Goal: Task Accomplishment & Management: Complete application form

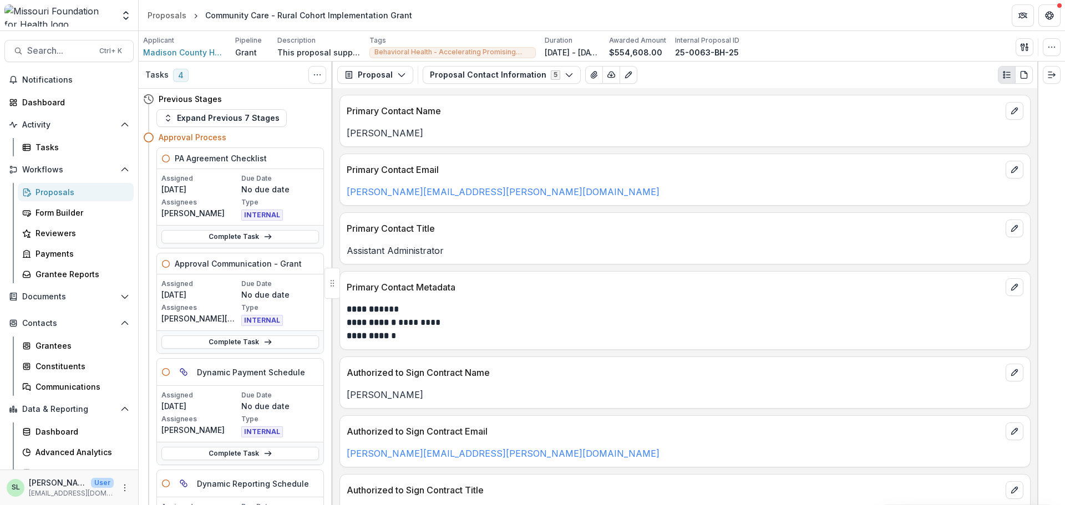
scroll to position [222, 0]
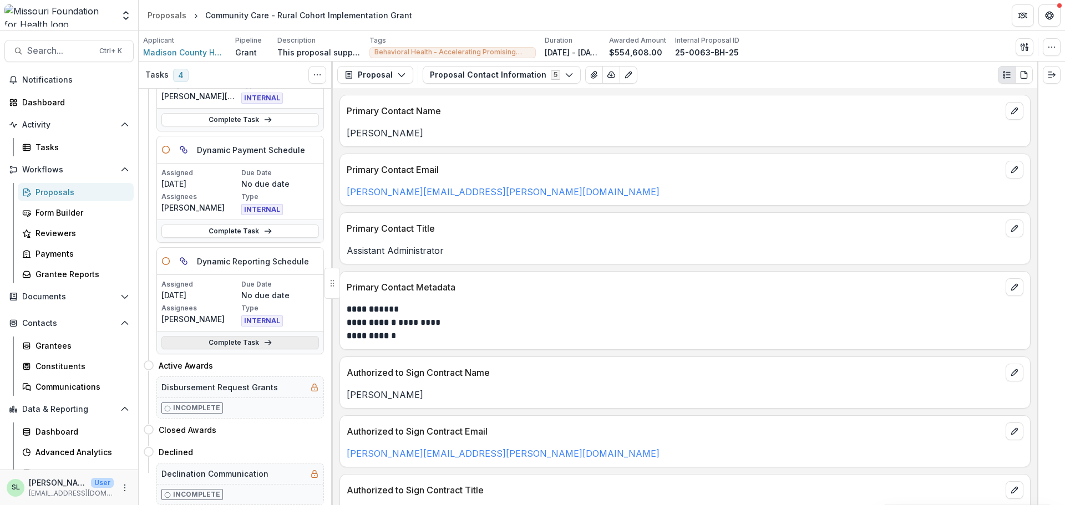
click at [222, 342] on link "Complete Task" at bounding box center [239, 342] width 157 height 13
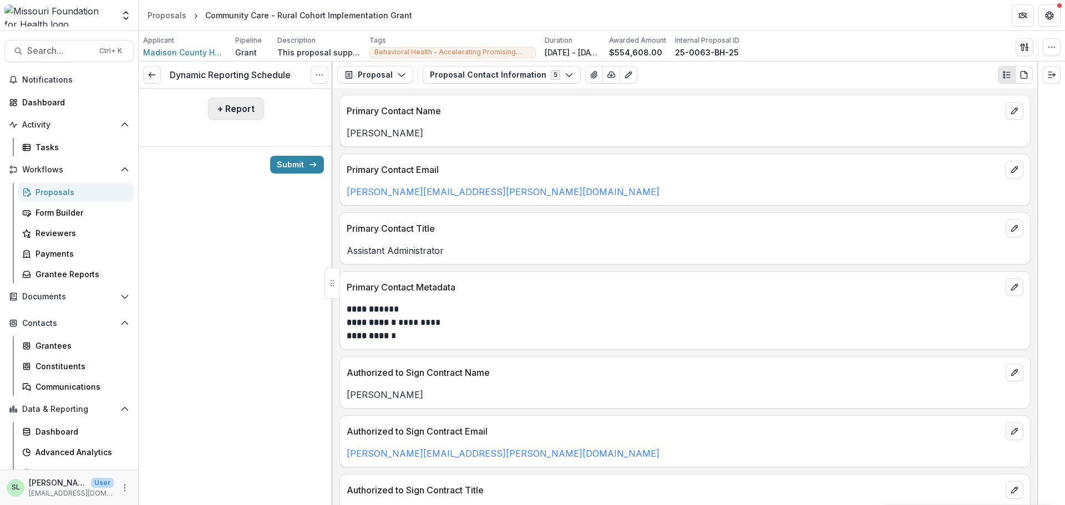
click at [236, 109] on button "+ Report" at bounding box center [236, 109] width 56 height 22
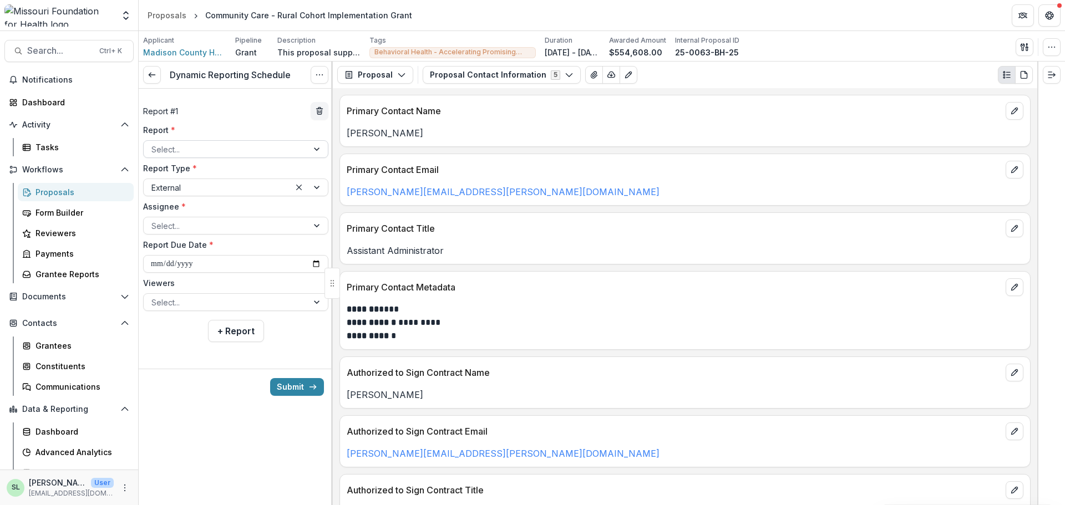
click at [220, 157] on div "Select..." at bounding box center [235, 149] width 185 height 18
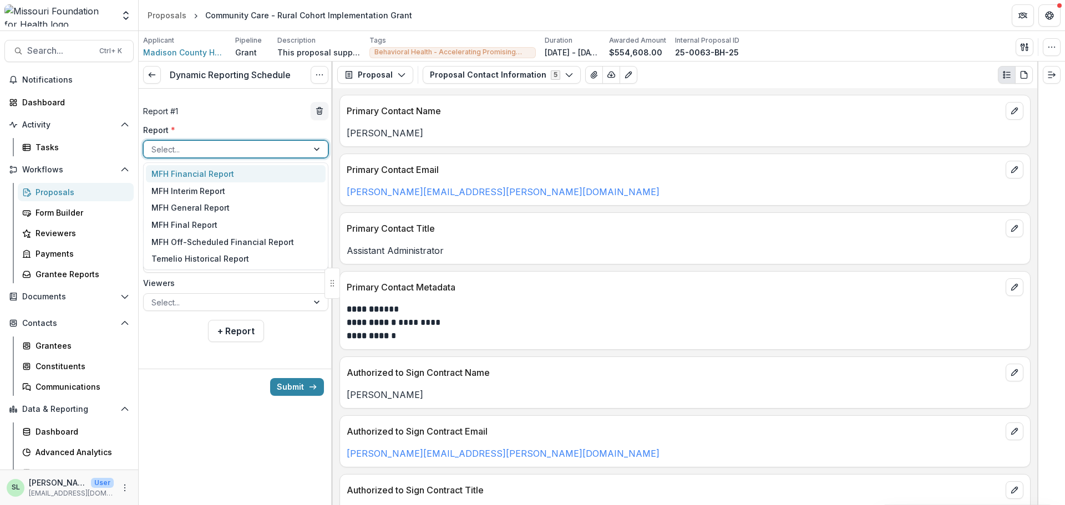
click at [220, 173] on div "MFH Financial Report" at bounding box center [236, 173] width 180 height 17
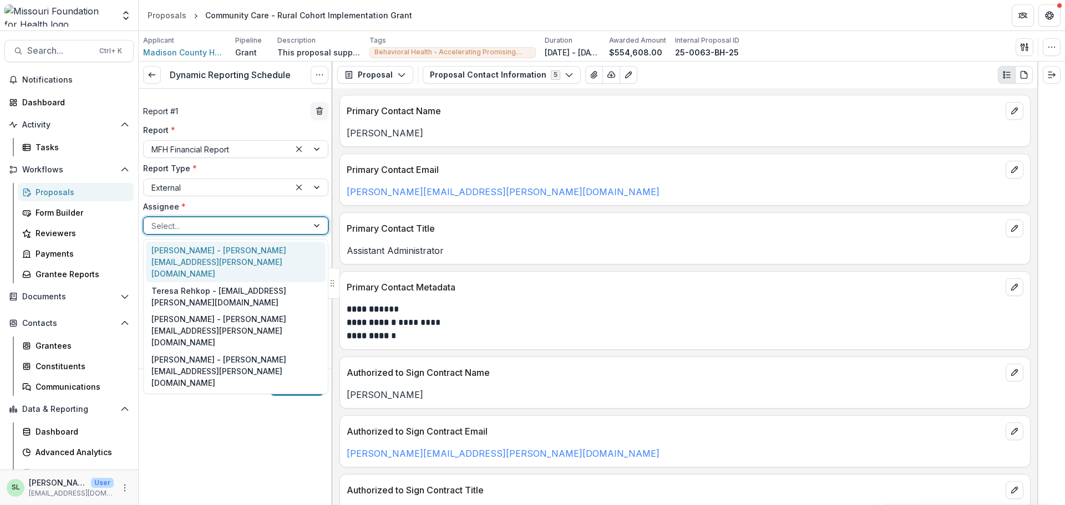
click at [222, 230] on div at bounding box center [225, 226] width 149 height 14
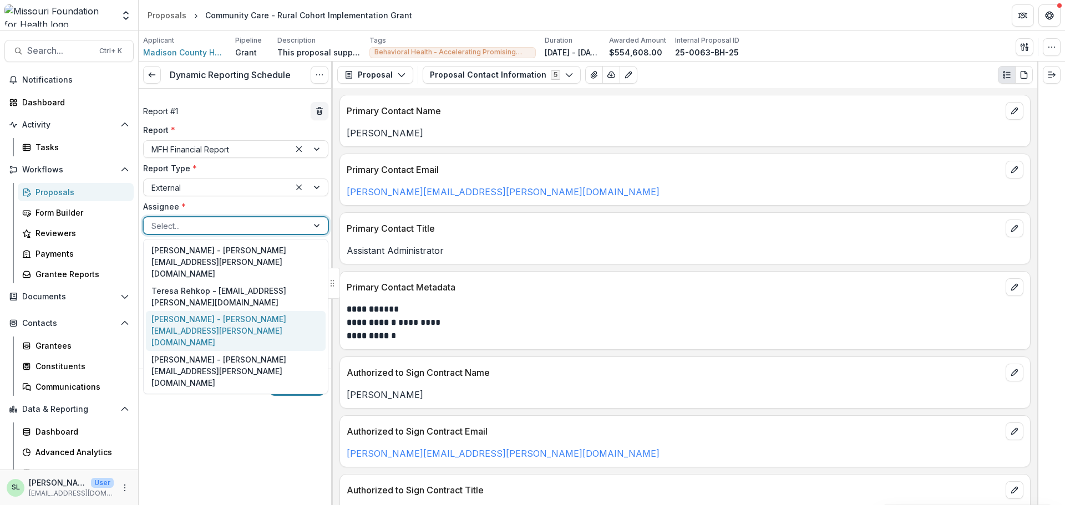
click at [224, 311] on div "Rebecca McFarland - becky.mcfarland@lpha.mo.gov" at bounding box center [236, 331] width 180 height 40
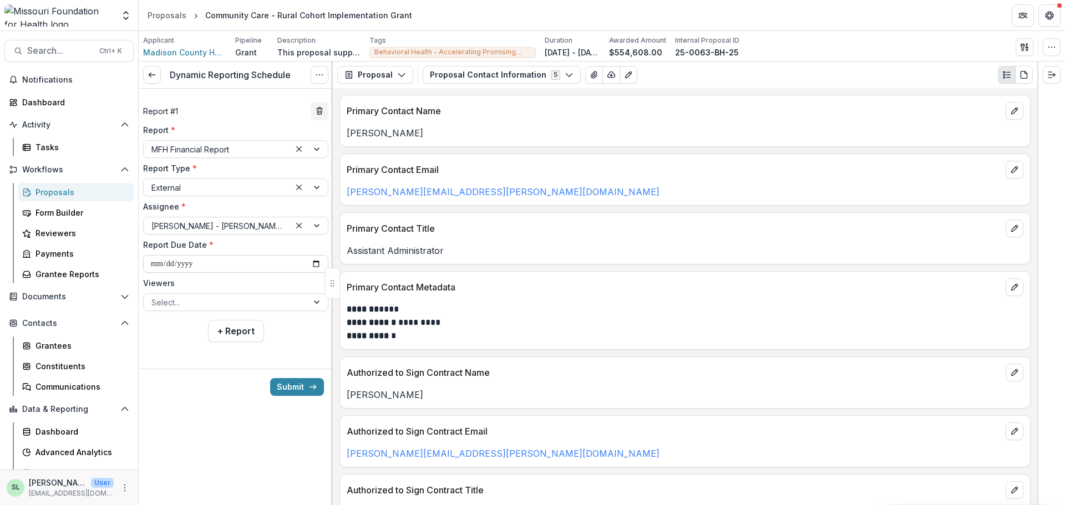
click at [318, 264] on input "**********" at bounding box center [235, 264] width 185 height 18
type input "**********"
click at [195, 307] on div at bounding box center [225, 303] width 149 height 14
click at [243, 339] on button "+ Report" at bounding box center [236, 331] width 56 height 22
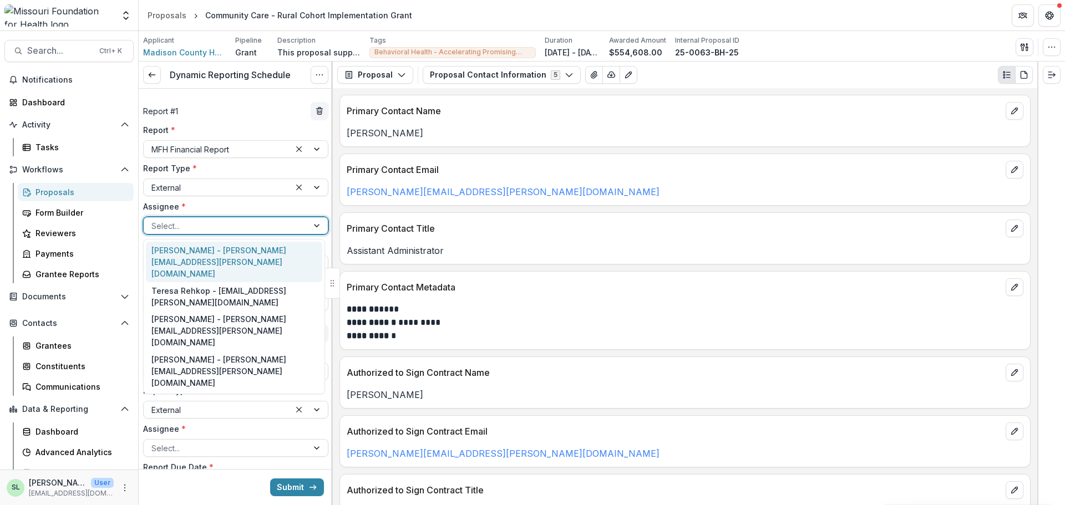
click at [207, 222] on div at bounding box center [225, 226] width 149 height 14
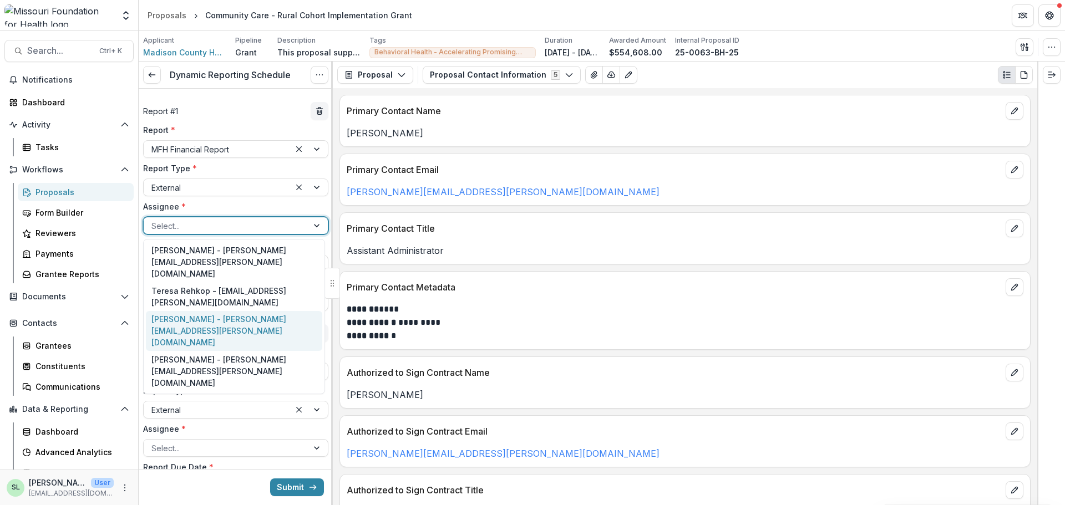
click at [203, 311] on div "Rebecca McFarland - becky.mcfarland@lpha.mo.gov" at bounding box center [234, 331] width 176 height 40
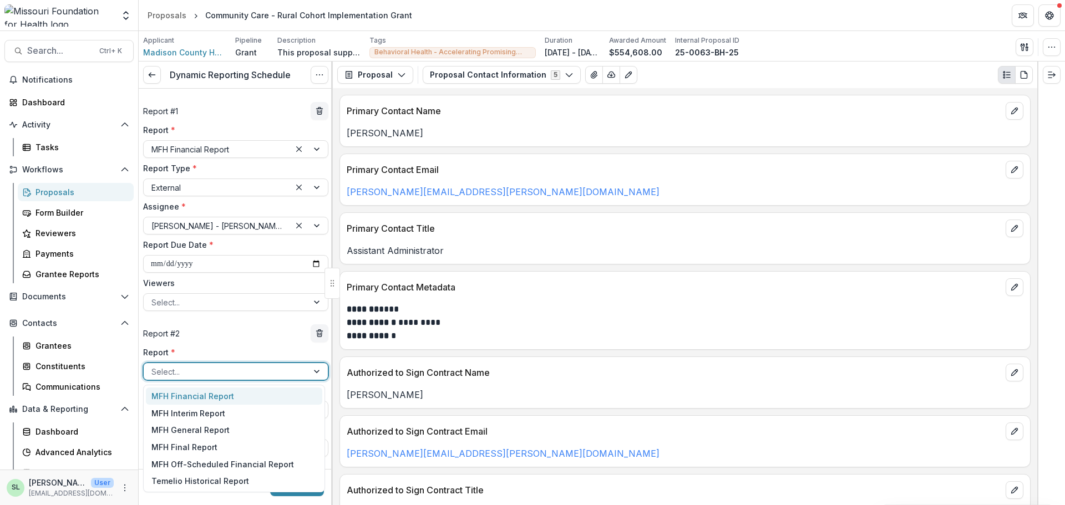
click at [195, 370] on div at bounding box center [225, 372] width 149 height 14
click at [197, 399] on div "MFH Financial Report" at bounding box center [234, 396] width 176 height 17
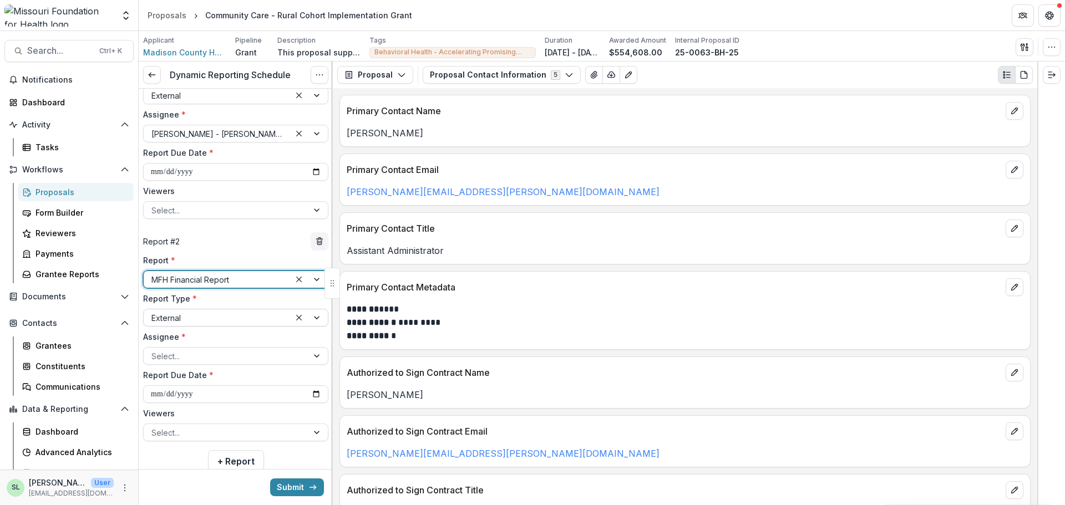
scroll to position [111, 0]
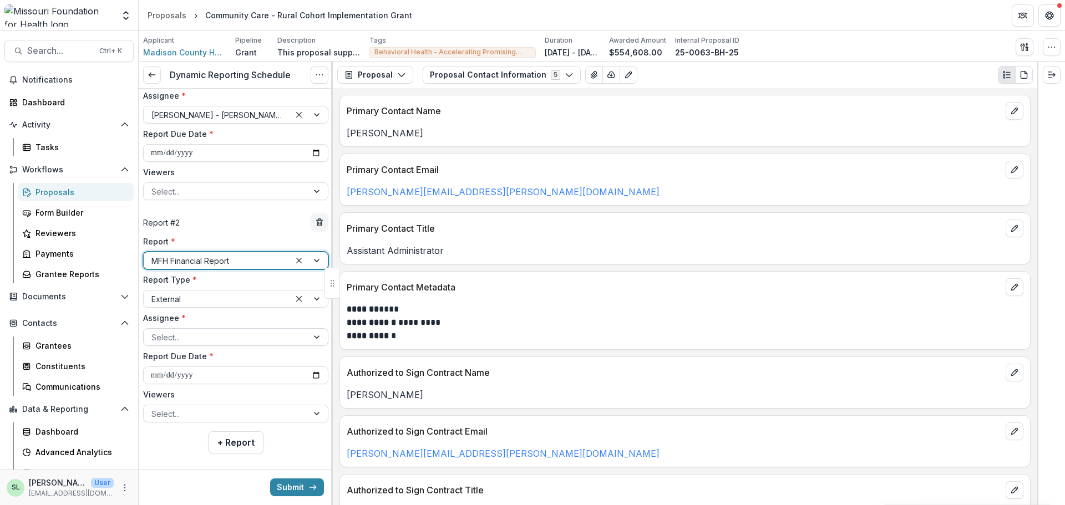
click at [147, 333] on div "Select..." at bounding box center [226, 337] width 164 height 16
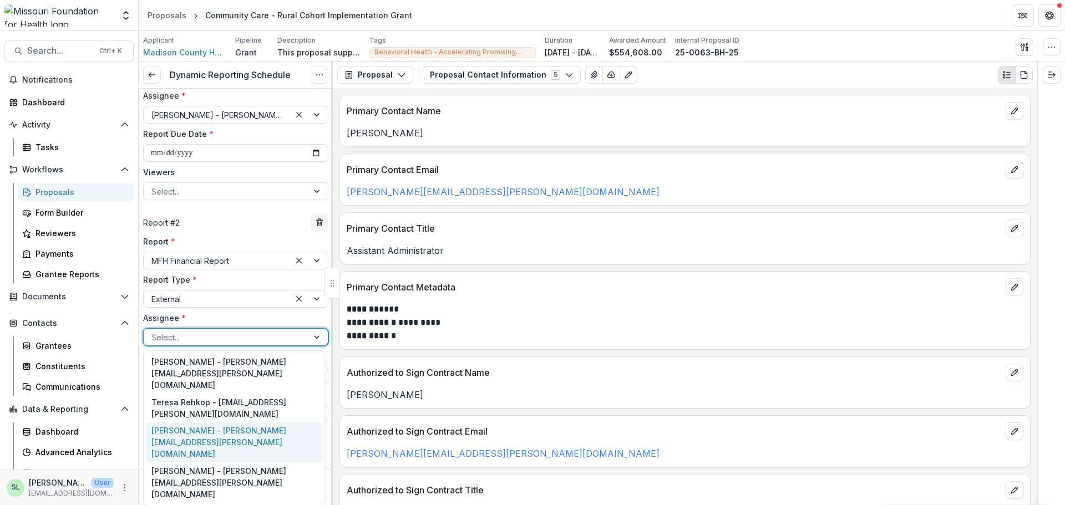
drag, startPoint x: 179, startPoint y: 455, endPoint x: 179, endPoint y: 425, distance: 30.5
click at [179, 425] on div "Martha Senter - martha.senter@lpha.mo.gov Teresa Rehkop - teresa.rehkop@lpha.mo…" at bounding box center [234, 427] width 182 height 155
click at [179, 425] on div "Rebecca McFarland - becky.mcfarland@lpha.mo.gov" at bounding box center [234, 442] width 176 height 40
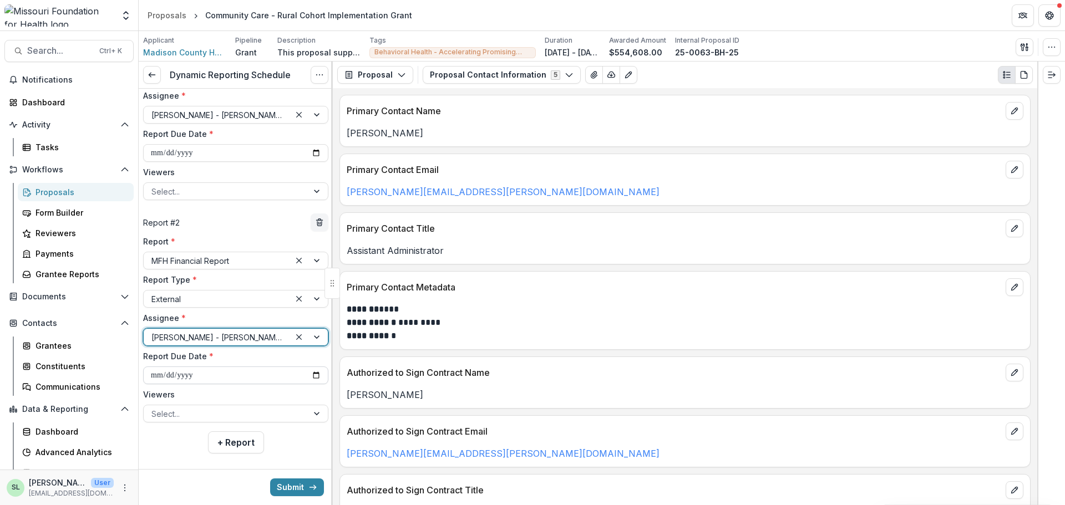
click at [312, 376] on input "**********" at bounding box center [235, 375] width 185 height 18
type input "**********"
click at [216, 442] on button "+ Report" at bounding box center [236, 442] width 56 height 22
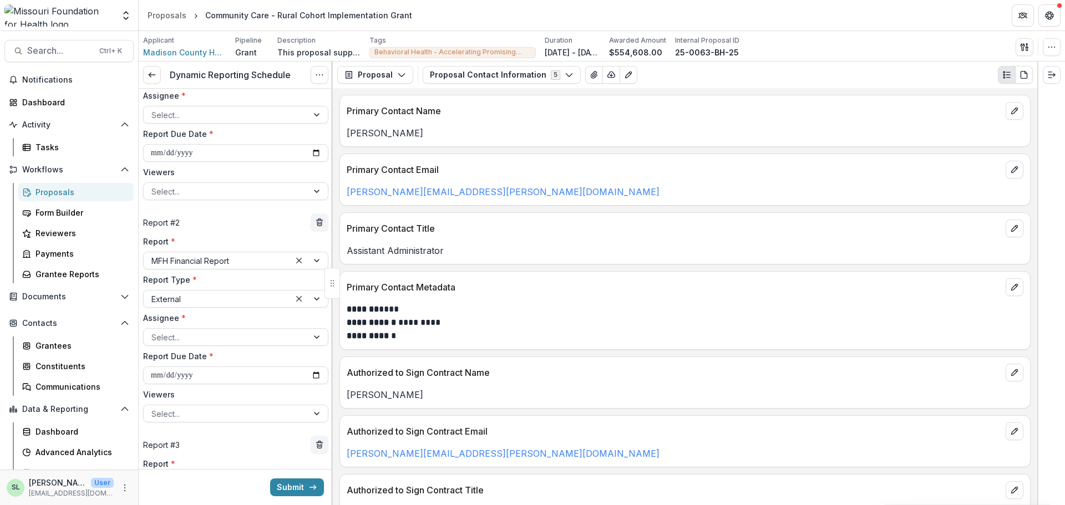
click at [193, 105] on div "Assignee * Select..." at bounding box center [235, 107] width 185 height 34
click at [191, 111] on div at bounding box center [225, 115] width 149 height 14
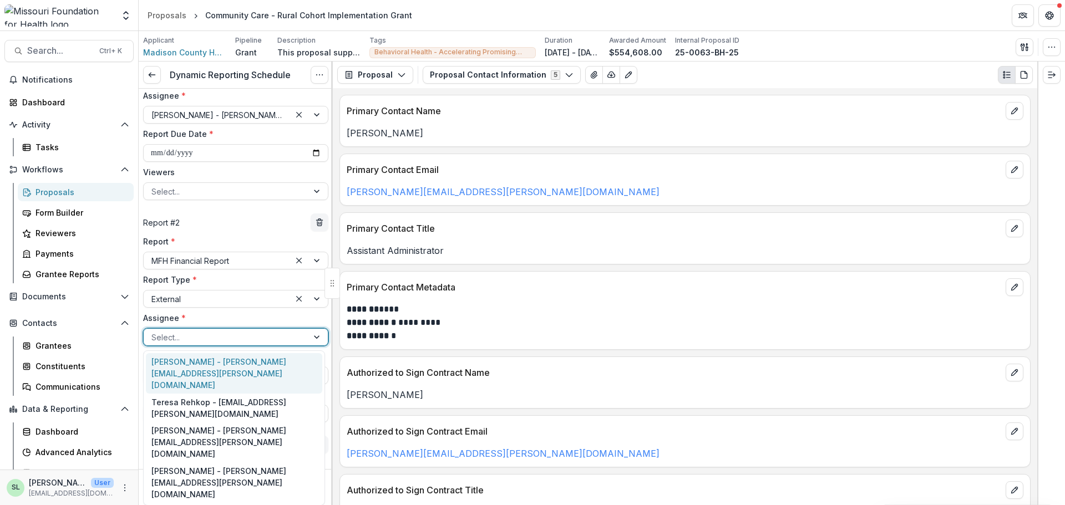
click at [208, 338] on div at bounding box center [225, 337] width 149 height 14
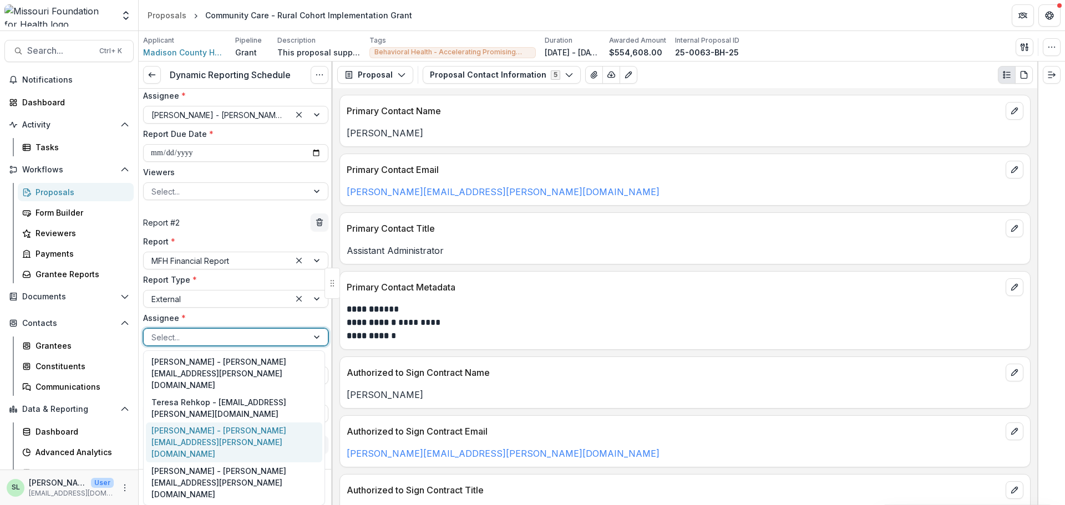
click at [212, 429] on div "Rebecca McFarland - becky.mcfarland@lpha.mo.gov" at bounding box center [234, 442] width 176 height 40
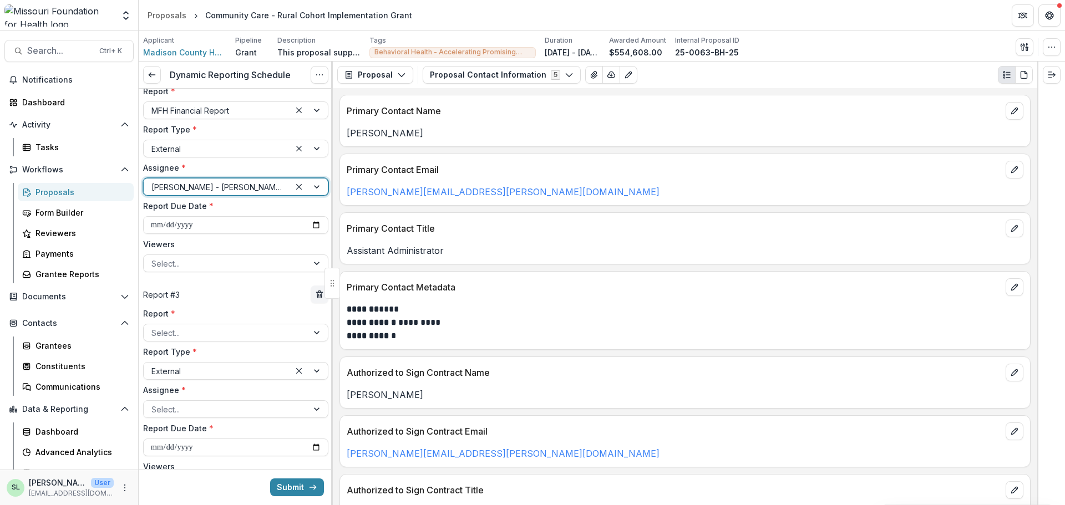
scroll to position [277, 0]
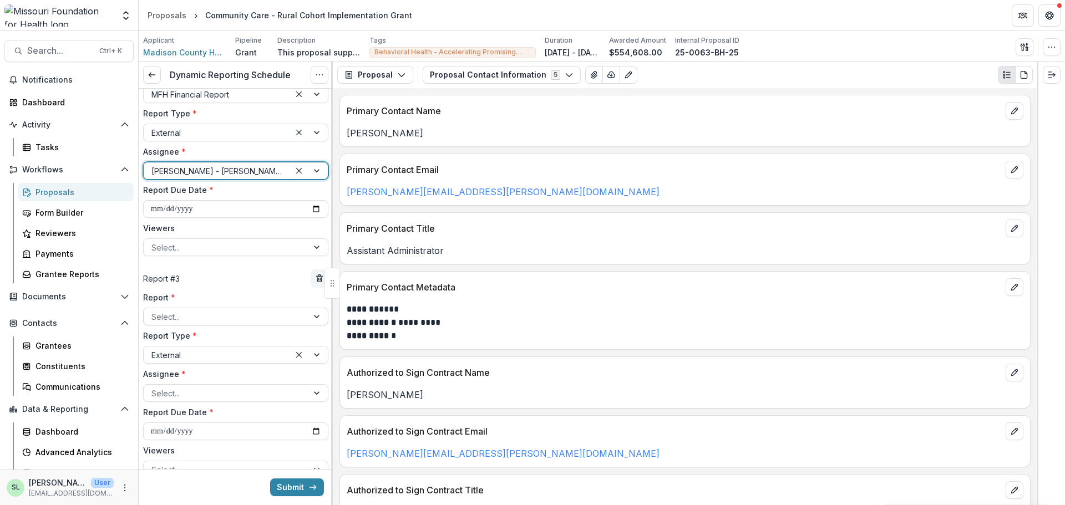
click at [191, 317] on div at bounding box center [225, 317] width 149 height 14
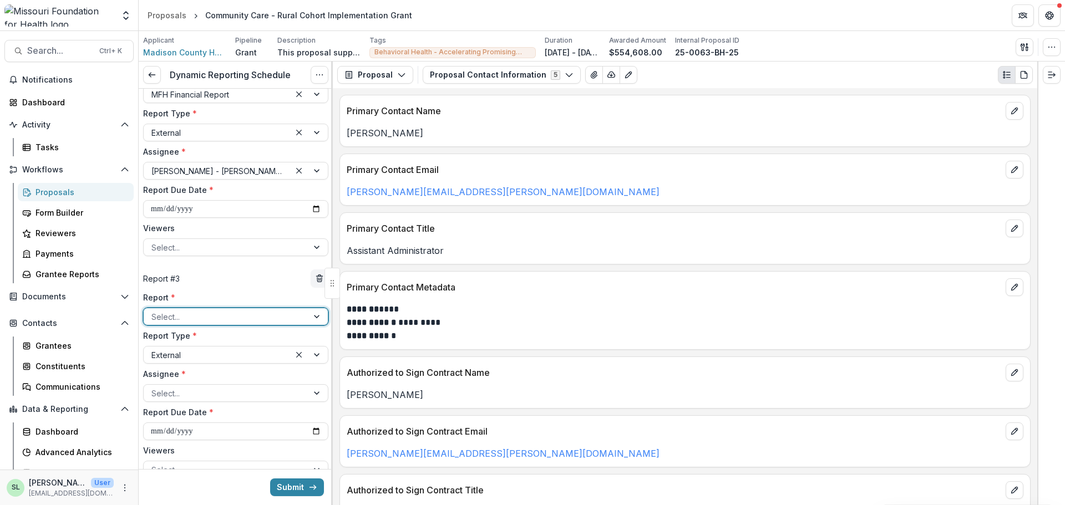
click at [191, 395] on div at bounding box center [225, 393] width 149 height 14
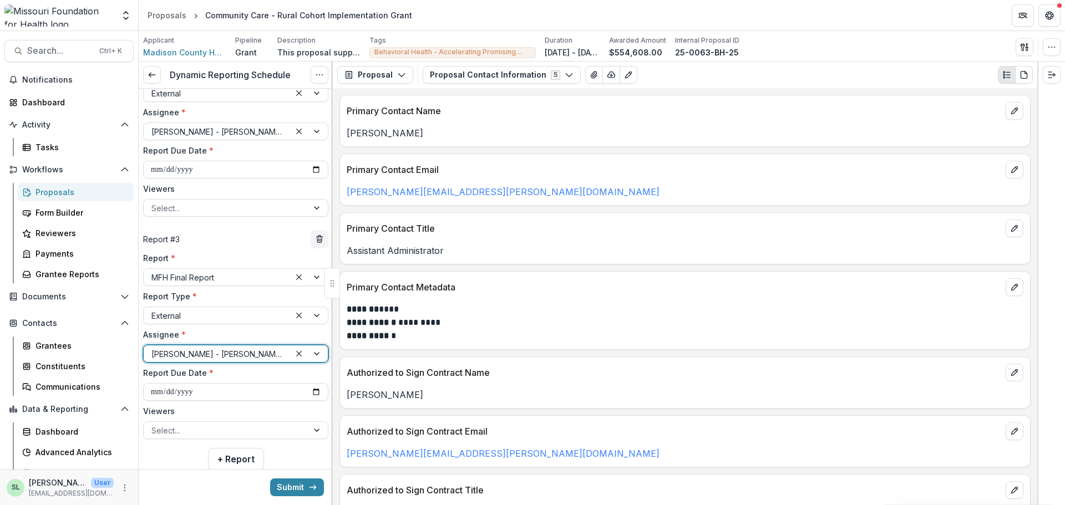
scroll to position [344, 0]
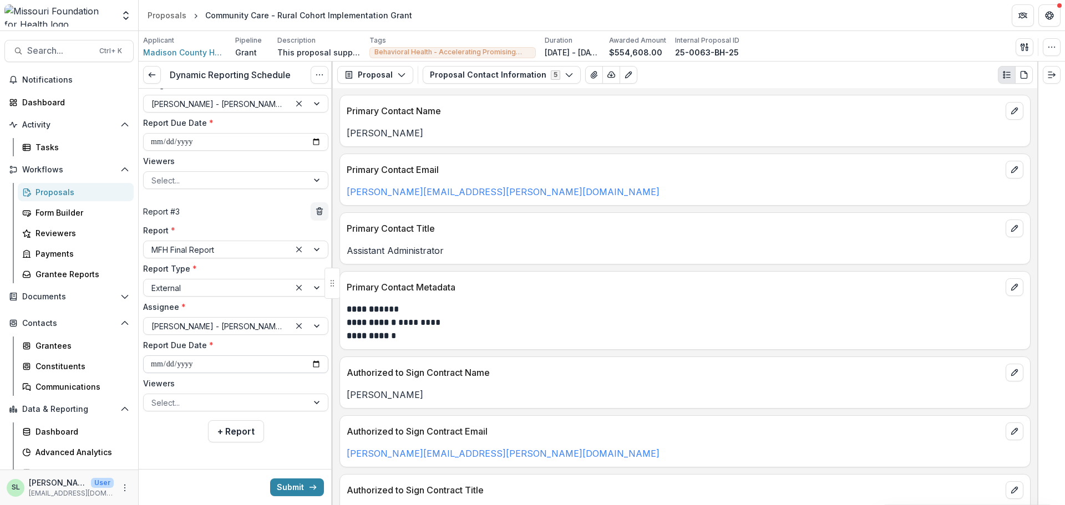
click at [212, 361] on input "**********" at bounding box center [235, 364] width 185 height 18
click at [316, 364] on input "**********" at bounding box center [235, 364] width 185 height 18
type input "**********"
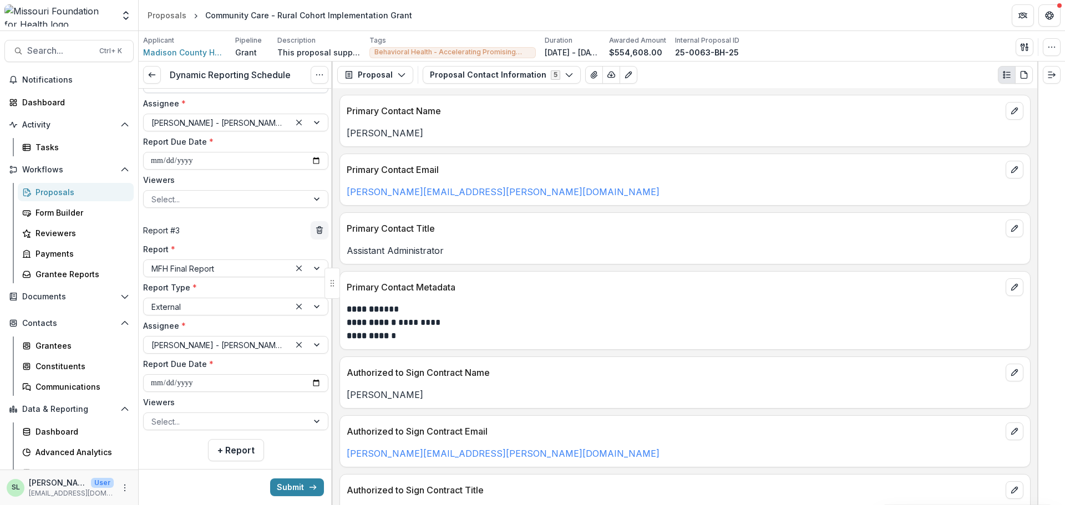
scroll to position [333, 0]
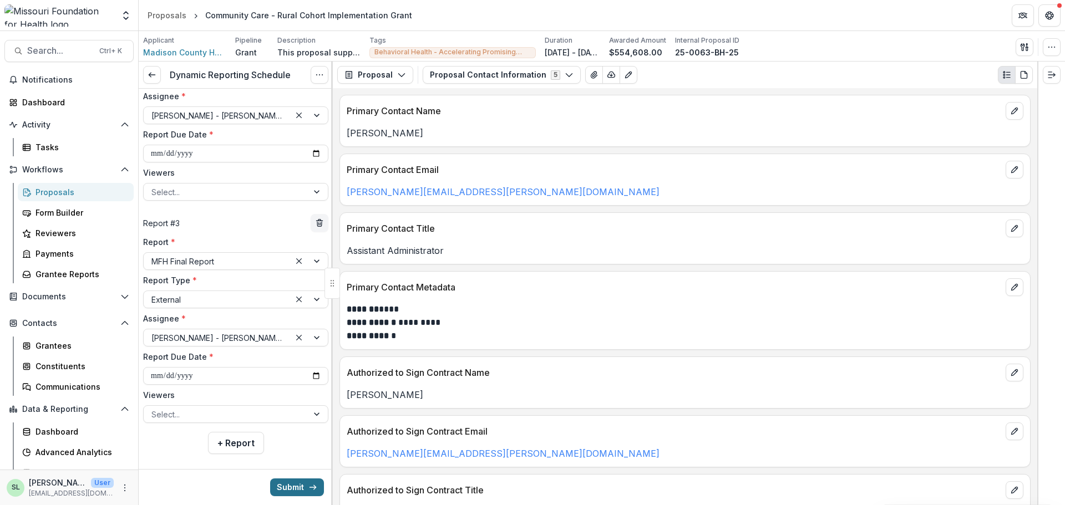
click at [291, 490] on button "Submit" at bounding box center [297, 487] width 54 height 18
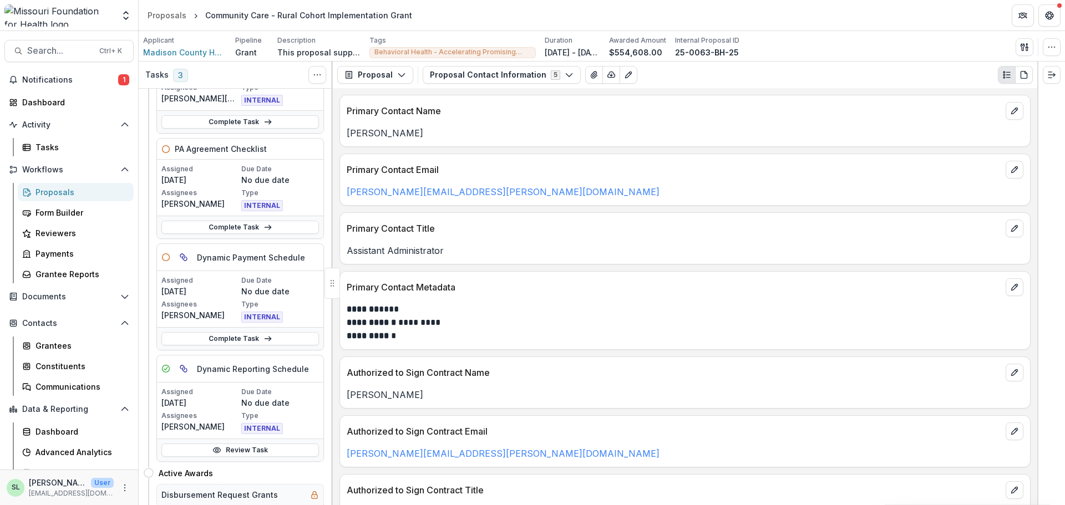
scroll to position [55, 0]
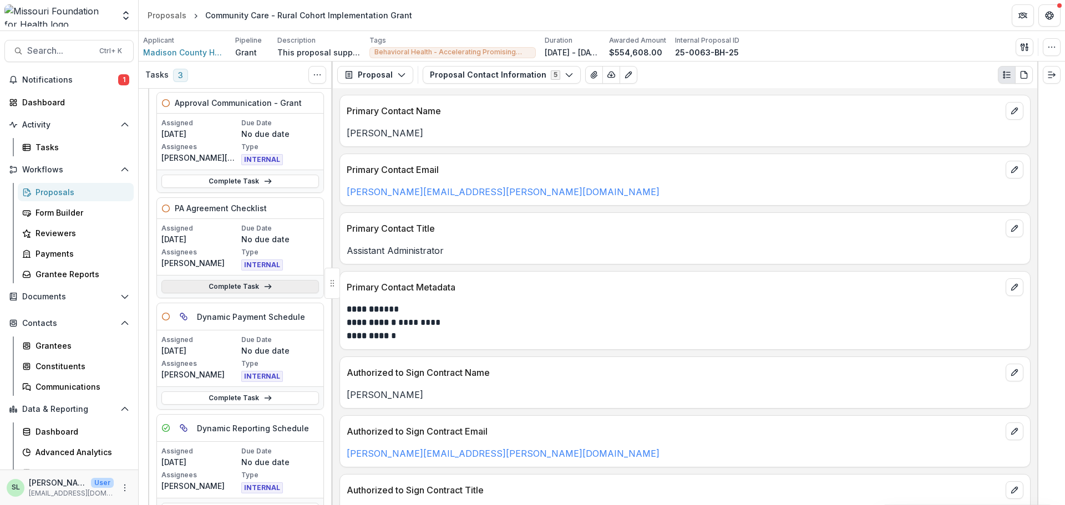
click at [227, 282] on link "Complete Task" at bounding box center [239, 286] width 157 height 13
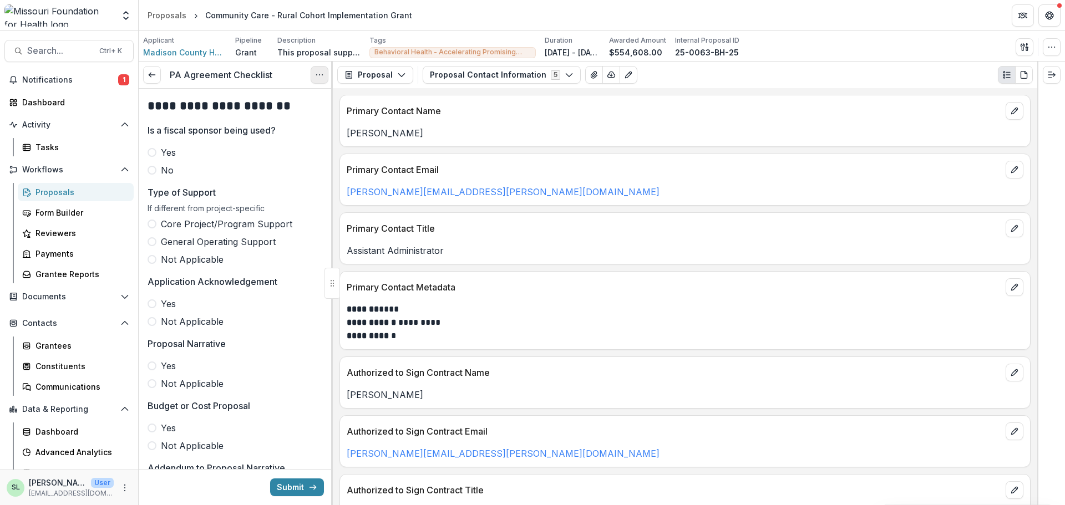
click at [318, 75] on icon "Options" at bounding box center [319, 74] width 9 height 9
click at [318, 74] on icon "Options" at bounding box center [319, 74] width 9 height 9
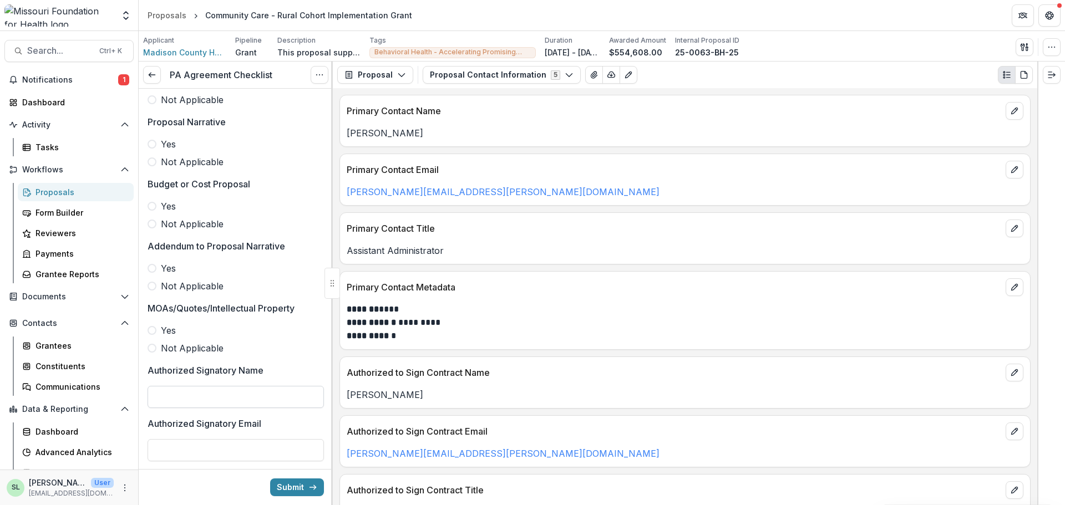
click at [258, 399] on input "Authorized Signatory Name" at bounding box center [235, 397] width 176 height 22
click at [263, 355] on label "Not Applicable" at bounding box center [235, 348] width 176 height 13
click at [223, 355] on label "Not Applicable" at bounding box center [235, 348] width 176 height 13
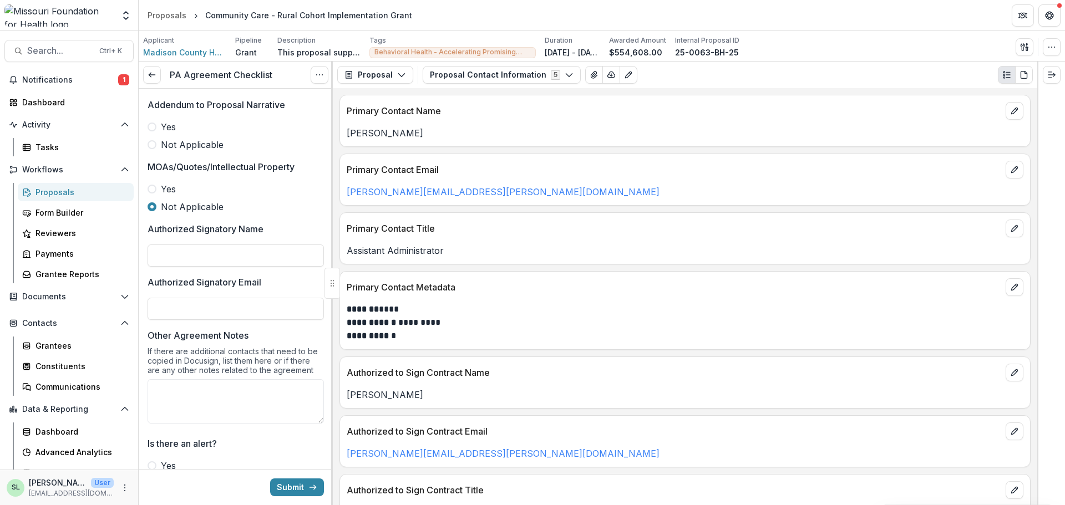
scroll to position [420, 0]
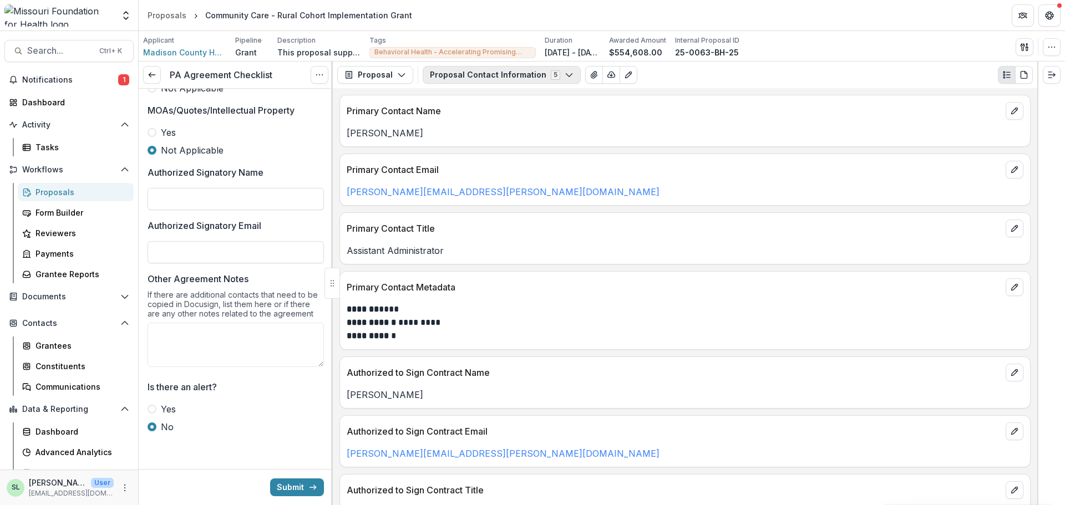
click at [479, 82] on button "Proposal Contact Information 5" at bounding box center [501, 75] width 158 height 18
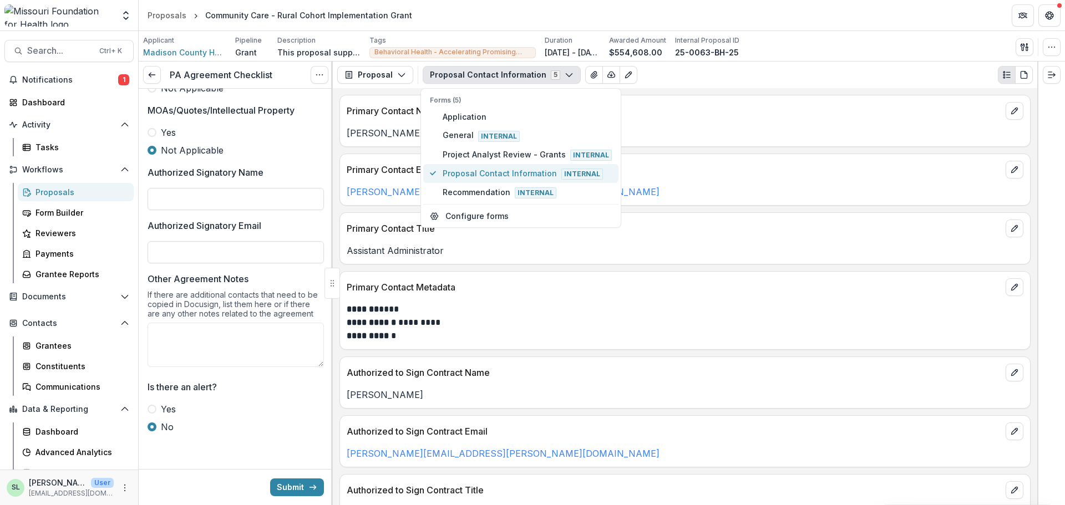
click at [460, 172] on span "Proposal Contact Information Internal" at bounding box center [526, 173] width 169 height 12
click at [721, 165] on p "Primary Contact Email" at bounding box center [674, 169] width 654 height 13
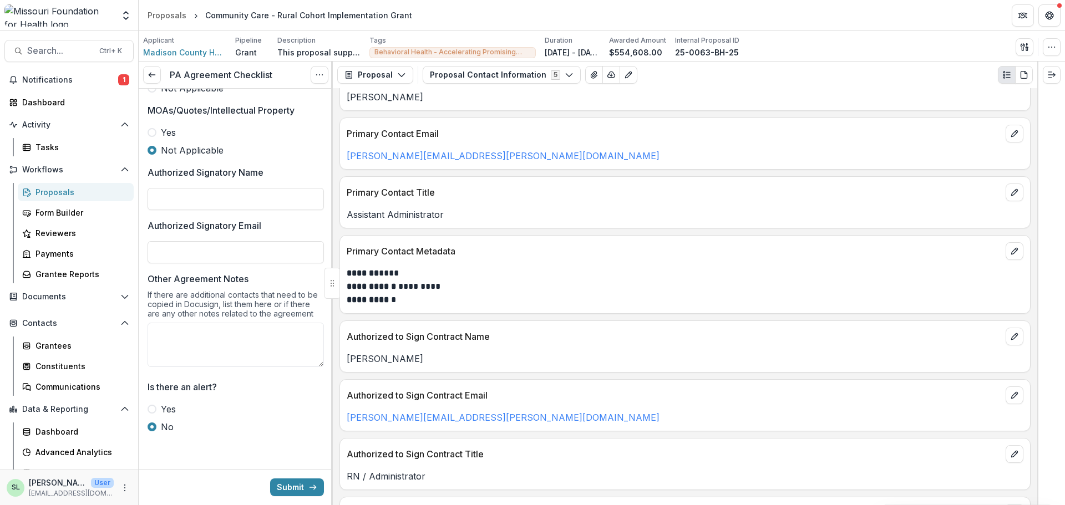
scroll to position [55, 0]
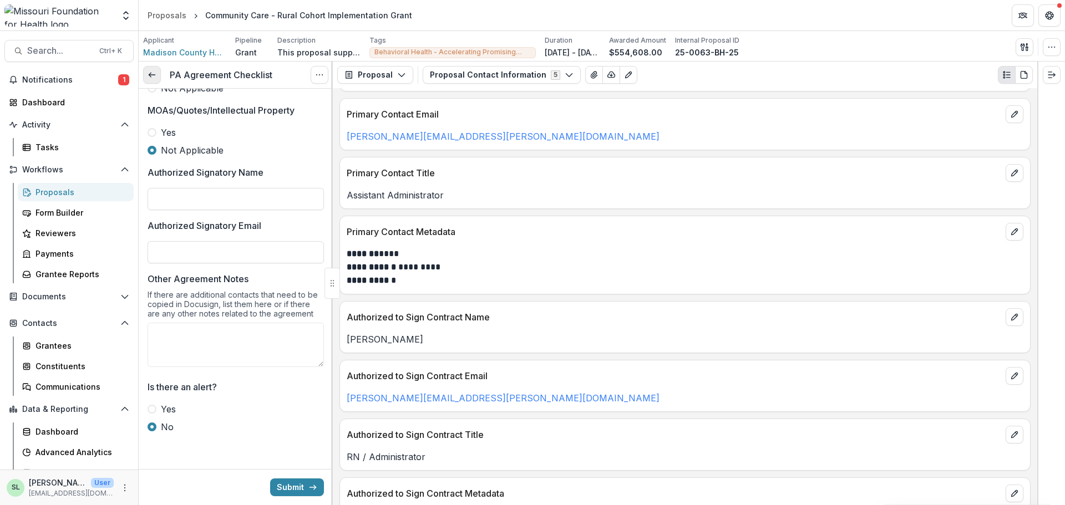
click at [150, 74] on polyline at bounding box center [150, 75] width 2 height 4
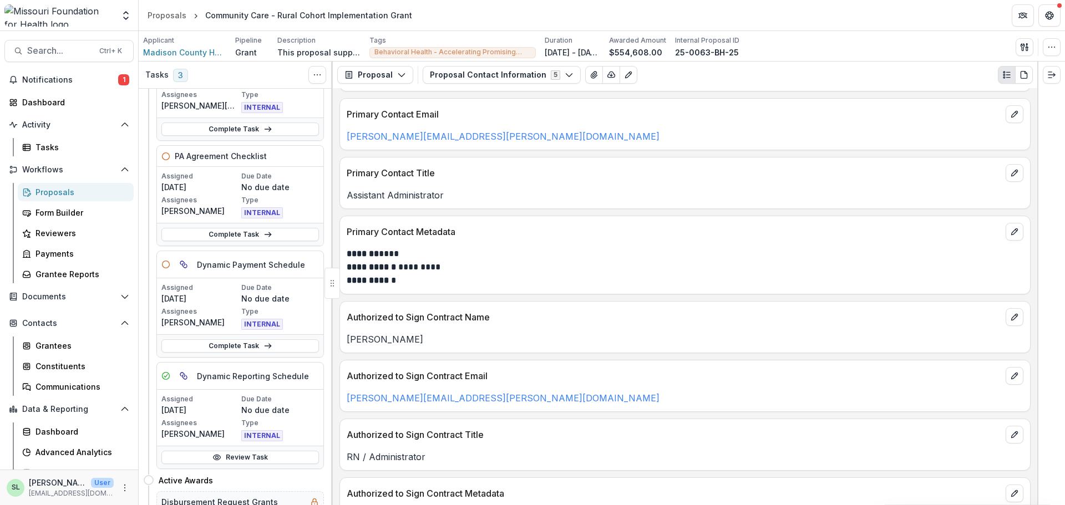
scroll to position [111, 0]
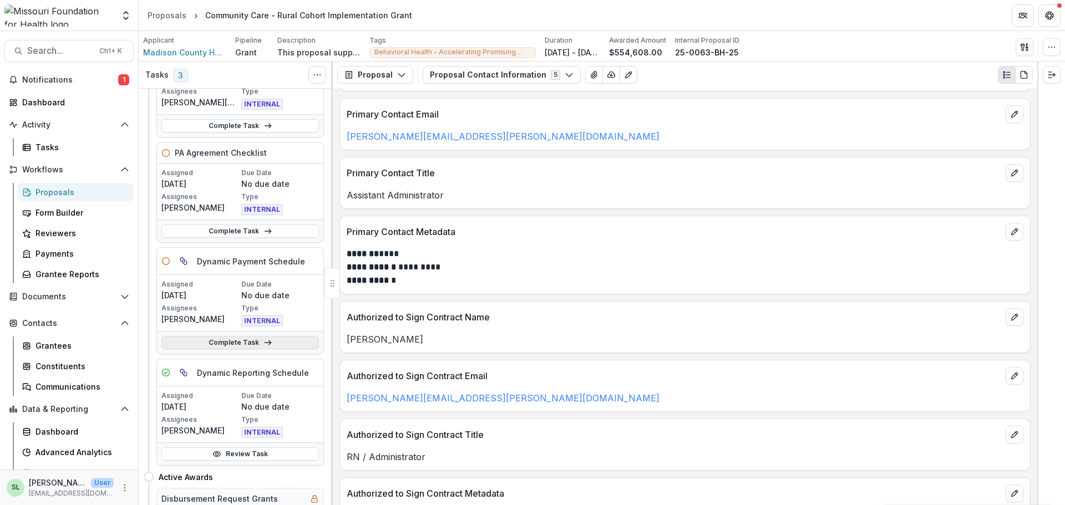
click at [236, 343] on link "Complete Task" at bounding box center [239, 342] width 157 height 13
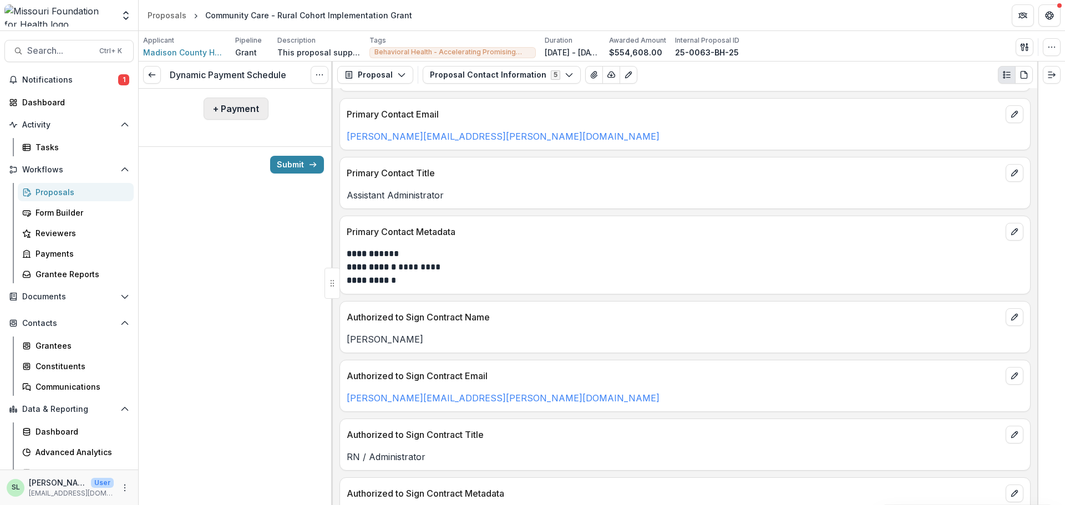
click at [252, 113] on button "+ Payment" at bounding box center [235, 109] width 65 height 22
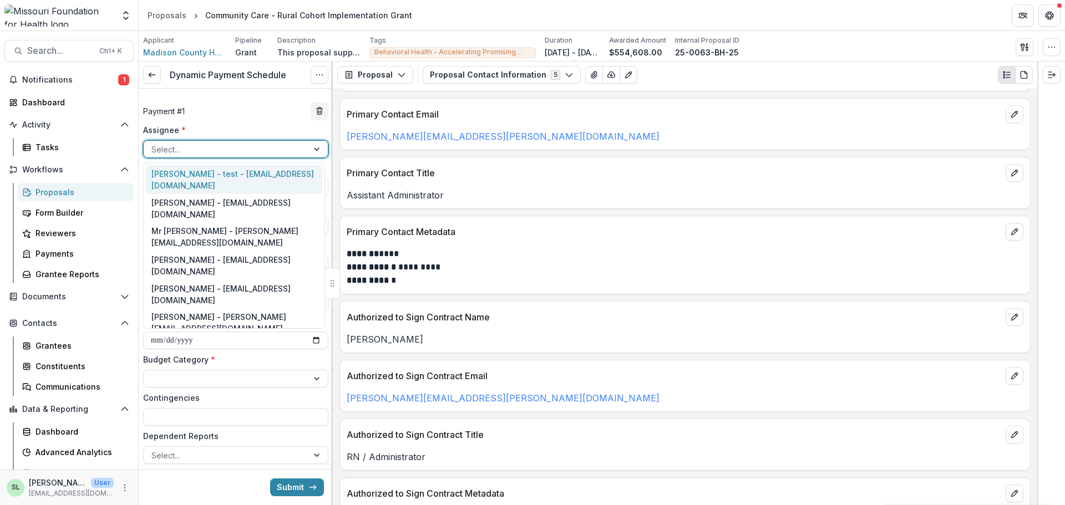
click at [237, 145] on div at bounding box center [225, 149] width 149 height 14
click at [210, 337] on div "Sada Lindsey - slindsey@mffh.org" at bounding box center [234, 351] width 176 height 29
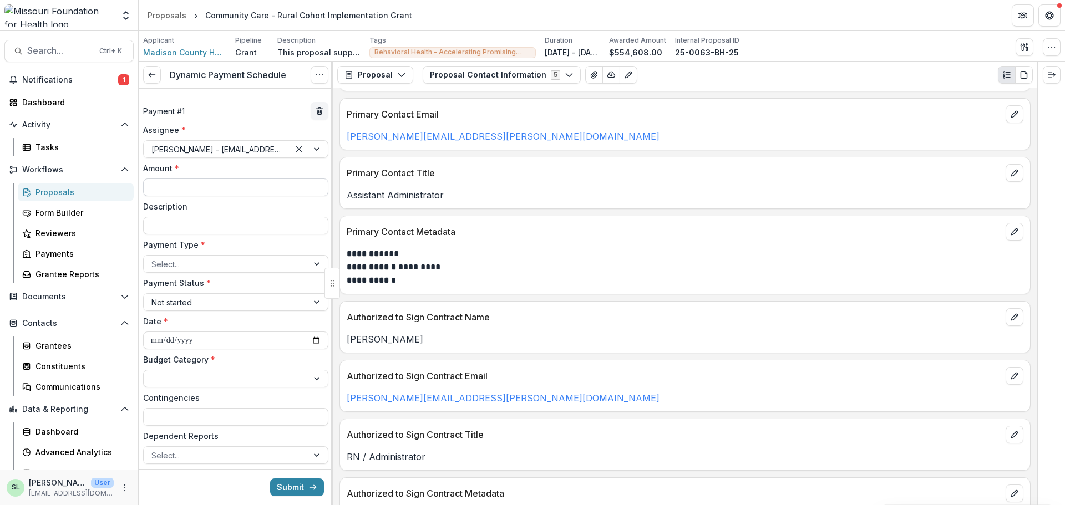
click at [189, 190] on input "Amount *" at bounding box center [235, 188] width 185 height 18
type input "********"
click at [182, 266] on div at bounding box center [225, 264] width 149 height 14
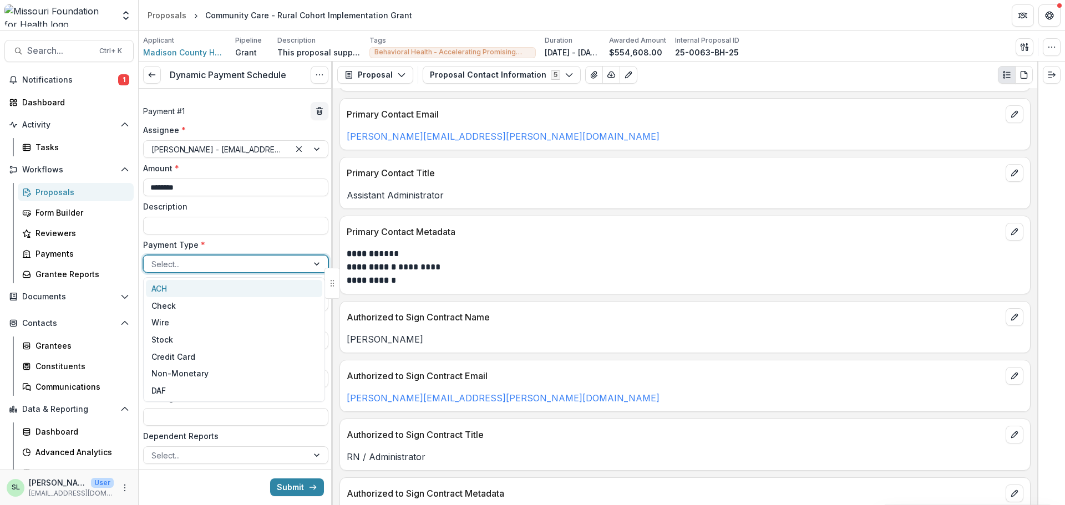
click at [185, 287] on div "ACH" at bounding box center [234, 288] width 176 height 17
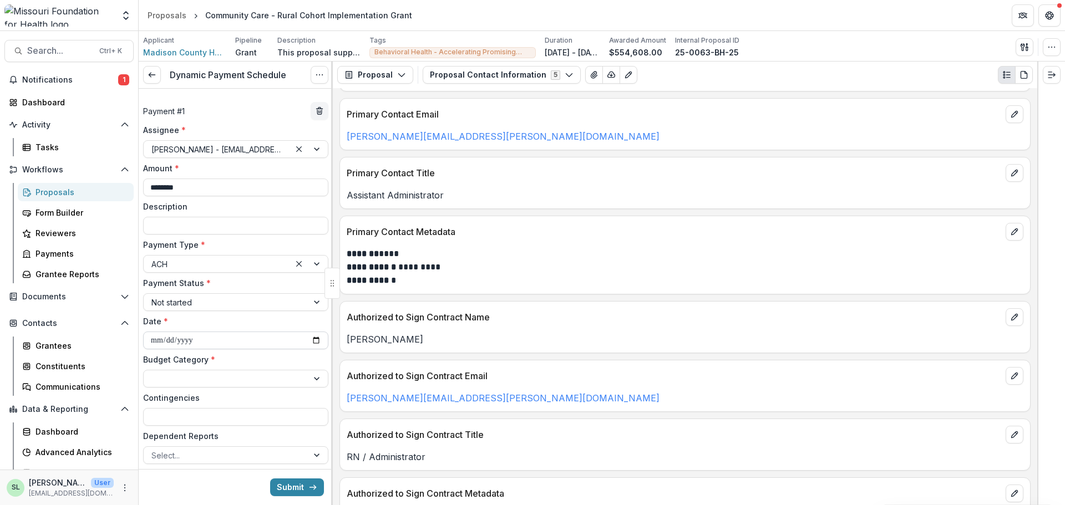
click at [312, 341] on input "**********" at bounding box center [235, 341] width 185 height 18
type input "**********"
click at [187, 419] on input "Contingencies" at bounding box center [235, 417] width 185 height 18
type input "**********"
click at [207, 373] on div at bounding box center [225, 379] width 149 height 14
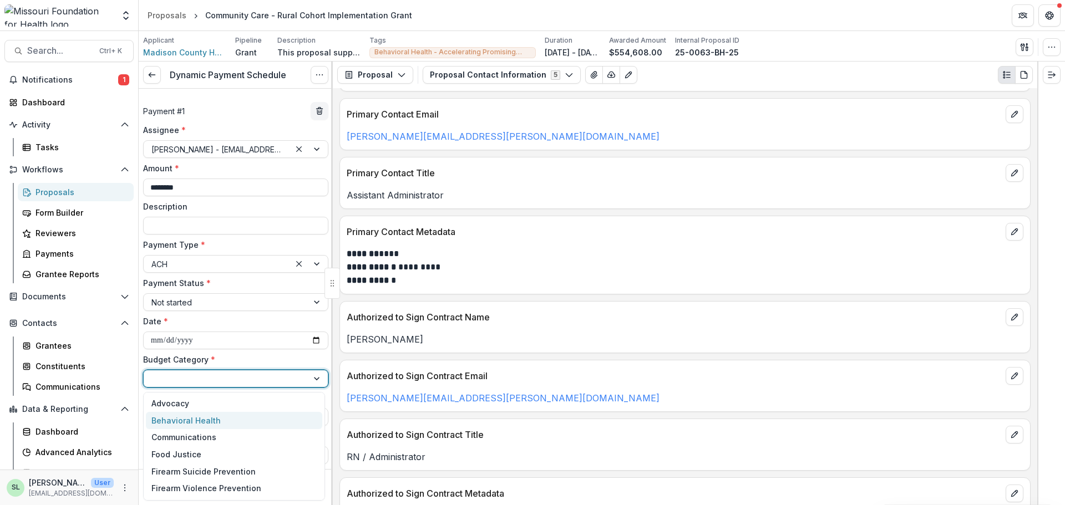
click at [186, 420] on div "Behavioral Health" at bounding box center [185, 421] width 69 height 12
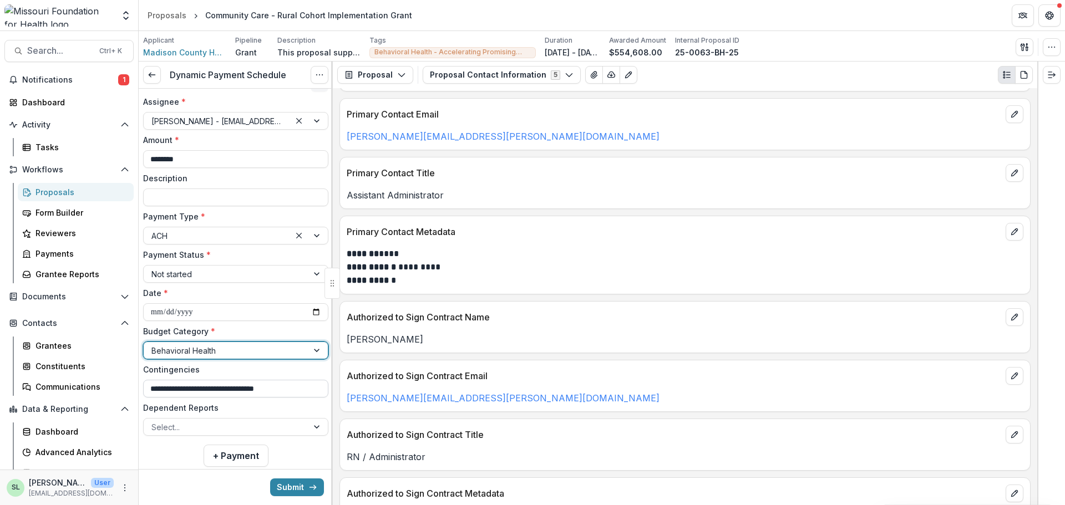
scroll to position [53, 0]
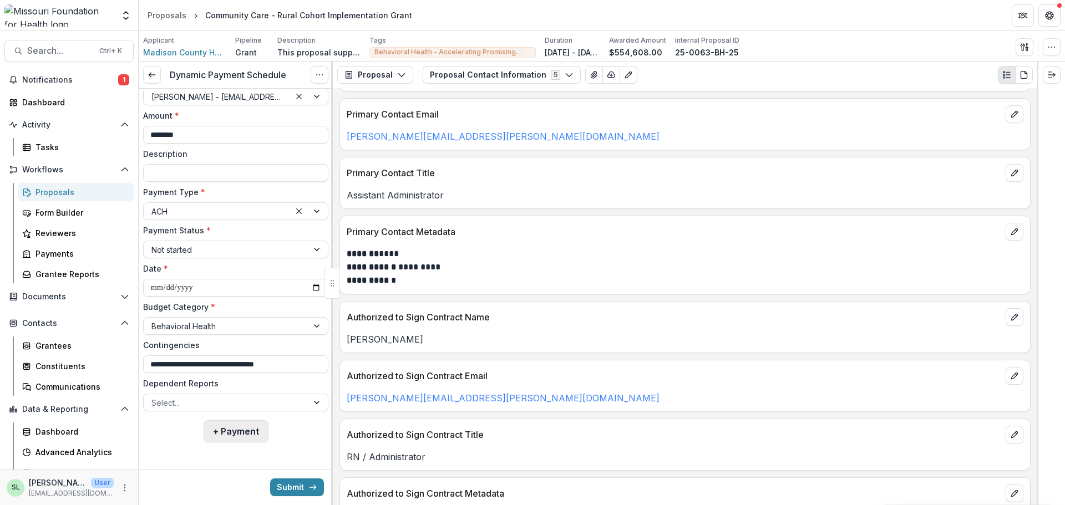
click at [218, 430] on button "+ Payment" at bounding box center [235, 431] width 65 height 22
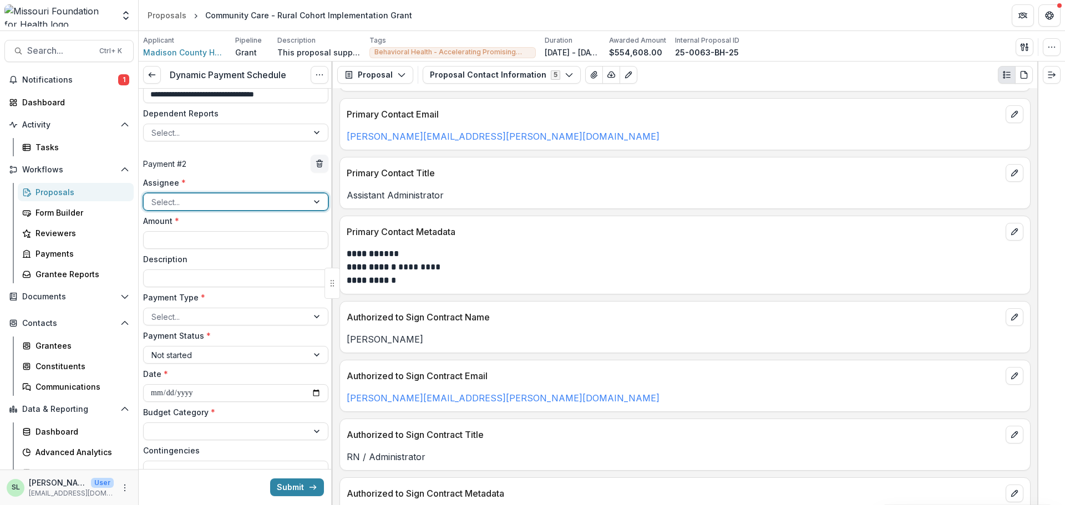
scroll to position [385, 0]
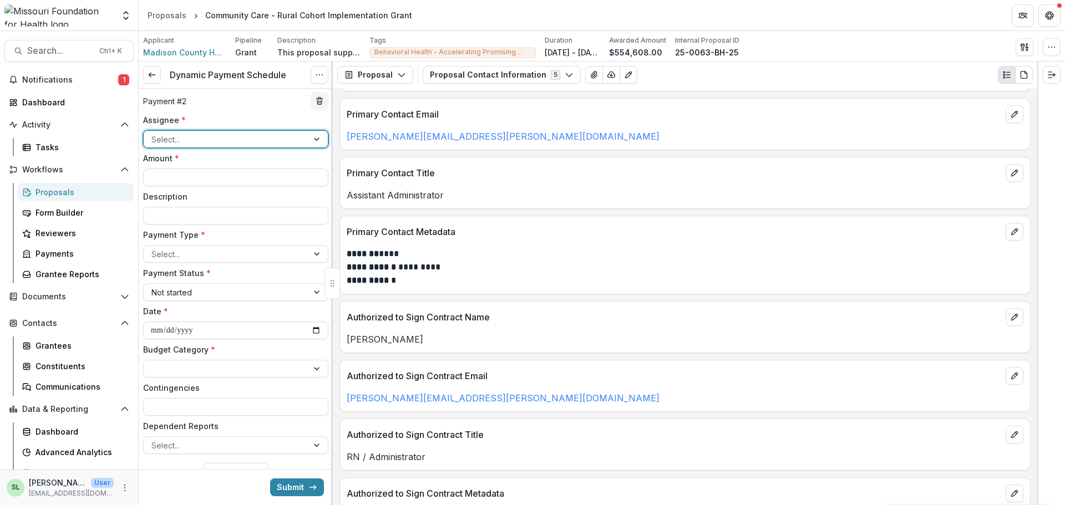
click at [192, 139] on div at bounding box center [225, 140] width 149 height 14
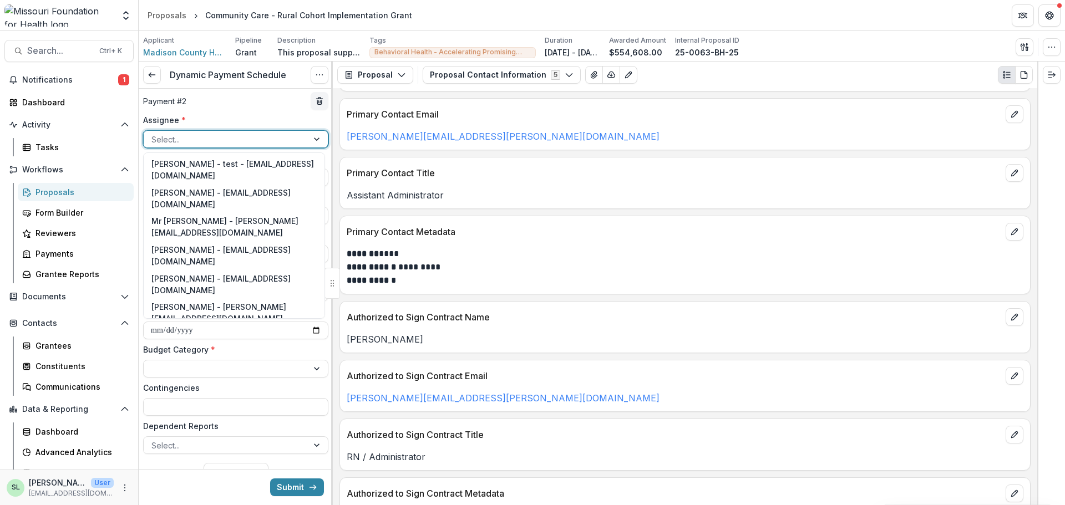
click at [170, 327] on div "Sada Lindsey - slindsey@mffh.org" at bounding box center [234, 341] width 176 height 29
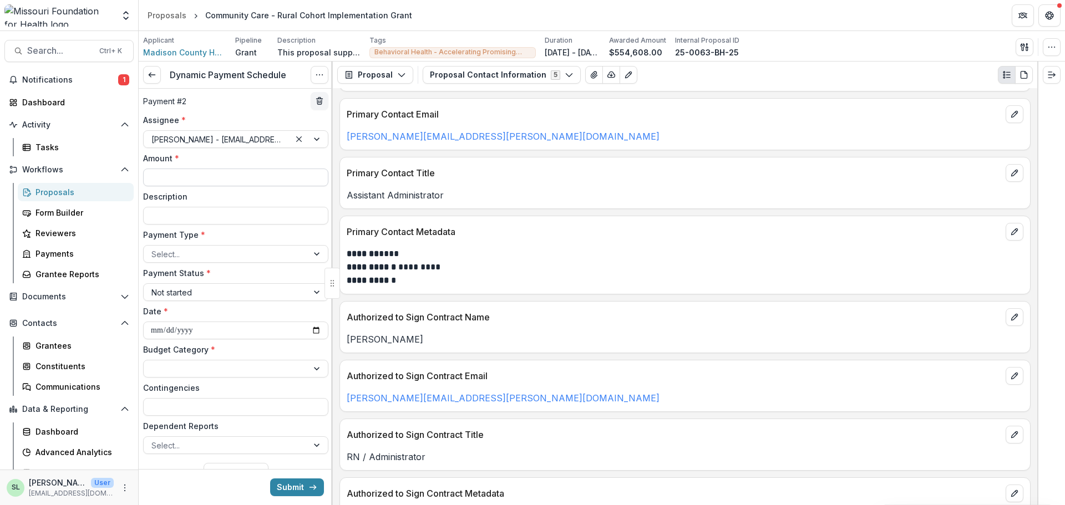
click at [176, 172] on input "Amount *" at bounding box center [235, 178] width 185 height 18
type input "********"
click at [174, 255] on div at bounding box center [225, 254] width 149 height 14
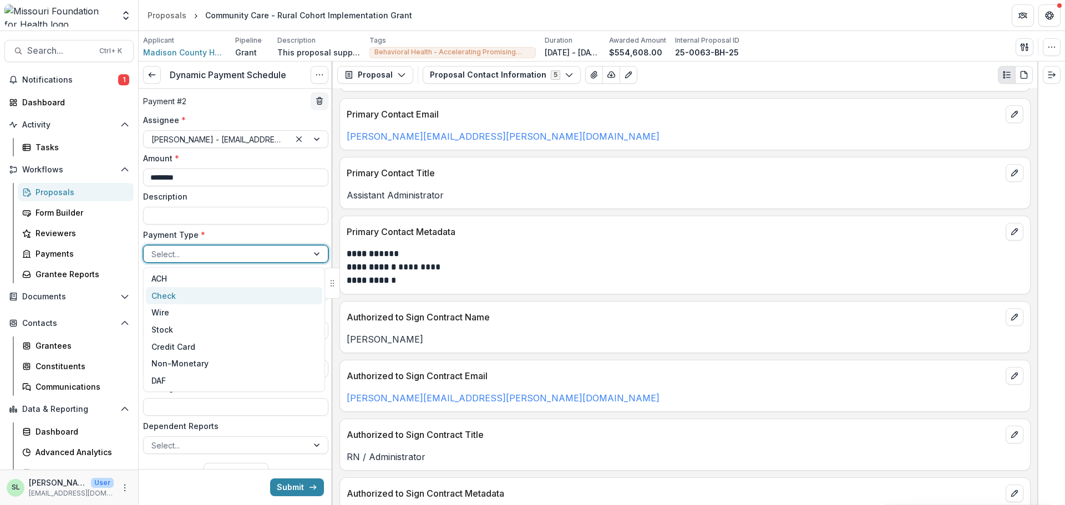
click at [162, 292] on div "Check" at bounding box center [234, 295] width 176 height 17
click at [166, 249] on div at bounding box center [216, 254] width 131 height 14
click at [170, 279] on div "ACH" at bounding box center [234, 278] width 176 height 17
click at [311, 330] on input "**********" at bounding box center [235, 331] width 185 height 18
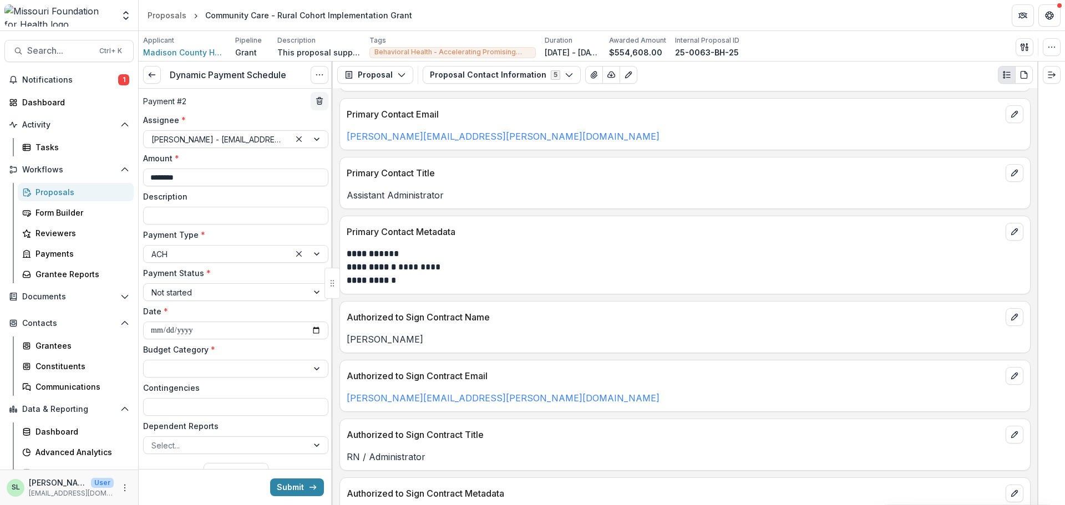
type input "**********"
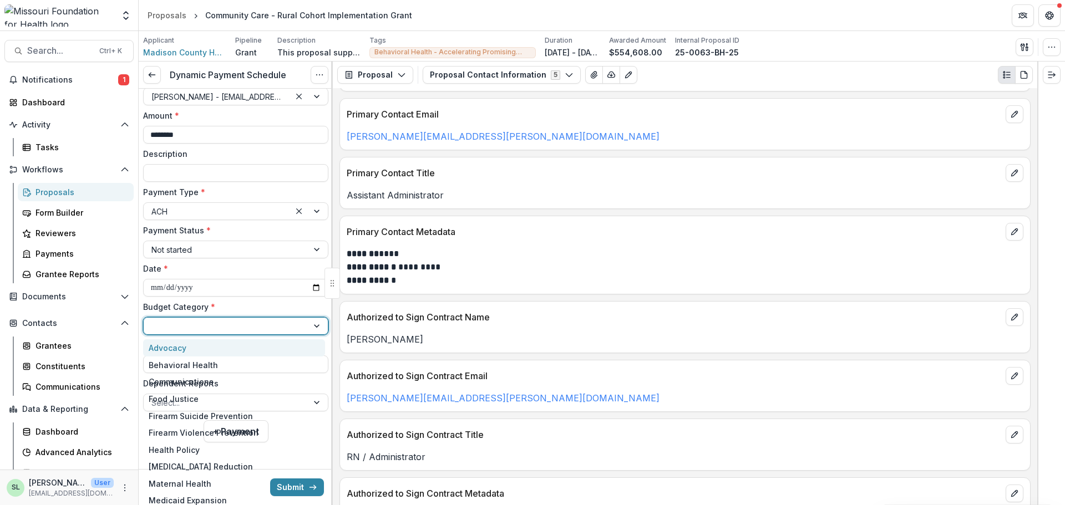
click at [199, 320] on div at bounding box center [225, 326] width 149 height 14
click at [191, 370] on div "Behavioral Health" at bounding box center [183, 365] width 69 height 12
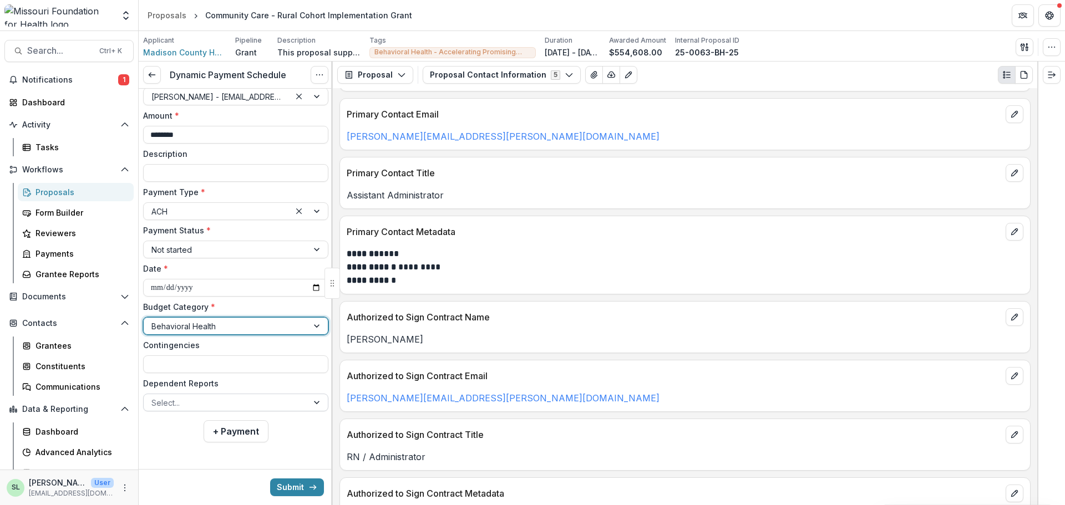
click at [187, 401] on div at bounding box center [225, 403] width 149 height 14
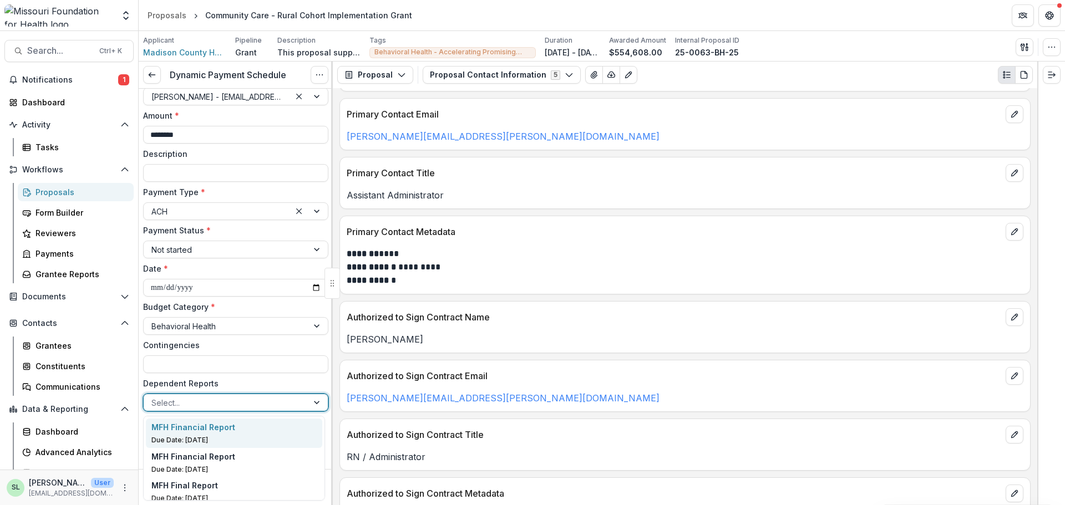
click at [185, 437] on p "Due Date: Sep 15, 2026" at bounding box center [234, 440] width 166 height 10
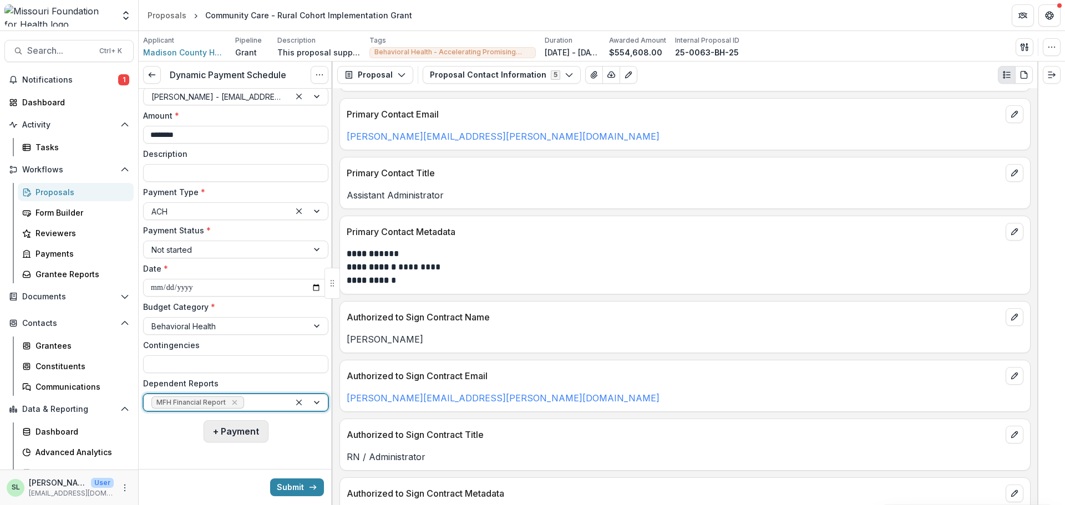
click at [219, 431] on button "+ Payment" at bounding box center [235, 431] width 65 height 22
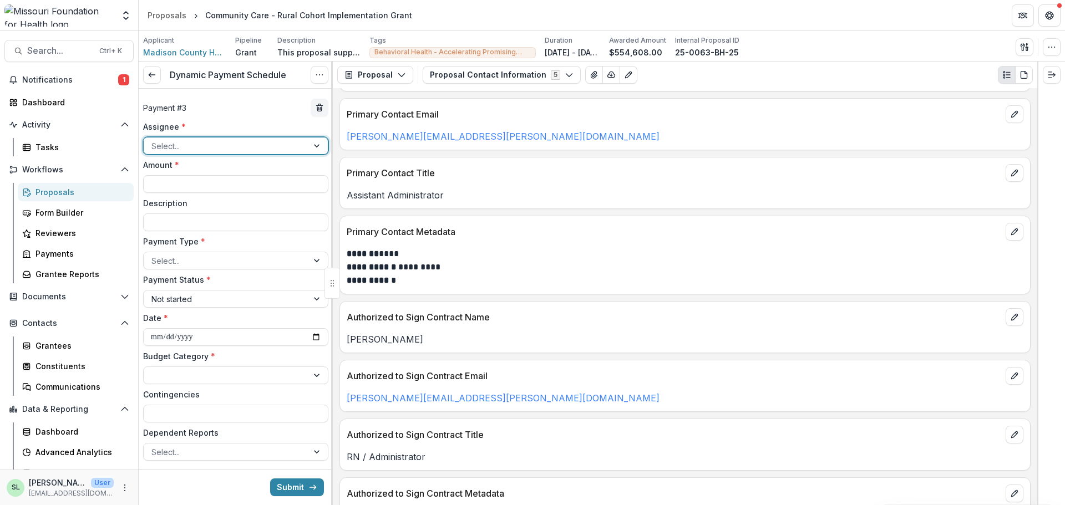
scroll to position [761, 0]
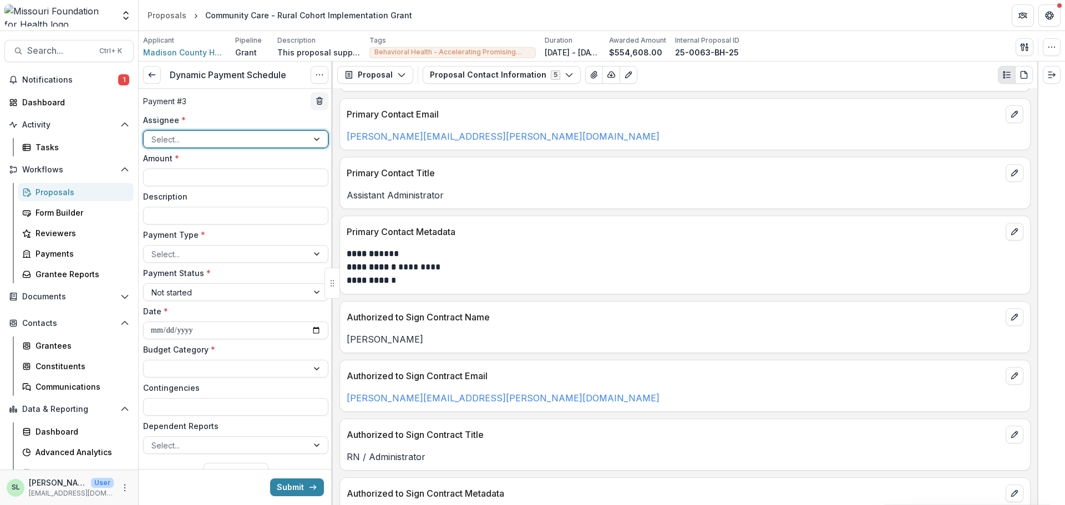
click at [227, 135] on div at bounding box center [225, 140] width 149 height 14
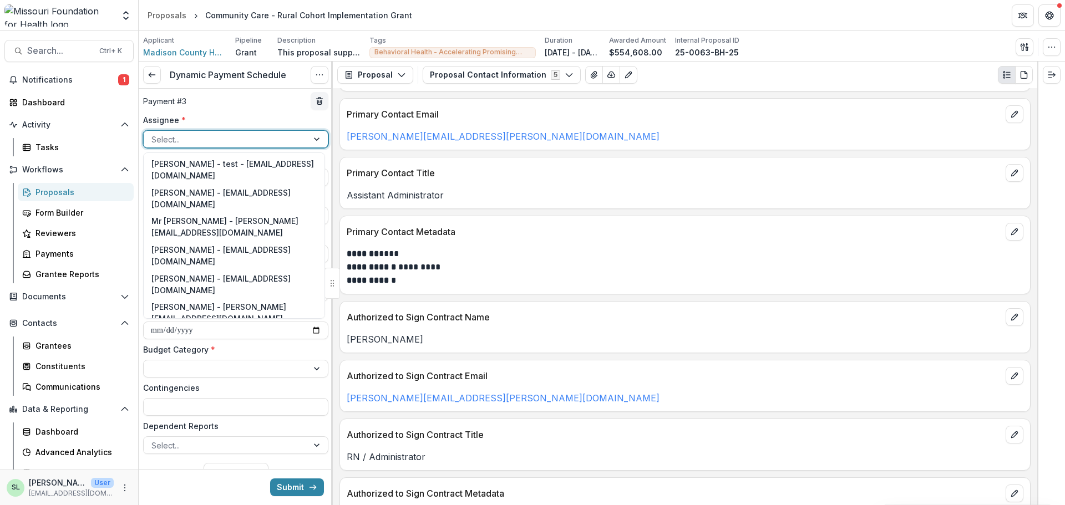
click at [184, 327] on div "Sada Lindsey - slindsey@mffh.org" at bounding box center [234, 341] width 176 height 29
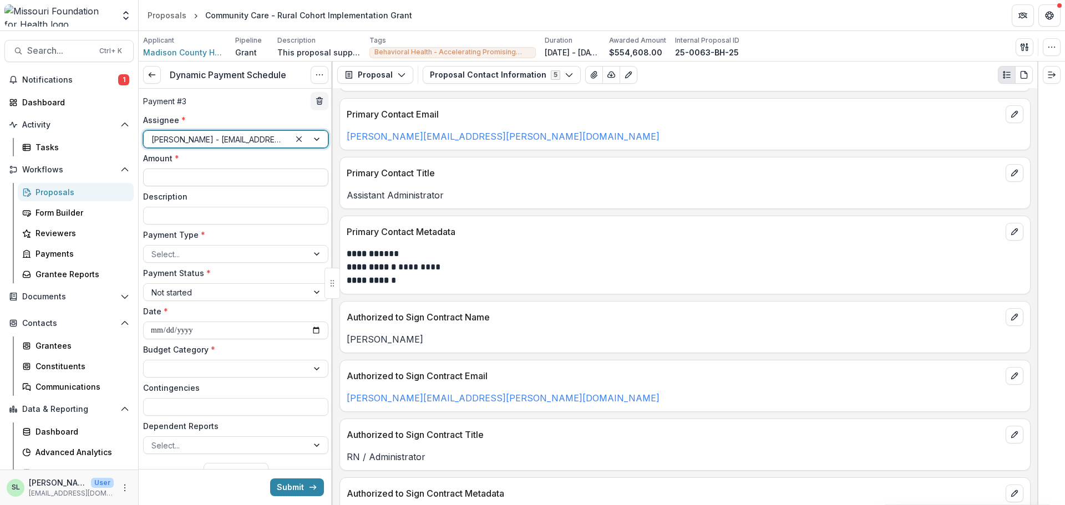
click at [166, 170] on input "Amount *" at bounding box center [235, 178] width 185 height 18
type input "********"
click at [202, 258] on div at bounding box center [225, 254] width 149 height 14
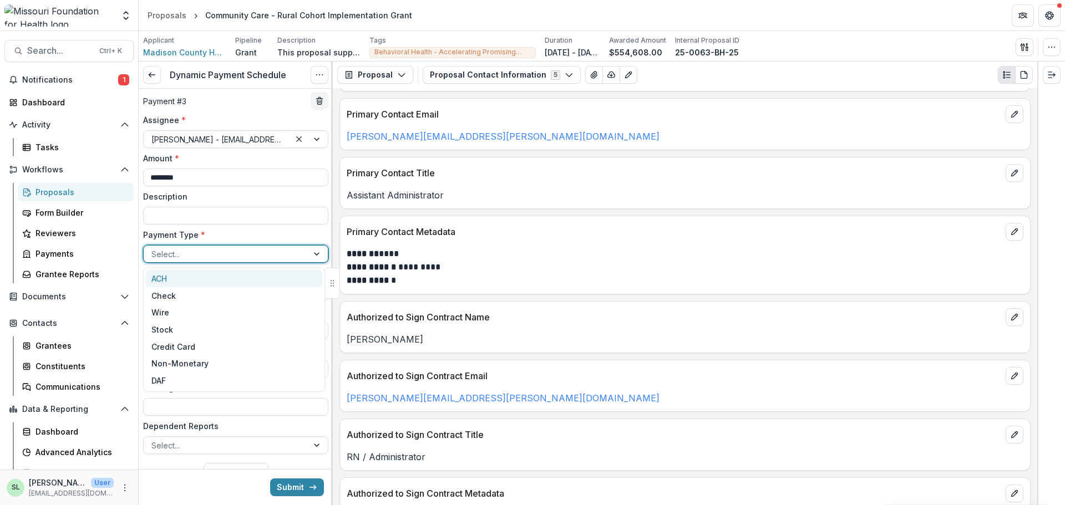
click at [197, 280] on div "ACH" at bounding box center [234, 278] width 176 height 17
click at [315, 332] on input "**********" at bounding box center [235, 331] width 185 height 18
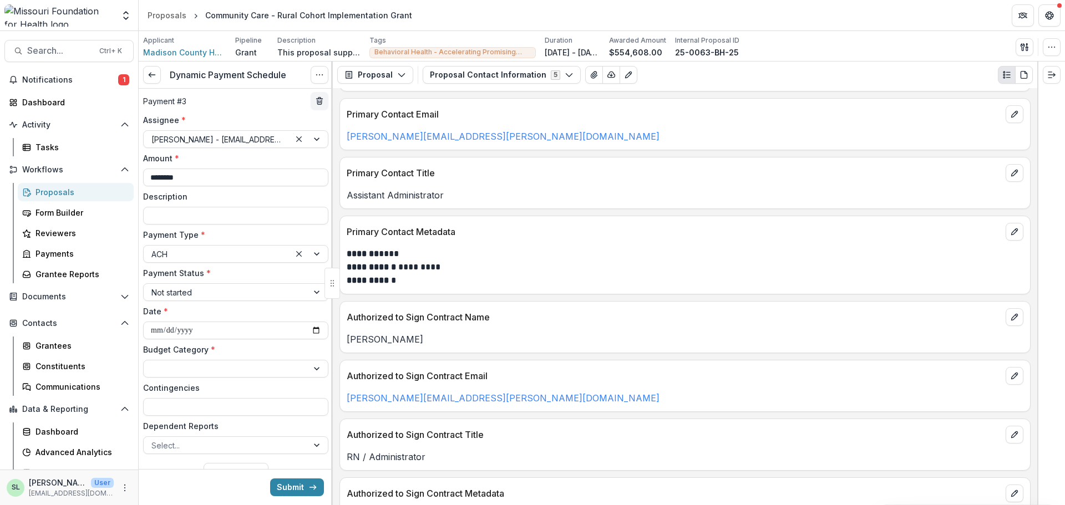
type input "**********"
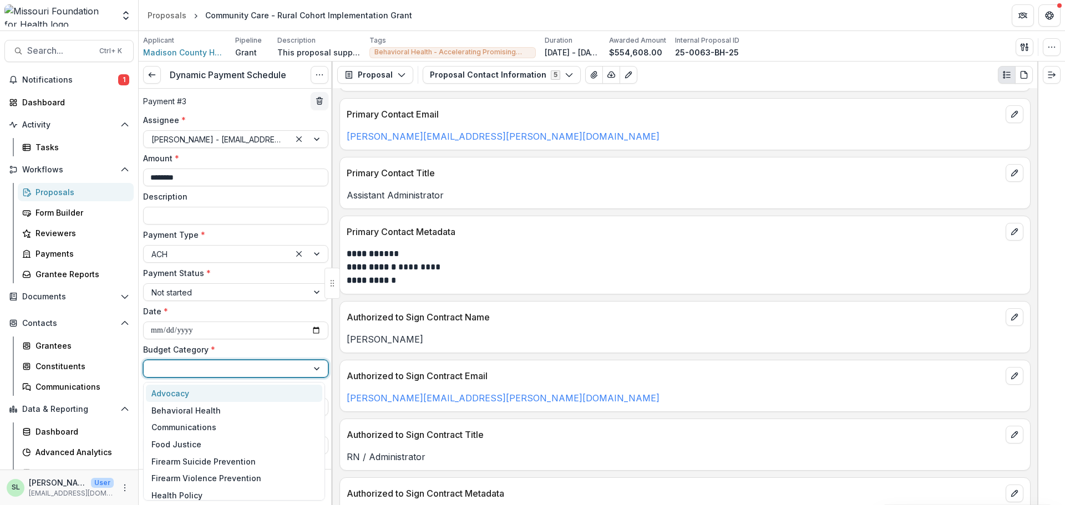
click at [198, 368] on div at bounding box center [225, 369] width 149 height 14
click at [196, 412] on div "Behavioral Health" at bounding box center [185, 411] width 69 height 12
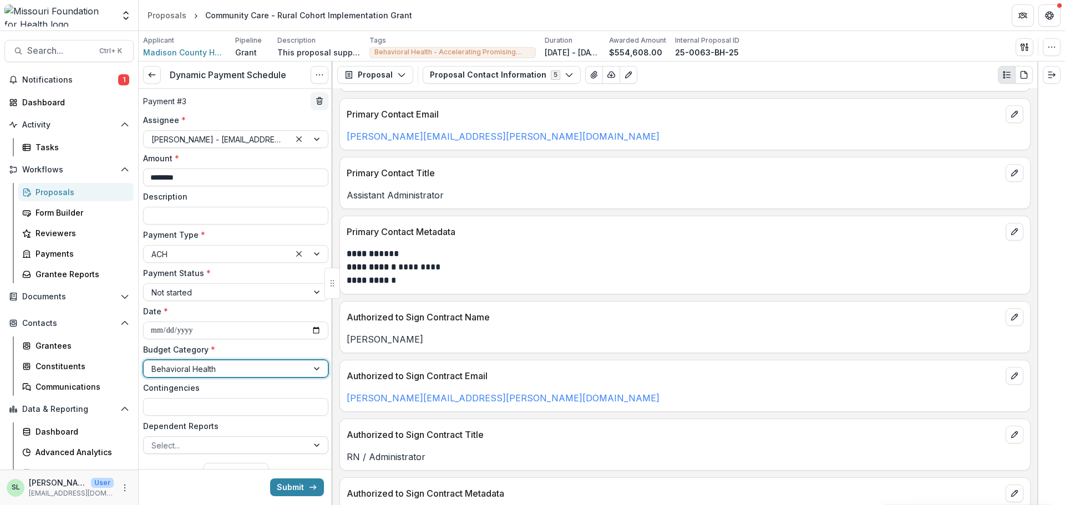
click at [196, 454] on div "Select..." at bounding box center [235, 445] width 185 height 18
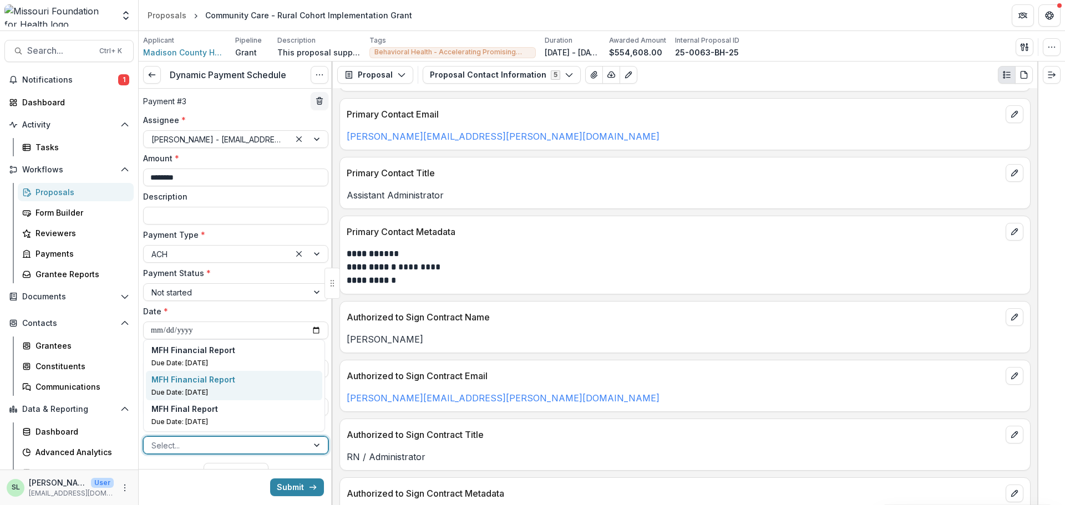
click at [194, 389] on p "Due Date: Sep 15, 2027" at bounding box center [234, 393] width 166 height 10
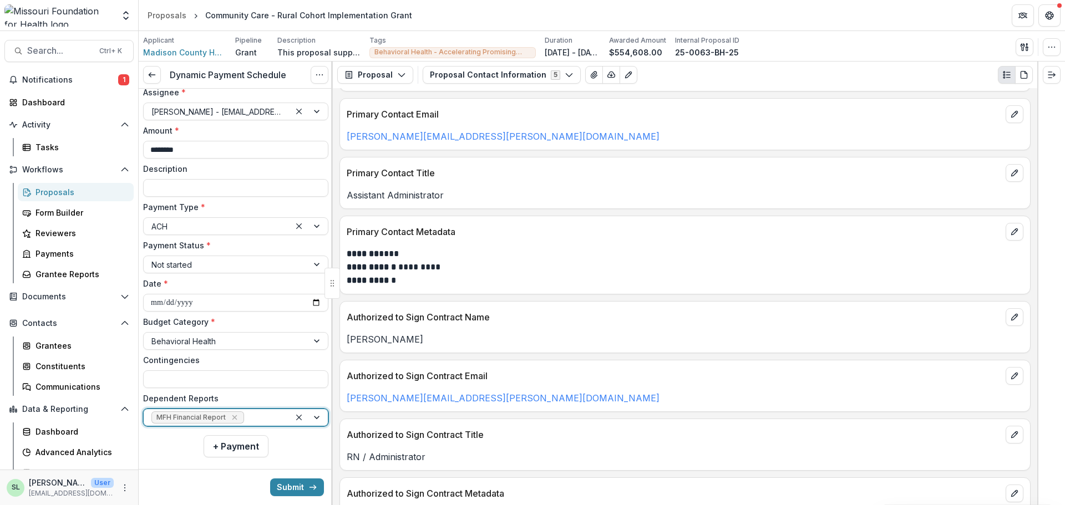
scroll to position [803, 0]
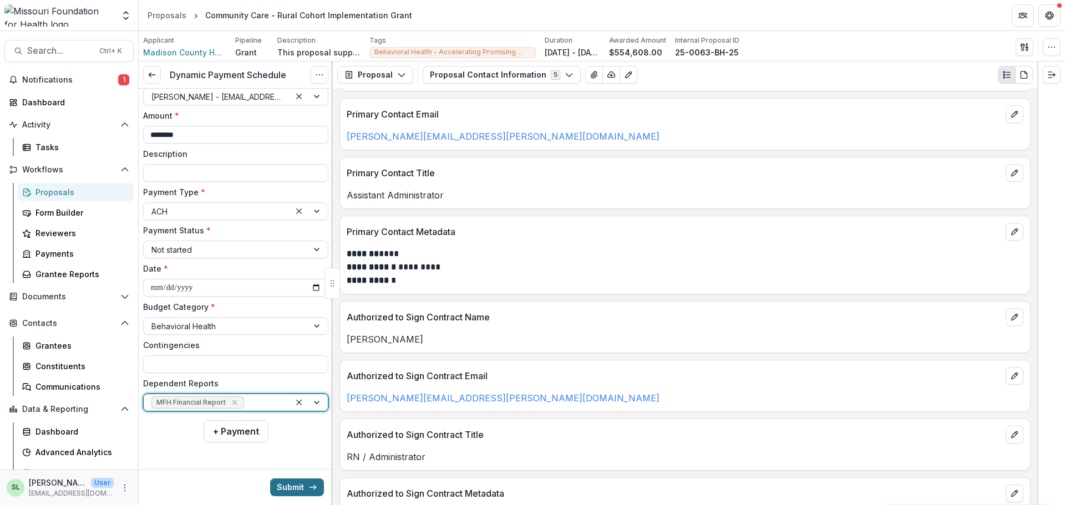
click at [299, 481] on button "Submit" at bounding box center [297, 487] width 54 height 18
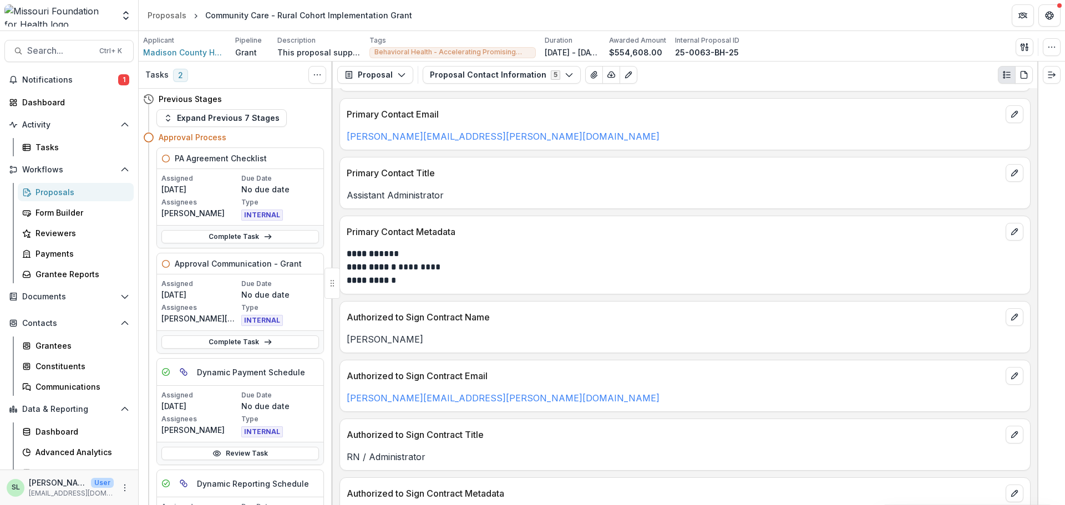
click at [61, 186] on div "Proposals" at bounding box center [79, 192] width 89 height 12
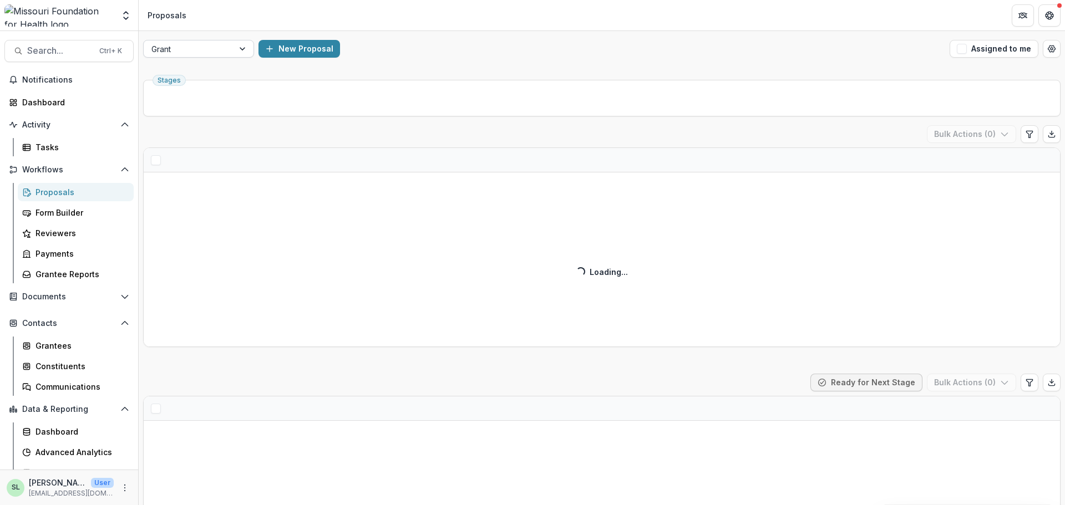
click at [206, 49] on div at bounding box center [188, 49] width 74 height 14
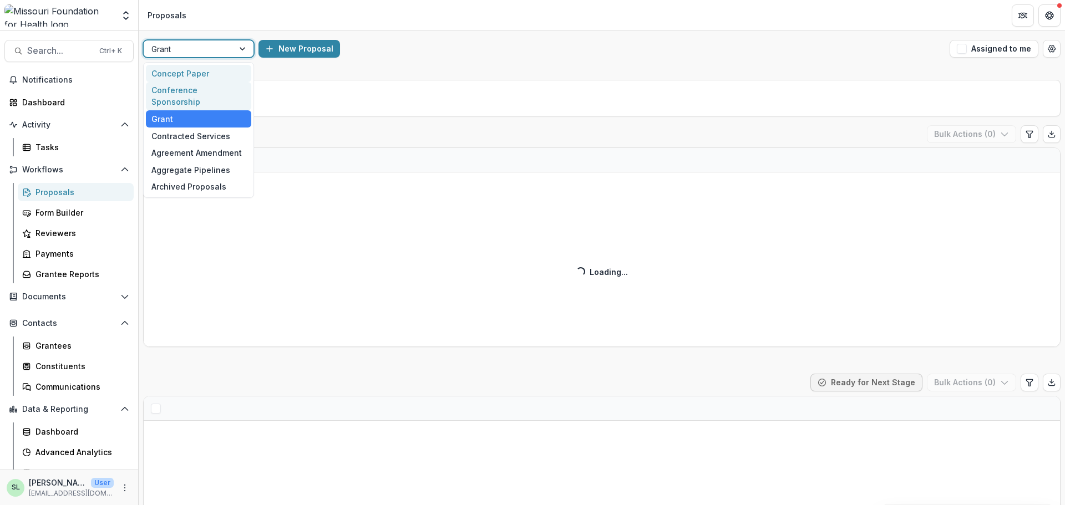
click at [206, 89] on div "Conference Sponsorship" at bounding box center [198, 96] width 105 height 29
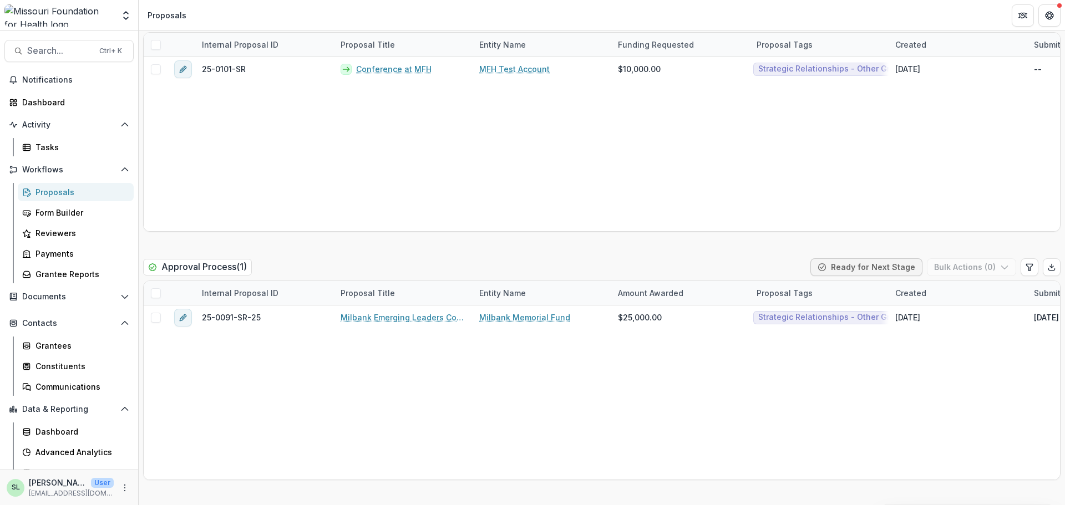
scroll to position [1386, 0]
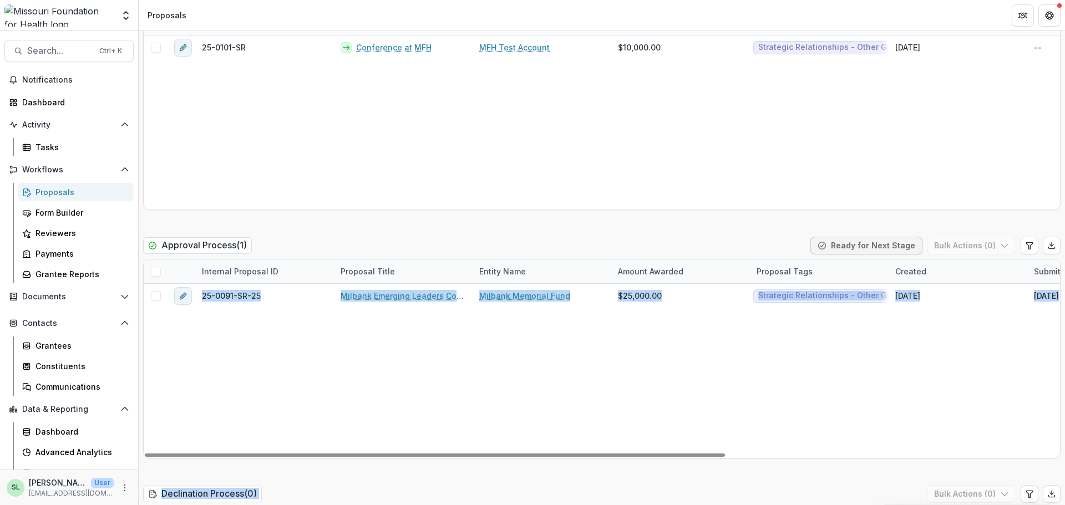
drag, startPoint x: 620, startPoint y: 464, endPoint x: 763, endPoint y: 496, distance: 146.6
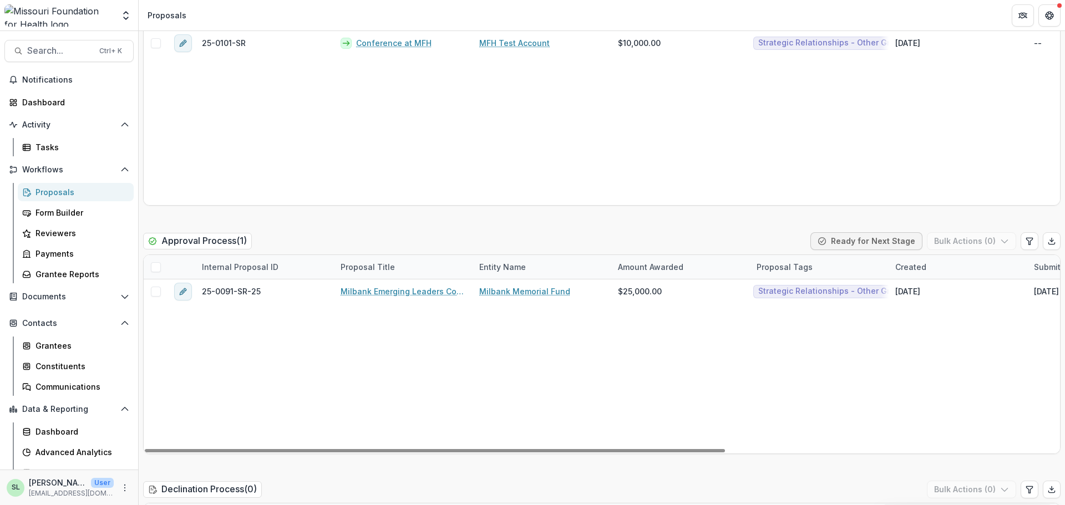
click at [630, 347] on div "25-0091-SR-25 Milbank Emerging Leaders Convening Milbank Memorial Fund $25,000.…" at bounding box center [863, 366] width 1438 height 174
drag, startPoint x: 640, startPoint y: 447, endPoint x: 646, endPoint y: 449, distance: 6.0
click at [646, 449] on div at bounding box center [435, 450] width 580 height 3
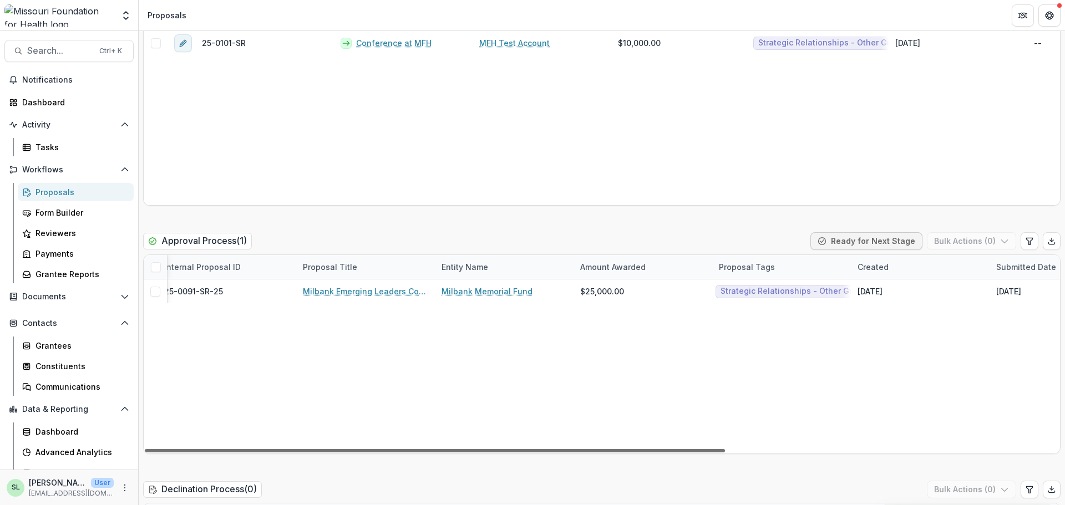
scroll to position [0, 0]
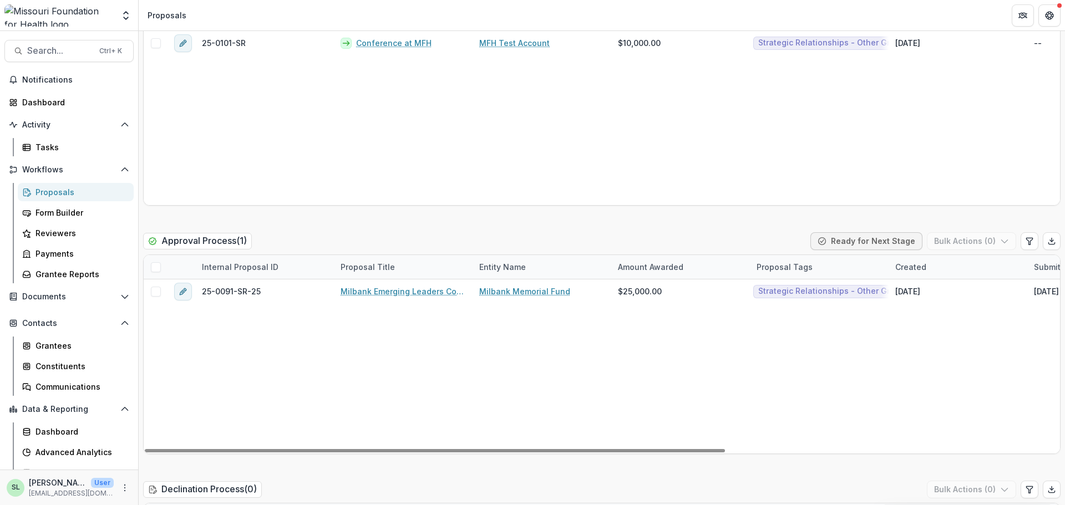
drag, startPoint x: 647, startPoint y: 449, endPoint x: 532, endPoint y: 435, distance: 116.1
click at [532, 449] on div at bounding box center [435, 450] width 580 height 3
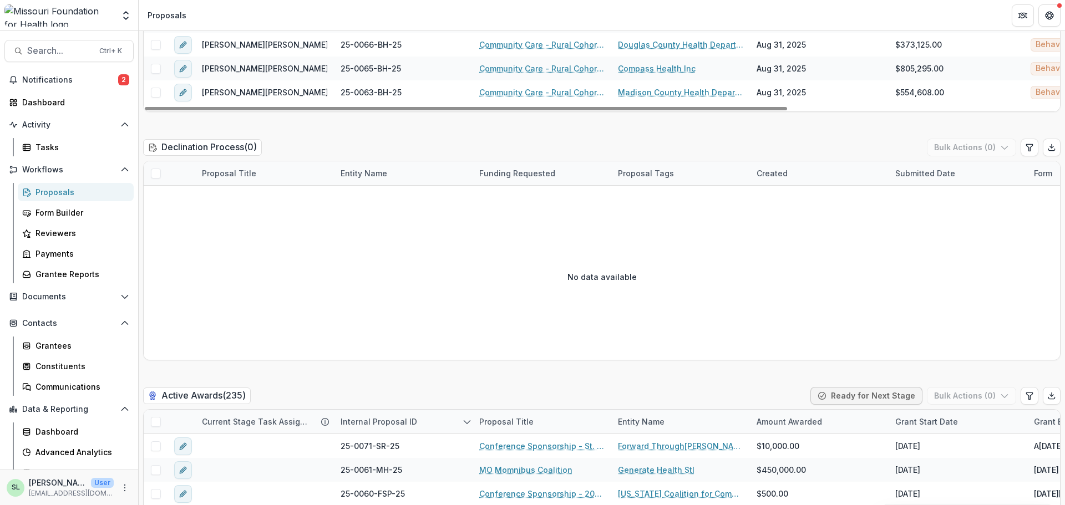
scroll to position [1663, 0]
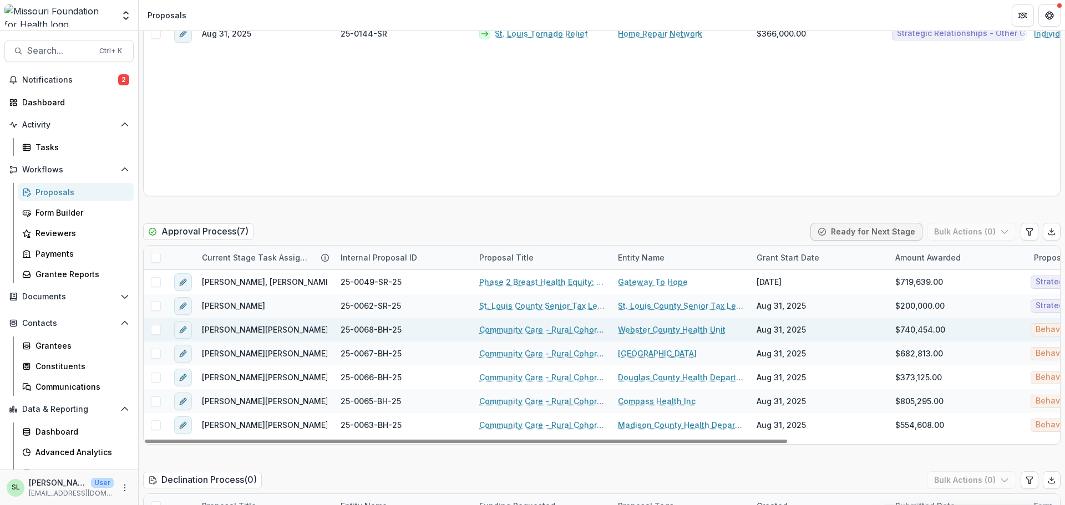
click at [520, 332] on link "Community Care - Rural Cohort Implementation Grant" at bounding box center [541, 330] width 125 height 12
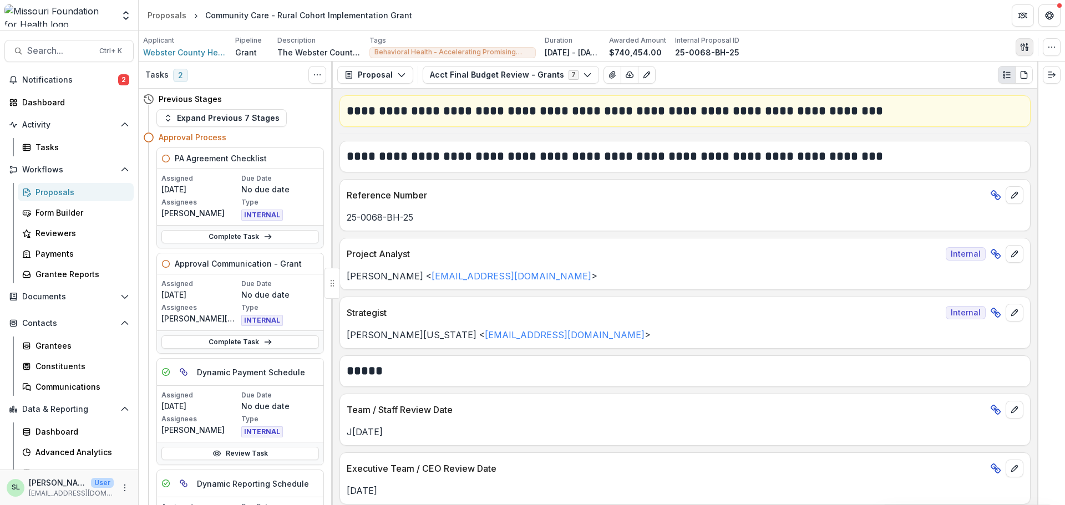
click at [1027, 49] on icon "button" at bounding box center [1027, 48] width 2 height 3
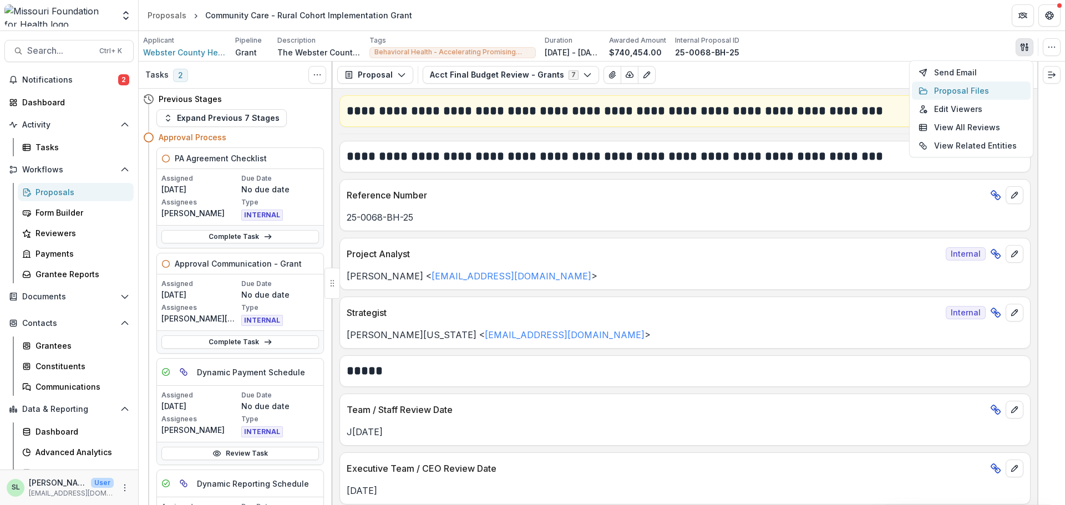
click at [973, 88] on button "Proposal Files" at bounding box center [970, 91] width 119 height 18
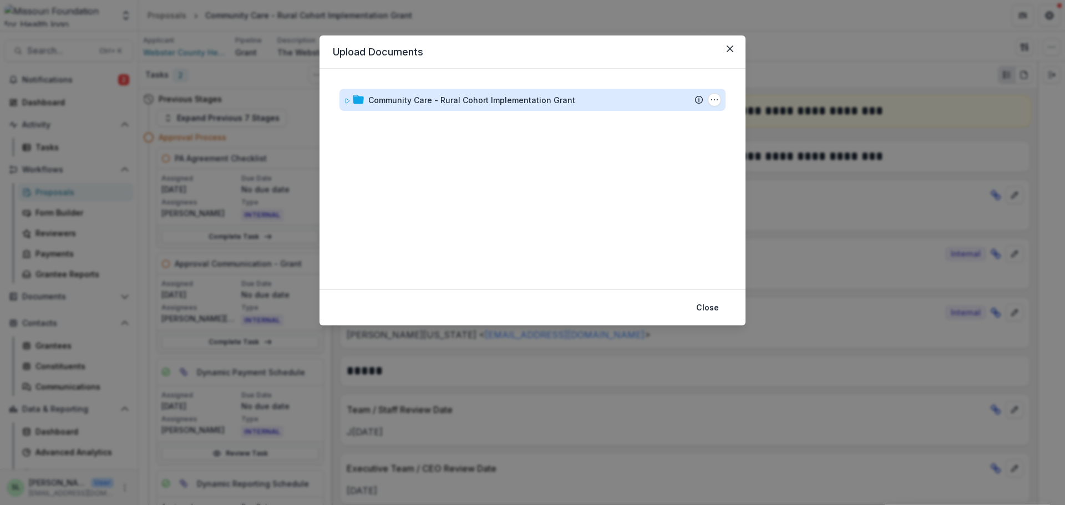
click at [427, 97] on div "Community Care - Rural Cohort Implementation Grant" at bounding box center [471, 100] width 207 height 12
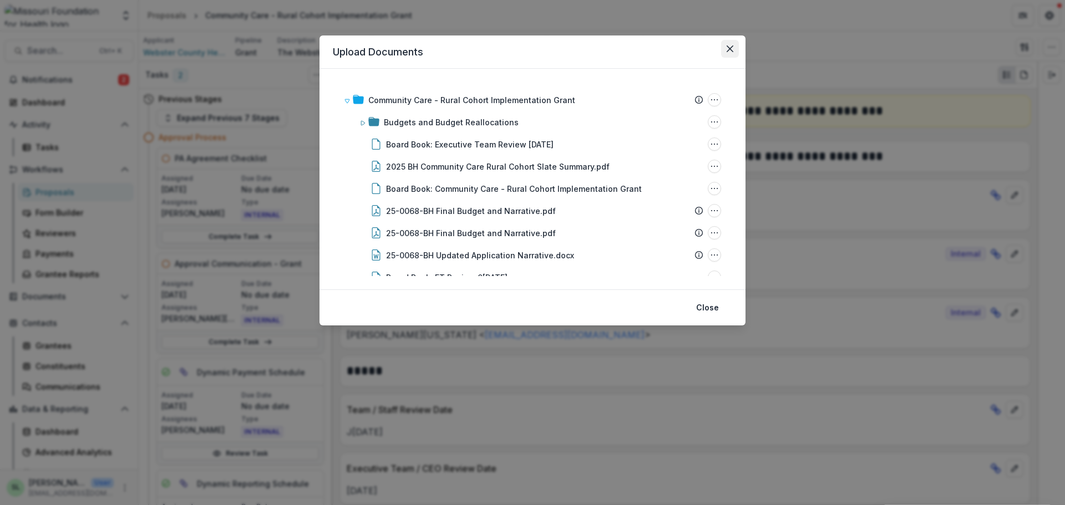
click at [732, 49] on icon "Close" at bounding box center [729, 48] width 7 height 7
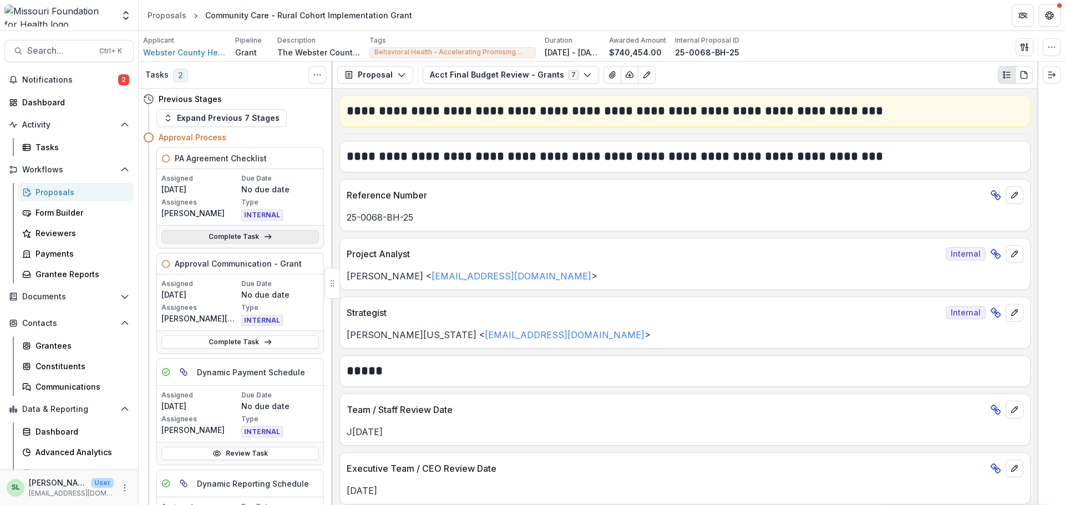
click at [225, 235] on link "Complete Task" at bounding box center [239, 236] width 157 height 13
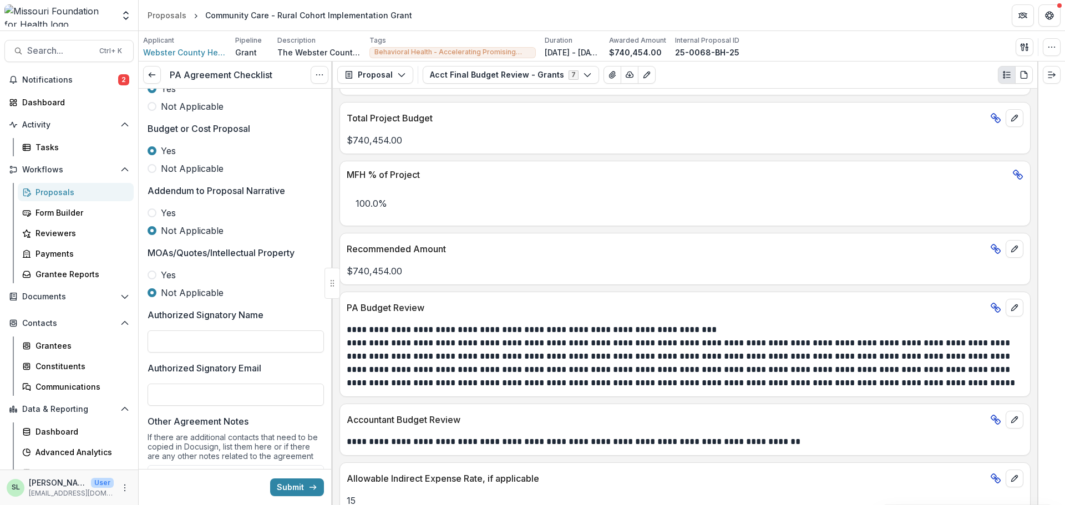
scroll to position [721, 0]
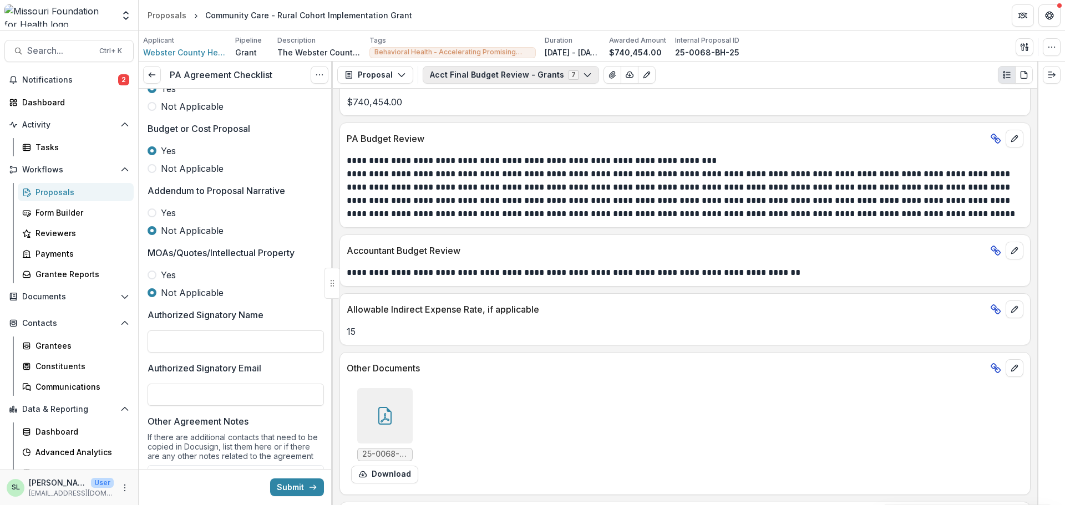
click at [516, 82] on button "Acct Final Budget Review - Grants 7" at bounding box center [510, 75] width 176 height 18
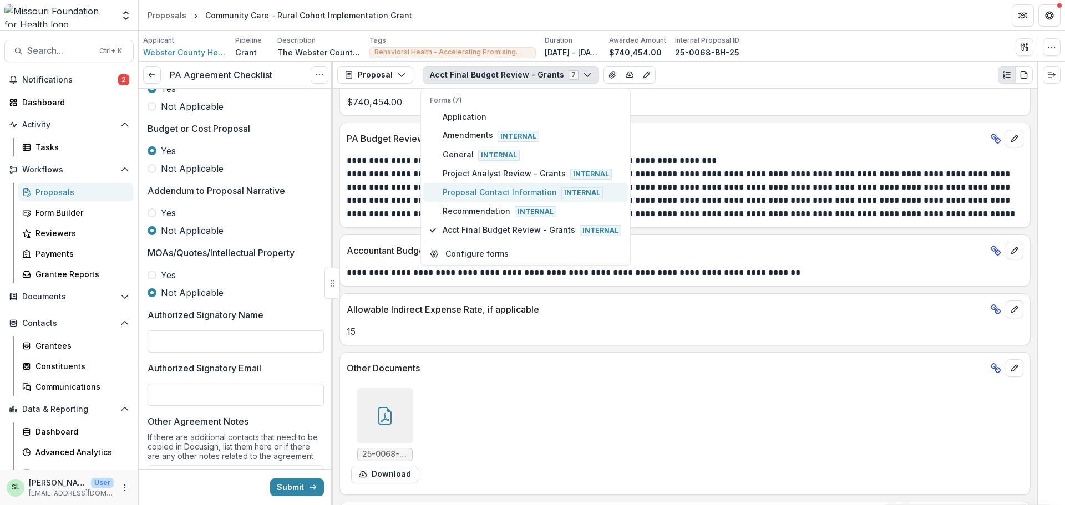
click at [483, 187] on span "Proposal Contact Information Internal" at bounding box center [531, 192] width 179 height 12
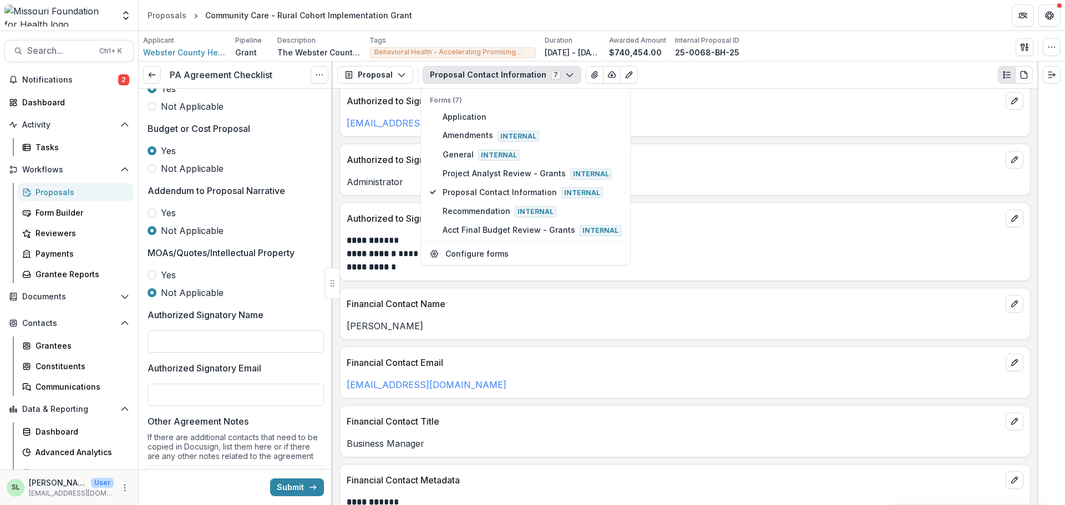
scroll to position [351, 0]
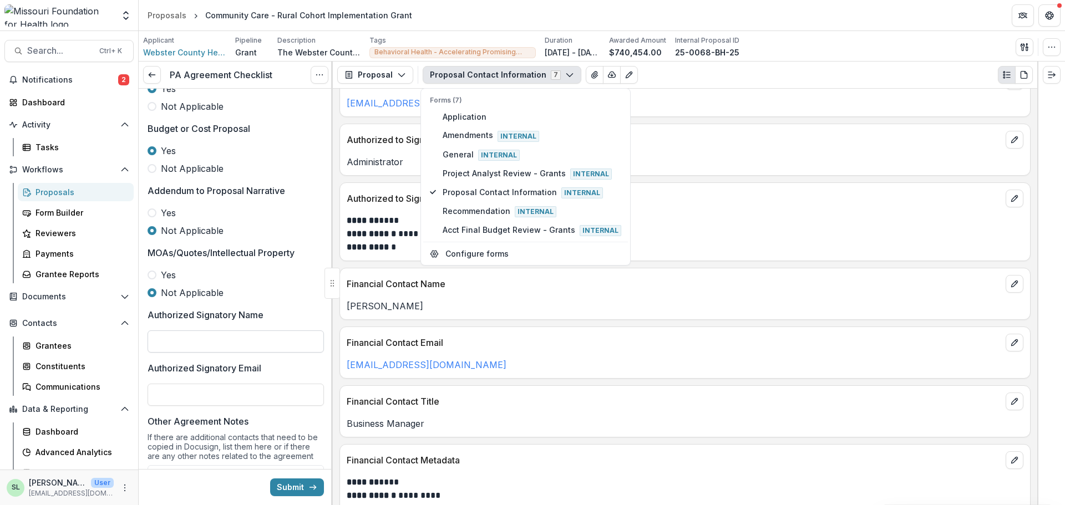
click at [206, 340] on input "Authorized Signatory Name" at bounding box center [235, 341] width 176 height 22
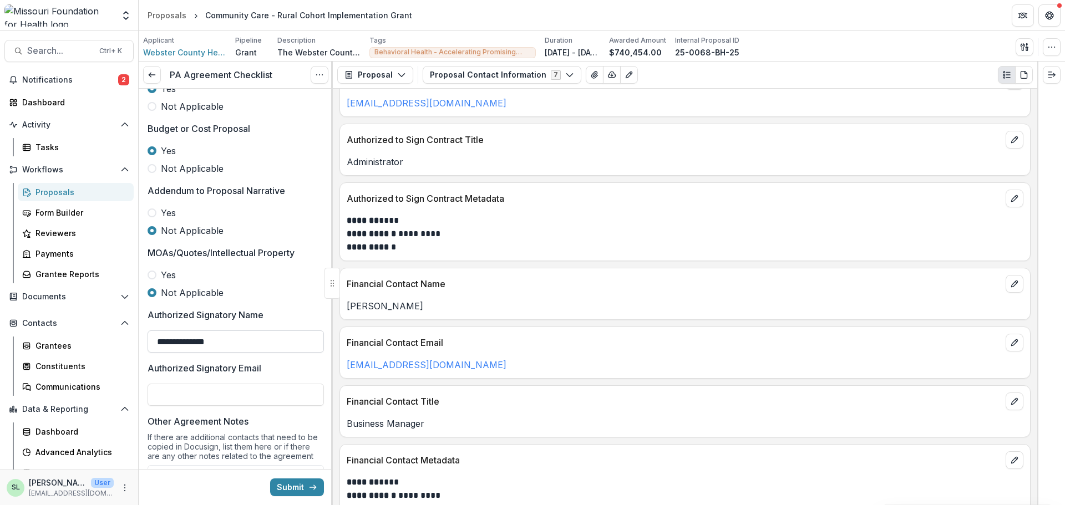
type input "**********"
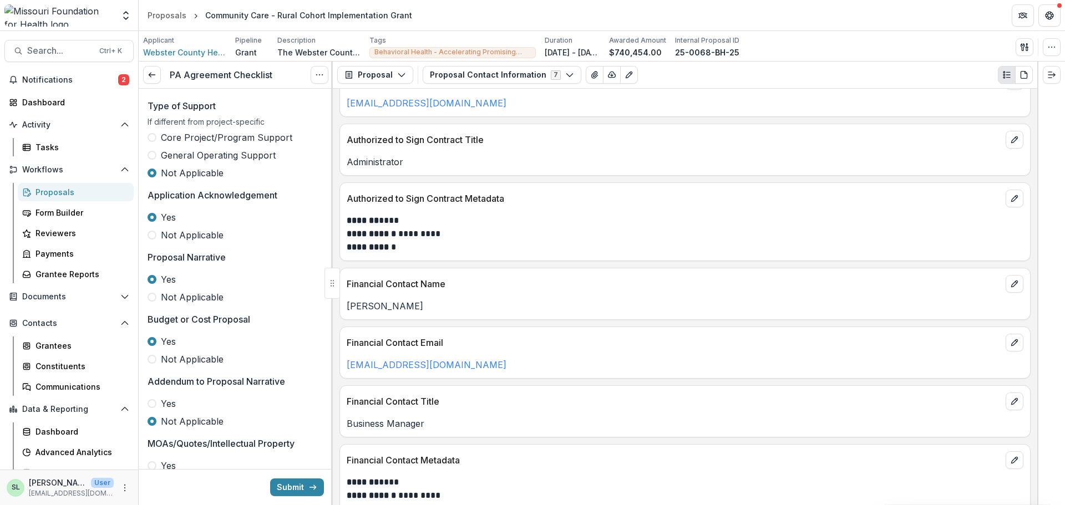
scroll to position [0, 0]
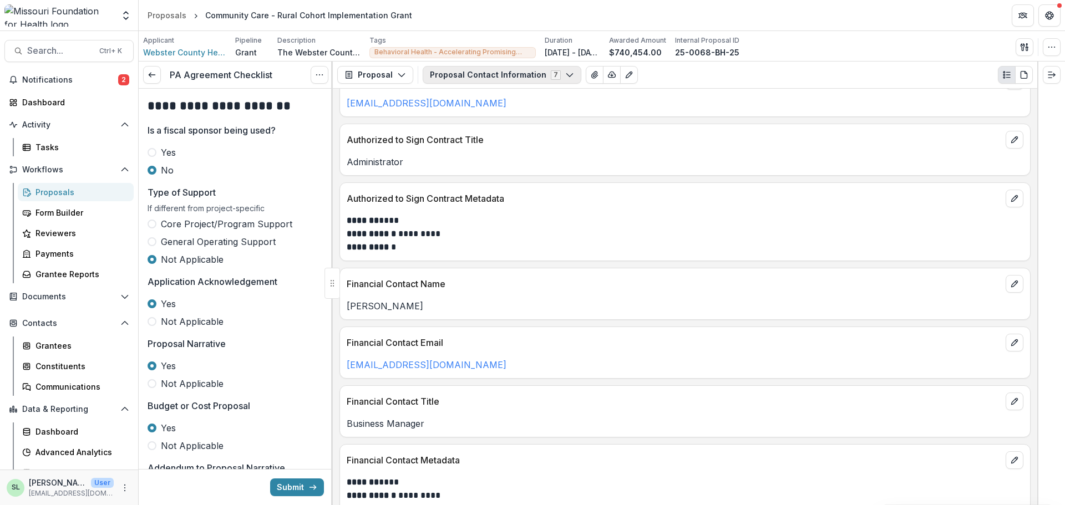
type input "**********"
click at [535, 79] on button "Proposal Contact Information 7" at bounding box center [501, 75] width 159 height 18
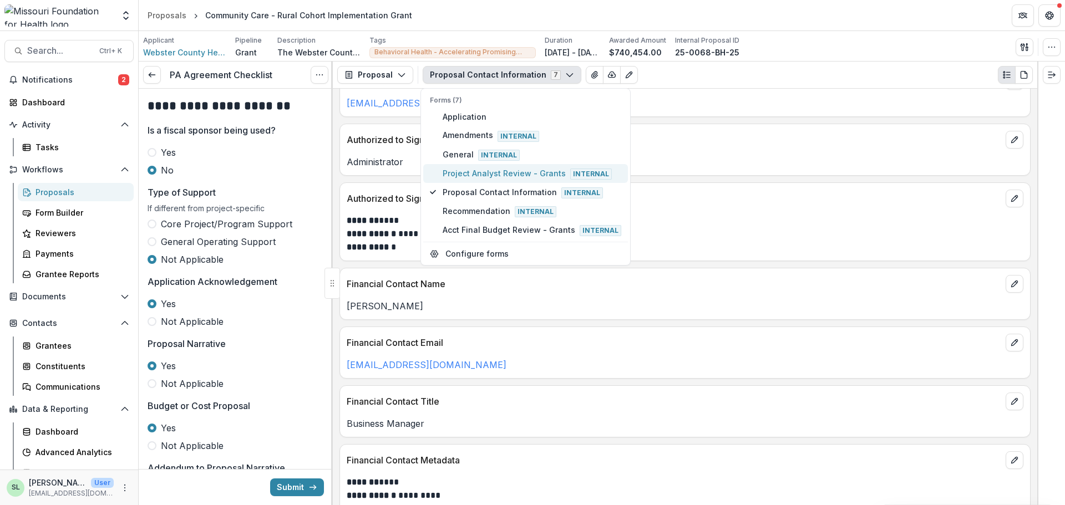
click at [513, 175] on span "Project Analyst Review - Grants Internal" at bounding box center [531, 173] width 179 height 12
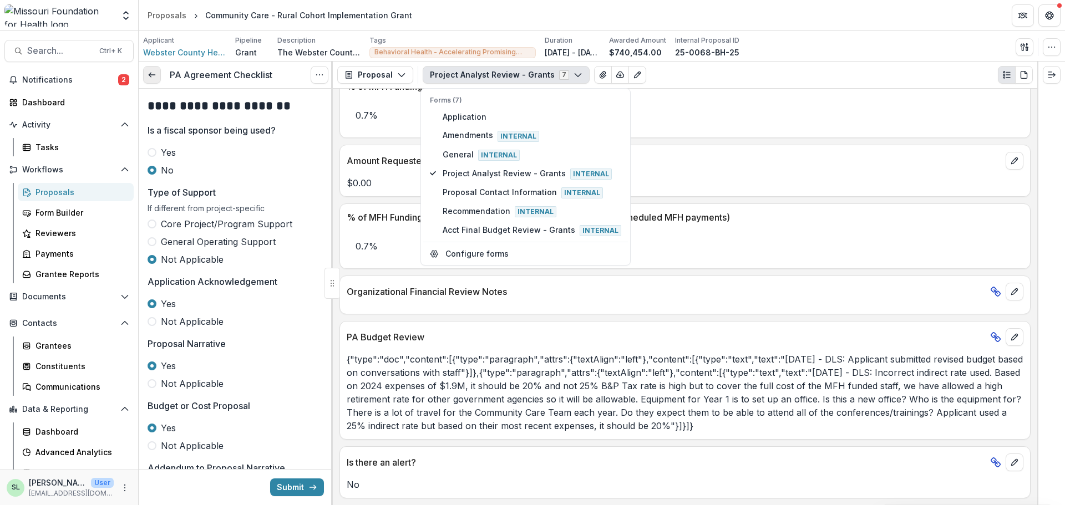
click at [156, 73] on icon at bounding box center [151, 74] width 9 height 9
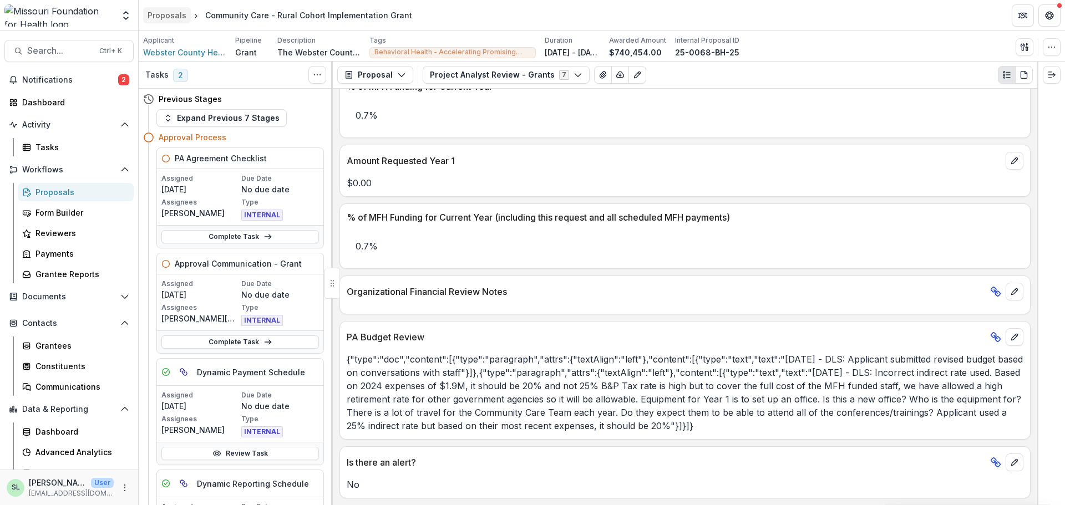
click at [169, 11] on div "Proposals" at bounding box center [166, 15] width 39 height 12
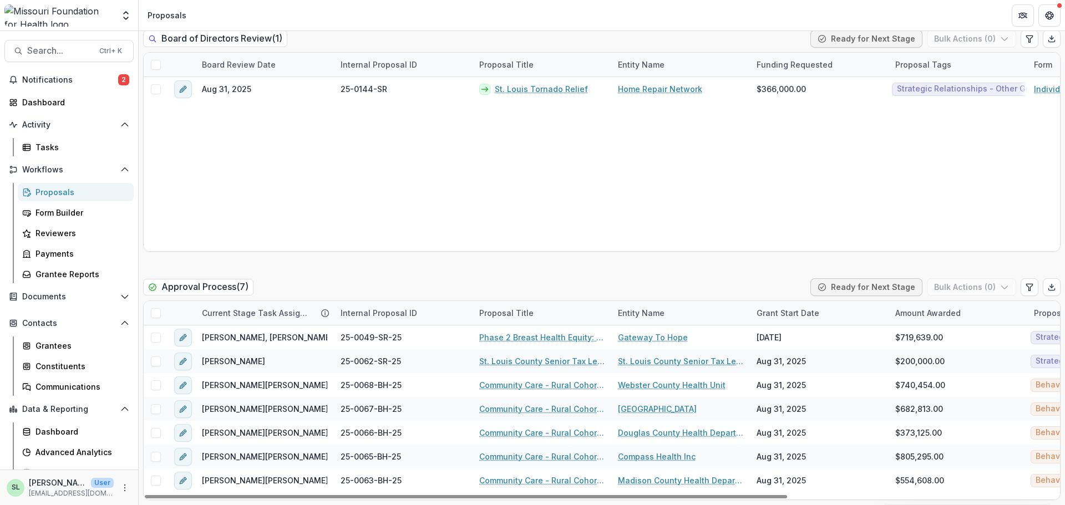
scroll to position [1663, 0]
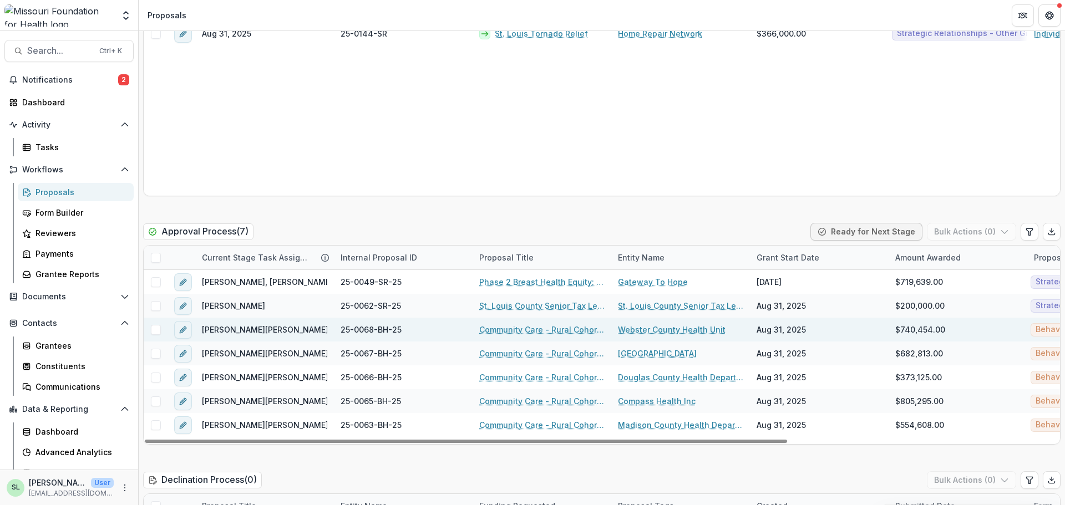
click at [537, 329] on link "Community Care - Rural Cohort Implementation Grant" at bounding box center [541, 330] width 125 height 12
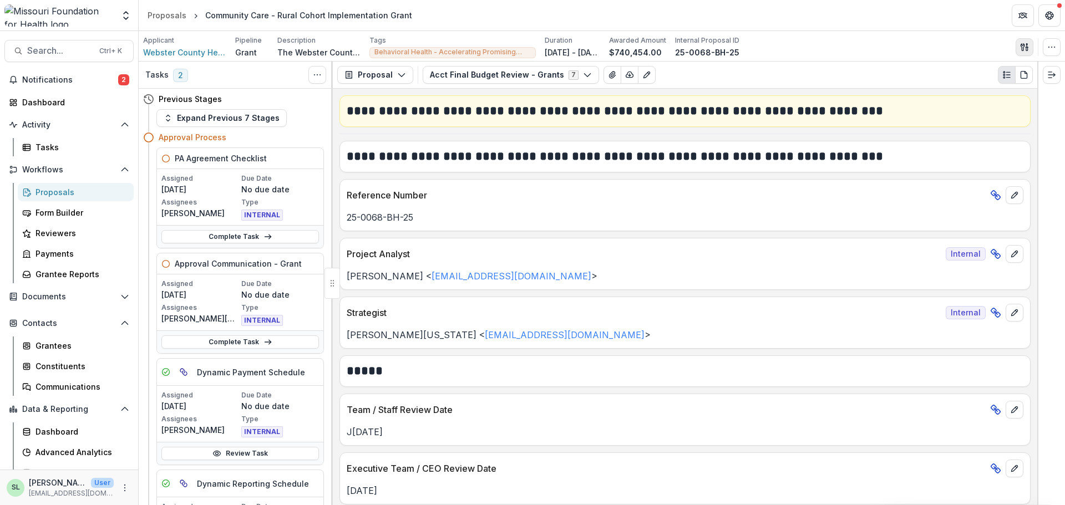
click at [1022, 45] on icon "button" at bounding box center [1022, 46] width 4 height 7
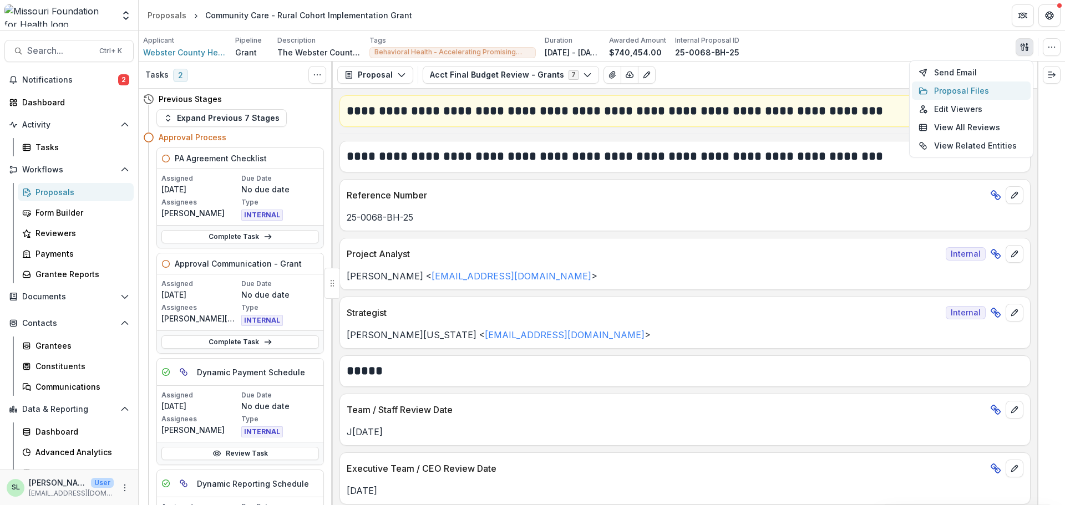
click at [953, 86] on button "Proposal Files" at bounding box center [970, 91] width 119 height 18
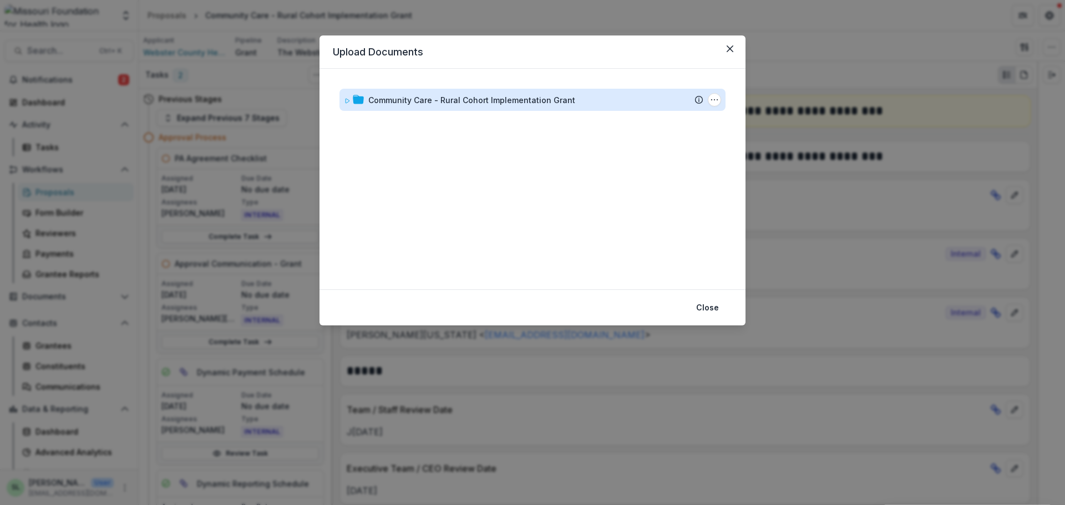
click at [497, 98] on div "Community Care - Rural Cohort Implementation Grant" at bounding box center [471, 100] width 207 height 12
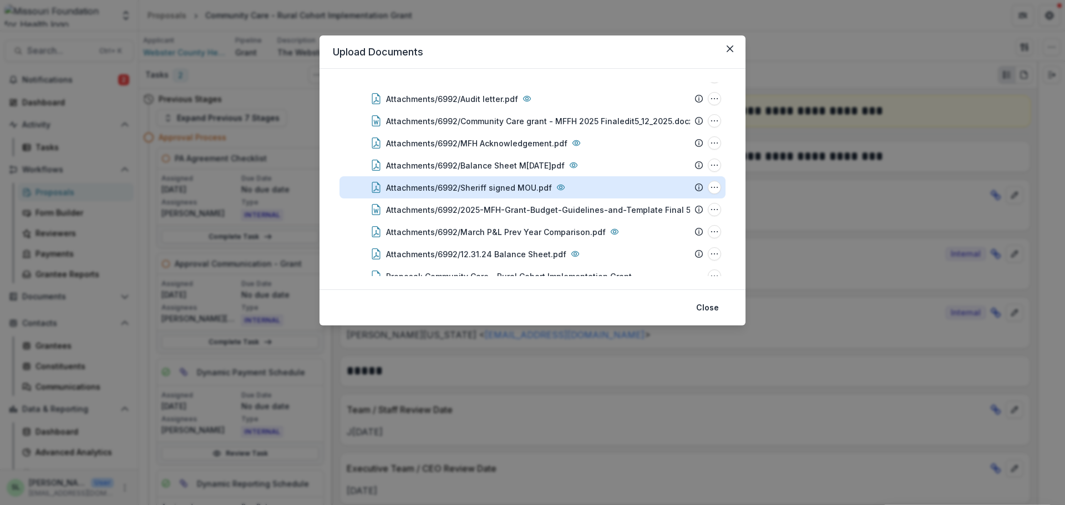
scroll to position [218, 0]
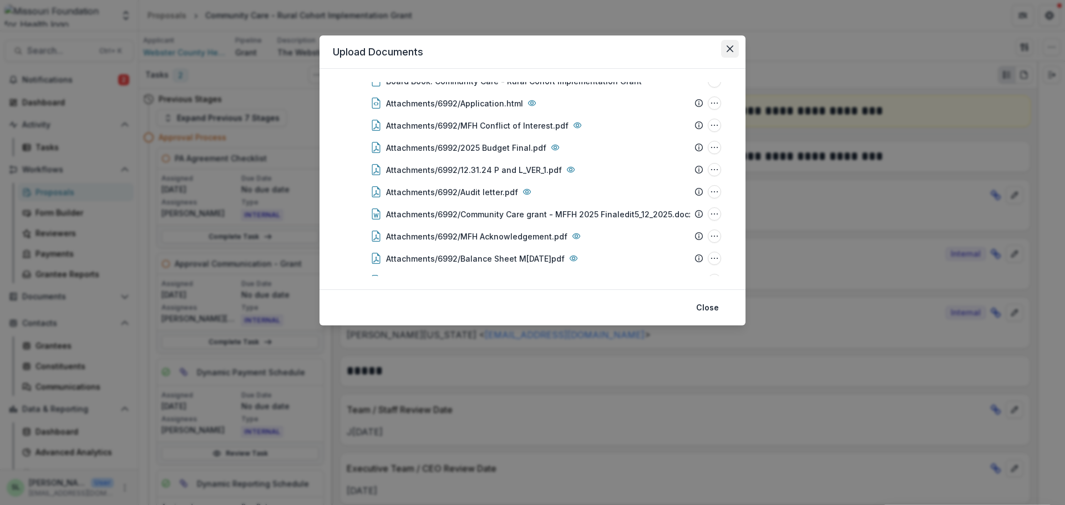
click at [721, 42] on button "Close" at bounding box center [730, 49] width 18 height 18
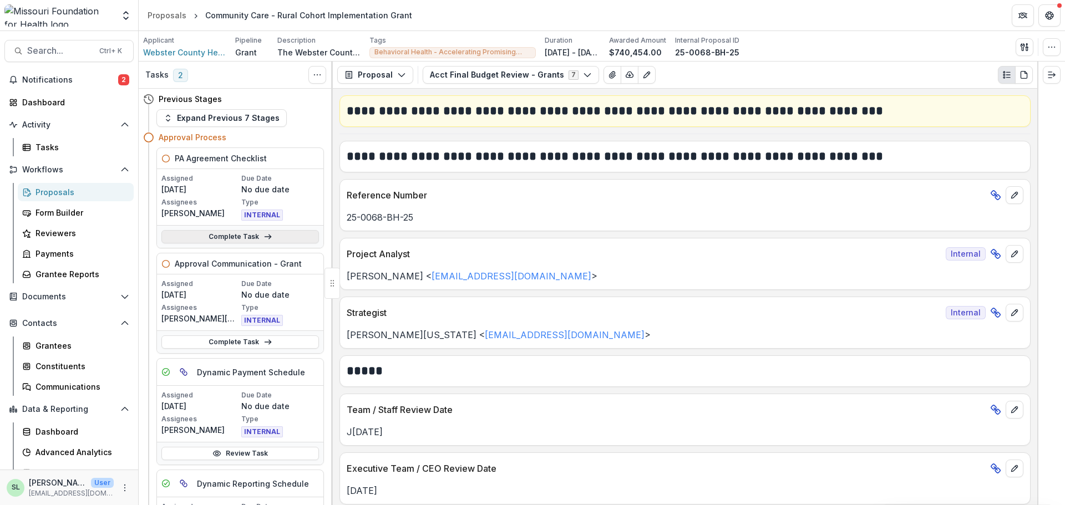
click at [227, 237] on link "Complete Task" at bounding box center [239, 236] width 157 height 13
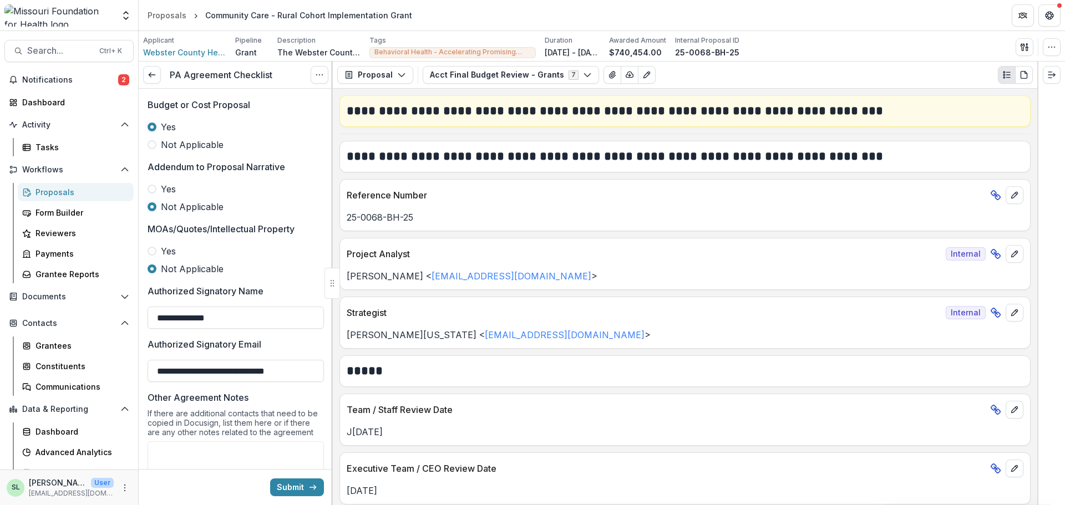
scroll to position [333, 0]
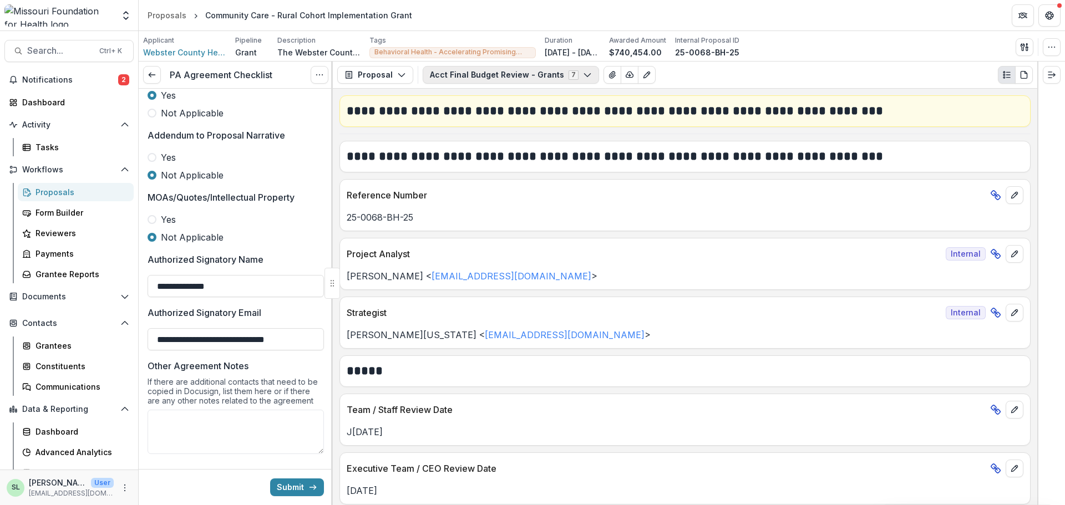
click at [498, 73] on button "Acct Final Budget Review - Grants 7" at bounding box center [510, 75] width 176 height 18
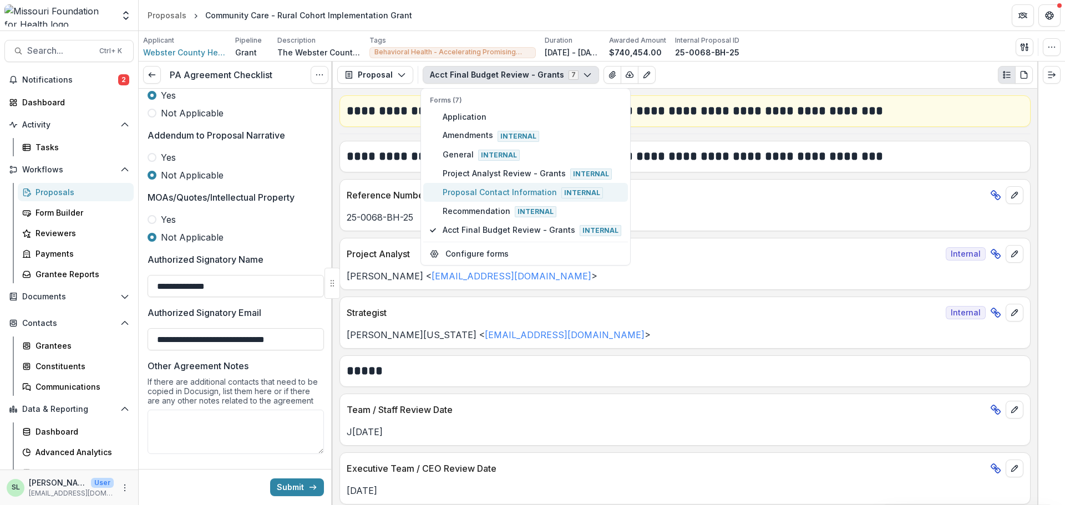
click at [473, 195] on span "Proposal Contact Information Internal" at bounding box center [531, 192] width 179 height 12
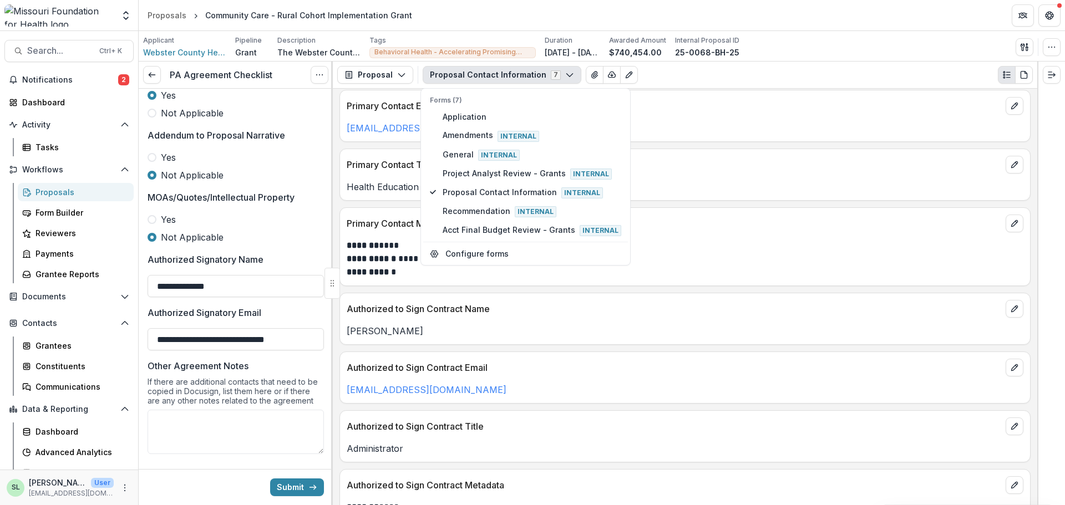
scroll to position [0, 0]
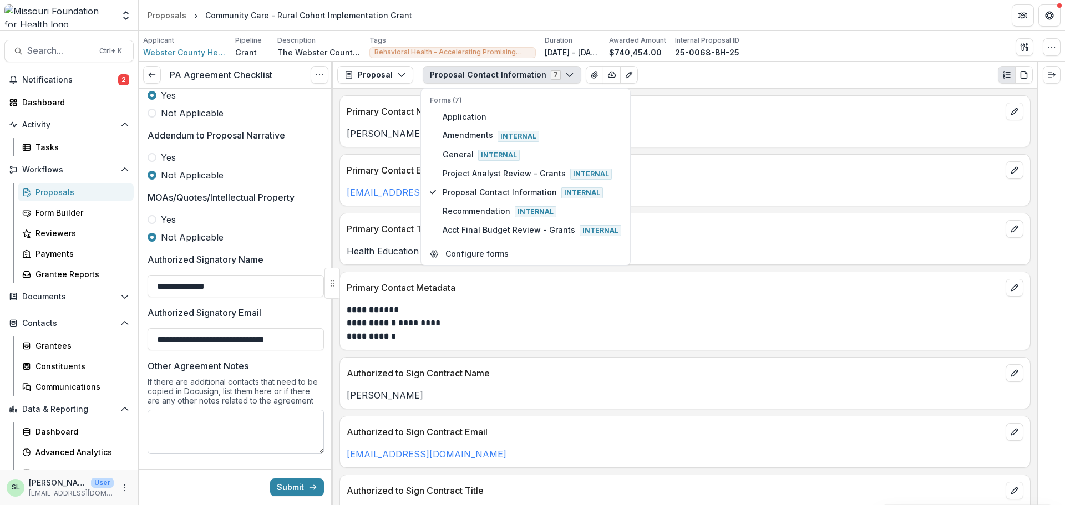
click at [174, 413] on textarea "Other Agreement Notes" at bounding box center [235, 432] width 176 height 44
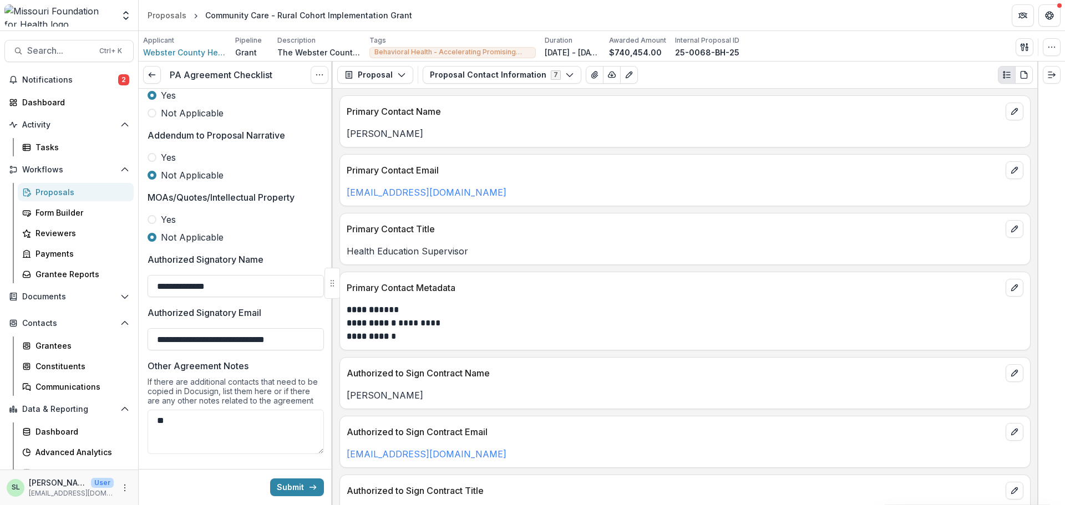
type textarea "*"
click at [288, 481] on button "Submit" at bounding box center [297, 487] width 54 height 18
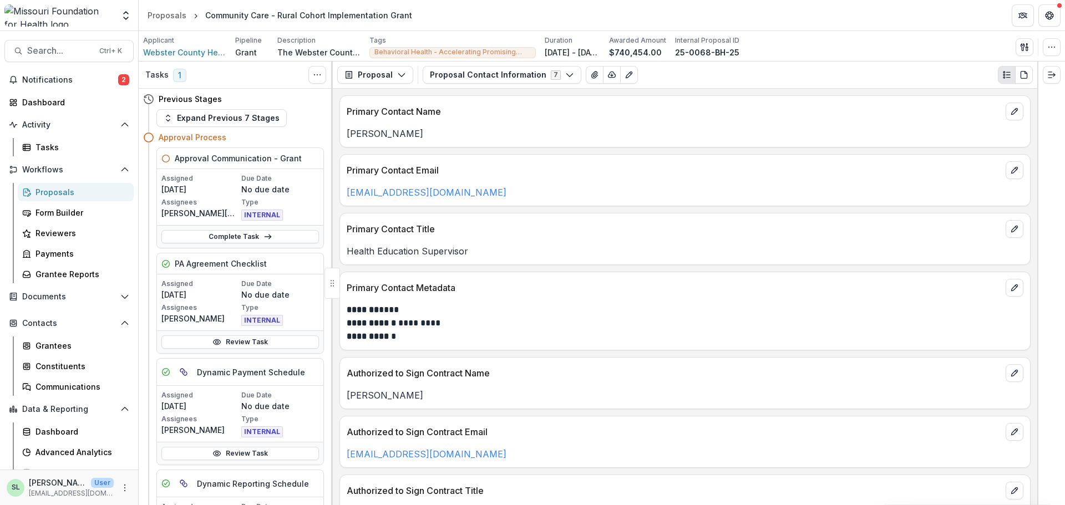
click at [55, 193] on div "Proposals" at bounding box center [79, 192] width 89 height 12
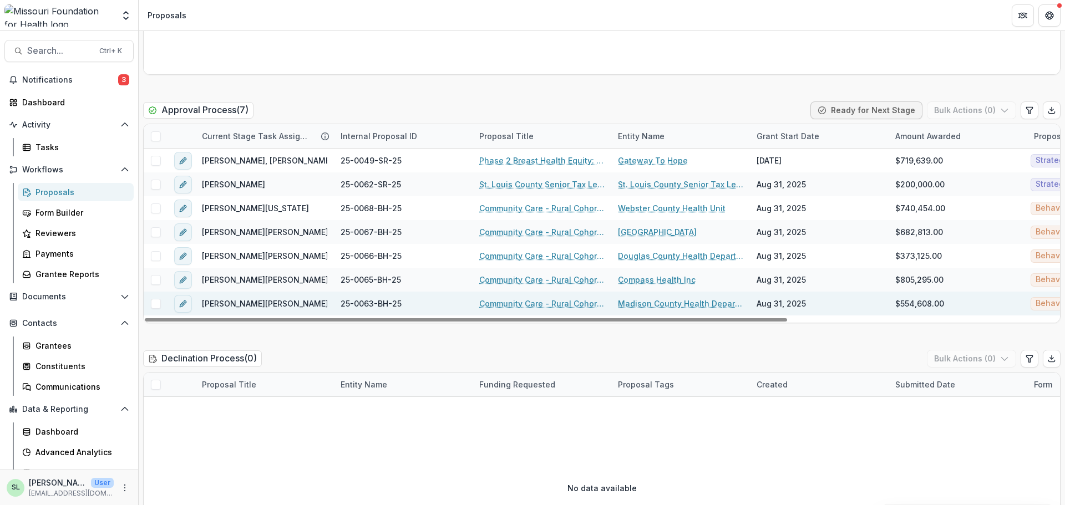
scroll to position [1830, 0]
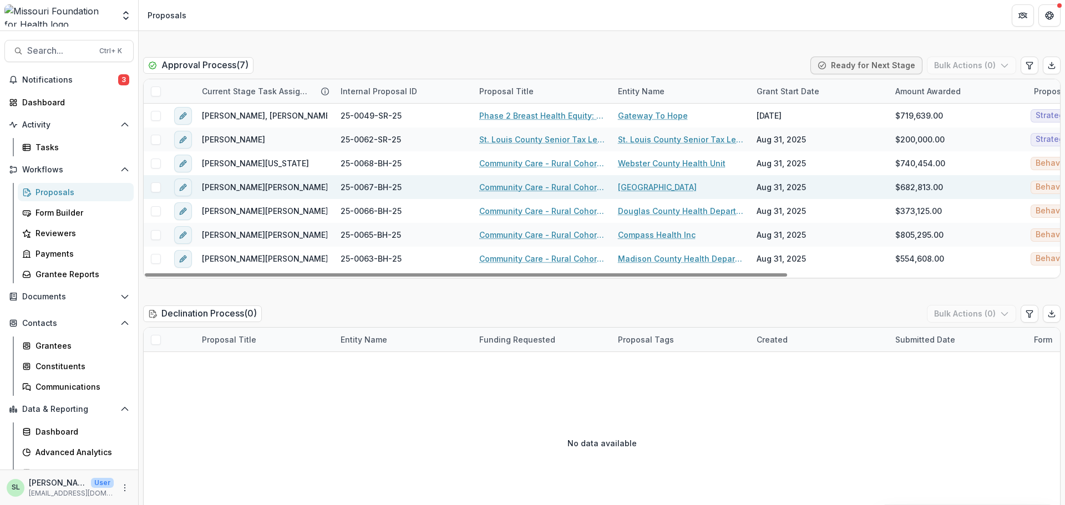
click at [520, 185] on link "Community Care - Rural Cohort Implementation Grant" at bounding box center [541, 187] width 125 height 12
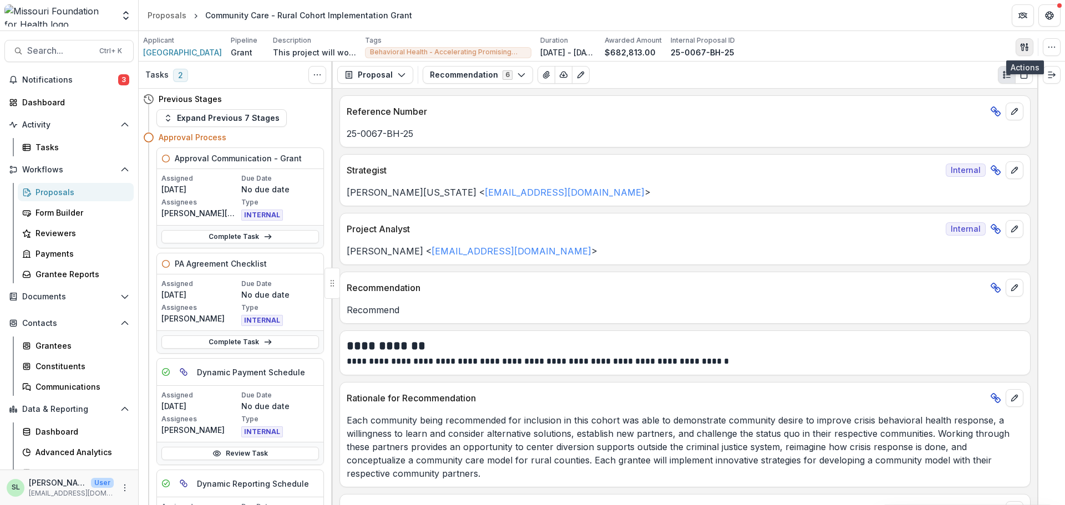
click at [1017, 47] on button "button" at bounding box center [1024, 47] width 18 height 18
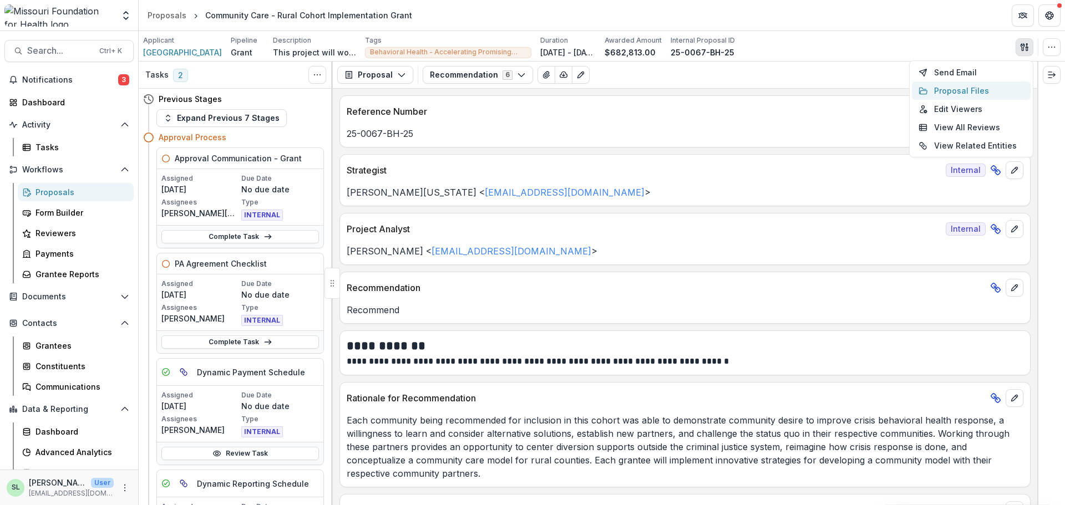
click at [943, 91] on button "Proposal Files" at bounding box center [970, 91] width 119 height 18
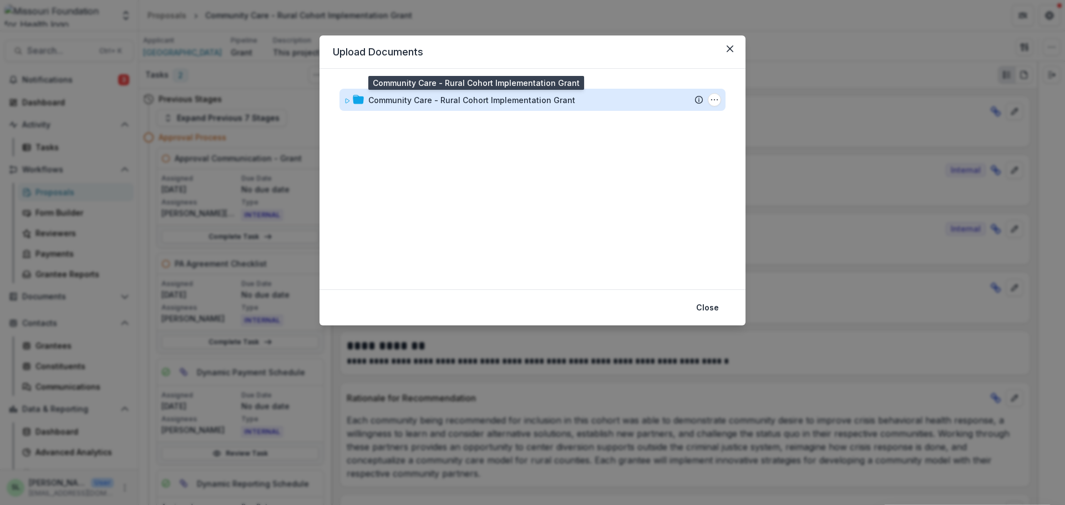
click at [520, 96] on div "Community Care - Rural Cohort Implementation Grant" at bounding box center [471, 100] width 207 height 12
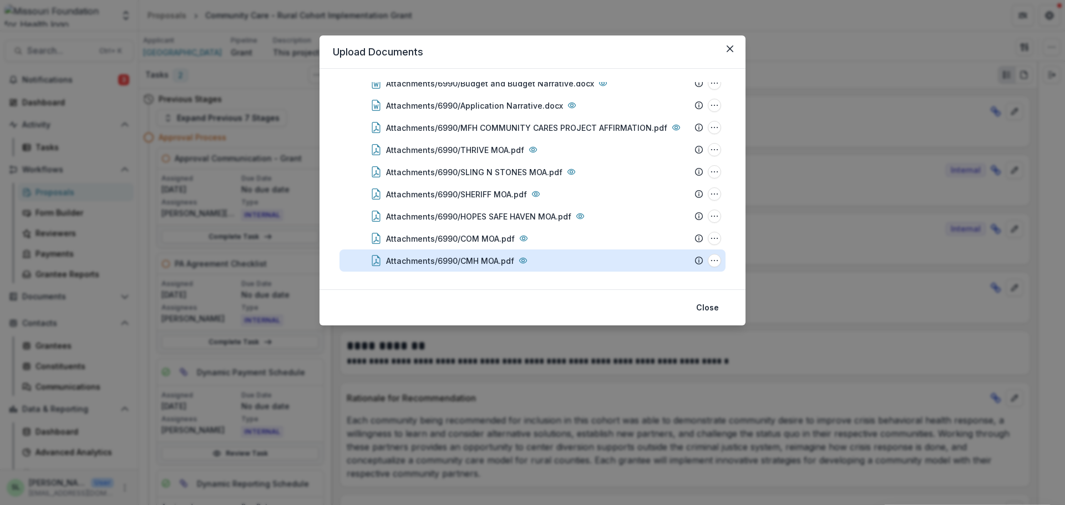
scroll to position [296, 0]
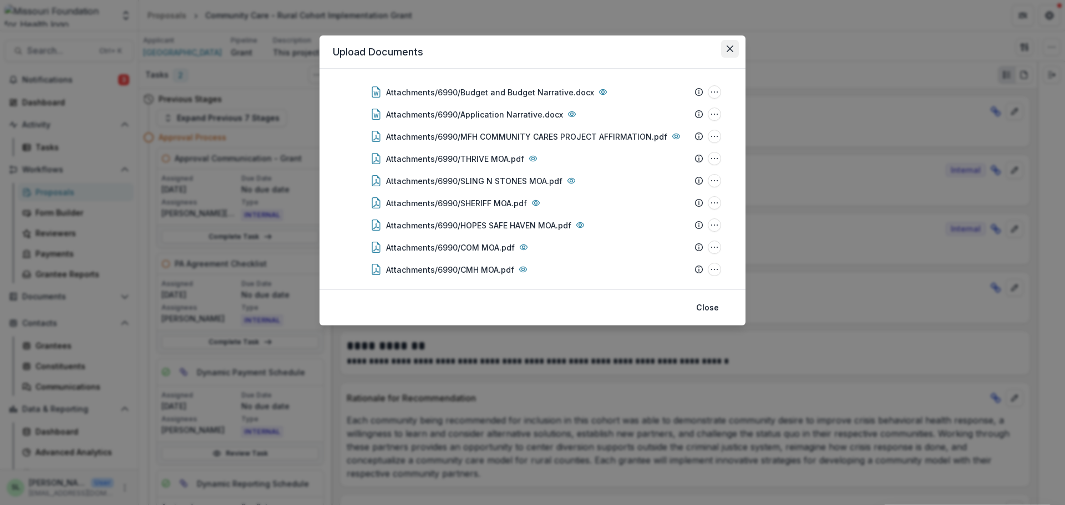
click at [729, 50] on icon "Close" at bounding box center [729, 48] width 7 height 7
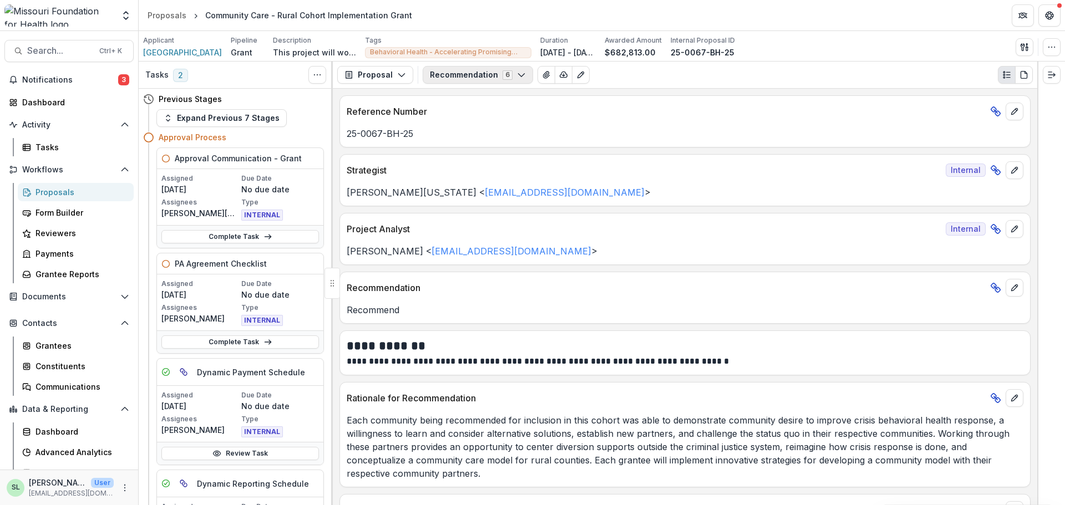
click at [466, 72] on button "Recommendation 6" at bounding box center [477, 75] width 110 height 18
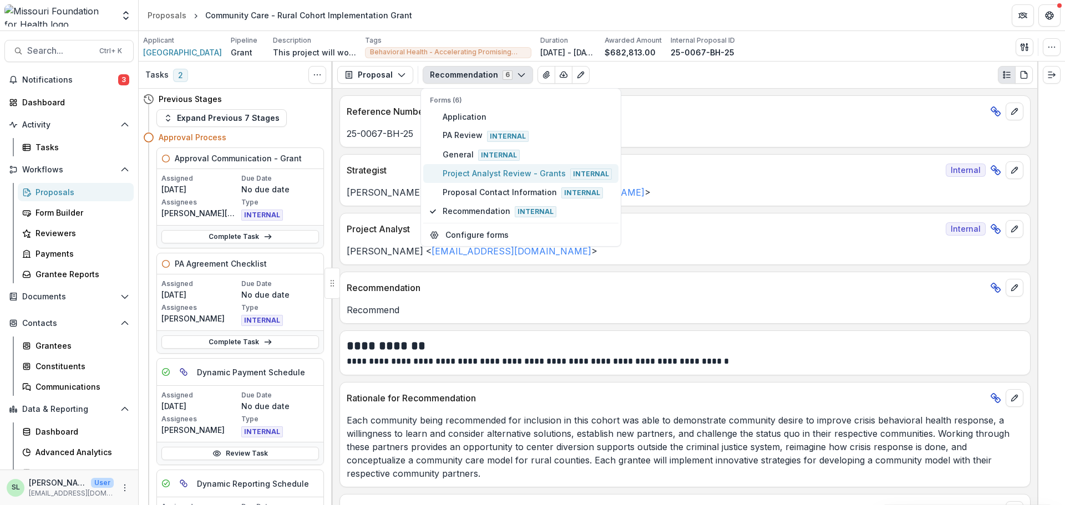
click at [492, 175] on span "Project Analyst Review - Grants Internal" at bounding box center [526, 173] width 169 height 12
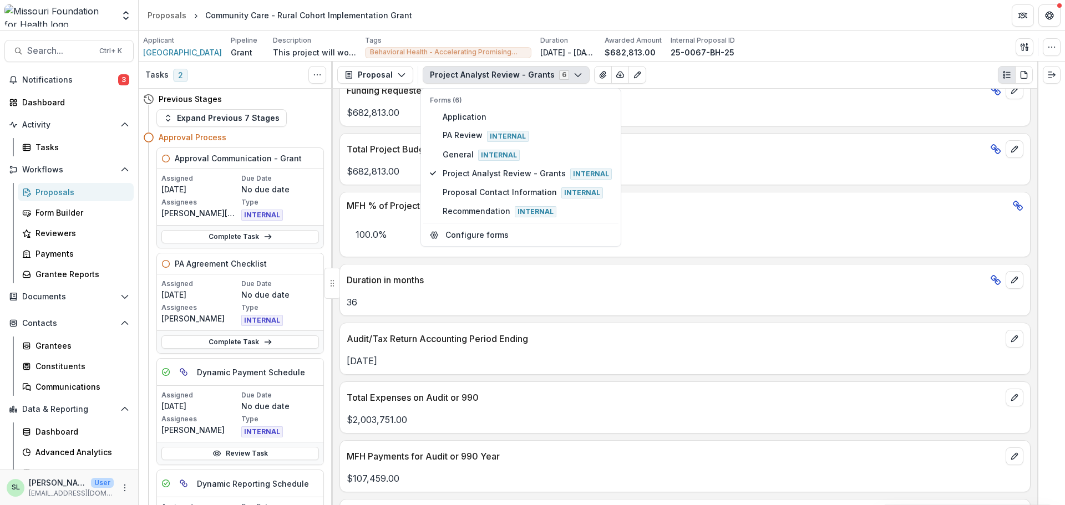
scroll to position [521, 0]
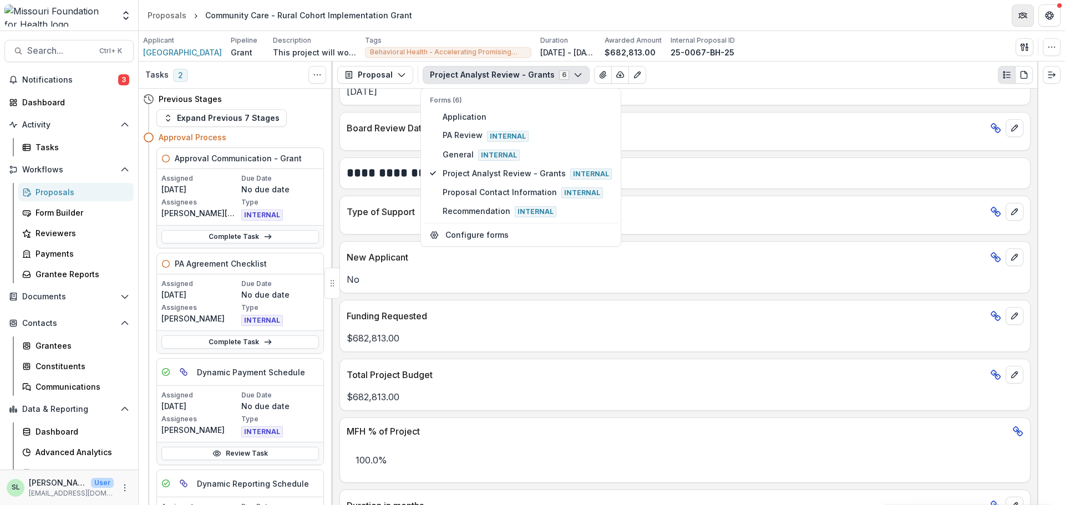
click at [1015, 19] on button "Partners" at bounding box center [1022, 15] width 22 height 22
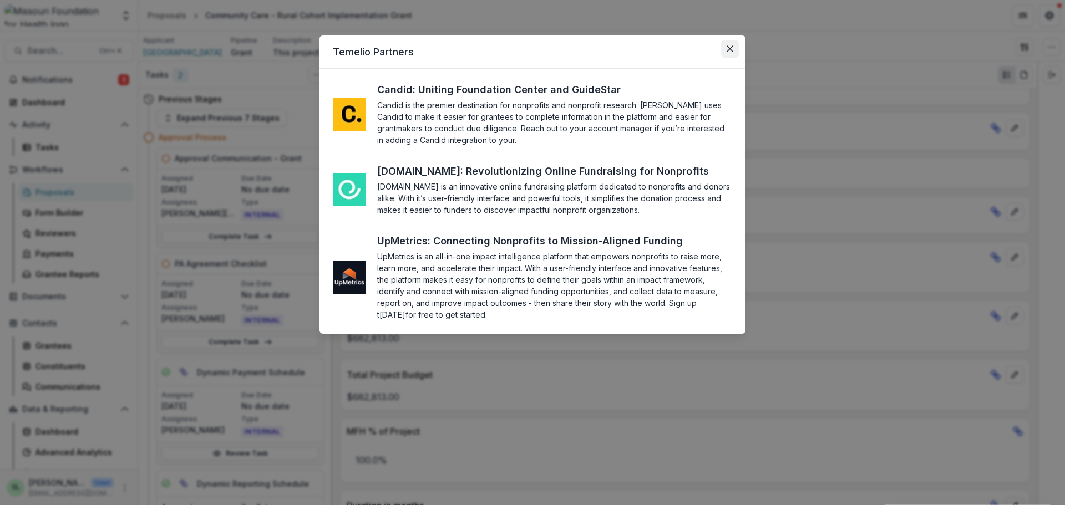
click at [726, 49] on button "Close" at bounding box center [730, 49] width 18 height 18
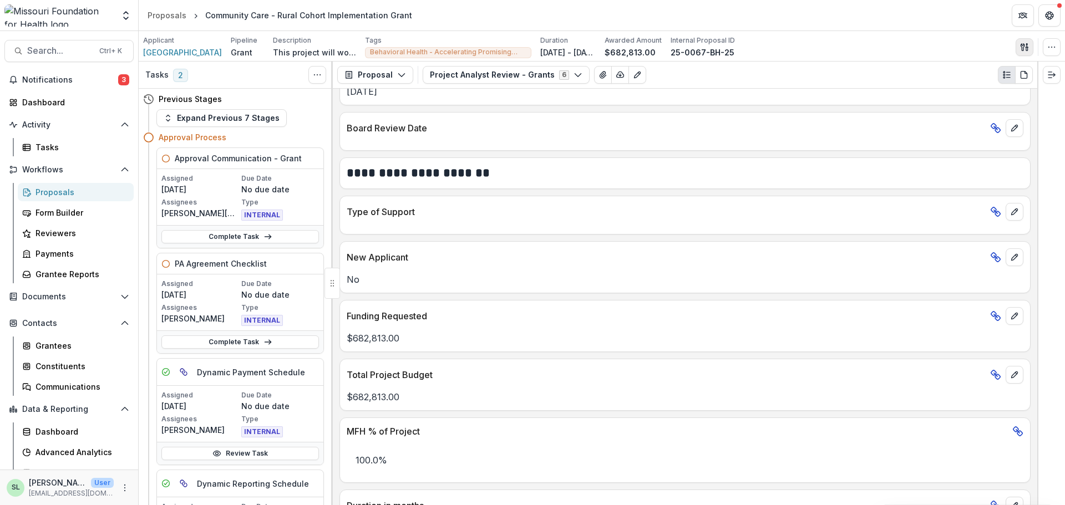
click at [1020, 47] on icon "button" at bounding box center [1024, 47] width 9 height 9
click at [965, 87] on button "Proposal Files" at bounding box center [970, 91] width 119 height 18
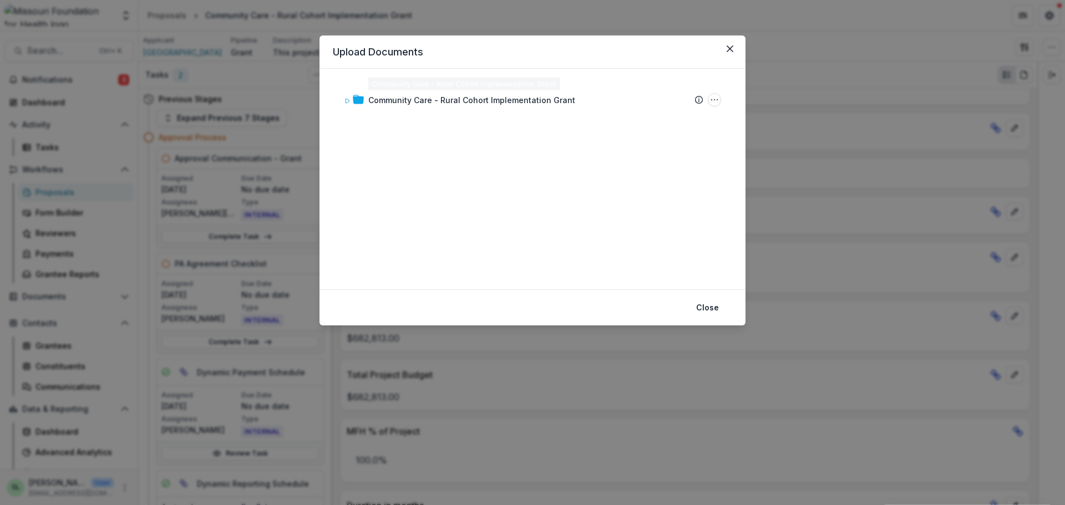
click at [417, 82] on div "Community Care - Rural Cohort Implementation Grant Submission Temelio Proposal …" at bounding box center [532, 179] width 426 height 221
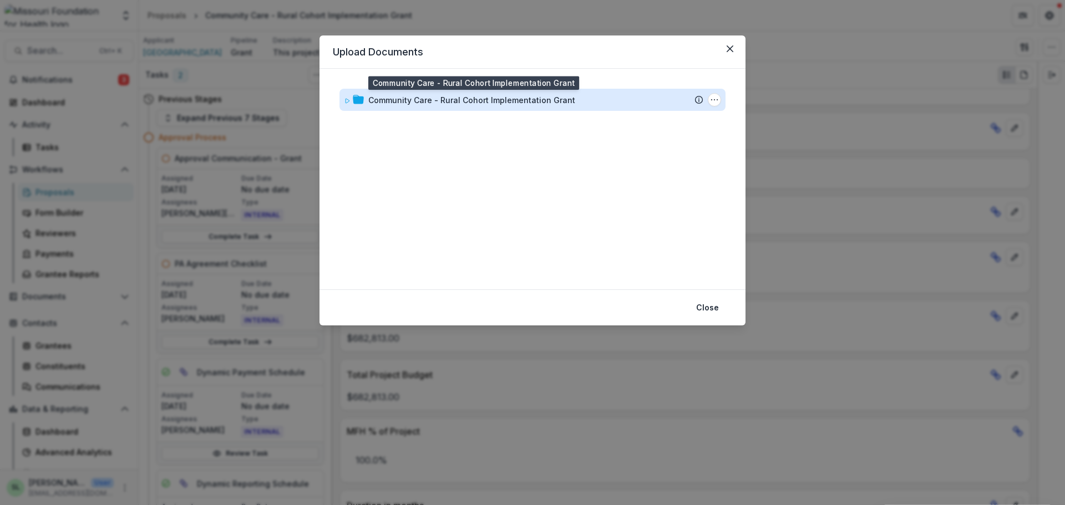
click at [416, 101] on div "Community Care - Rural Cohort Implementation Grant" at bounding box center [471, 100] width 207 height 12
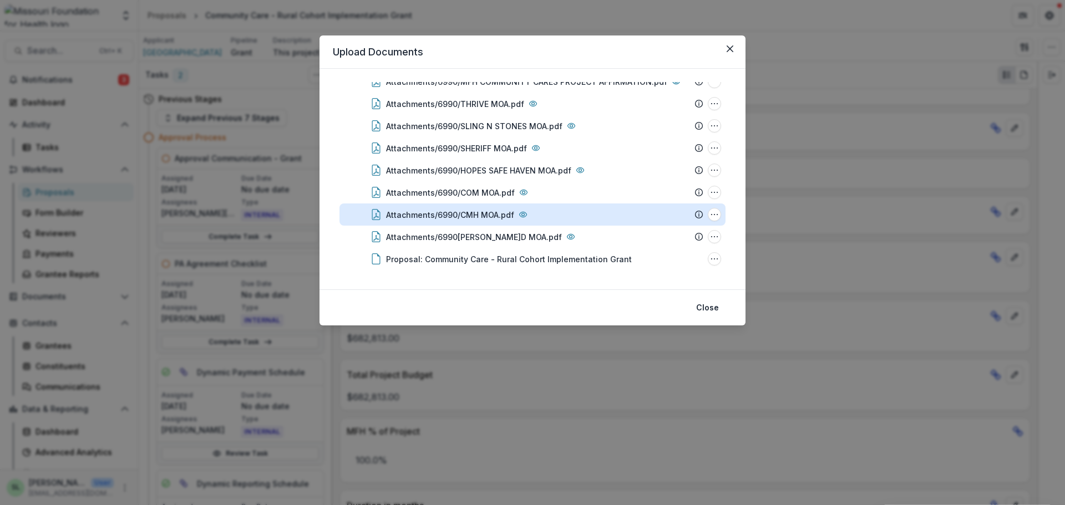
scroll to position [352, 0]
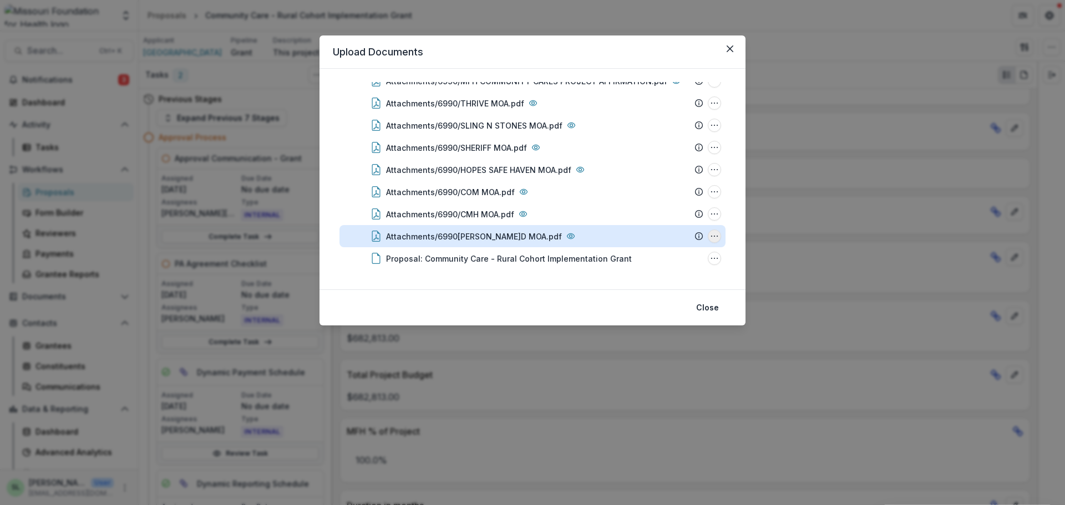
click at [712, 233] on icon "Attachments/6990/Bolivar PD MOA.pdf Options" at bounding box center [714, 236] width 9 height 9
click at [646, 175] on button "Download" at bounding box center [658, 176] width 119 height 18
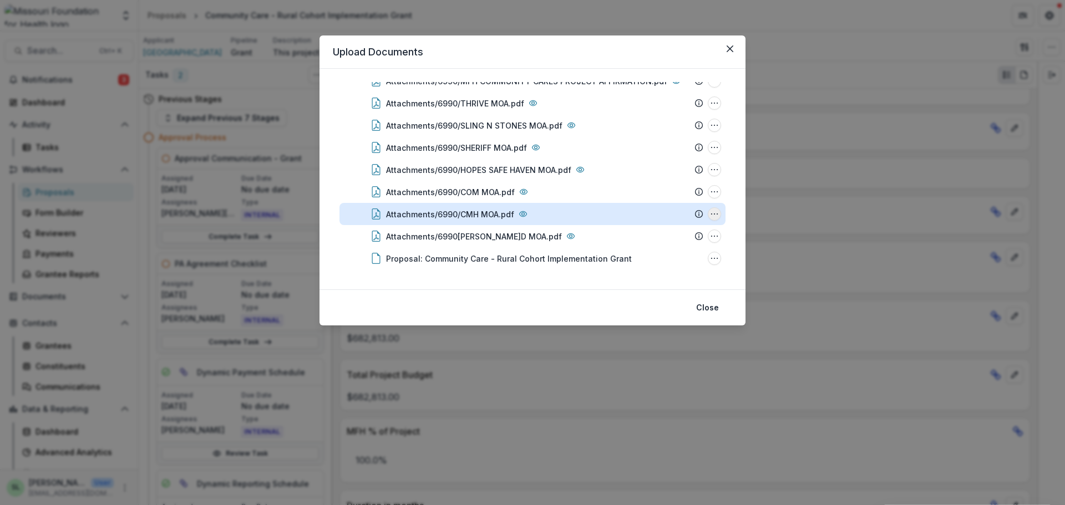
click at [711, 213] on icon "Attachments/6990/CMH MOA.pdf Options" at bounding box center [714, 214] width 9 height 9
click at [678, 154] on button "Download" at bounding box center [658, 154] width 119 height 18
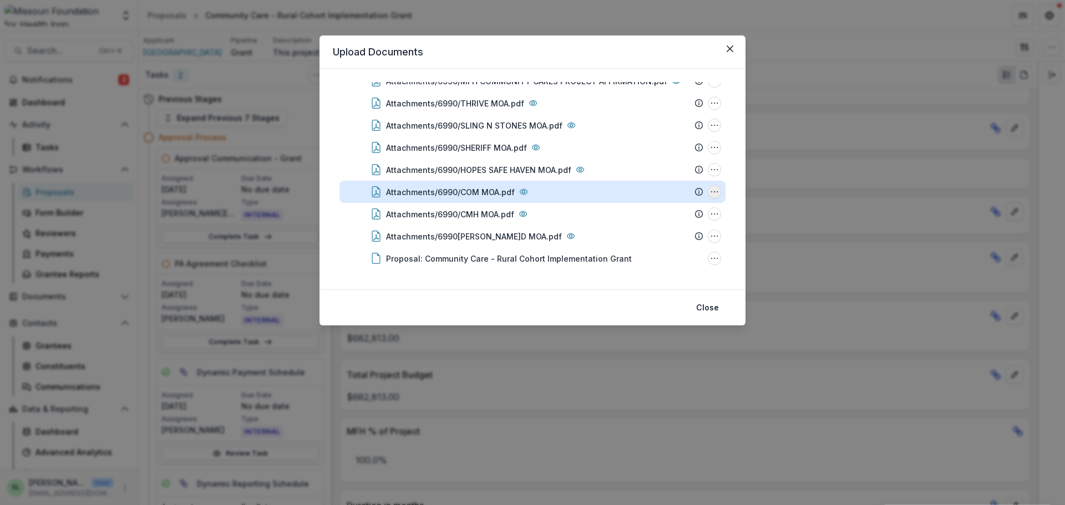
click at [710, 188] on icon "Attachments/6990/COM MOA.pdf Options" at bounding box center [714, 191] width 9 height 9
click at [665, 133] on button "Download" at bounding box center [658, 132] width 119 height 18
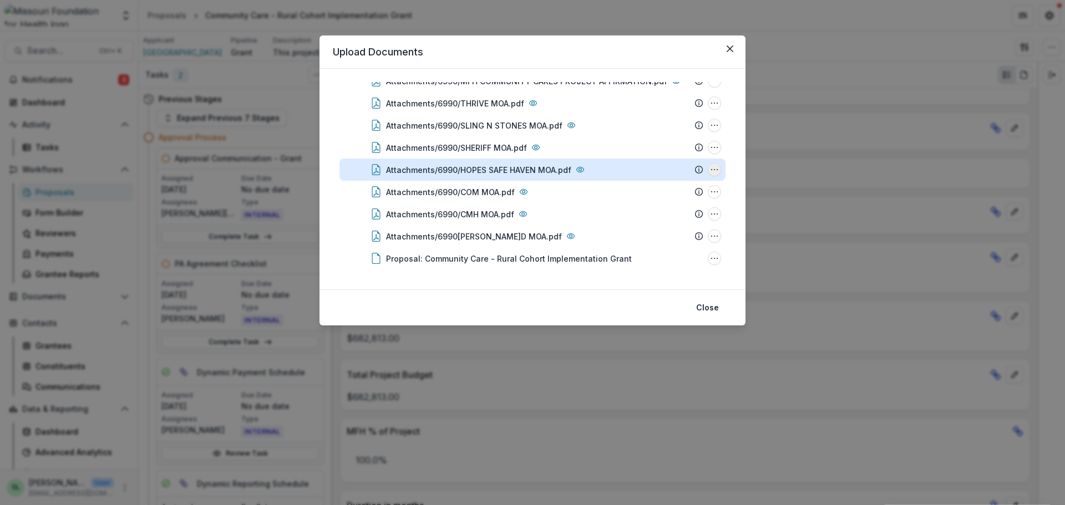
click at [711, 164] on button "Attachments/6990/HOPES SAFE HAVEN MOA.pdf Options" at bounding box center [713, 169] width 13 height 13
click at [633, 210] on button "Download" at bounding box center [658, 209] width 119 height 18
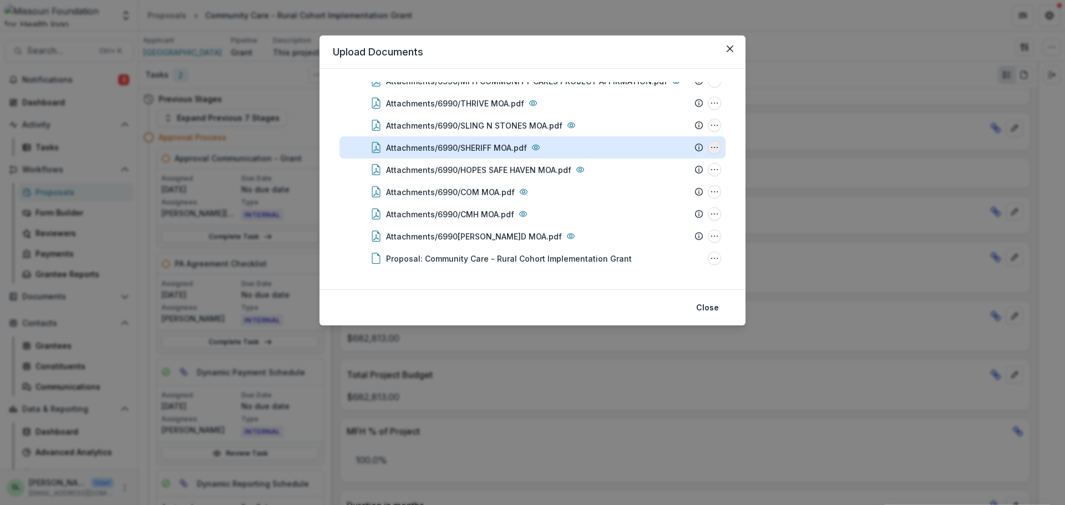
click at [711, 141] on button "Attachments/6990/SHERIFF MOA.pdf Options" at bounding box center [713, 147] width 13 height 13
click at [660, 185] on button "Download" at bounding box center [658, 187] width 119 height 18
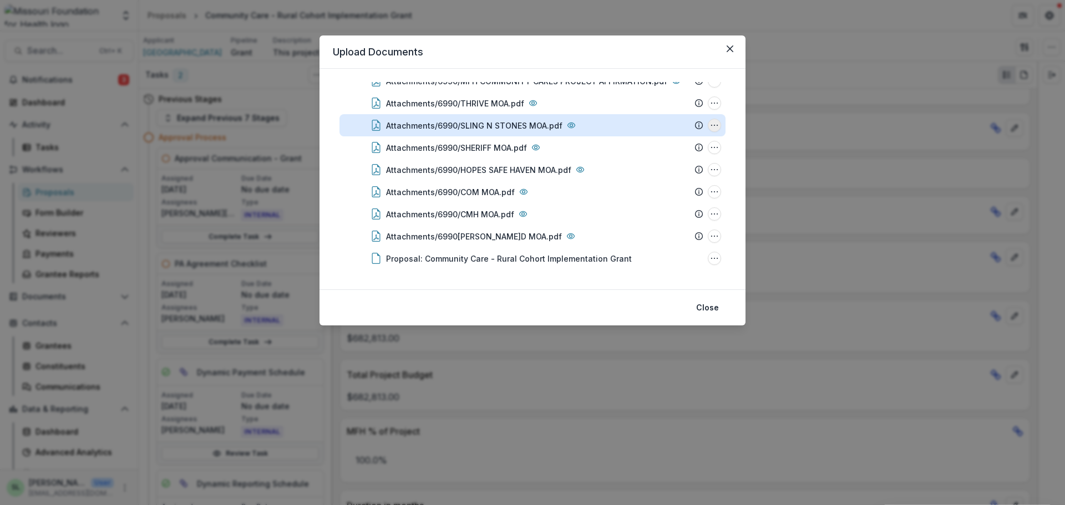
click at [712, 124] on icon "Attachments/6990/SLING N STONES MOA.pdf Options" at bounding box center [714, 125] width 9 height 9
click at [636, 166] on button "Download" at bounding box center [658, 165] width 119 height 18
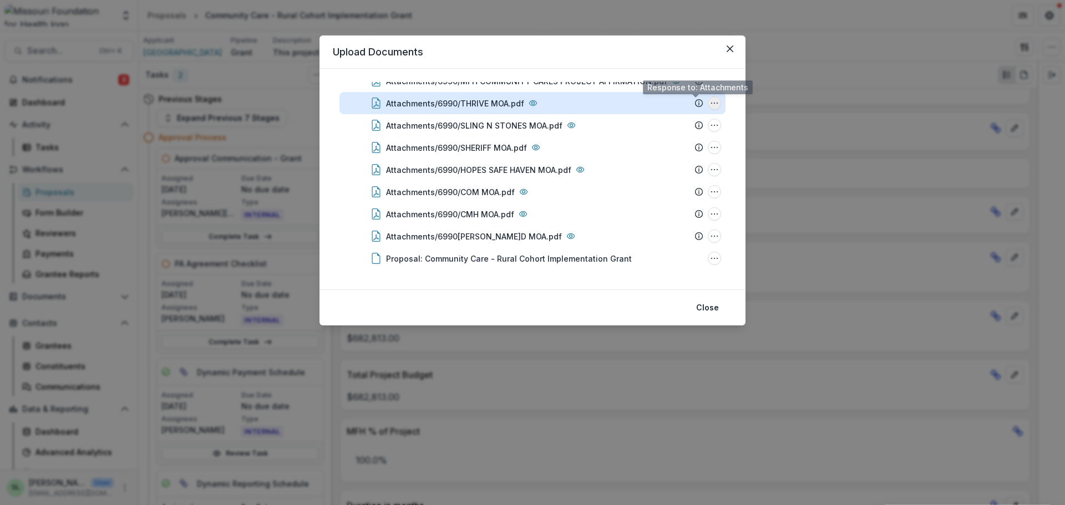
click at [710, 104] on icon "Attachments/6990/THRIVE MOA.pdf Options" at bounding box center [714, 103] width 9 height 9
click at [660, 143] on button "Download" at bounding box center [658, 143] width 119 height 18
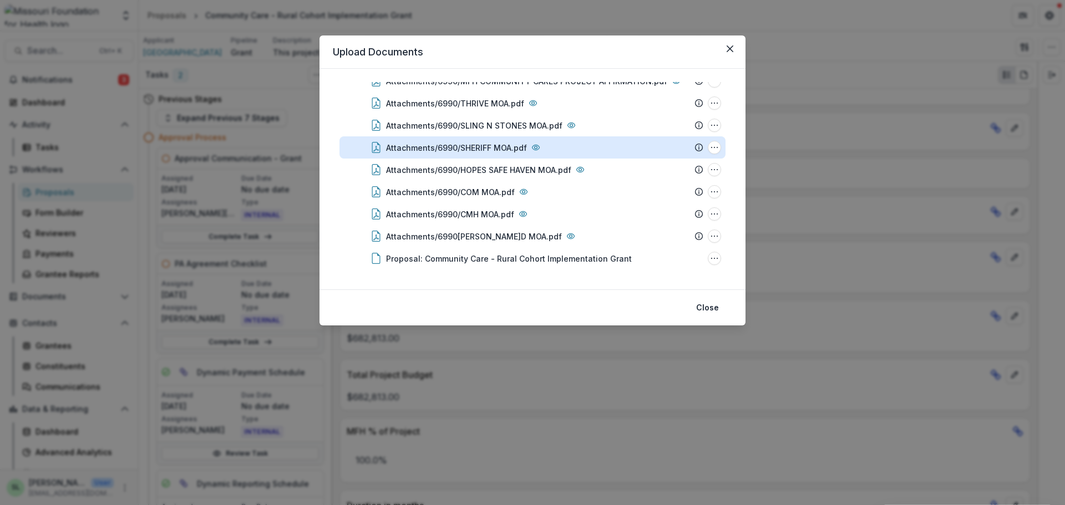
scroll to position [296, 0]
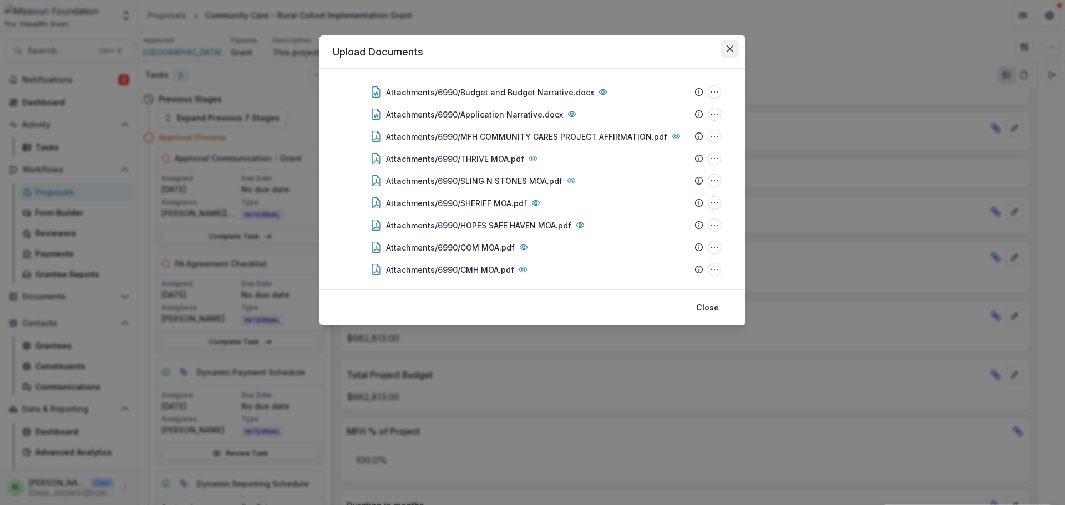
click at [732, 45] on icon "Close" at bounding box center [729, 48] width 7 height 7
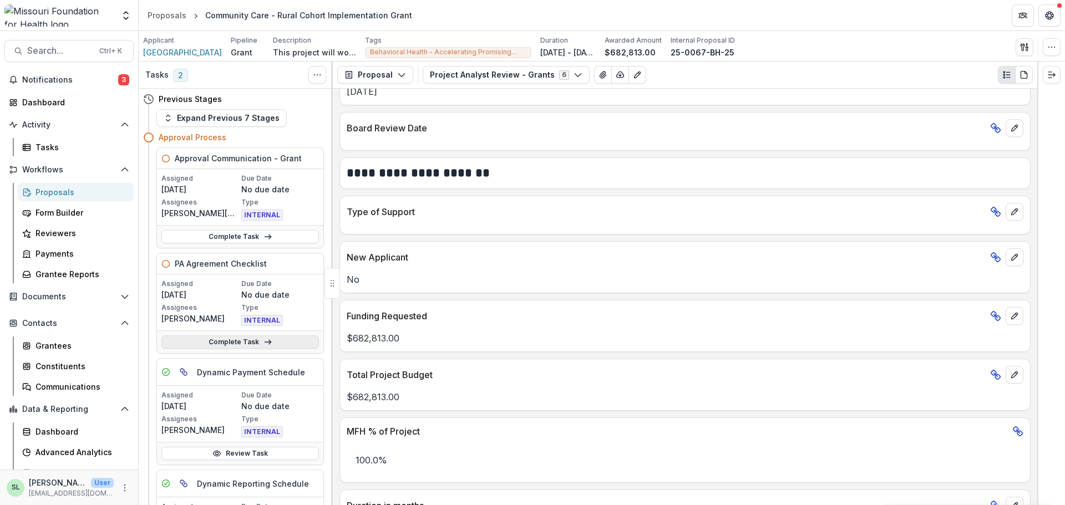
click at [217, 340] on link "Complete Task" at bounding box center [239, 341] width 157 height 13
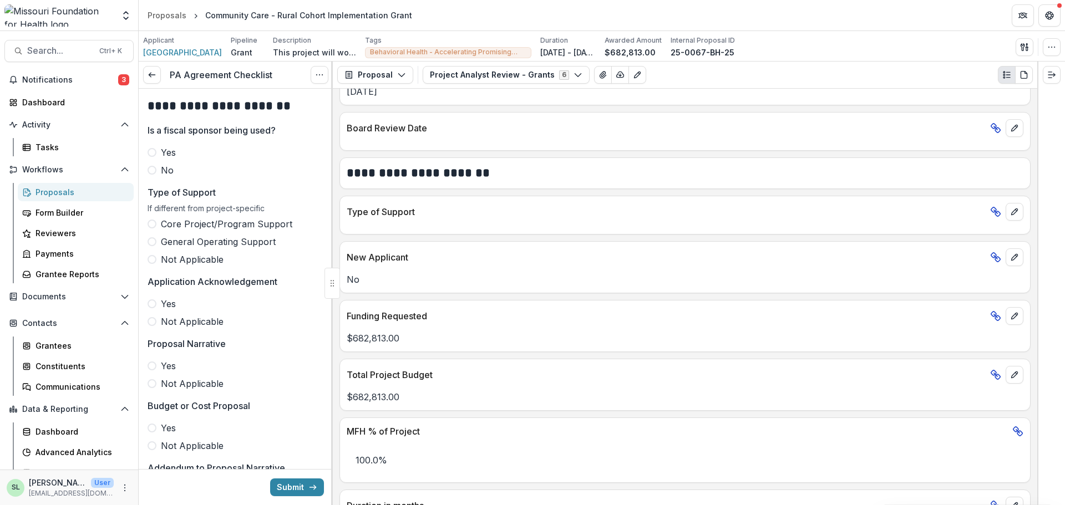
click at [153, 168] on span at bounding box center [151, 170] width 9 height 9
click at [153, 263] on span at bounding box center [151, 259] width 9 height 9
click at [152, 305] on span at bounding box center [151, 303] width 9 height 9
click at [152, 363] on span at bounding box center [151, 365] width 9 height 9
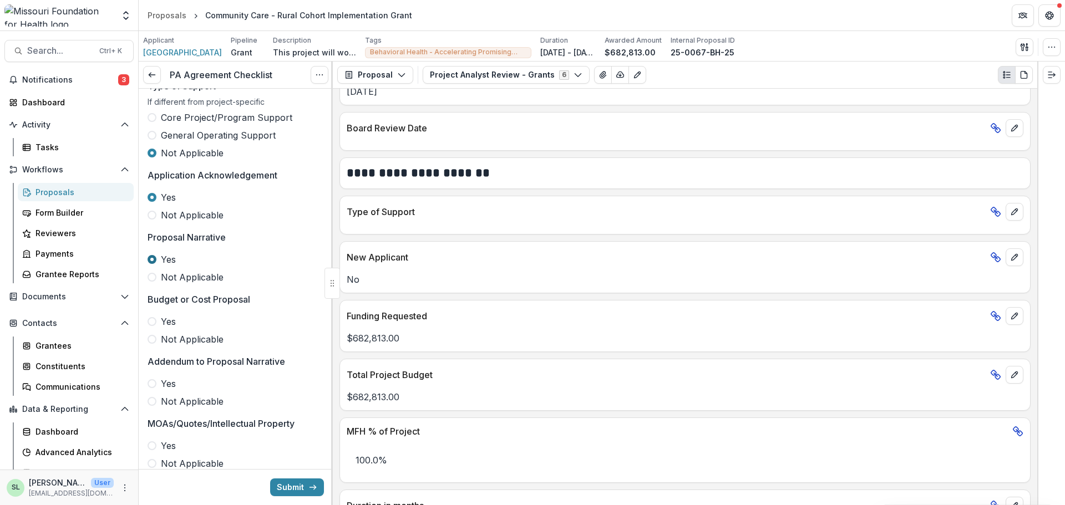
scroll to position [111, 0]
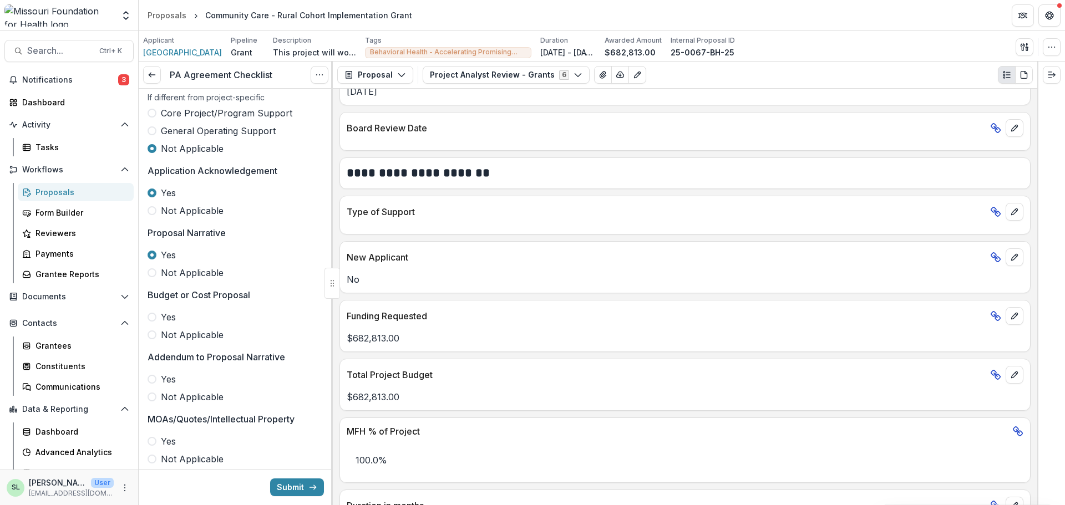
click at [155, 319] on span at bounding box center [151, 317] width 9 height 9
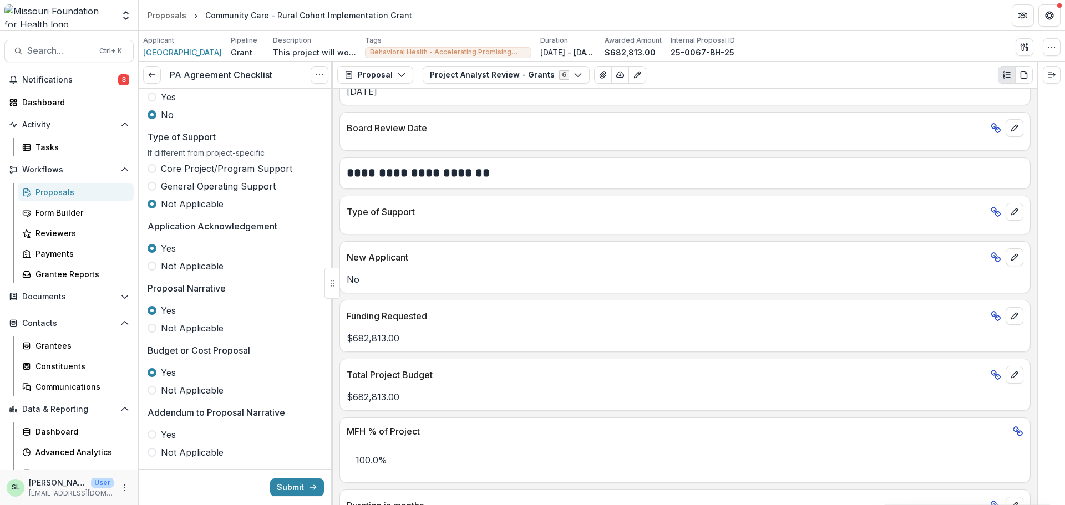
click at [150, 404] on div "**********" at bounding box center [235, 424] width 176 height 782
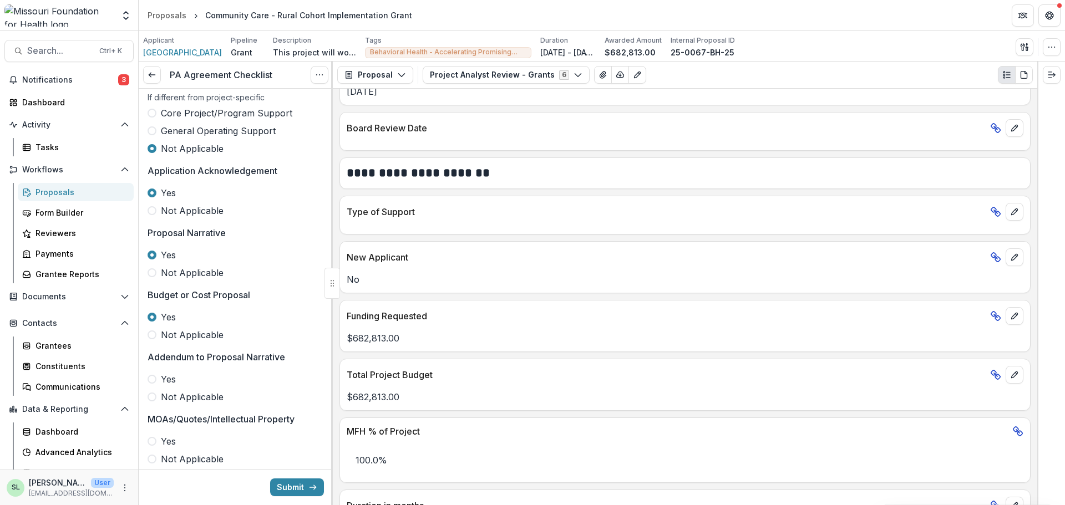
drag, startPoint x: 154, startPoint y: 399, endPoint x: 160, endPoint y: 397, distance: 6.9
click at [154, 398] on span at bounding box center [151, 397] width 9 height 9
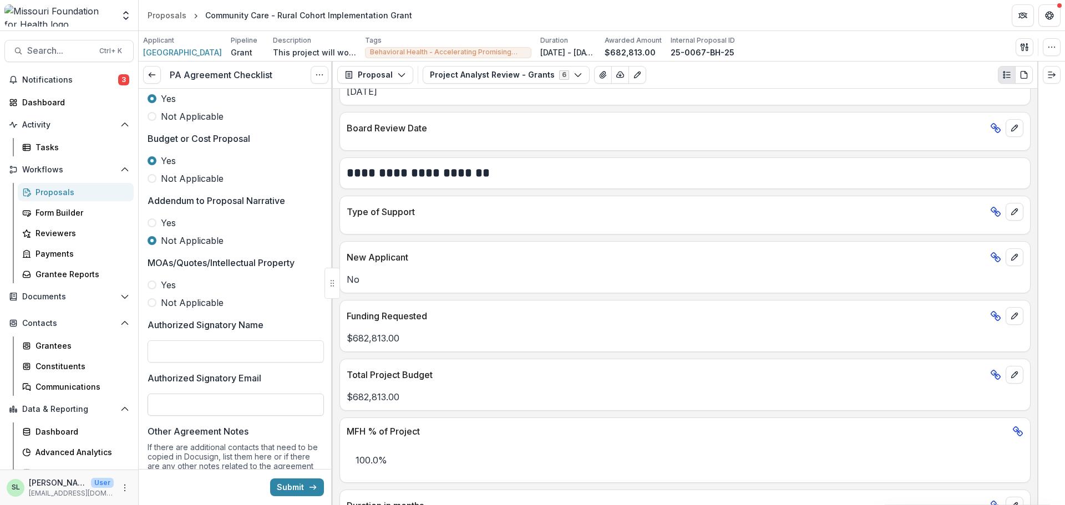
scroll to position [333, 0]
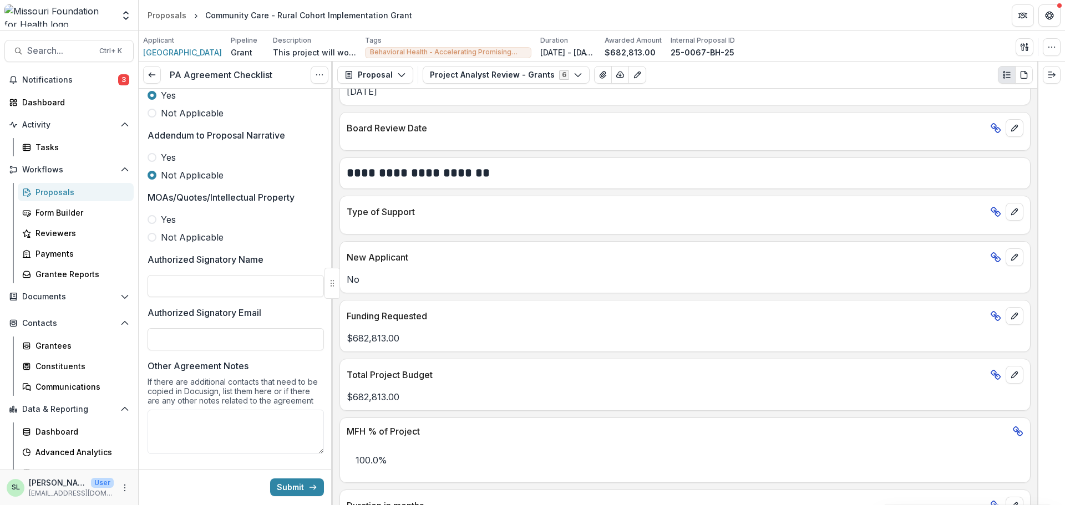
click at [150, 218] on span at bounding box center [151, 219] width 9 height 9
click at [496, 77] on button "Project Analyst Review - Grants 6" at bounding box center [505, 75] width 167 height 18
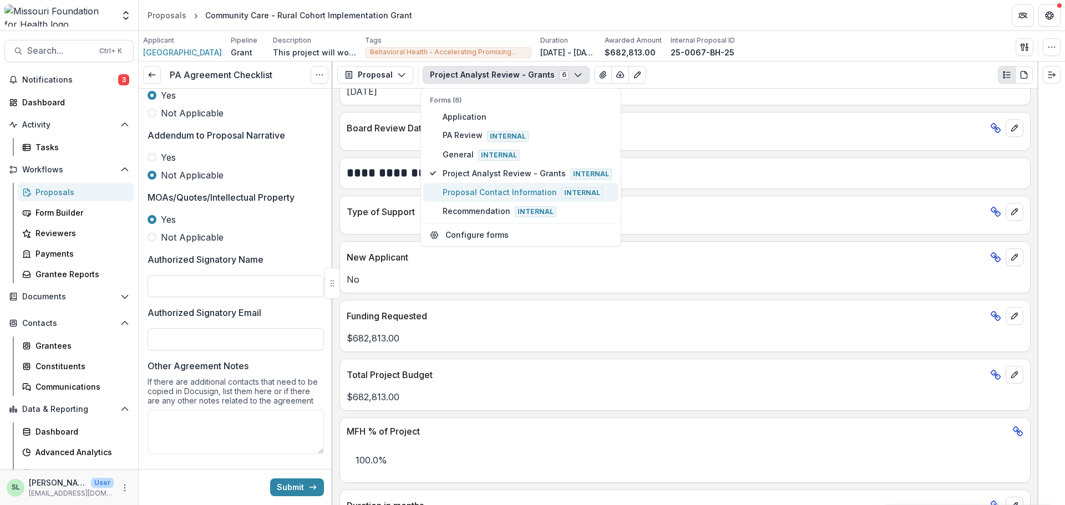
click at [476, 190] on span "Proposal Contact Information Internal" at bounding box center [526, 192] width 169 height 12
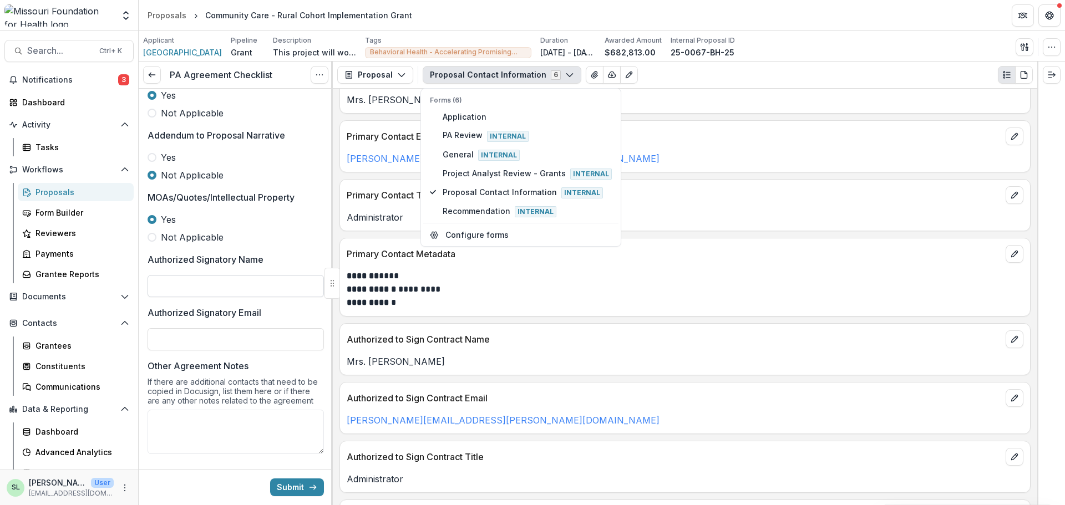
click at [181, 281] on input "Authorized Signatory Name" at bounding box center [235, 286] width 176 height 22
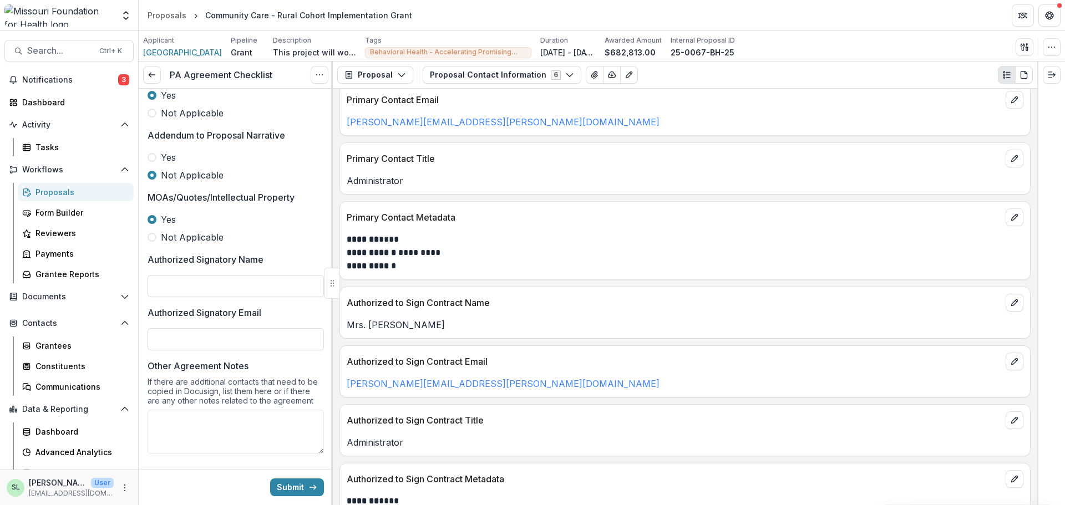
scroll to position [114, 0]
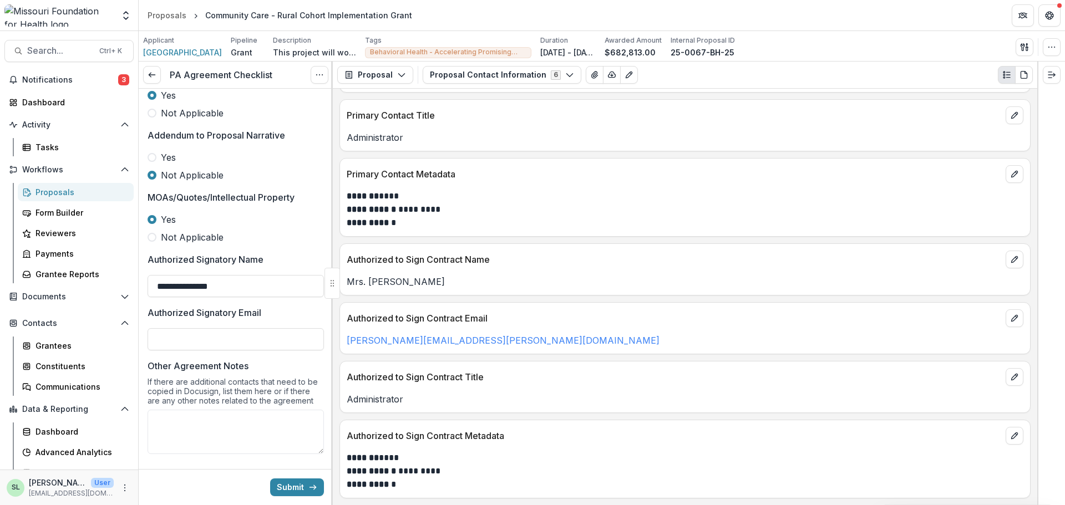
type input "**********"
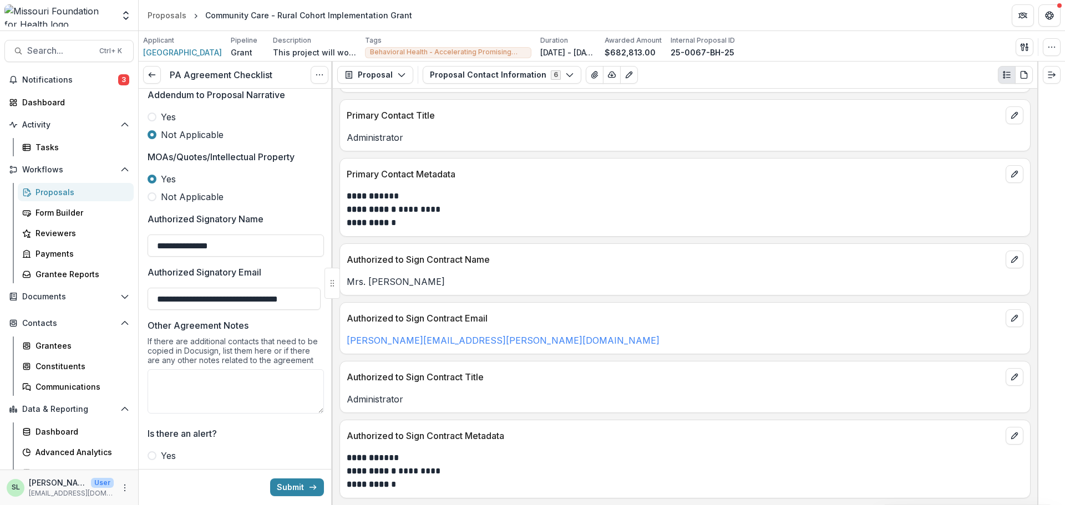
scroll to position [420, 0]
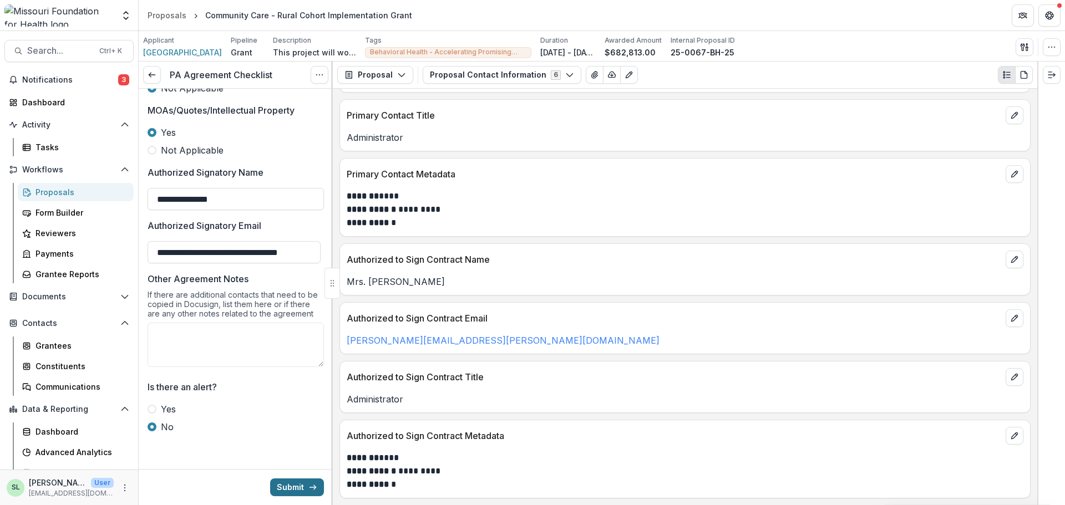
type input "**********"
click at [295, 488] on button "Submit" at bounding box center [297, 487] width 54 height 18
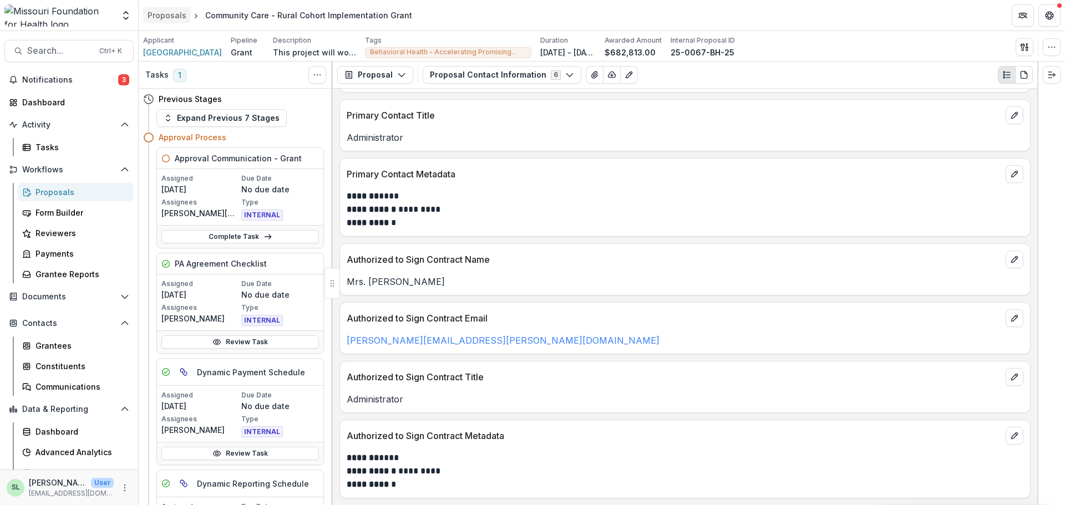
click at [165, 19] on div "Proposals" at bounding box center [166, 15] width 39 height 12
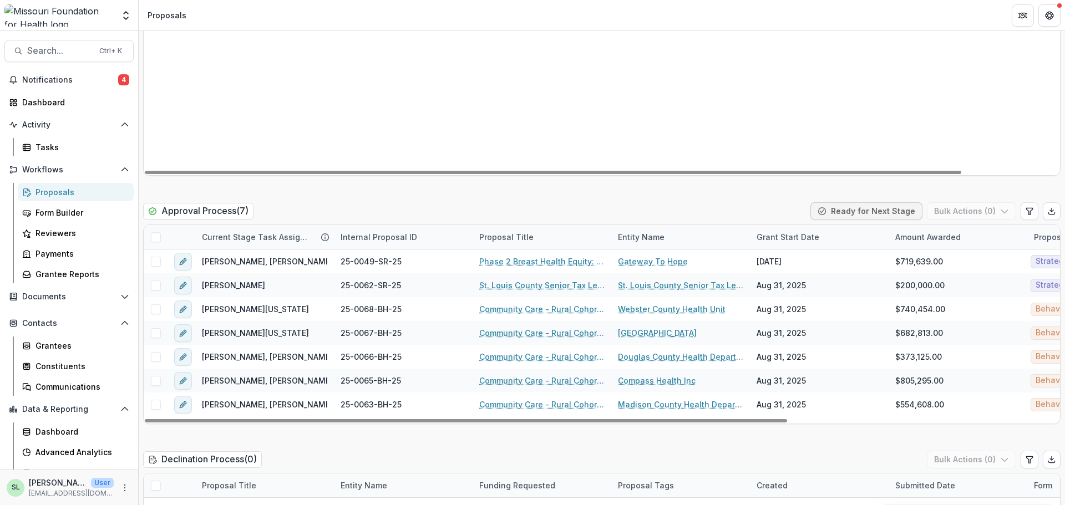
scroll to position [1719, 0]
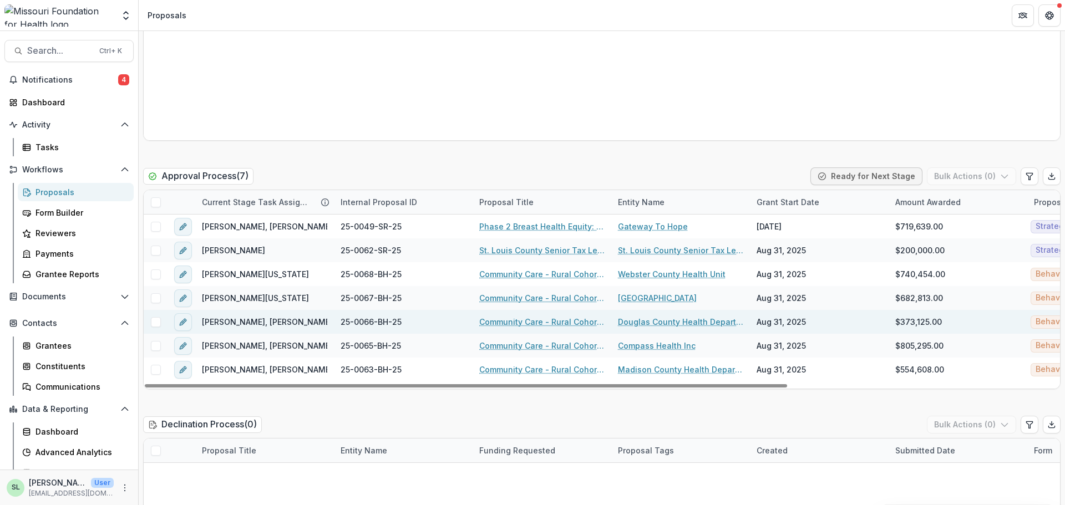
click at [534, 322] on link "Community Care - Rural Cohort Implementation Grant" at bounding box center [541, 322] width 125 height 12
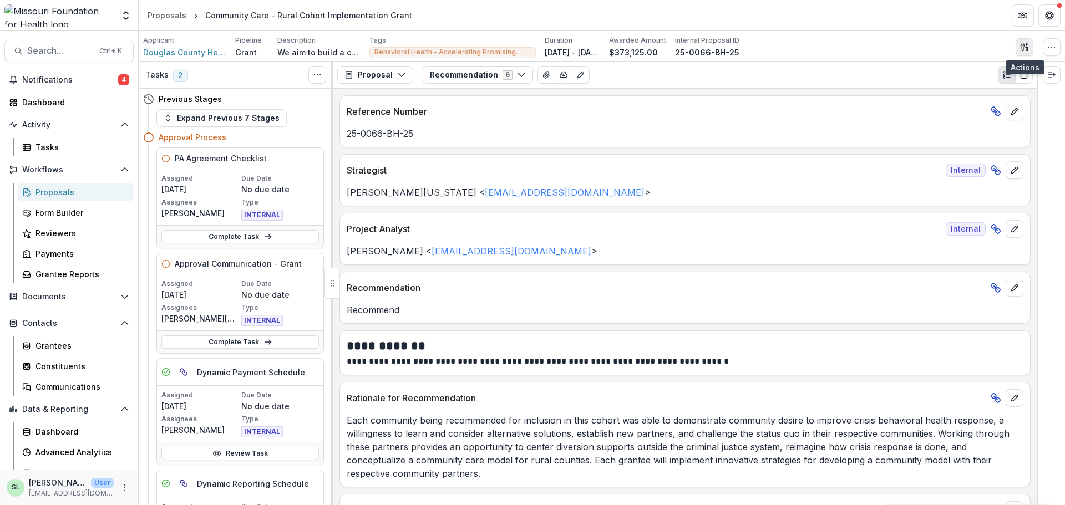
click at [1026, 43] on icon "button" at bounding box center [1024, 47] width 9 height 9
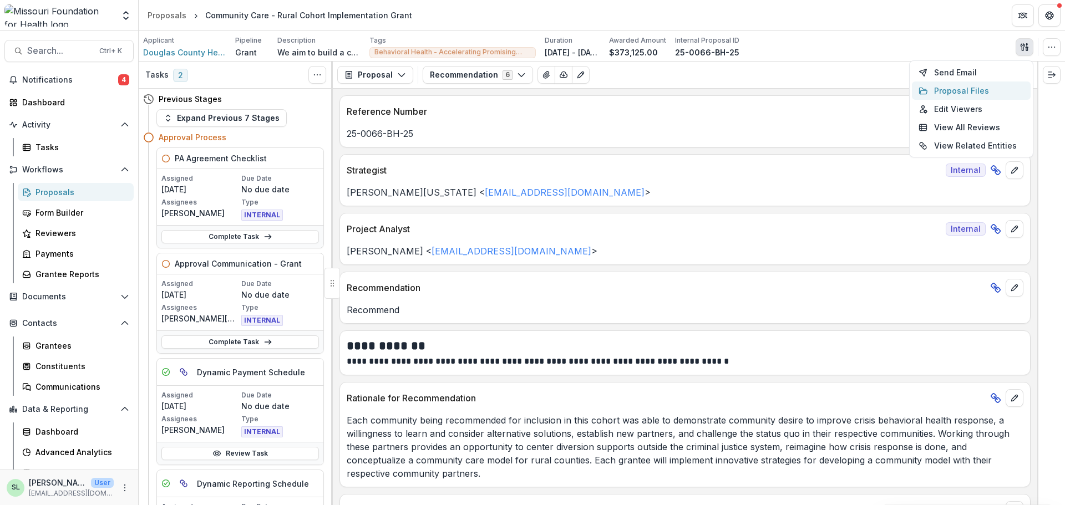
click at [968, 94] on button "Proposal Files" at bounding box center [970, 91] width 119 height 18
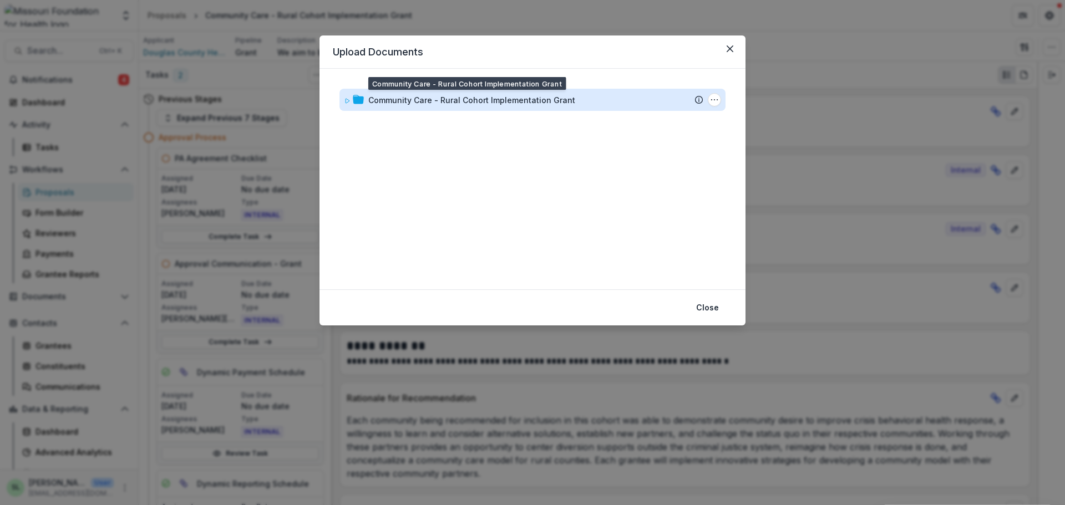
click at [473, 100] on div "Community Care - Rural Cohort Implementation Grant" at bounding box center [471, 100] width 207 height 12
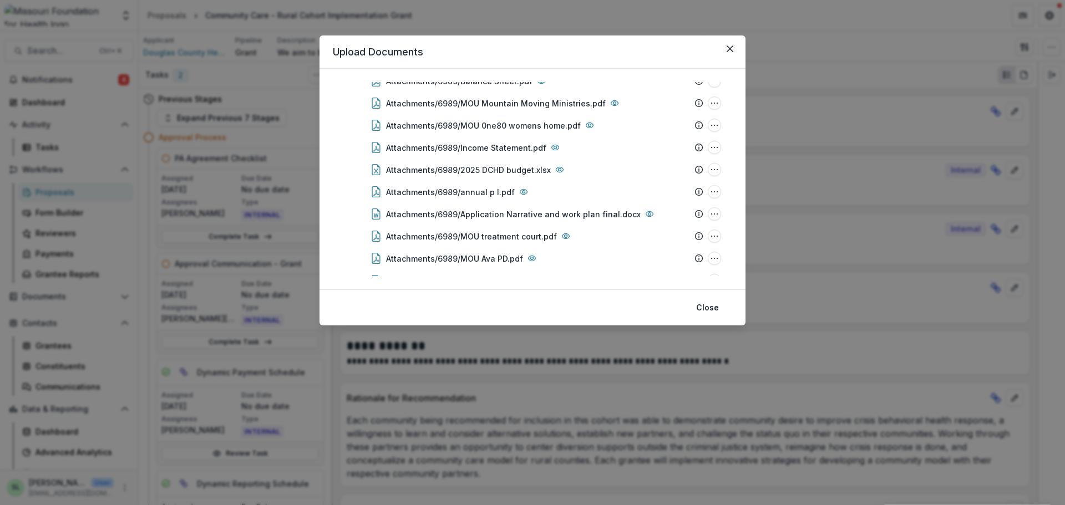
scroll to position [329, 0]
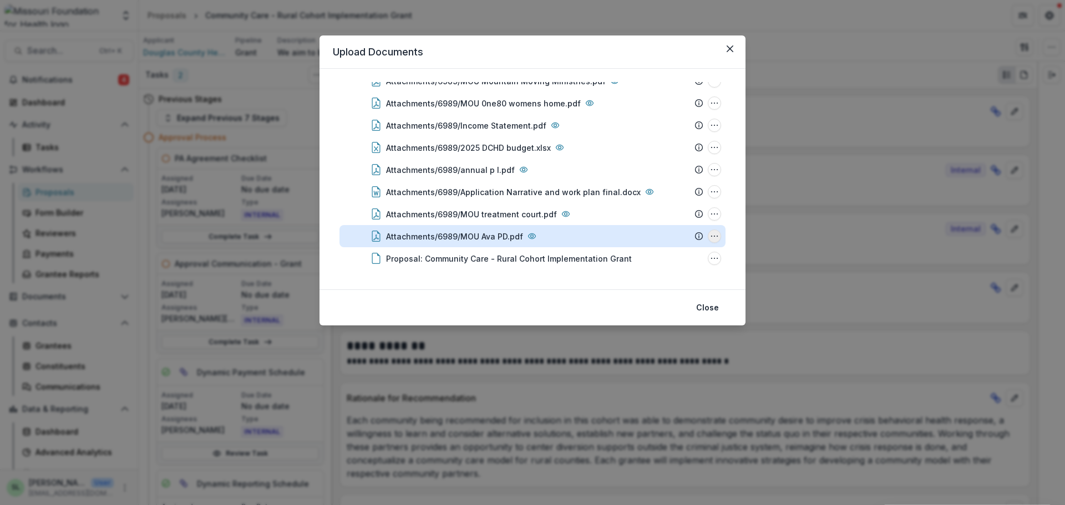
click at [717, 236] on circle "Attachments/6989/MOU Ava PD.pdf Options" at bounding box center [717, 236] width 1 height 1
click at [671, 182] on button "Download" at bounding box center [658, 176] width 119 height 18
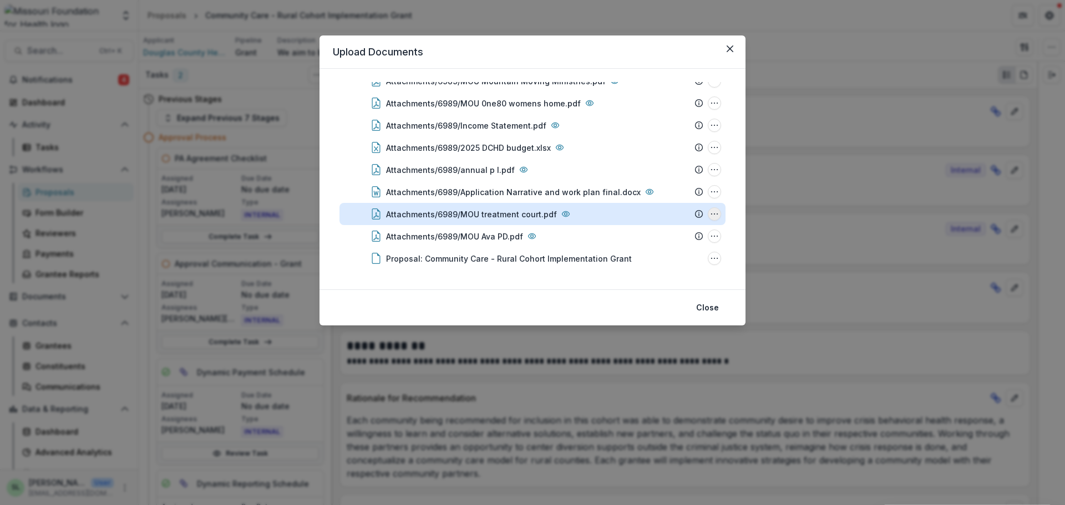
click at [714, 211] on icon "Attachments/6989/MOU treatment court.pdf Options" at bounding box center [714, 214] width 9 height 9
click at [650, 153] on button "Download" at bounding box center [658, 154] width 119 height 18
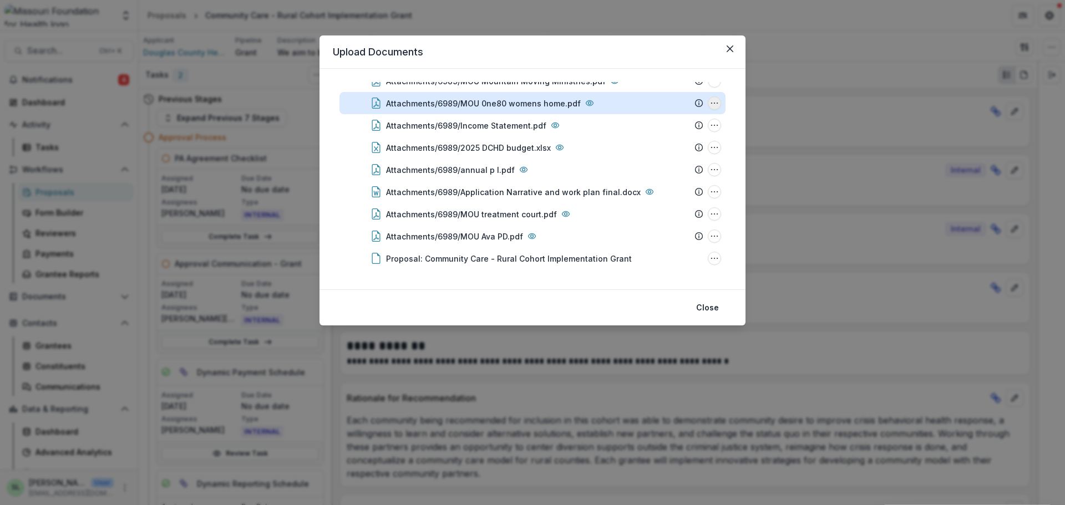
click at [712, 103] on icon "Attachments/6989/MOU 0ne80 womens home.pdf Options" at bounding box center [714, 103] width 9 height 9
click at [625, 139] on button "Download" at bounding box center [658, 143] width 119 height 18
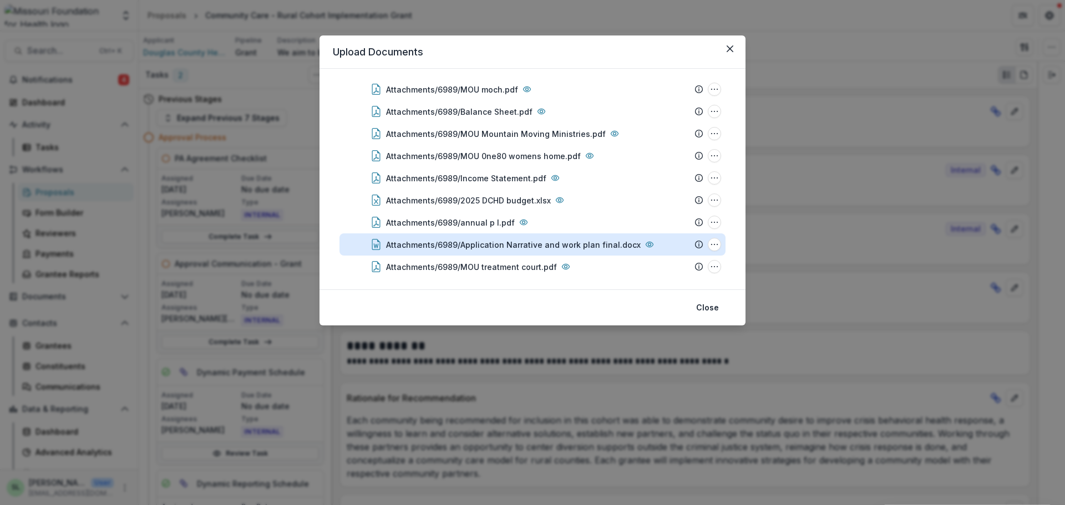
scroll to position [274, 0]
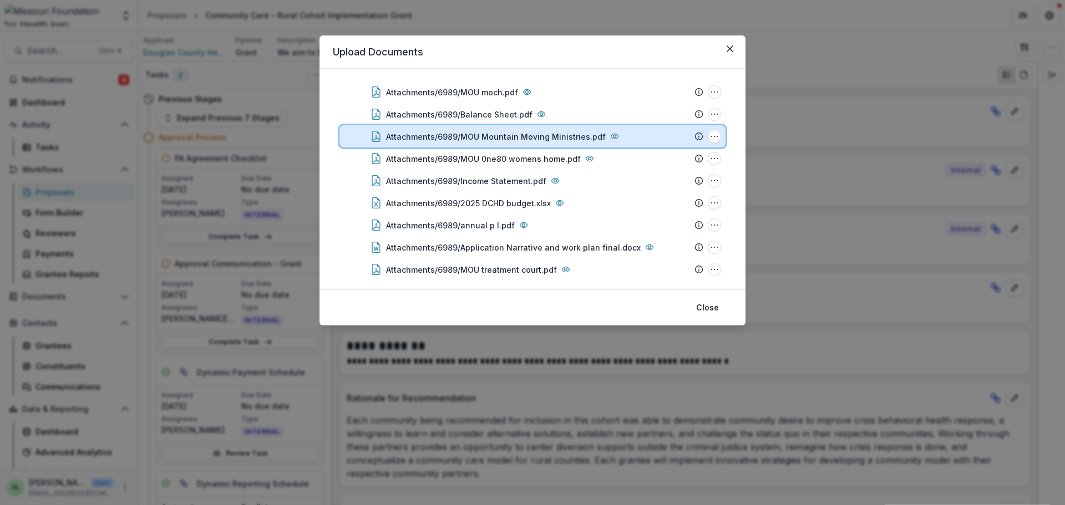
click at [711, 129] on div "Attachments/6989/MOU Mountain Moving Ministries.pdf File Options Download Renam…" at bounding box center [532, 136] width 386 height 22
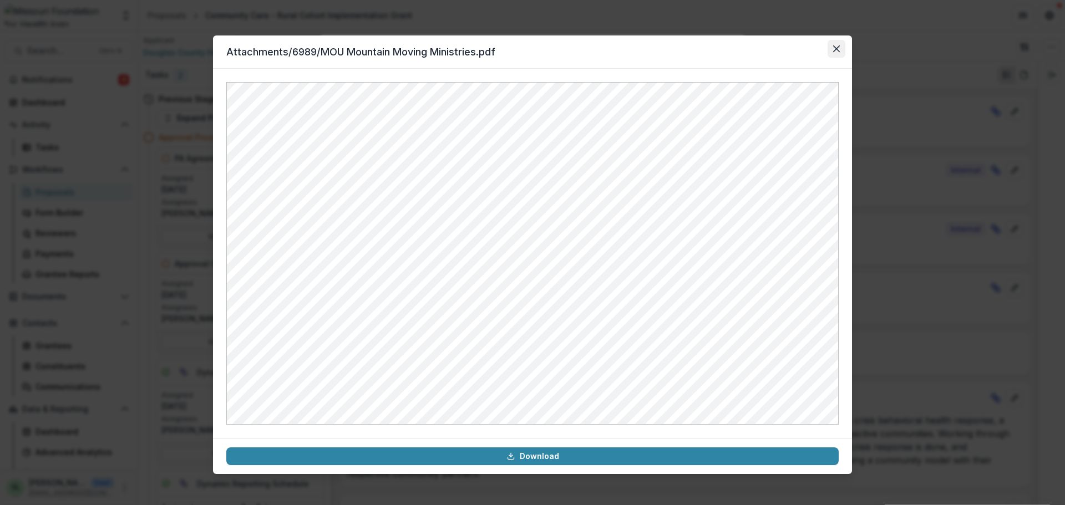
click at [839, 49] on button "Close" at bounding box center [836, 49] width 18 height 18
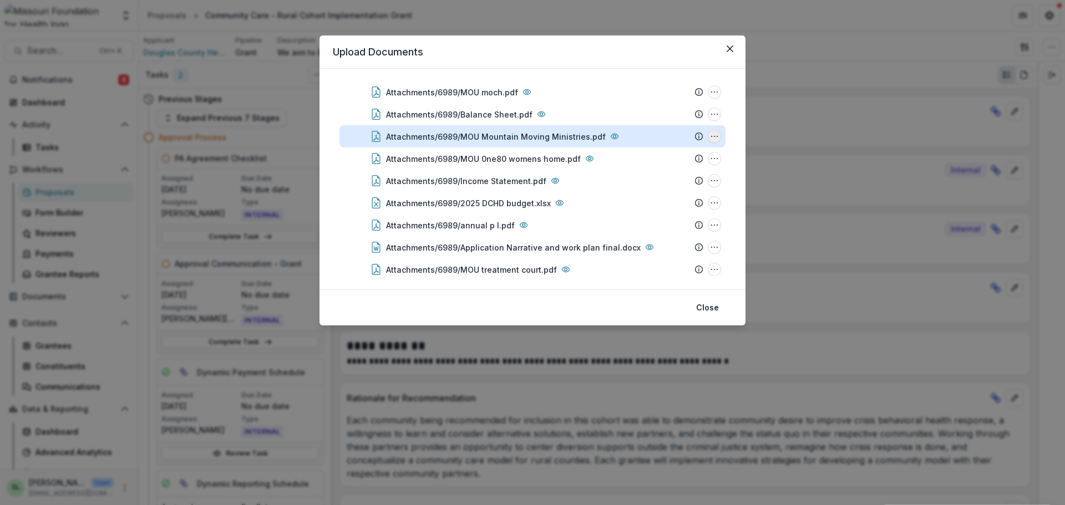
click at [714, 136] on circle "Attachments/6989/MOU Mountain Moving Ministries.pdf Options" at bounding box center [714, 136] width 1 height 1
click at [650, 175] on button "Download" at bounding box center [658, 176] width 119 height 18
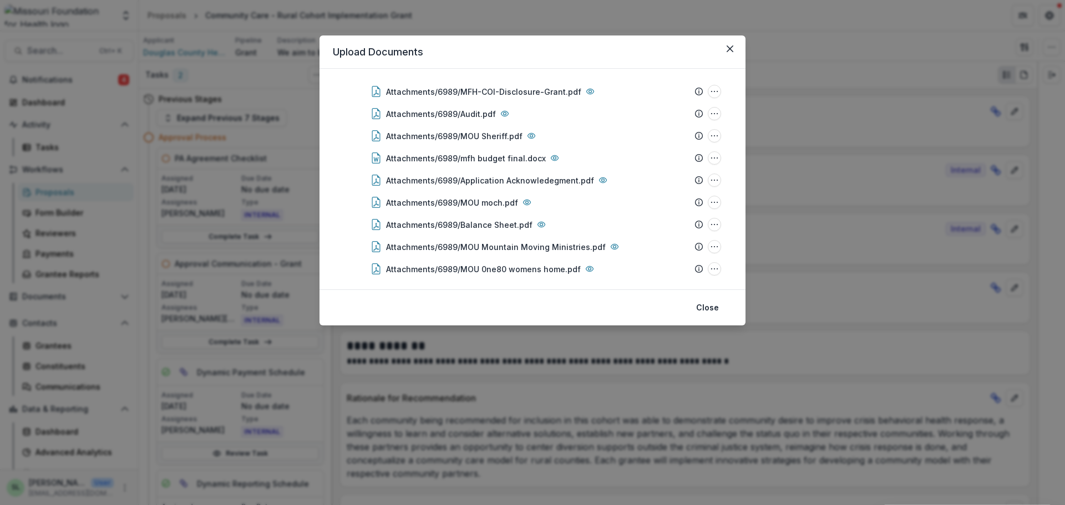
scroll to position [163, 0]
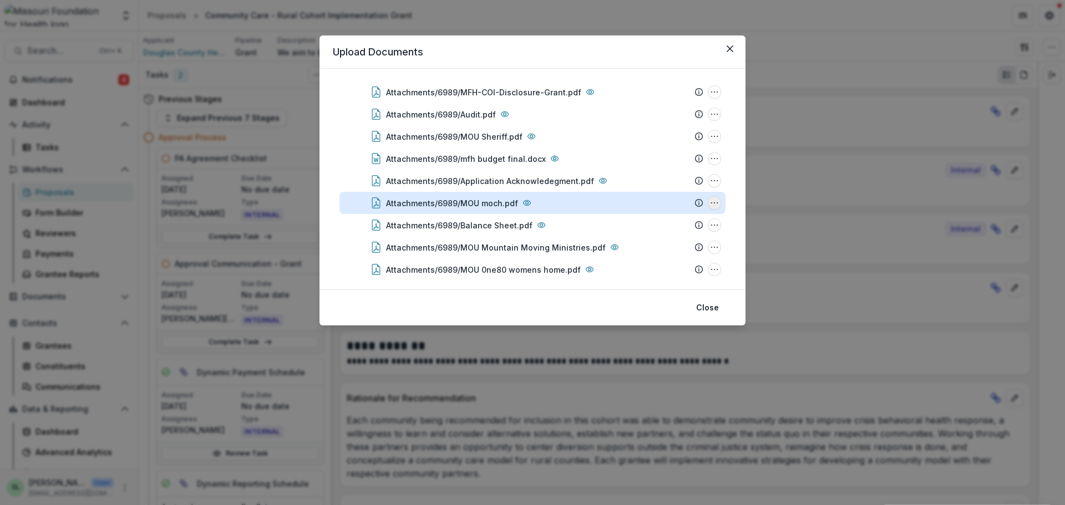
click at [712, 198] on icon "Attachments/6989/MOU moch.pdf Options" at bounding box center [714, 202] width 9 height 9
click at [643, 144] on button "Download" at bounding box center [658, 143] width 119 height 18
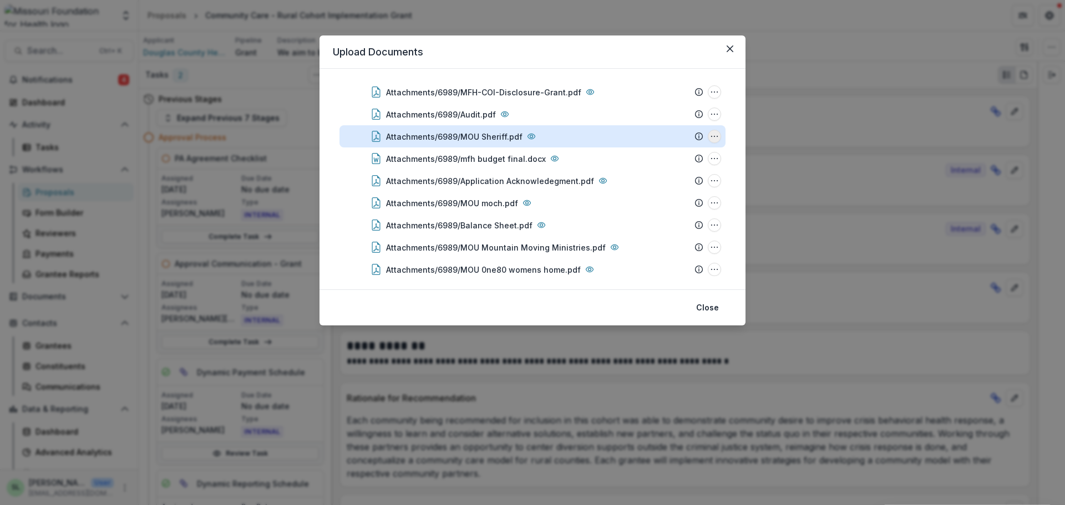
click at [714, 133] on icon "Attachments/6989/MOU Sheriff.pdf Options" at bounding box center [714, 136] width 9 height 9
click at [629, 177] on button "Download" at bounding box center [658, 176] width 119 height 18
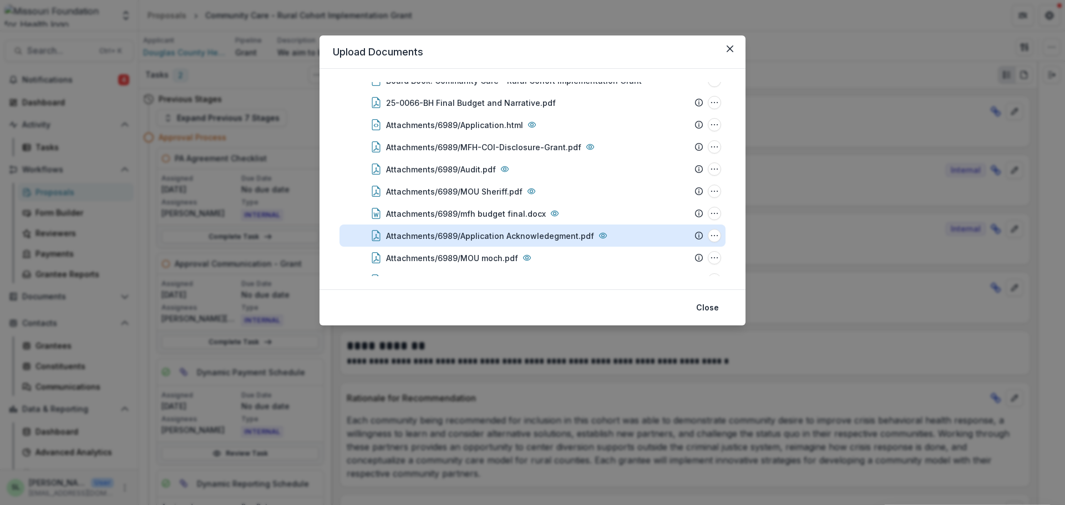
scroll to position [52, 0]
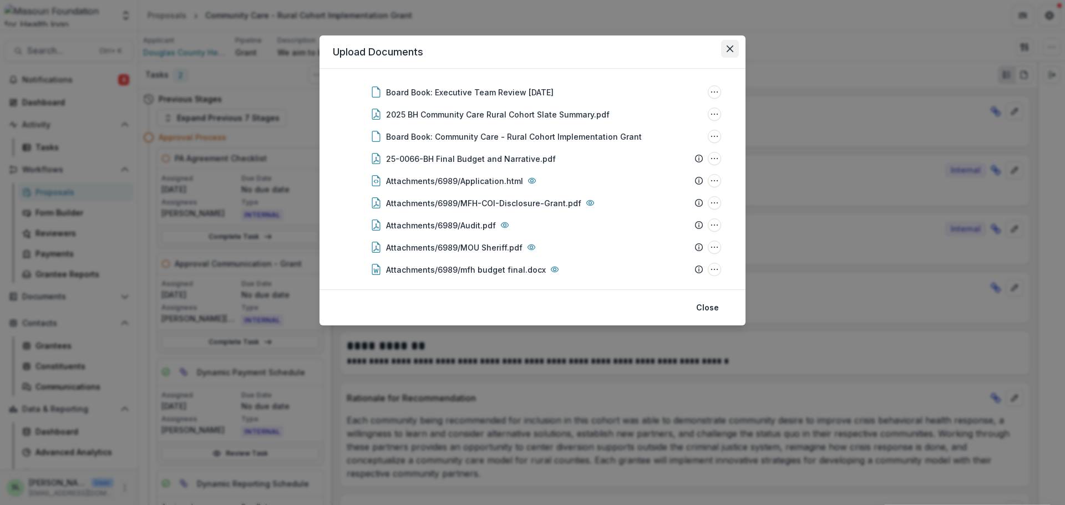
click at [732, 50] on icon "Close" at bounding box center [729, 48] width 7 height 7
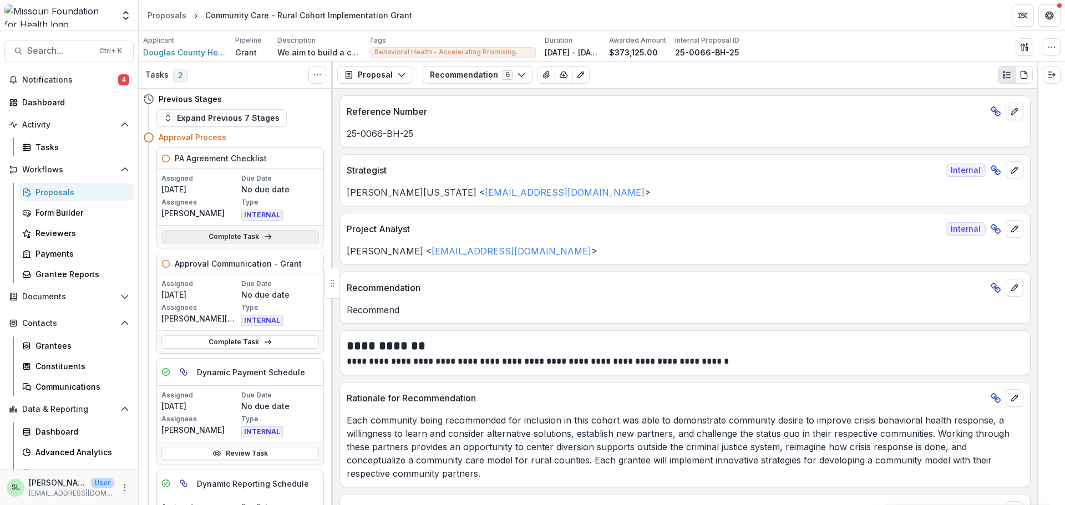
click at [228, 238] on link "Complete Task" at bounding box center [239, 236] width 157 height 13
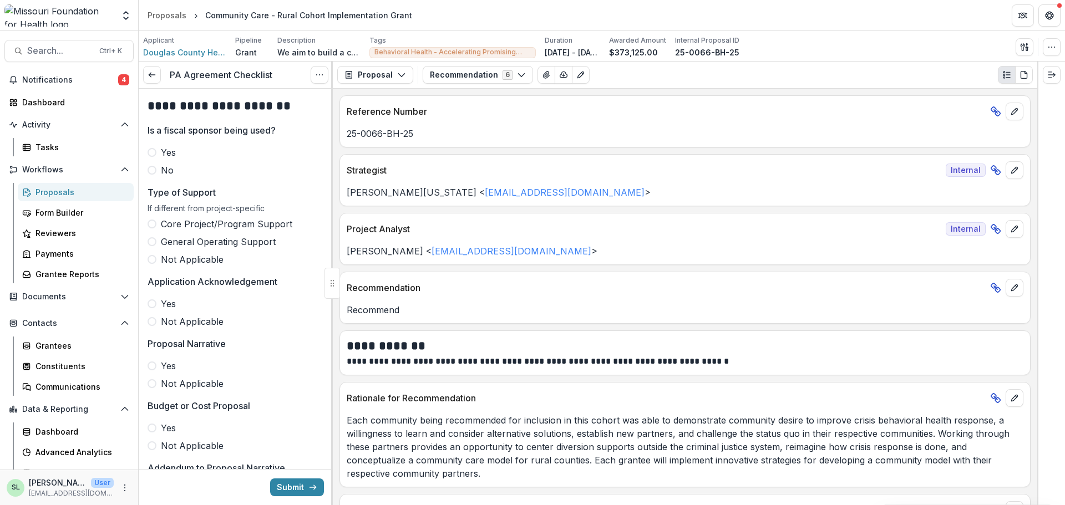
click at [159, 169] on label "No" at bounding box center [235, 170] width 176 height 13
click at [149, 257] on span at bounding box center [151, 259] width 9 height 9
click at [157, 304] on label "Yes" at bounding box center [235, 303] width 176 height 13
click at [149, 363] on span at bounding box center [151, 365] width 9 height 9
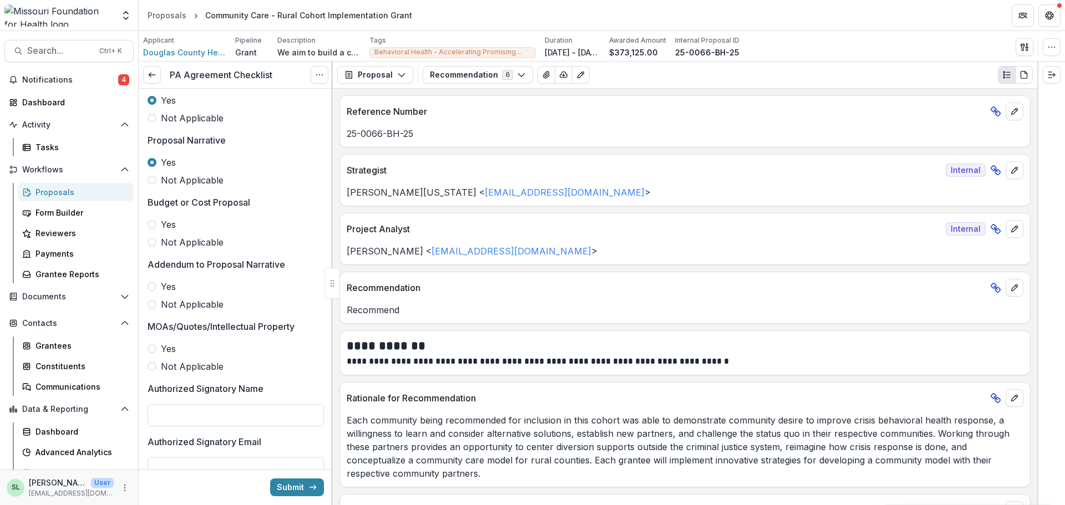
scroll to position [222, 0]
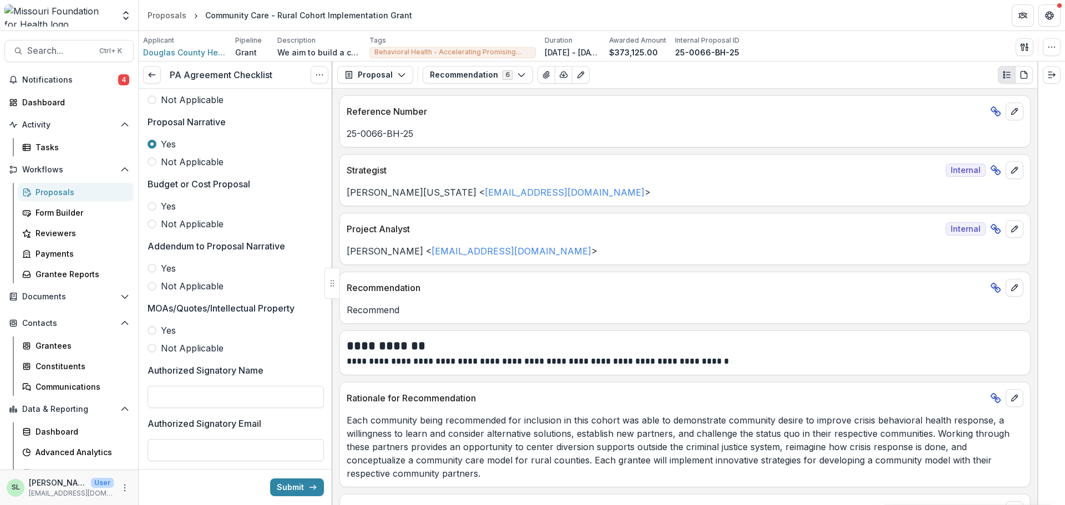
click at [168, 203] on span "Yes" at bounding box center [168, 206] width 15 height 13
click at [160, 286] on label "Not Applicable" at bounding box center [235, 285] width 176 height 13
click at [155, 333] on span at bounding box center [151, 330] width 9 height 9
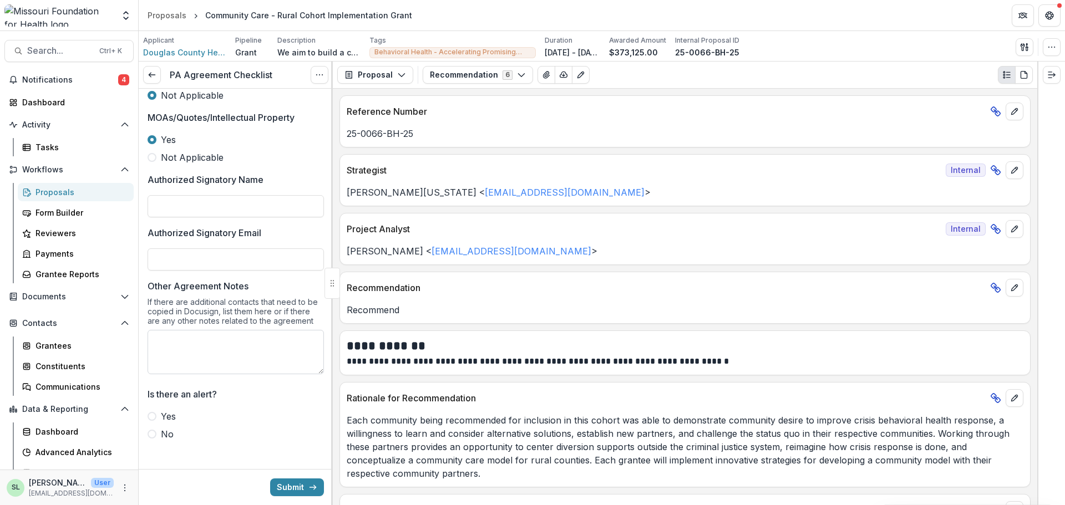
scroll to position [420, 0]
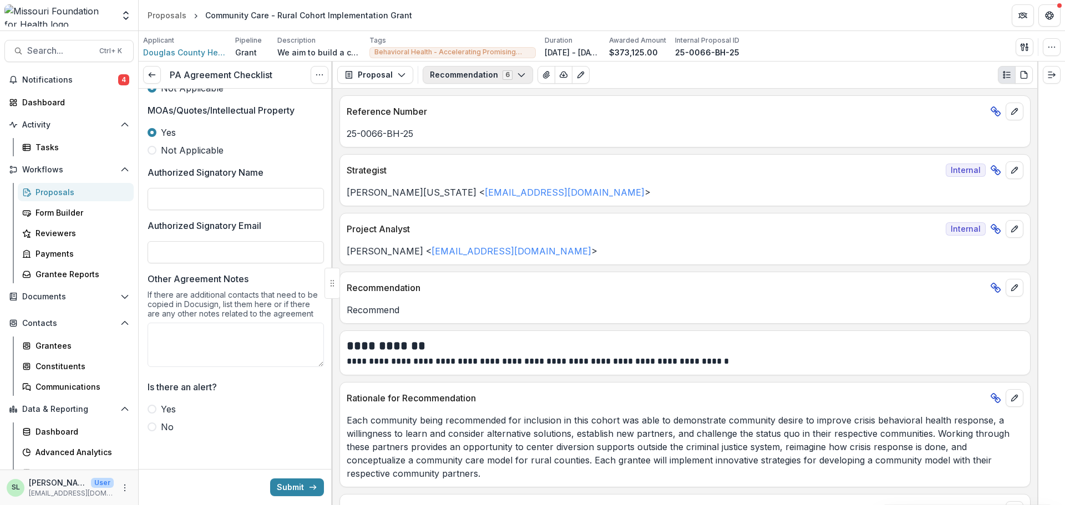
click at [483, 64] on div "Proposal Proposal Payments Reports Grant Agreements Board Summaries Bank Detail…" at bounding box center [685, 75] width 704 height 27
click at [483, 70] on button "Recommendation 6" at bounding box center [477, 75] width 110 height 18
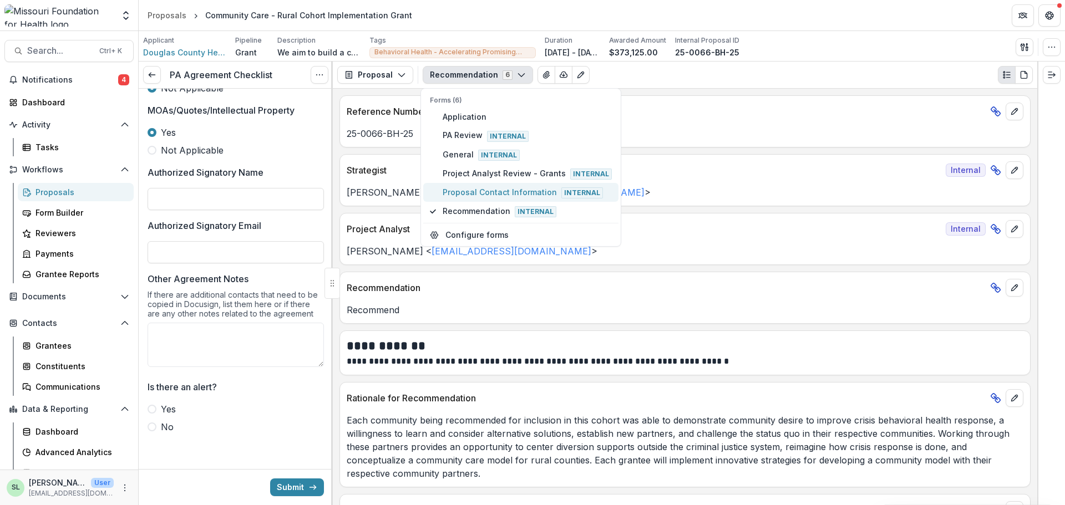
click at [507, 201] on button "Proposal Contact Information Internal" at bounding box center [520, 192] width 195 height 19
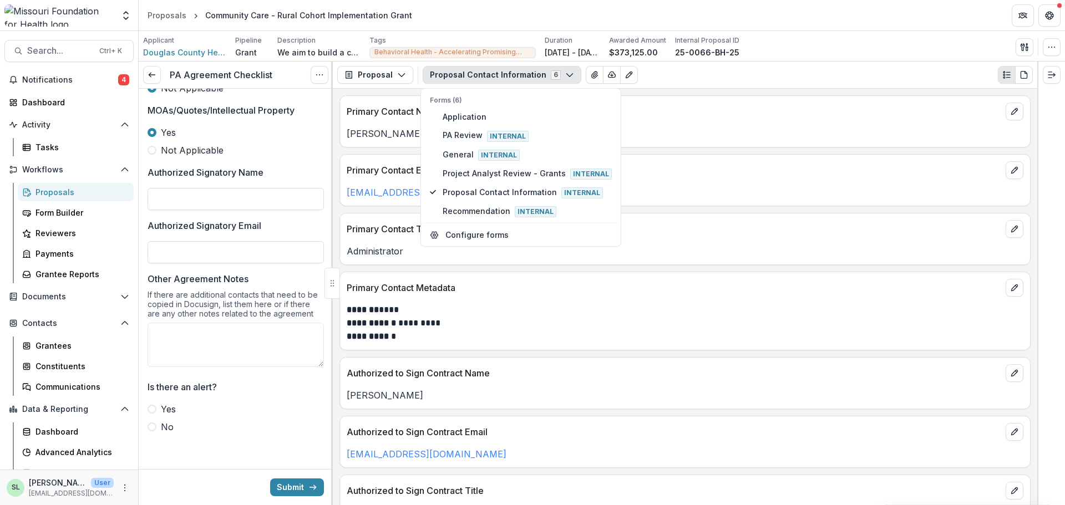
click at [619, 329] on p "**********" at bounding box center [683, 330] width 673 height 27
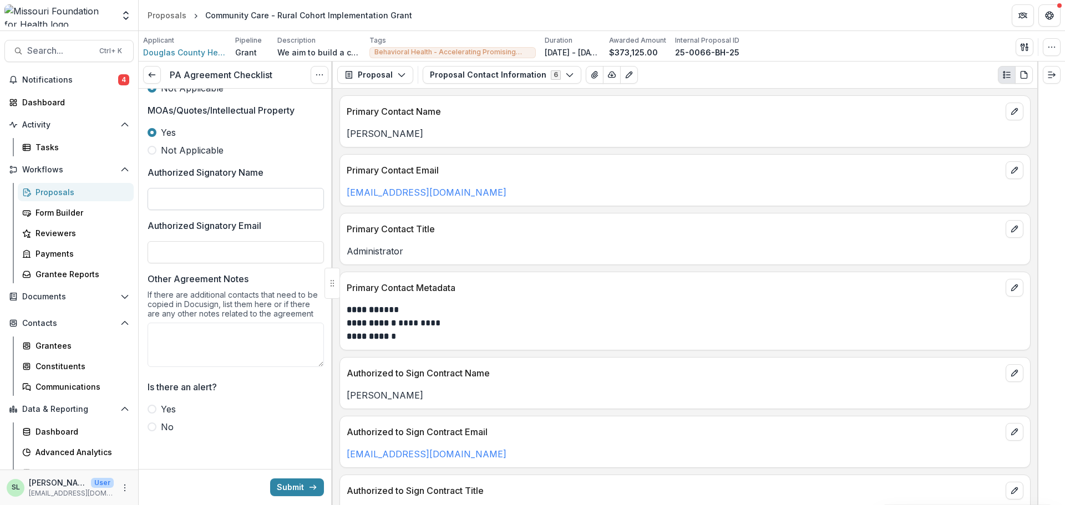
click at [191, 201] on input "Authorized Signatory Name" at bounding box center [235, 199] width 176 height 22
type input "**********"
click at [159, 426] on label "No" at bounding box center [235, 426] width 176 height 13
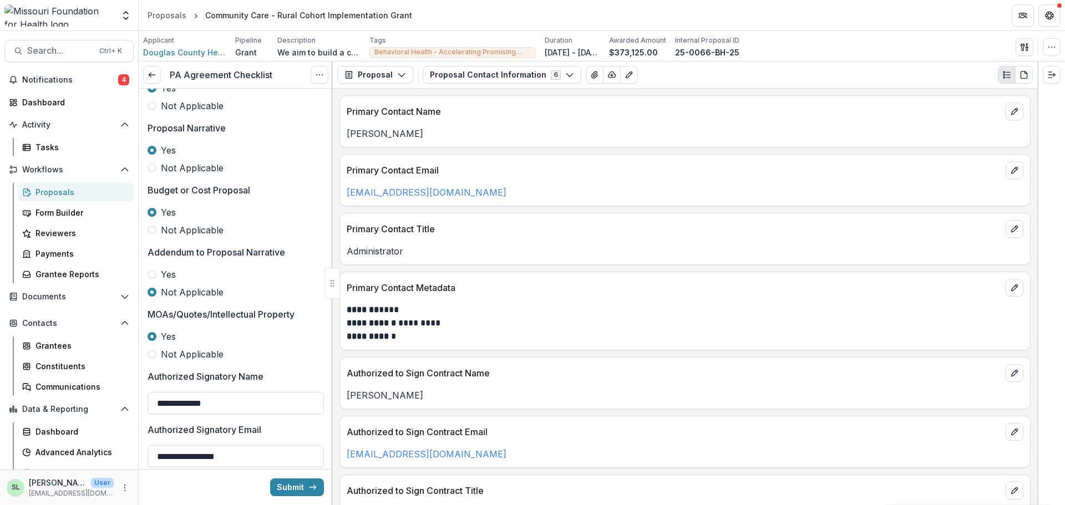
scroll to position [388, 0]
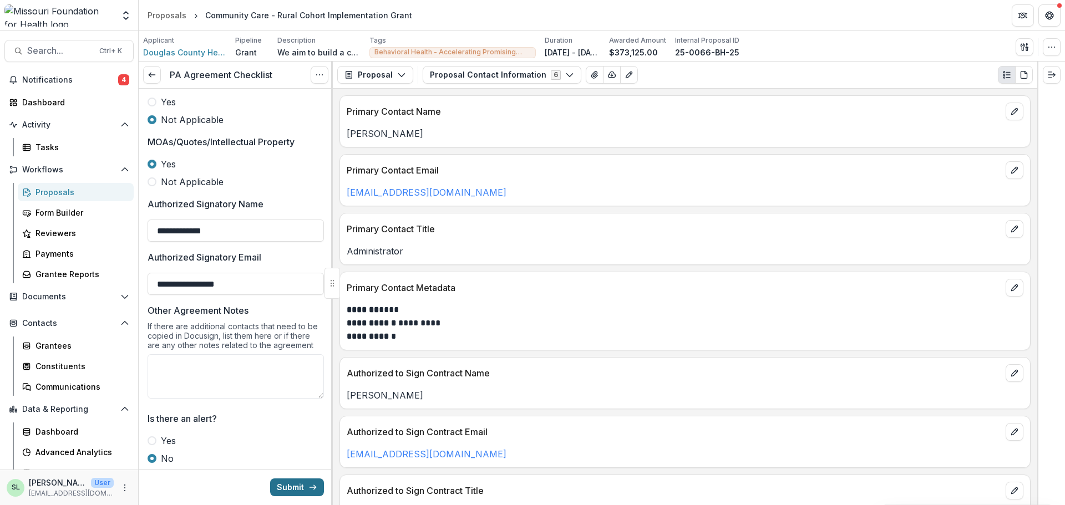
click at [284, 491] on button "Submit" at bounding box center [297, 487] width 54 height 18
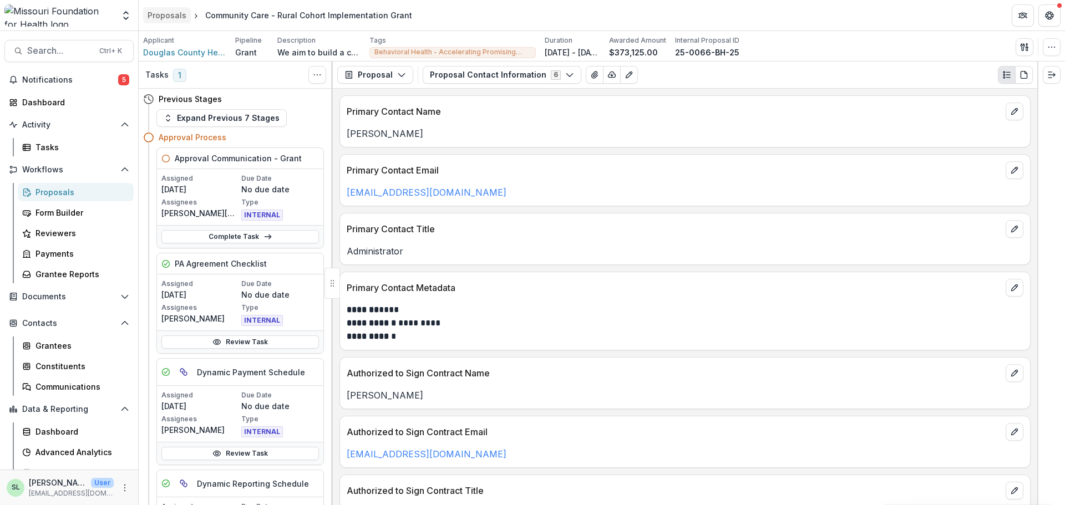
click at [171, 14] on div "Proposals" at bounding box center [166, 15] width 39 height 12
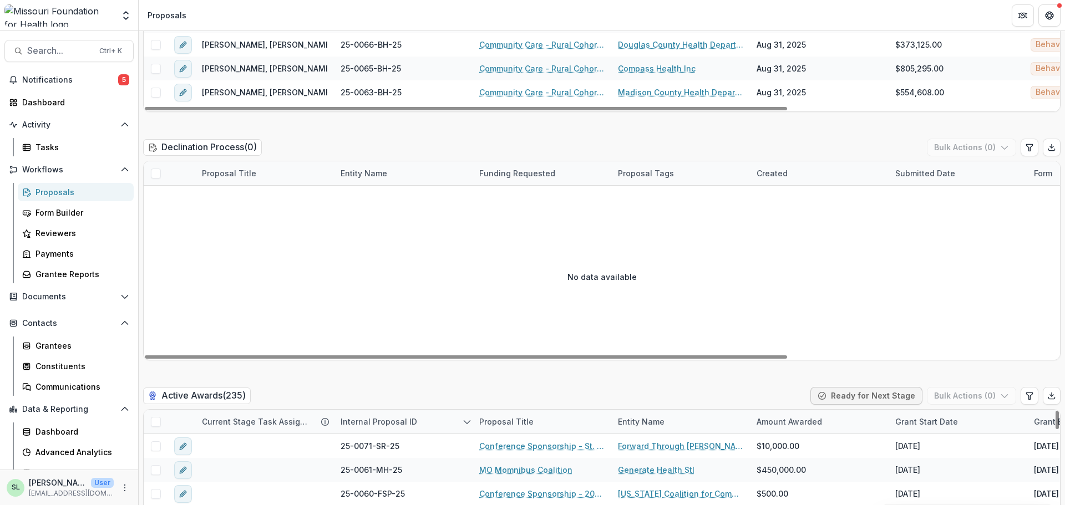
scroll to position [1774, 0]
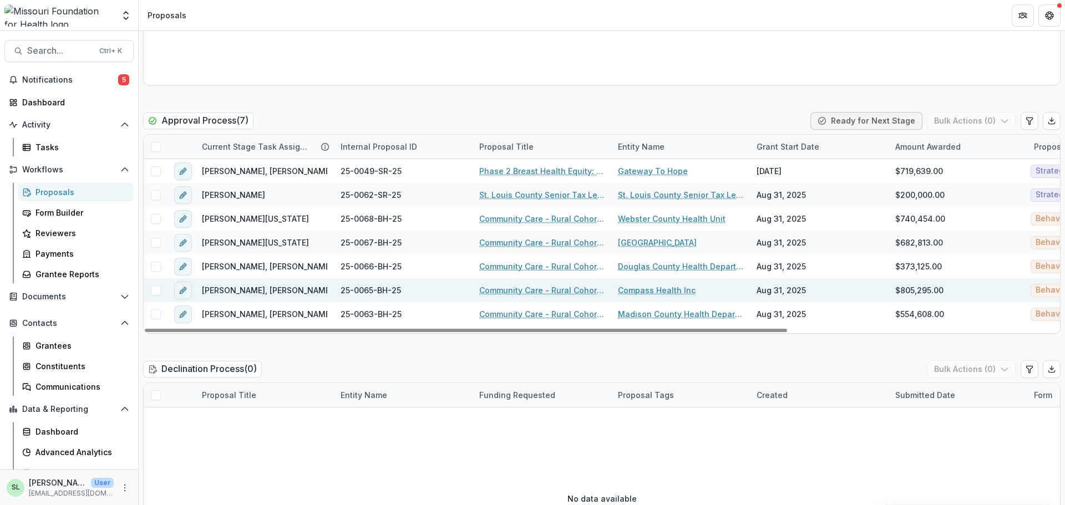
click at [539, 288] on link "Community Care - Rural Cohort Implementation Grant" at bounding box center [541, 290] width 125 height 12
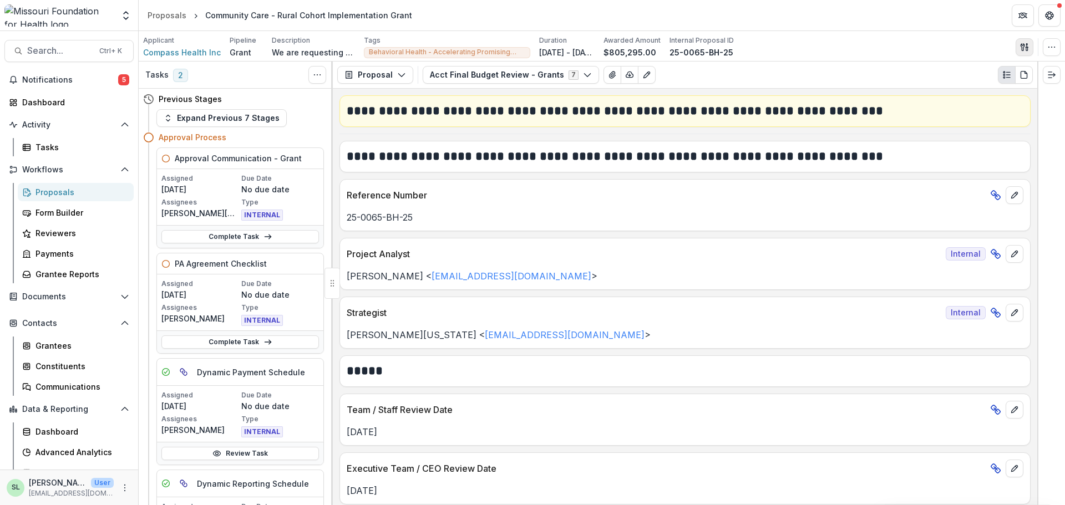
click at [1030, 48] on button "button" at bounding box center [1024, 47] width 18 height 18
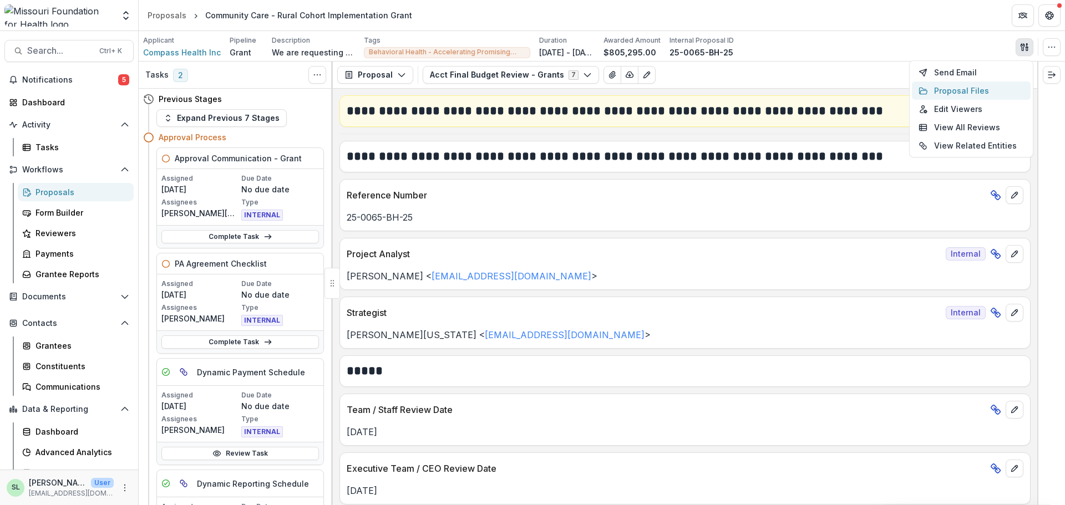
click at [966, 88] on button "Proposal Files" at bounding box center [970, 91] width 119 height 18
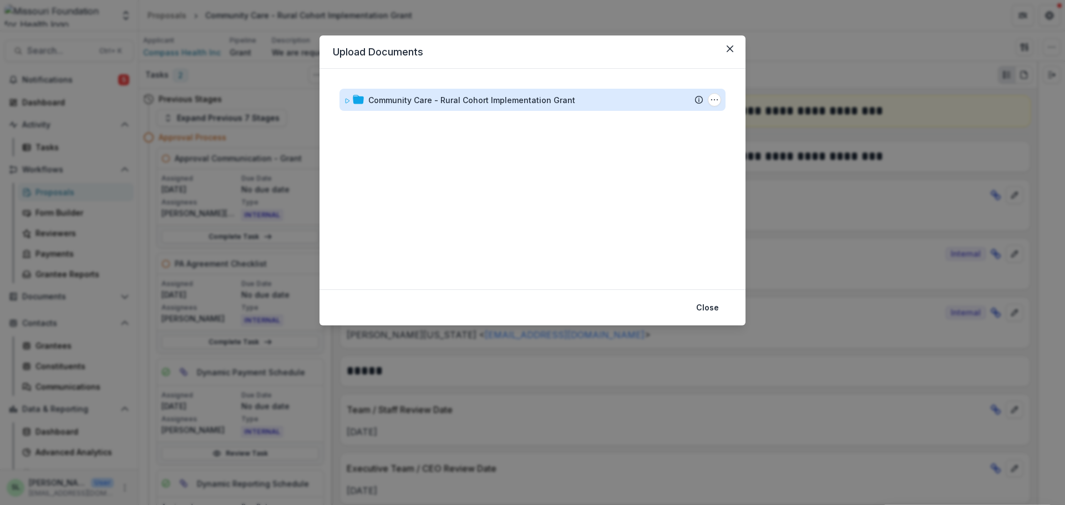
click at [449, 100] on div "Community Care - Rural Cohort Implementation Grant" at bounding box center [471, 100] width 207 height 12
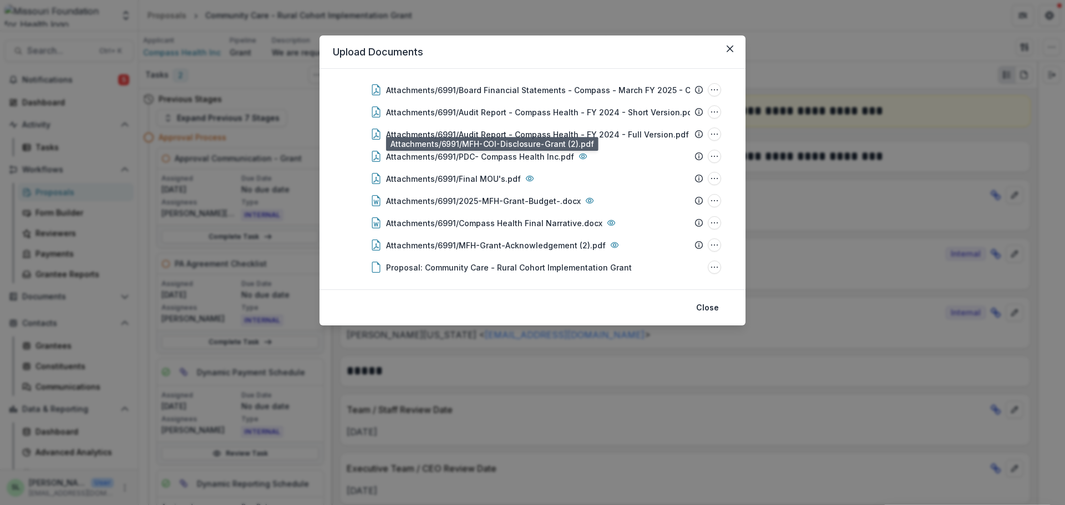
scroll to position [218, 0]
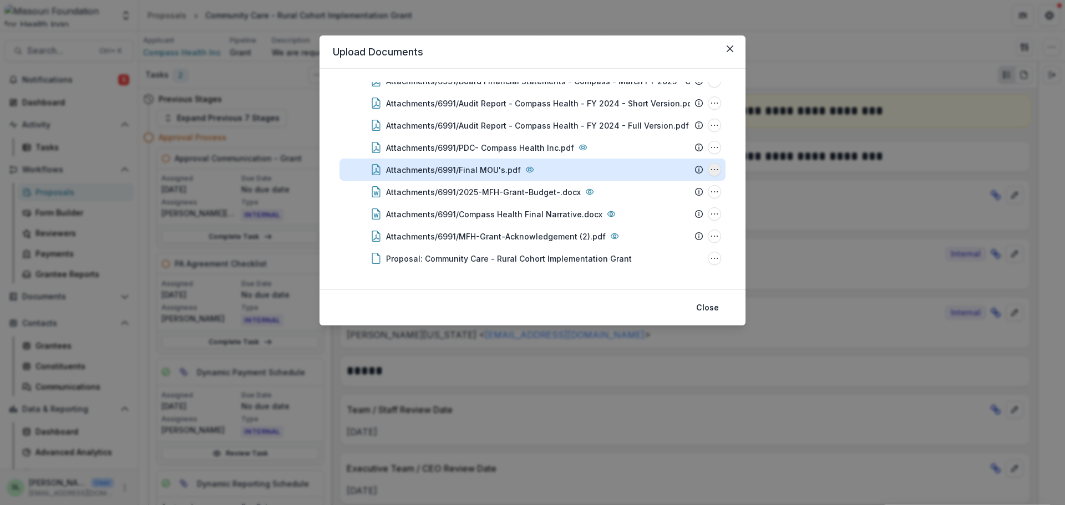
click at [714, 166] on icon "Attachments/6991/Final MOU's.pdf Options" at bounding box center [714, 169] width 9 height 9
click at [646, 206] on button "Download" at bounding box center [658, 209] width 119 height 18
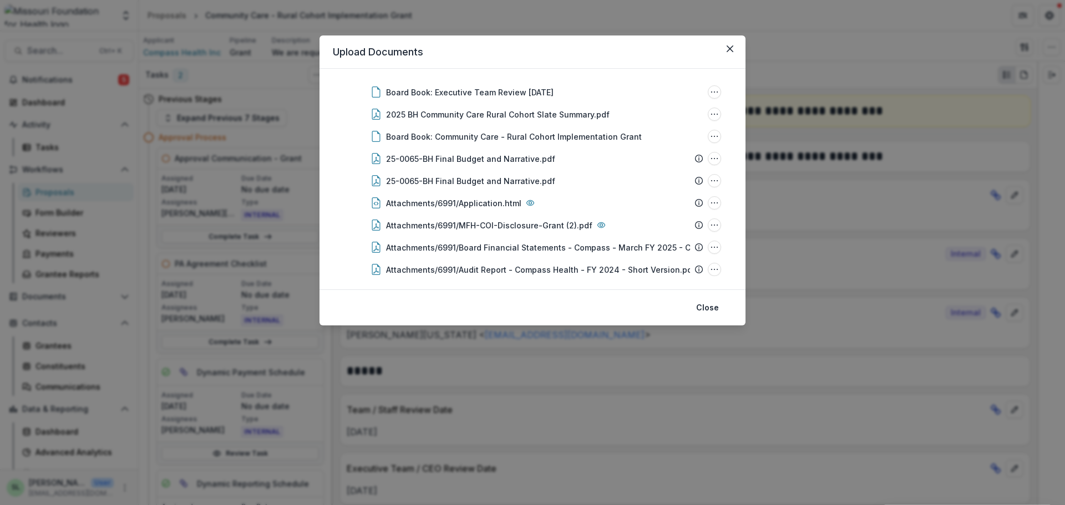
scroll to position [0, 0]
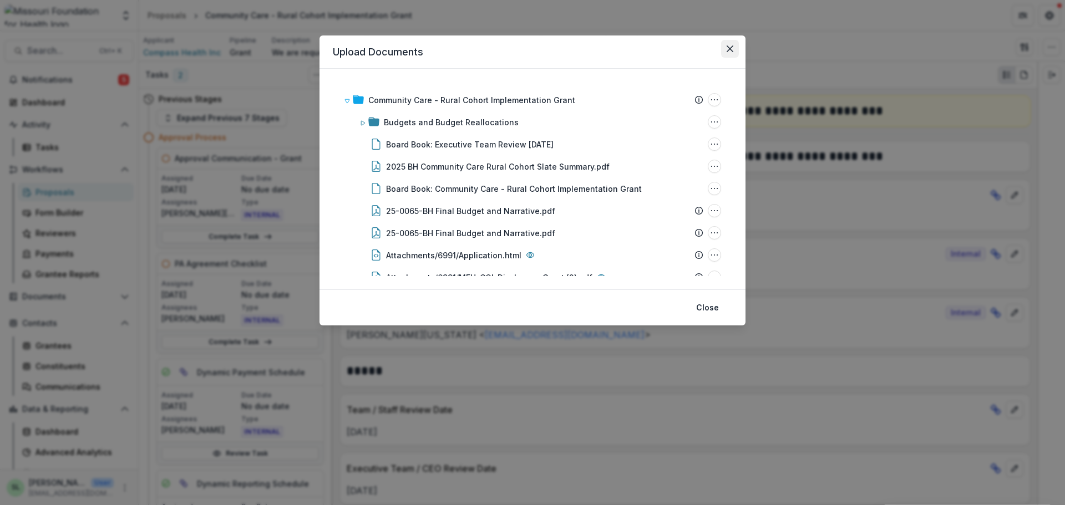
click at [735, 47] on button "Close" at bounding box center [730, 49] width 18 height 18
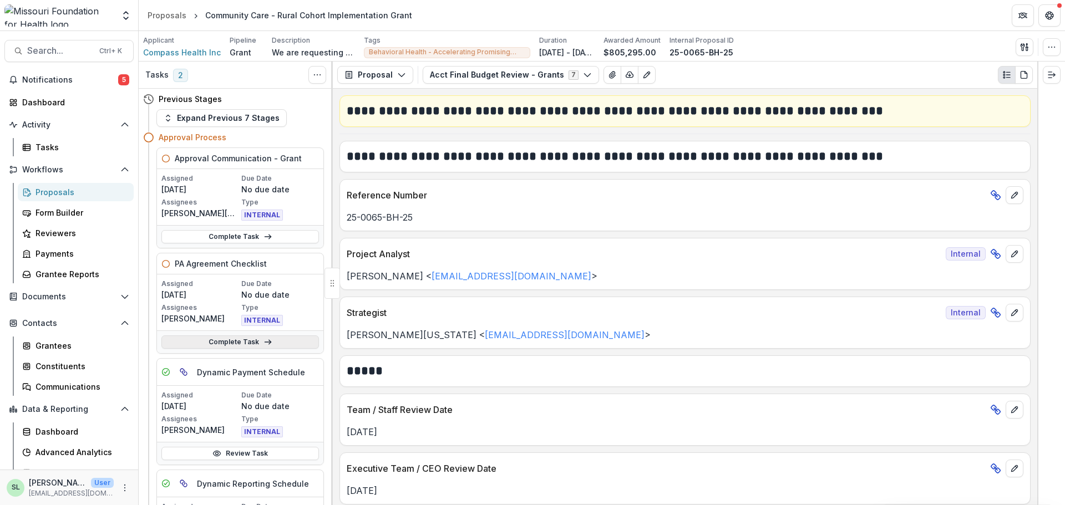
click at [215, 337] on link "Complete Task" at bounding box center [239, 341] width 157 height 13
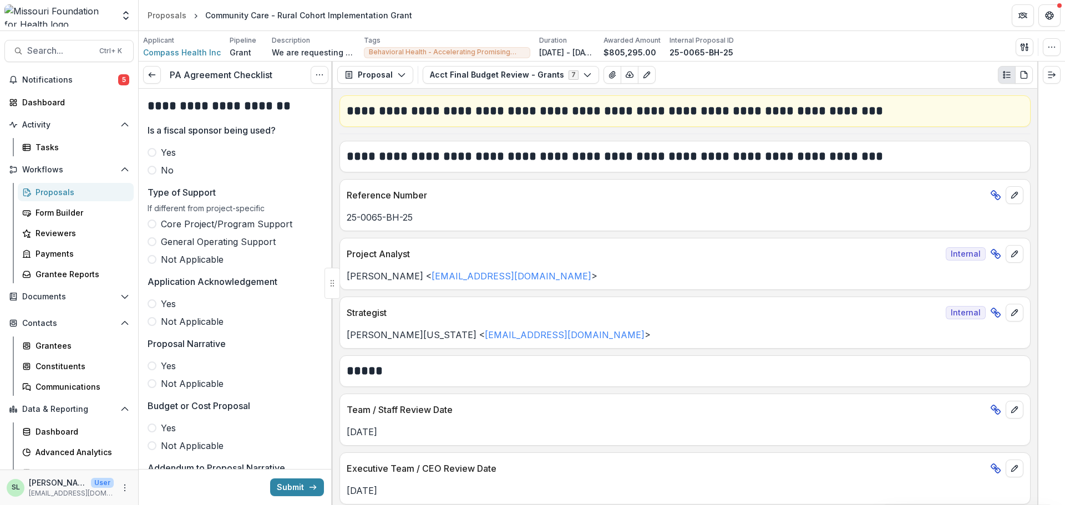
click at [170, 168] on span "No" at bounding box center [167, 170] width 13 height 13
click at [171, 256] on span "Not Applicable" at bounding box center [192, 259] width 63 height 13
click at [167, 299] on span "Yes" at bounding box center [168, 303] width 15 height 13
click at [167, 361] on span "Yes" at bounding box center [168, 365] width 15 height 13
click at [167, 427] on span "Yes" at bounding box center [168, 427] width 15 height 13
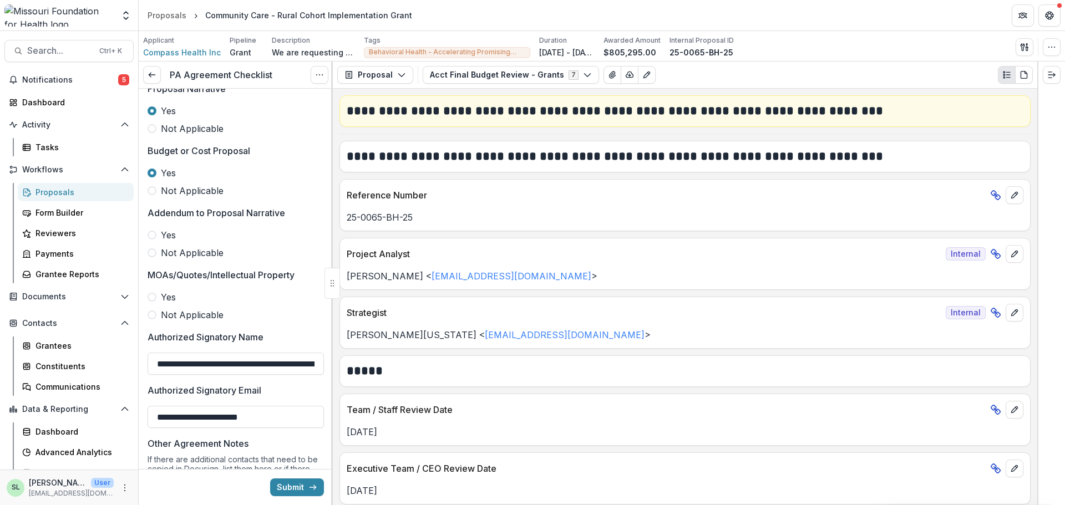
scroll to position [277, 0]
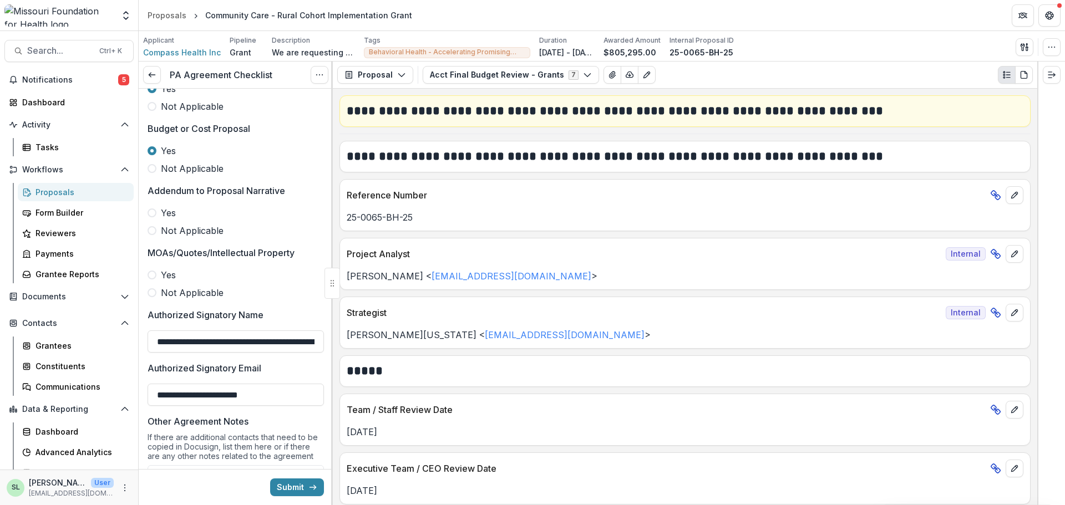
click at [158, 232] on label "Not Applicable" at bounding box center [235, 230] width 176 height 13
click at [167, 277] on span "Yes" at bounding box center [168, 274] width 15 height 13
click at [583, 75] on icon "button" at bounding box center [587, 74] width 9 height 9
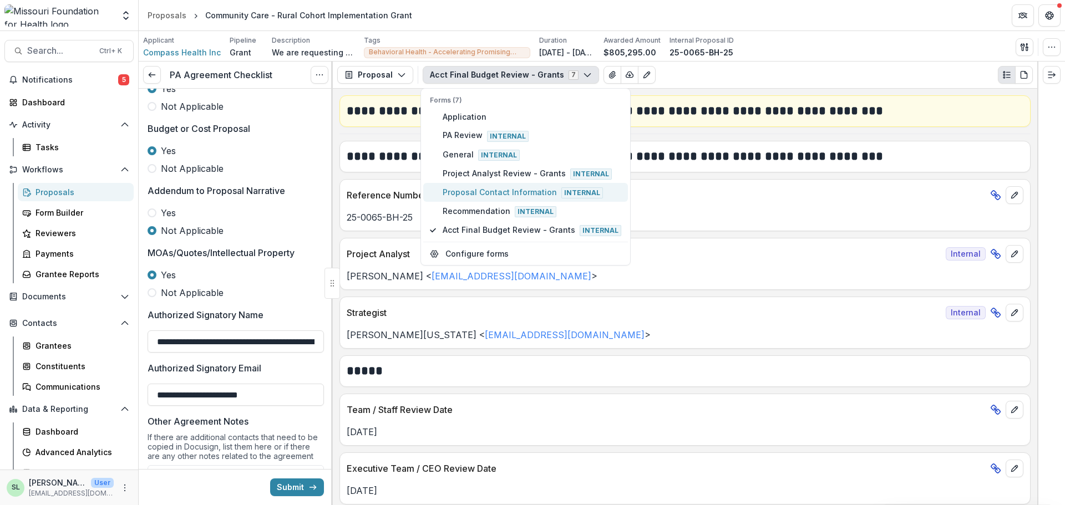
click at [526, 197] on span "Proposal Contact Information Internal" at bounding box center [531, 192] width 179 height 12
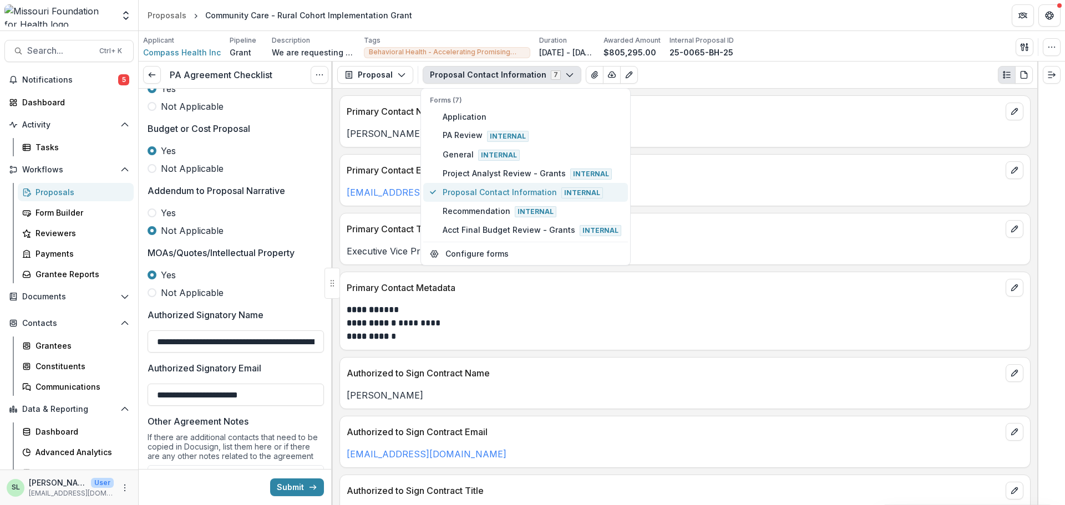
click at [478, 192] on span "Proposal Contact Information Internal" at bounding box center [531, 192] width 179 height 12
click at [846, 306] on p "******* ****" at bounding box center [683, 309] width 673 height 13
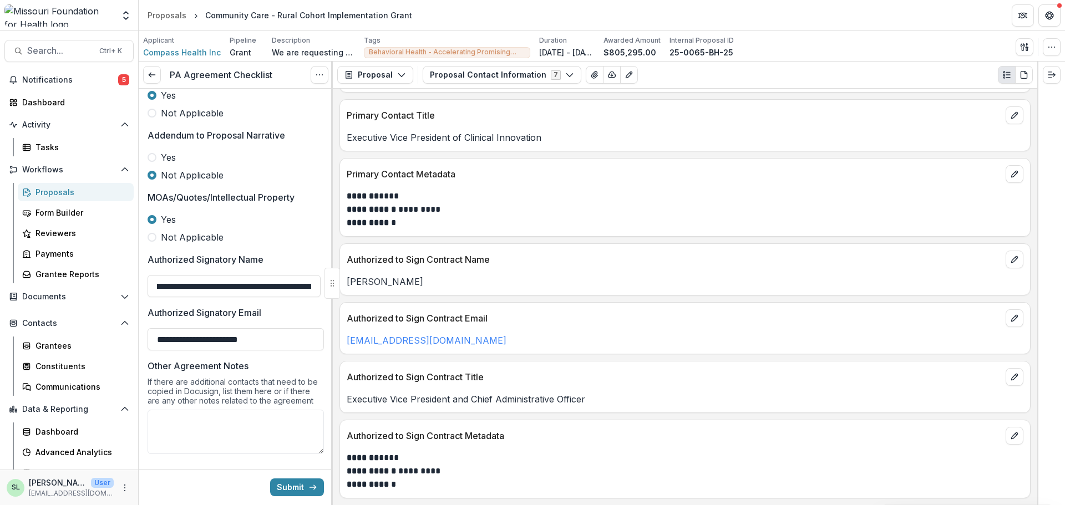
scroll to position [0, 181]
drag, startPoint x: 227, startPoint y: 287, endPoint x: 416, endPoint y: 305, distance: 189.4
click at [416, 305] on div "**********" at bounding box center [602, 284] width 926 height 444
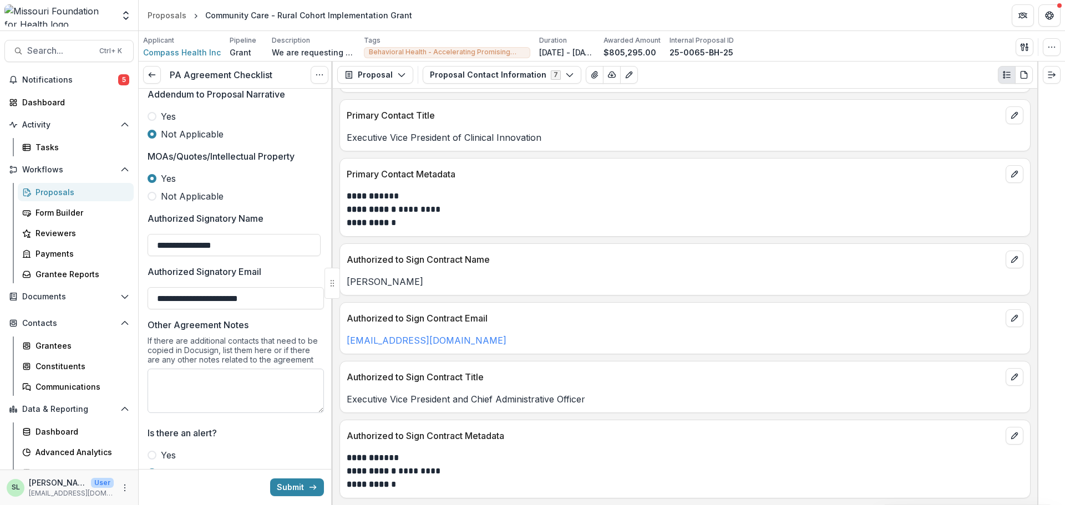
scroll to position [420, 0]
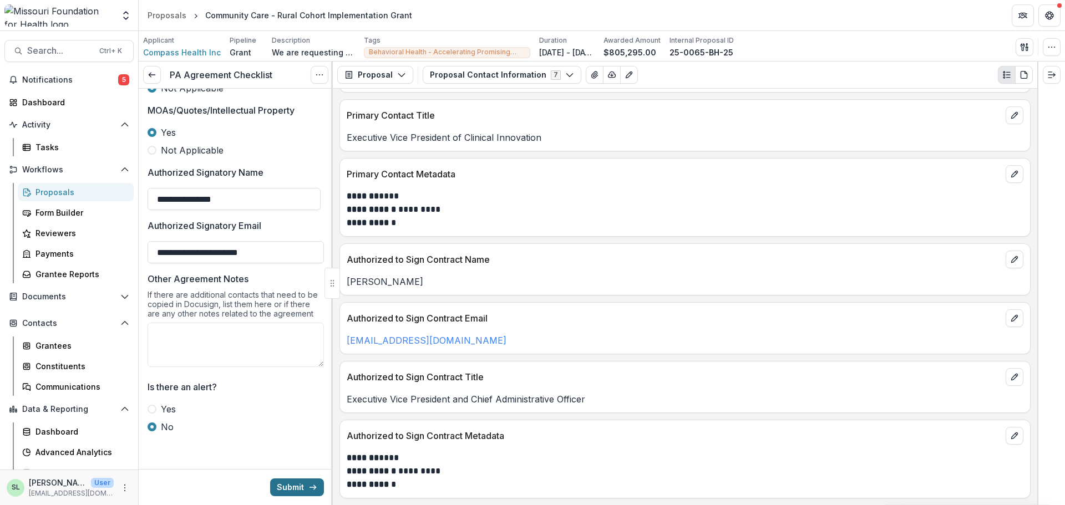
type input "**********"
click at [287, 485] on button "Submit" at bounding box center [297, 487] width 54 height 18
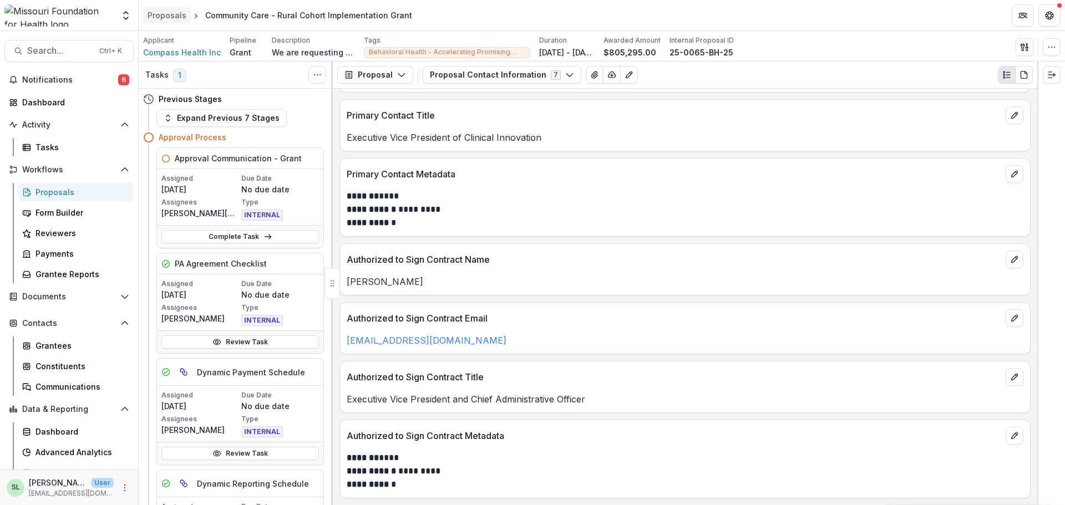
click at [176, 14] on div "Proposals" at bounding box center [166, 15] width 39 height 12
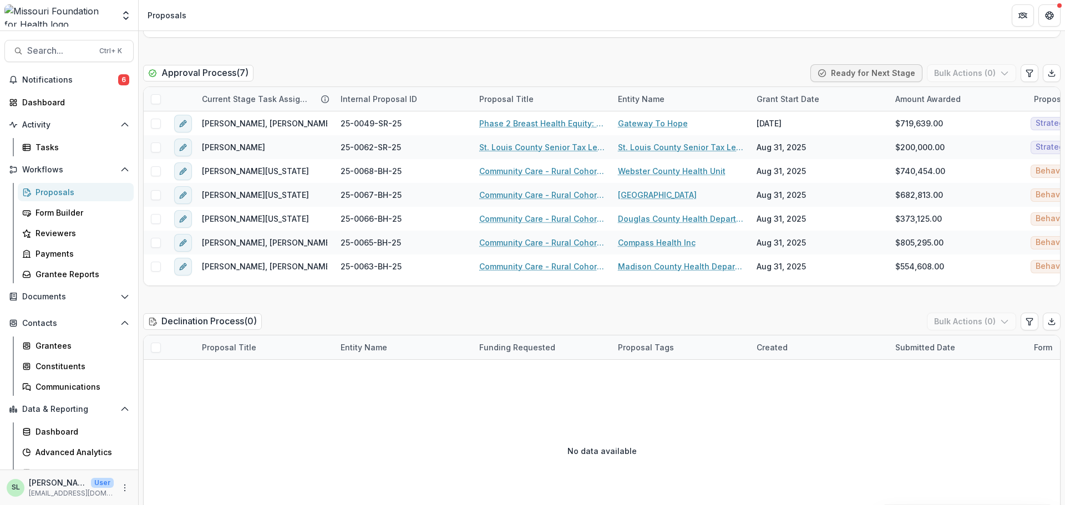
scroll to position [1719, 0]
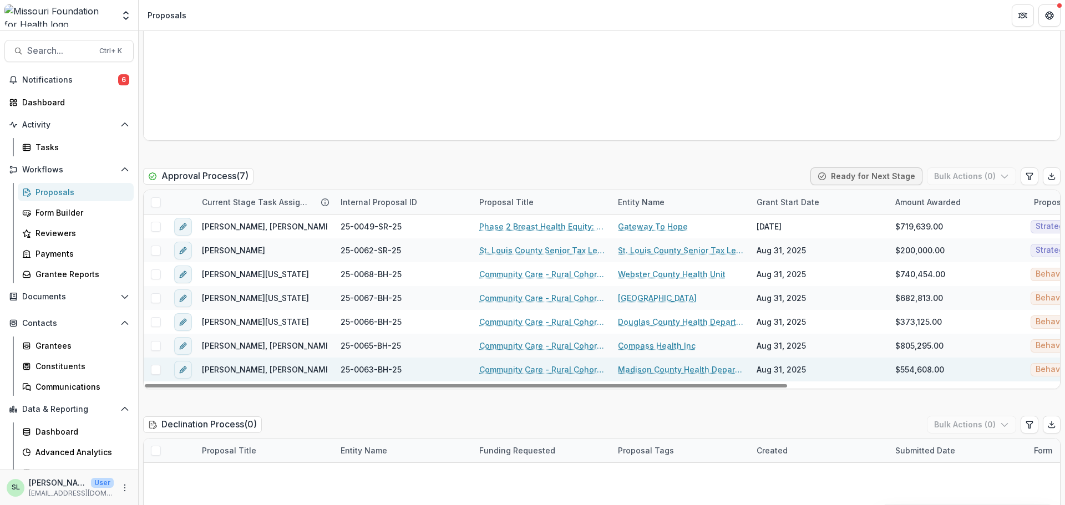
click at [549, 366] on link "Community Care - Rural Cohort Implementation Grant" at bounding box center [541, 370] width 125 height 12
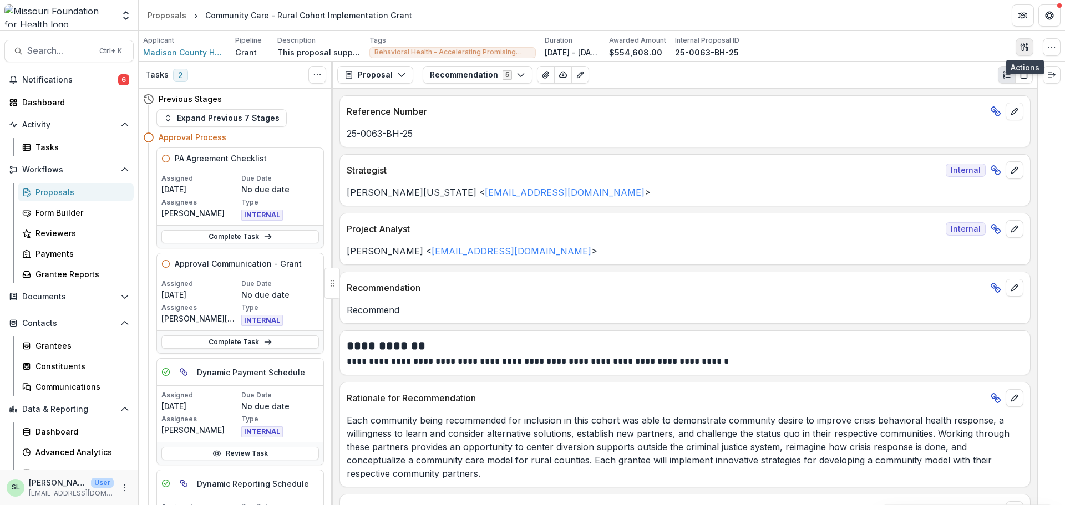
click at [1026, 45] on icon "button" at bounding box center [1024, 47] width 9 height 9
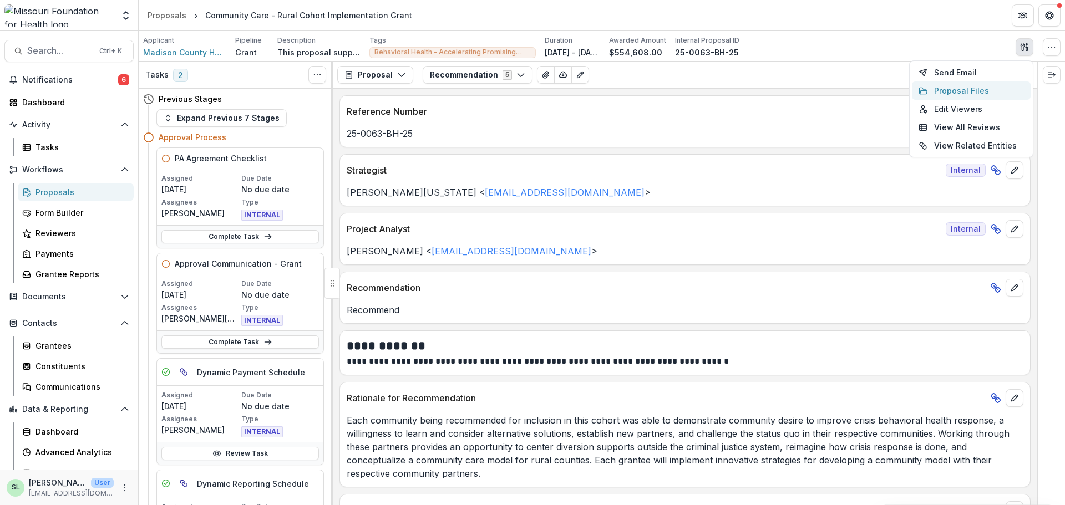
click at [961, 86] on button "Proposal Files" at bounding box center [970, 91] width 119 height 18
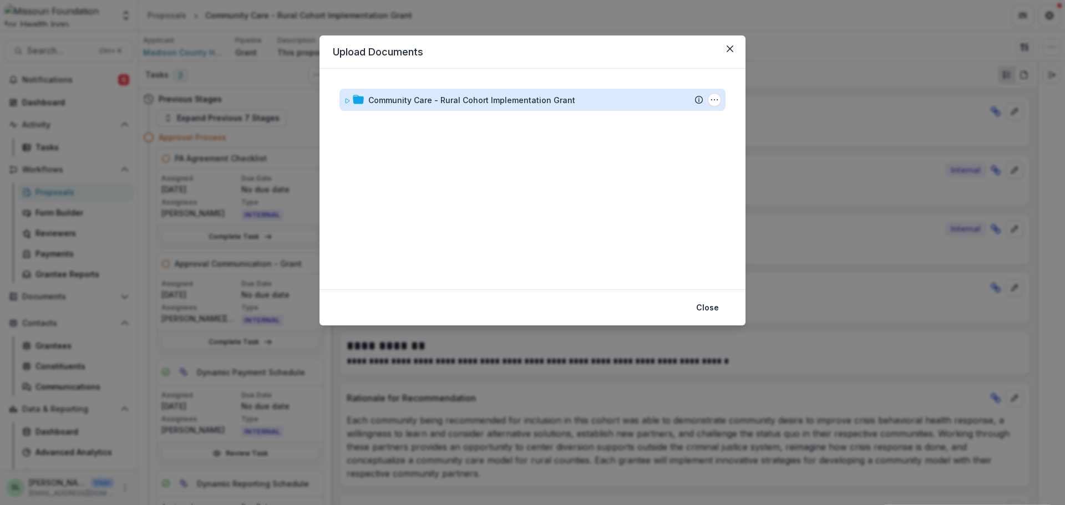
click at [401, 94] on div "Community Care - Rural Cohort Implementation Grant" at bounding box center [471, 100] width 207 height 12
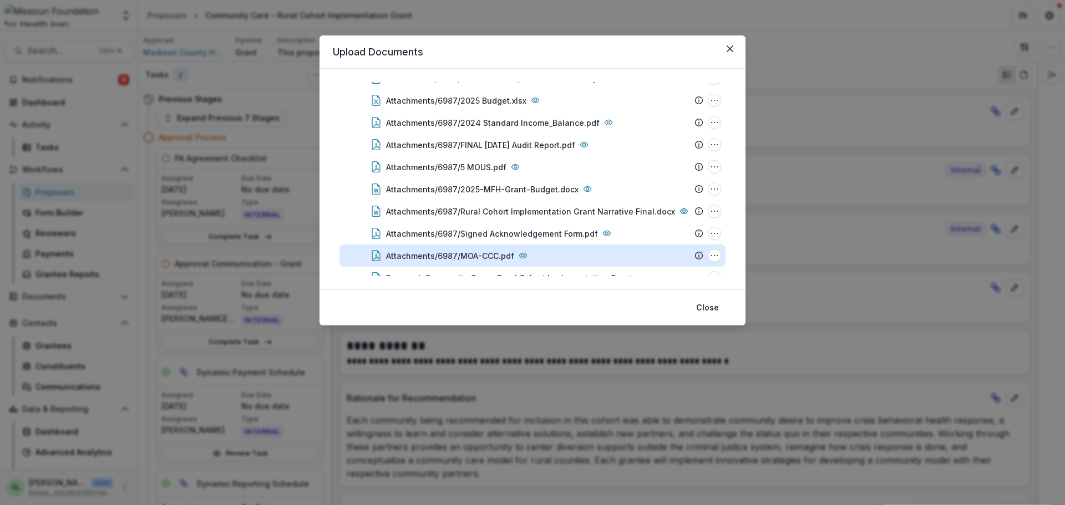
scroll to position [241, 0]
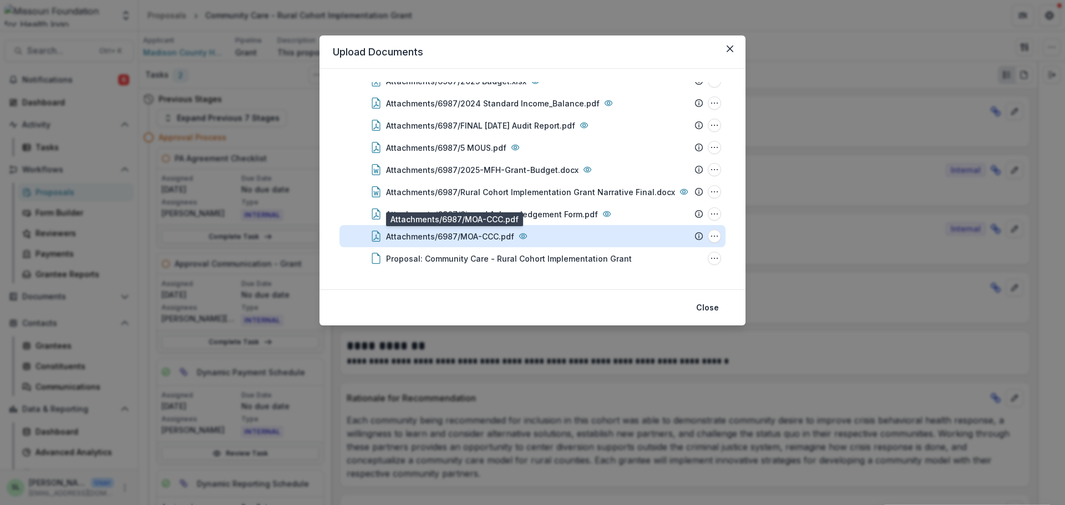
click at [455, 237] on div "Attachments/6987/MOA-CCC.pdf" at bounding box center [450, 237] width 128 height 12
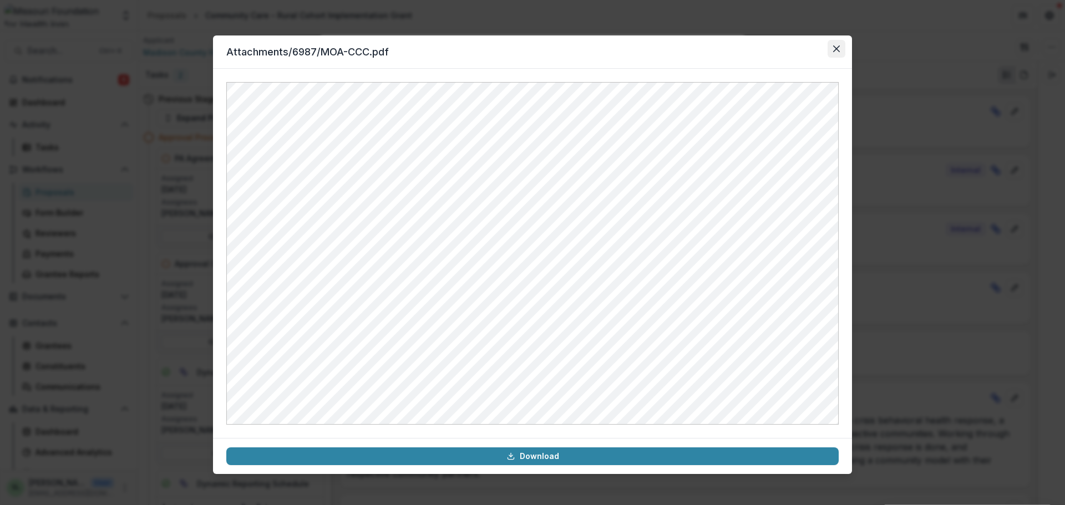
click at [838, 48] on icon "Close" at bounding box center [836, 48] width 7 height 7
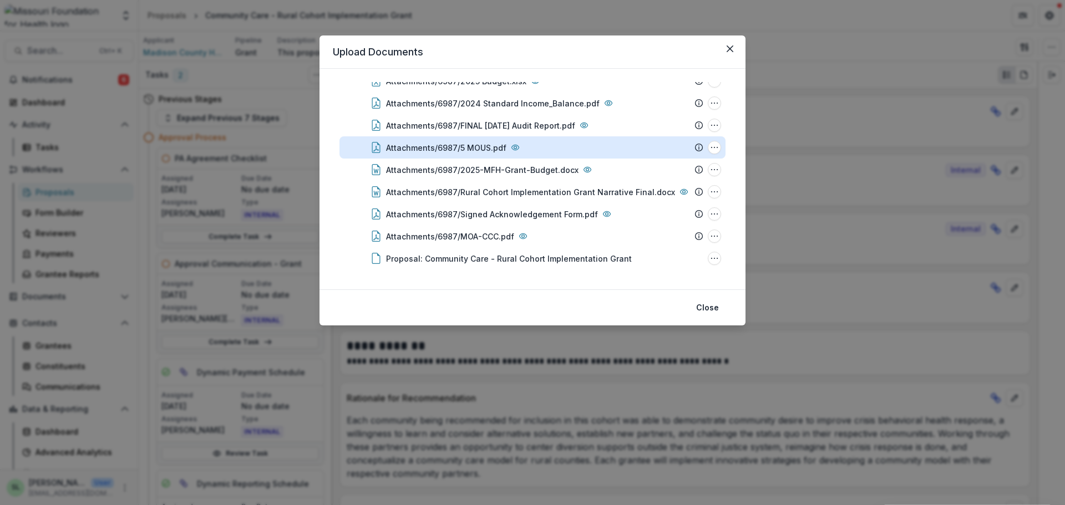
click at [454, 149] on div "Attachments/6987/5 MOUS.pdf" at bounding box center [446, 148] width 120 height 12
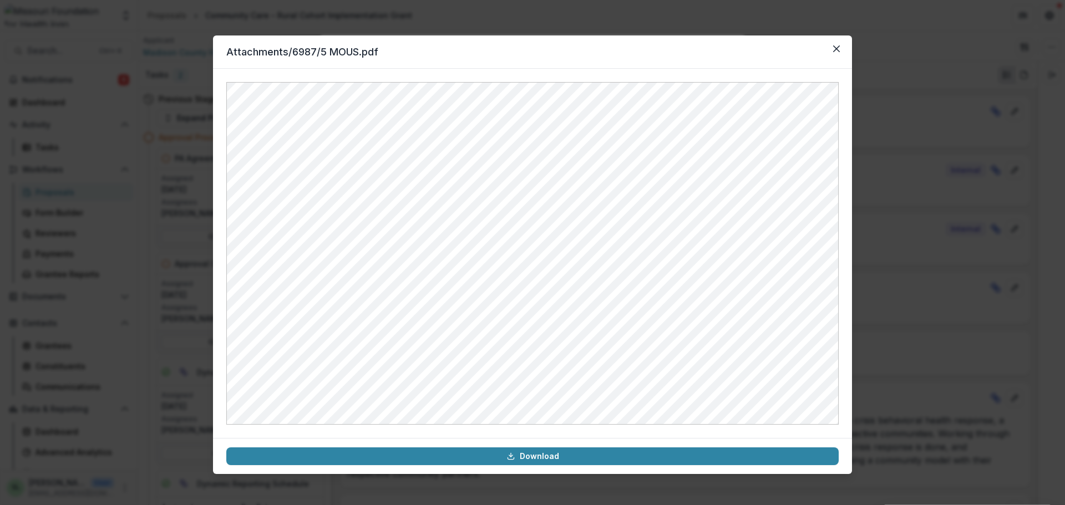
drag, startPoint x: 836, startPoint y: 49, endPoint x: 817, endPoint y: 58, distance: 20.3
click at [836, 49] on icon "Close" at bounding box center [836, 48] width 7 height 7
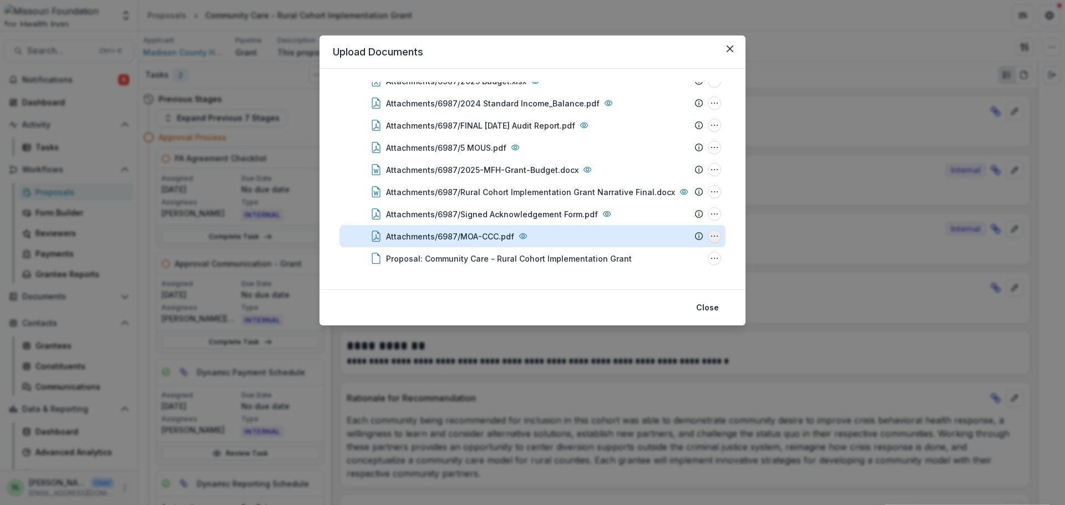
click at [712, 235] on icon "Attachments/6987/MOA-CCC.pdf Options" at bounding box center [714, 236] width 9 height 9
click at [623, 173] on button "Download" at bounding box center [658, 176] width 119 height 18
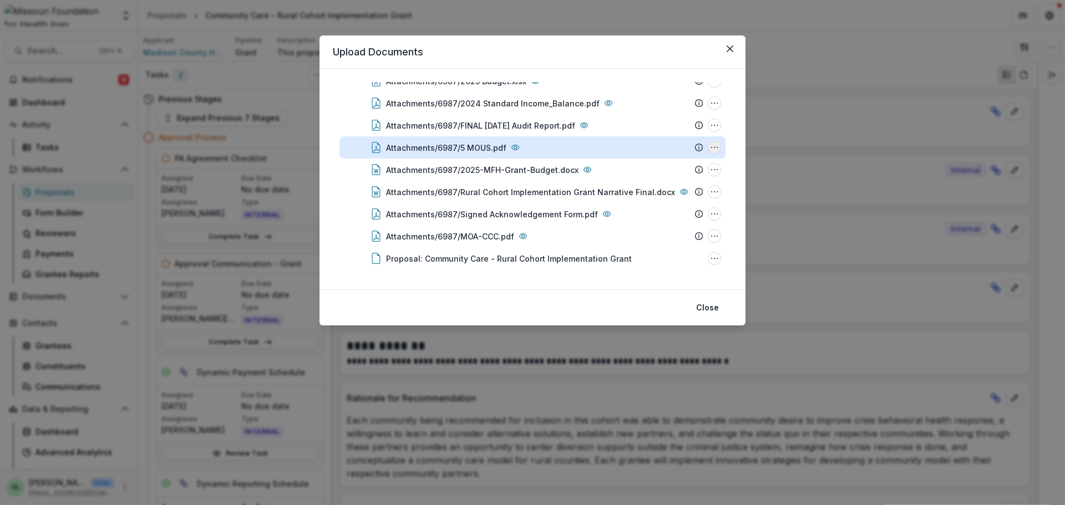
click at [716, 144] on button "Attachments/6987/5 MOUS.pdf Options" at bounding box center [713, 147] width 13 height 13
click at [672, 186] on button "Download" at bounding box center [658, 187] width 119 height 18
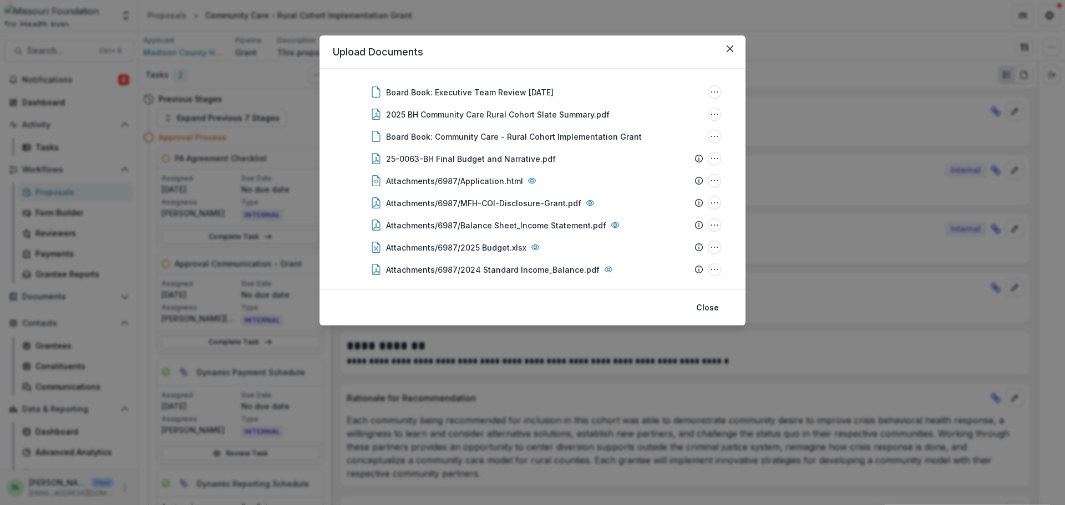
scroll to position [0, 0]
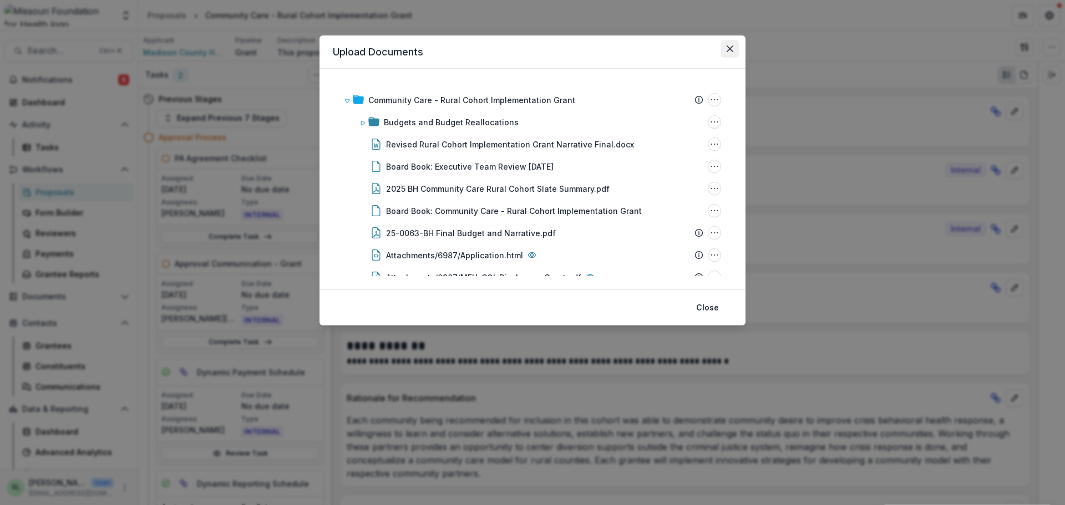
click at [732, 52] on icon "Close" at bounding box center [729, 48] width 7 height 7
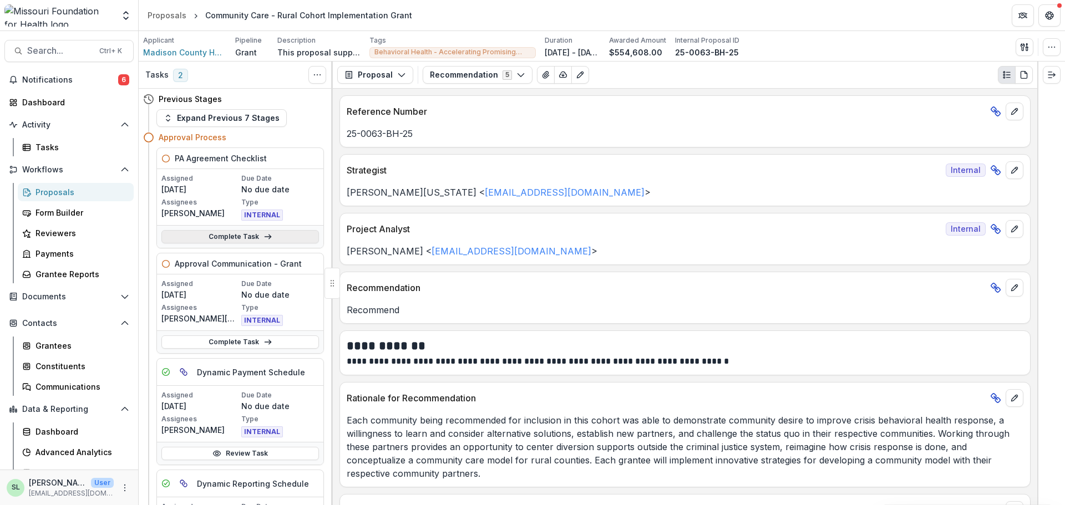
click at [218, 238] on link "Complete Task" at bounding box center [239, 236] width 157 height 13
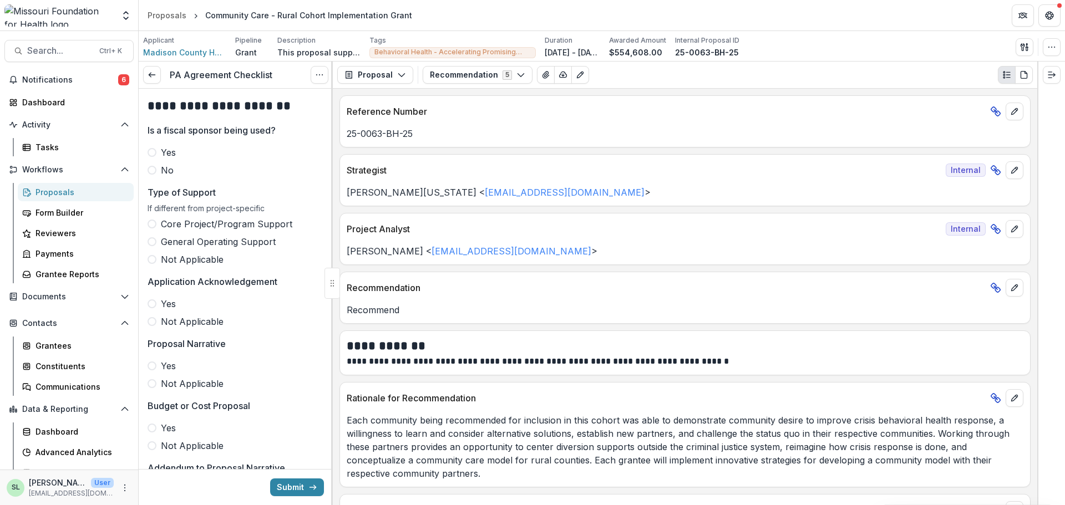
click at [157, 172] on label "No" at bounding box center [235, 170] width 176 height 13
click at [159, 253] on div "Core Project/Program Support General Operating Support Not Applicable" at bounding box center [235, 241] width 176 height 49
click at [157, 263] on label "Not Applicable" at bounding box center [235, 259] width 176 height 13
click at [153, 301] on span at bounding box center [151, 303] width 9 height 9
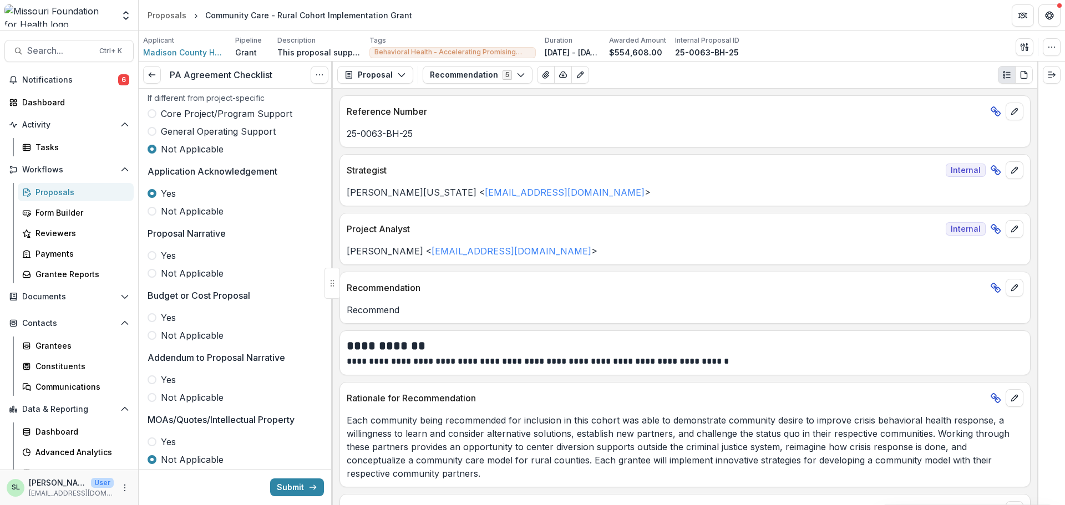
scroll to position [111, 0]
click at [169, 255] on span "Yes" at bounding box center [168, 254] width 15 height 13
click at [172, 315] on span "Yes" at bounding box center [168, 316] width 15 height 13
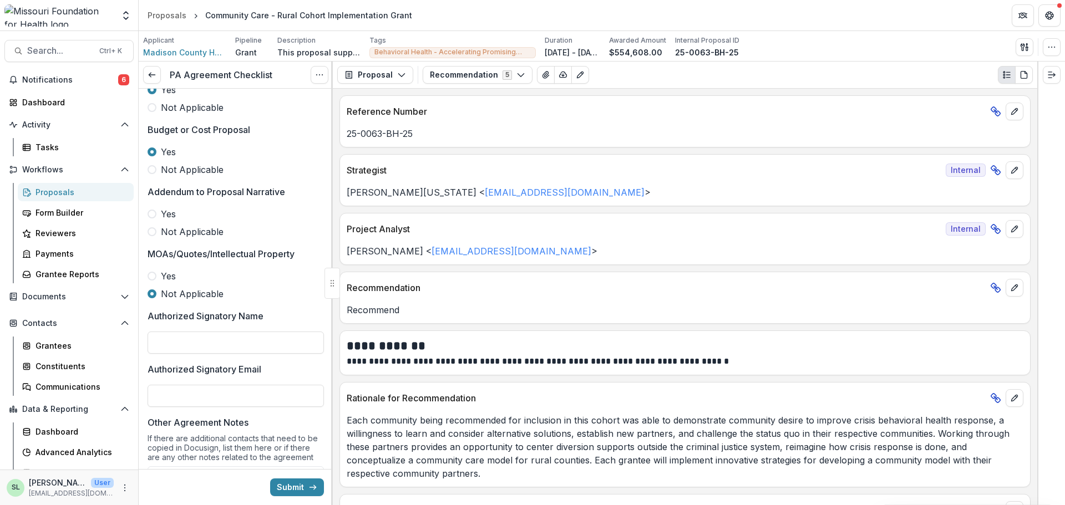
scroll to position [277, 0]
click at [165, 230] on span "Not Applicable" at bounding box center [192, 230] width 63 height 13
click at [159, 272] on label "Yes" at bounding box center [235, 274] width 176 height 13
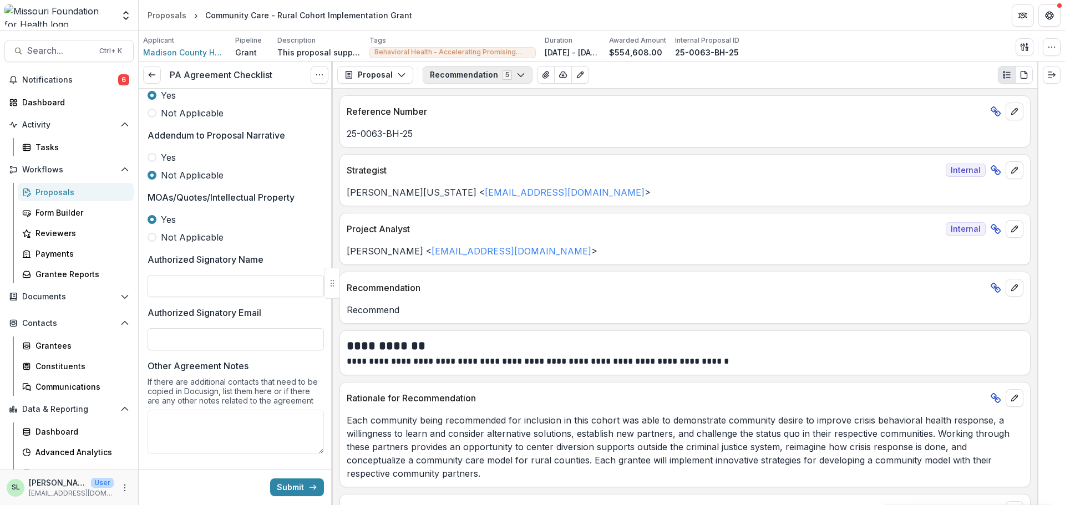
click at [488, 71] on button "Recommendation 5" at bounding box center [477, 75] width 110 height 18
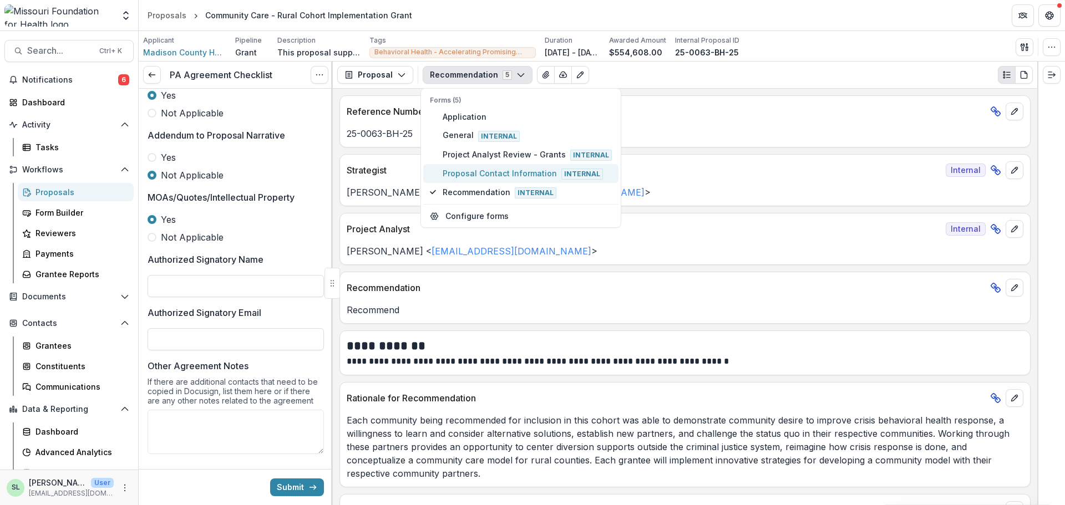
click at [484, 171] on span "Proposal Contact Information Internal" at bounding box center [526, 173] width 169 height 12
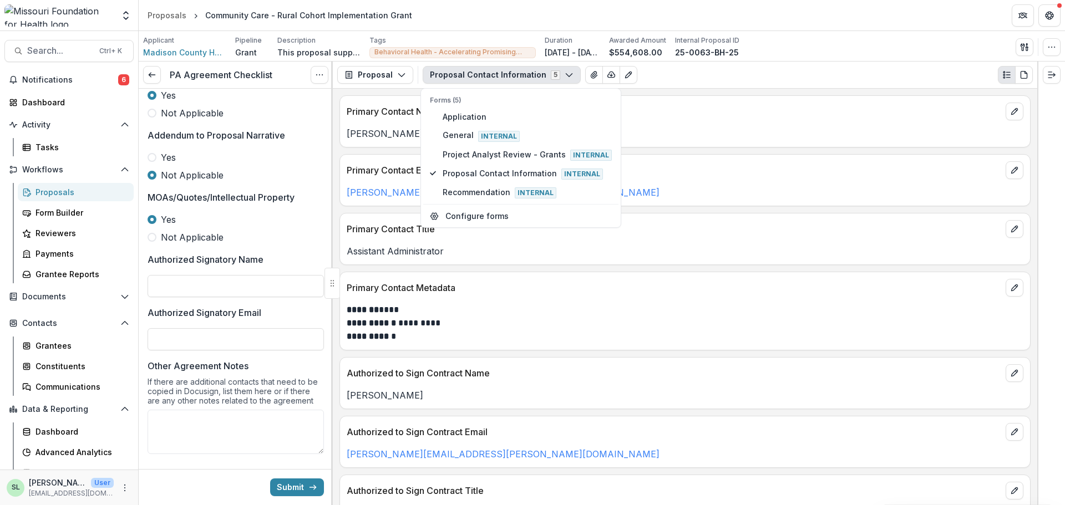
click at [579, 317] on p "**********" at bounding box center [683, 330] width 673 height 27
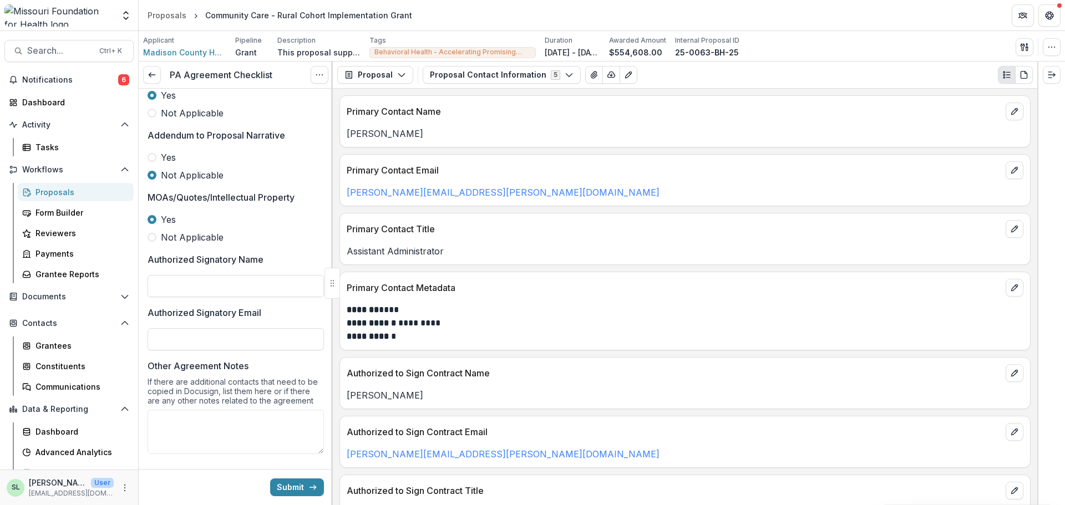
scroll to position [55, 0]
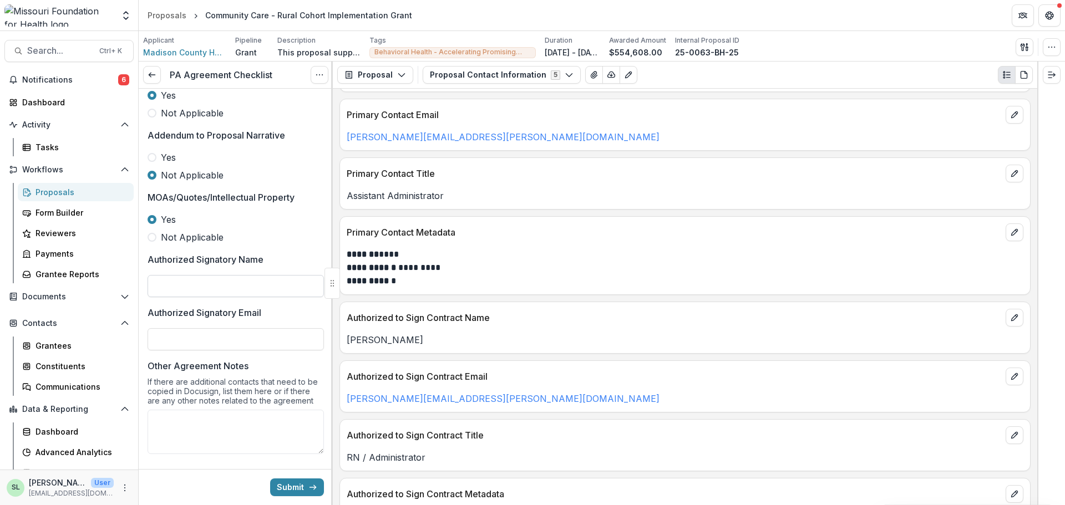
click at [166, 293] on input "Authorized Signatory Name" at bounding box center [235, 286] width 176 height 22
type input "**********"
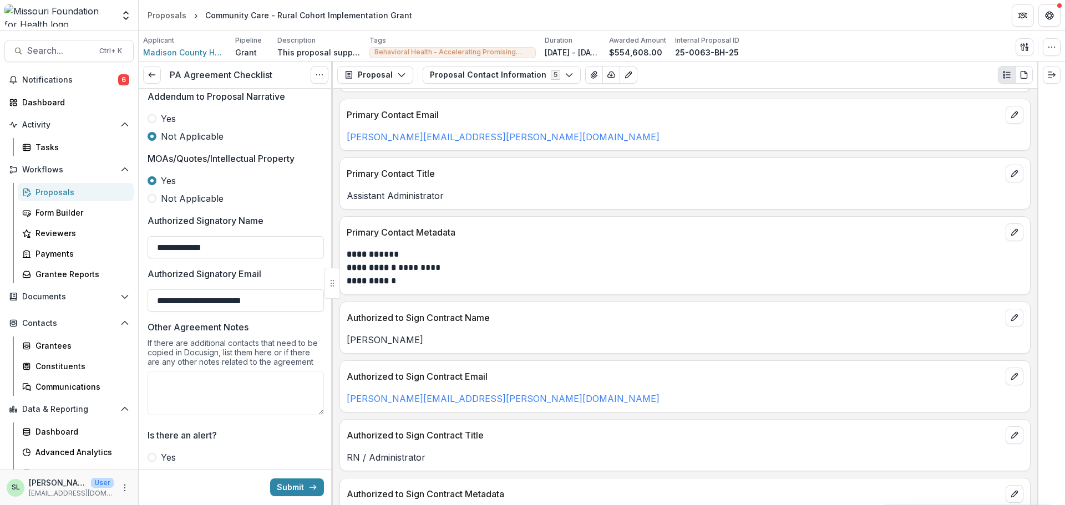
scroll to position [420, 0]
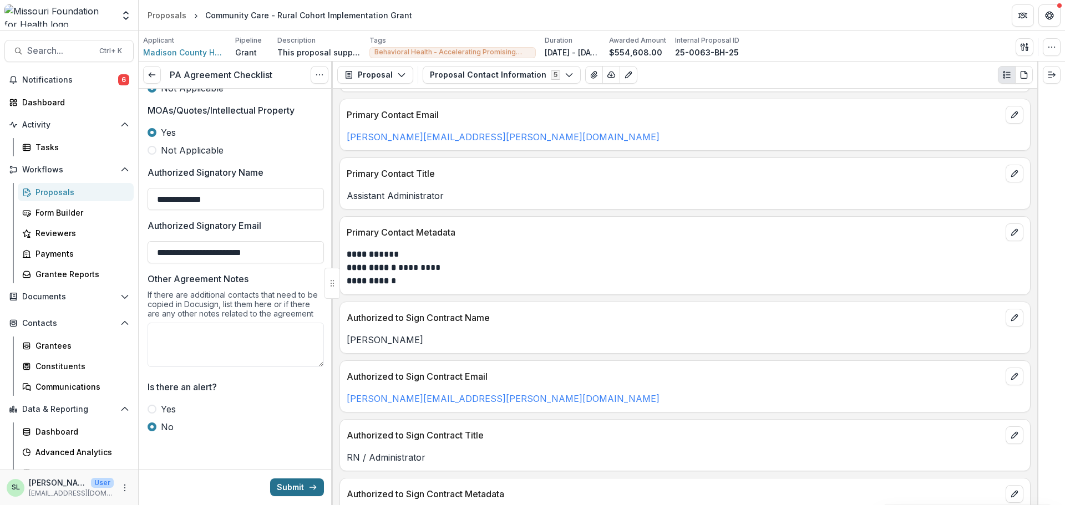
type input "**********"
click at [298, 485] on button "Submit" at bounding box center [297, 487] width 54 height 18
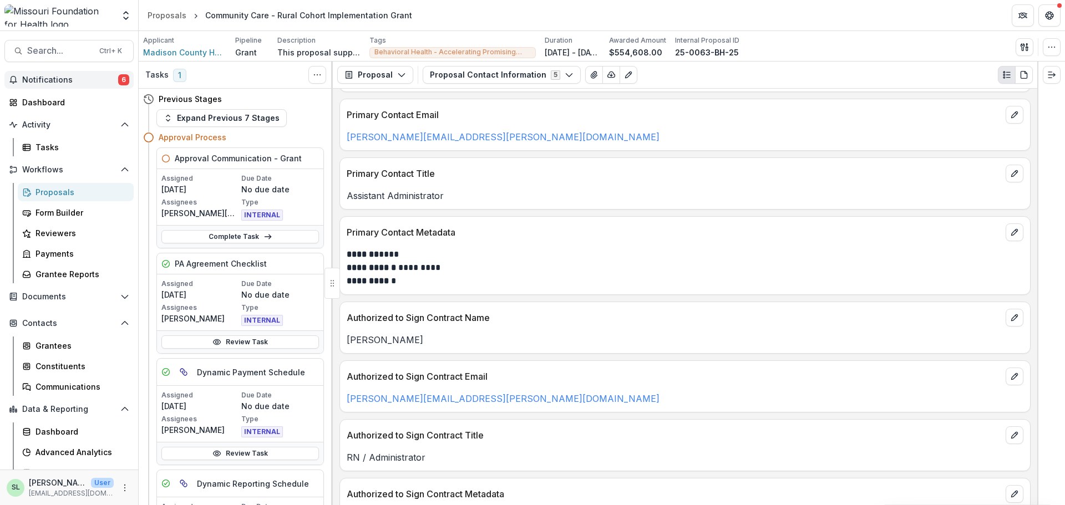
click at [63, 76] on span "Notifications" at bounding box center [70, 79] width 96 height 9
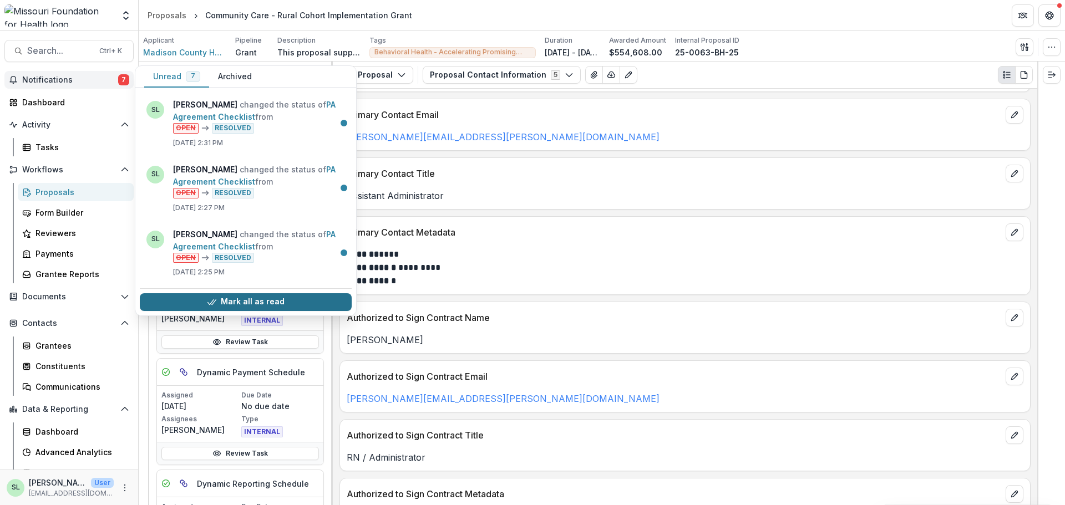
click at [235, 300] on button "Mark all as read" at bounding box center [246, 302] width 212 height 18
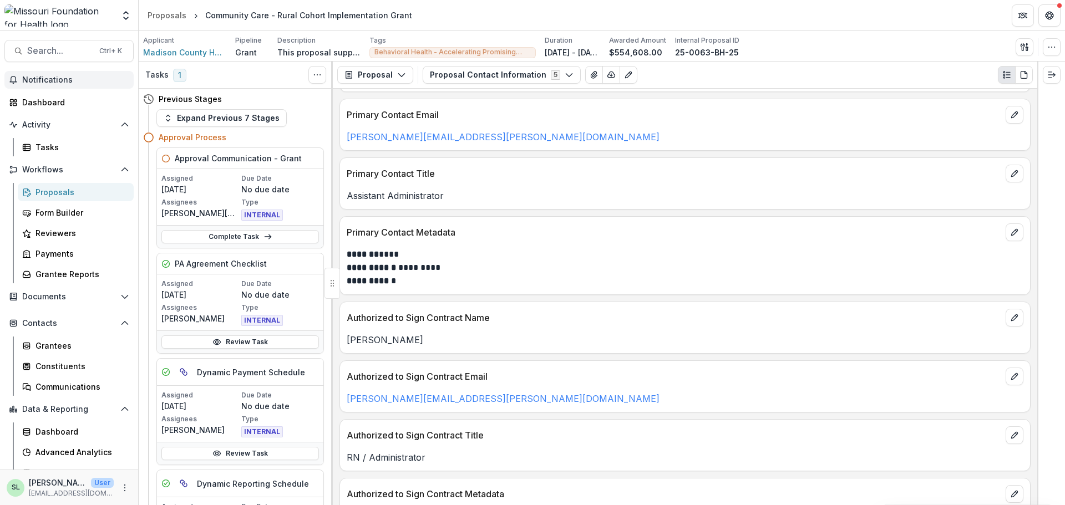
click at [40, 186] on link "Proposals" at bounding box center [76, 192] width 116 height 18
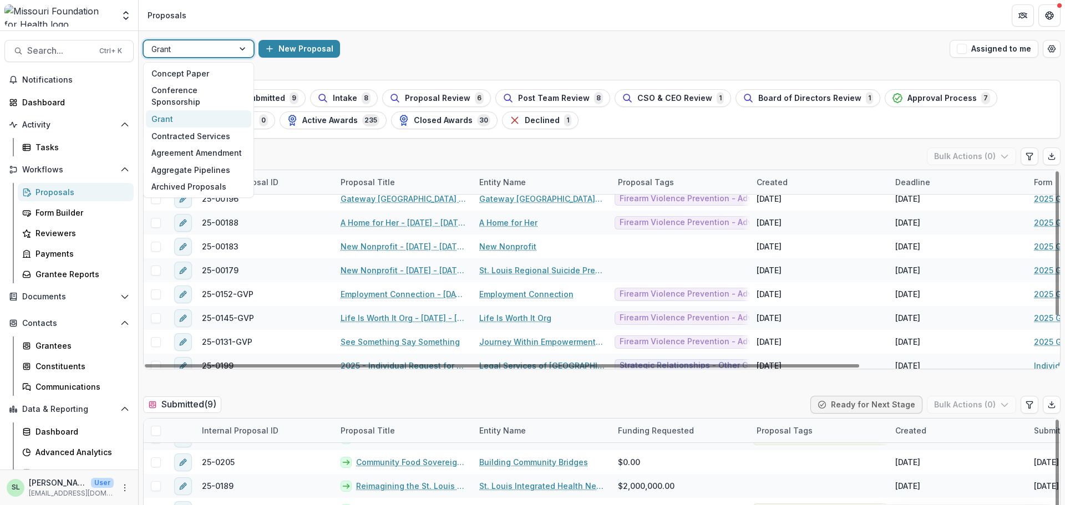
click at [241, 52] on div at bounding box center [243, 48] width 20 height 17
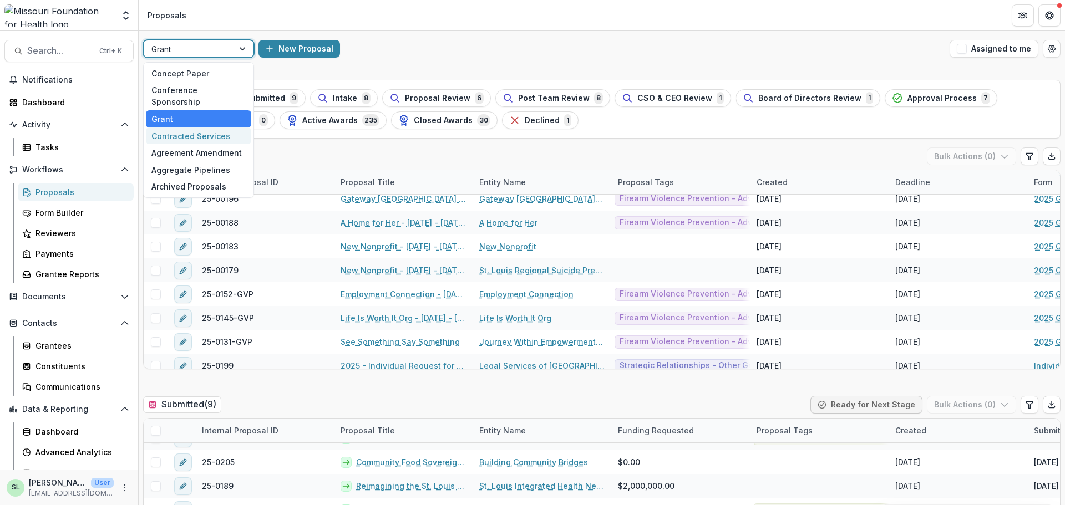
click at [213, 128] on div "Contracted Services" at bounding box center [198, 136] width 105 height 17
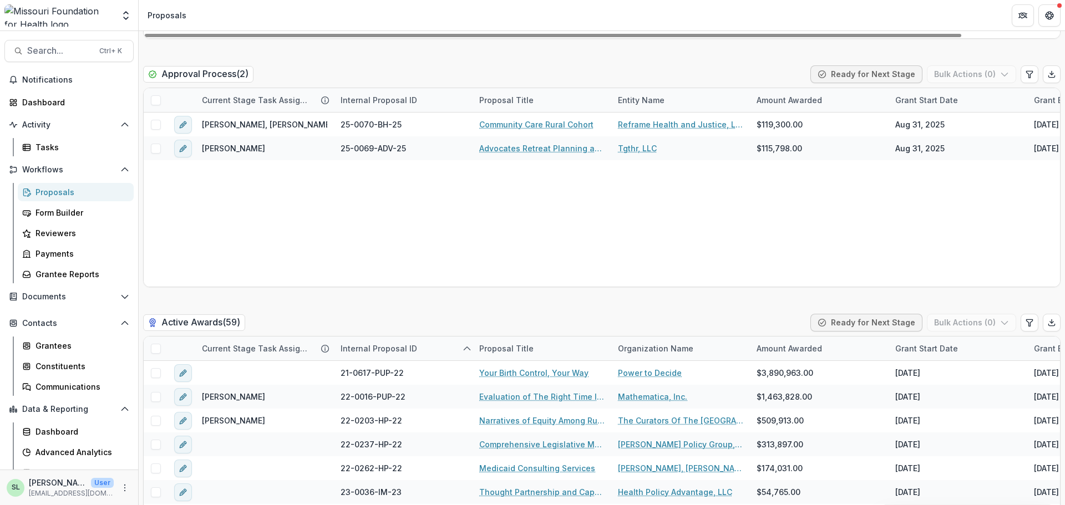
scroll to position [1774, 0]
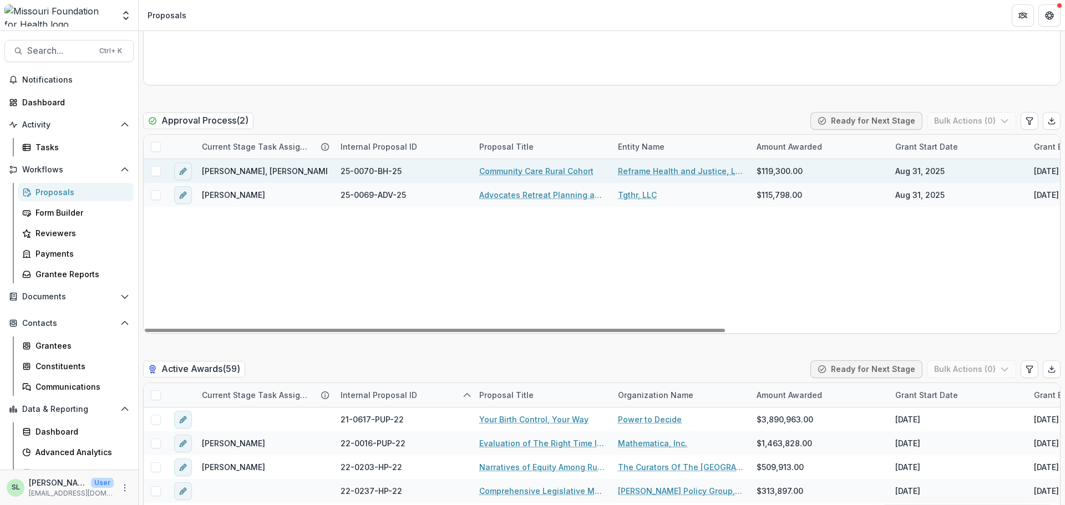
click at [555, 172] on link "Community Care Rural Cohort" at bounding box center [536, 171] width 114 height 12
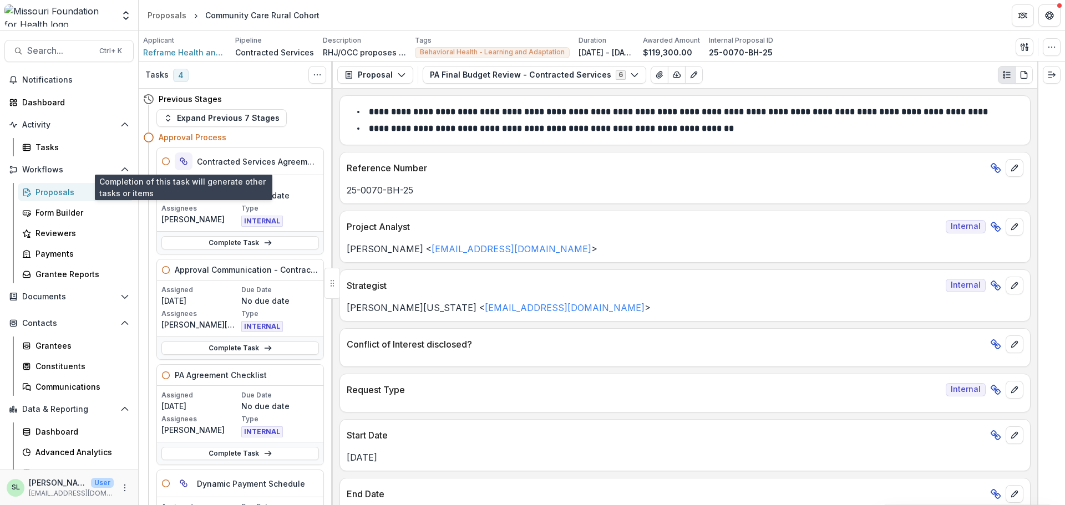
click at [185, 159] on icon "View dependent tasks" at bounding box center [183, 161] width 9 height 9
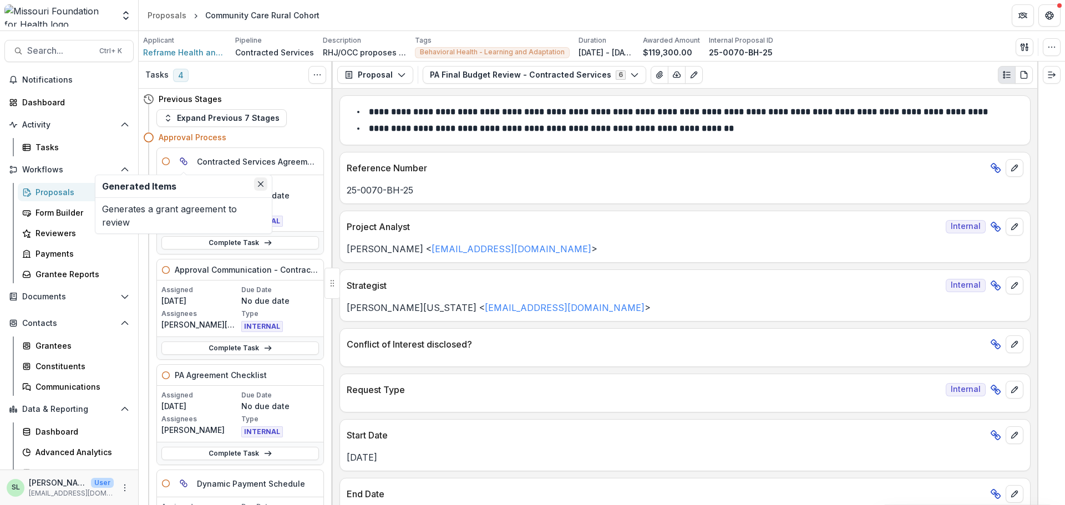
click at [265, 185] on button "Close" at bounding box center [260, 183] width 13 height 13
click at [474, 191] on p "25-0070-BH-25" at bounding box center [685, 190] width 676 height 13
click at [226, 454] on link "Complete Task" at bounding box center [239, 453] width 157 height 13
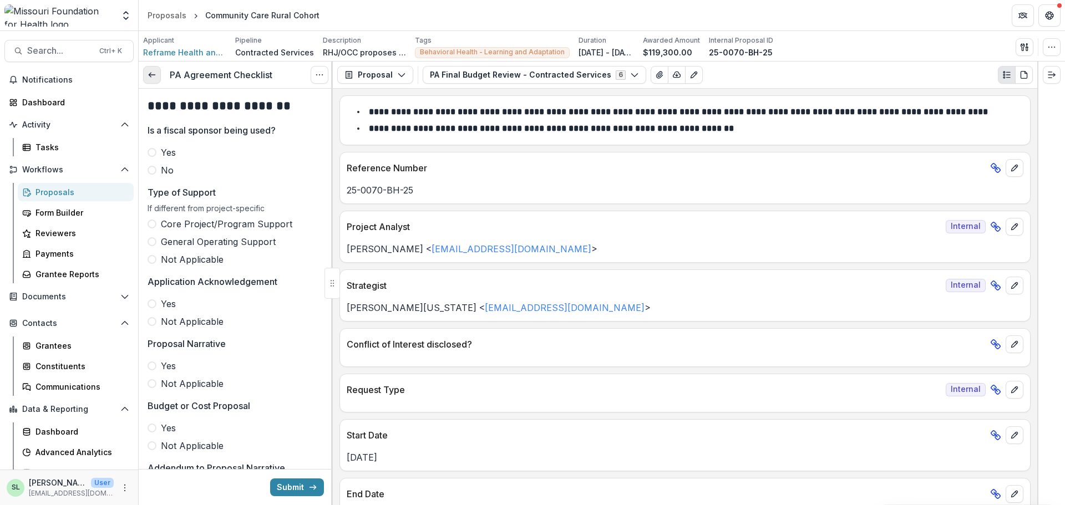
click at [150, 71] on icon at bounding box center [151, 74] width 9 height 9
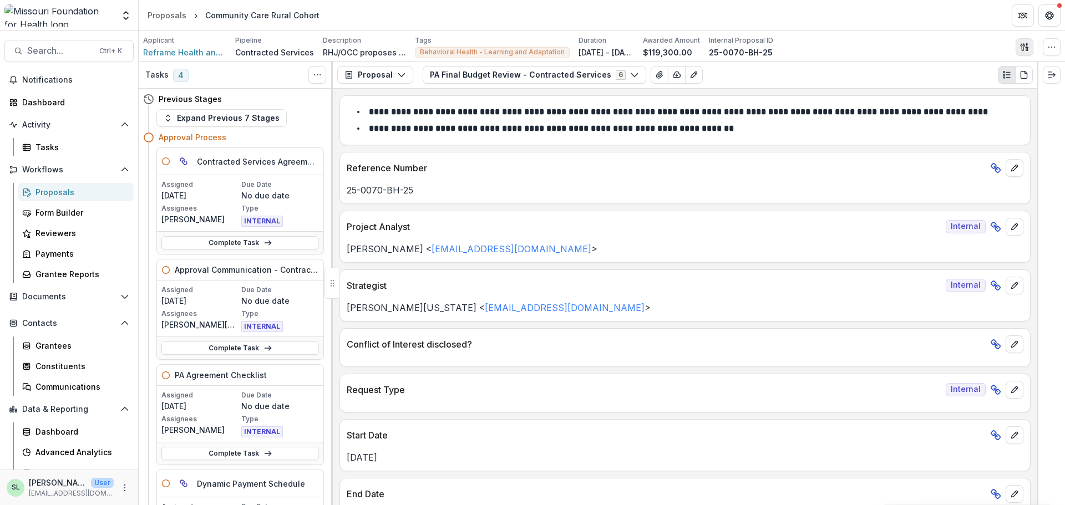
click at [1022, 52] on button "button" at bounding box center [1024, 47] width 18 height 18
click at [968, 90] on button "Proposal Files" at bounding box center [970, 91] width 119 height 18
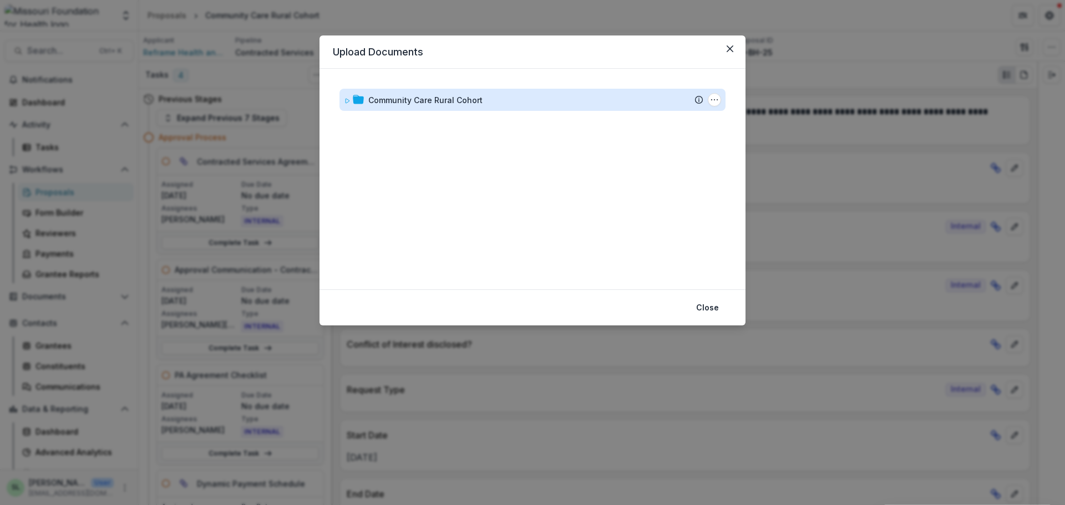
click at [431, 96] on div "Community Care Rural Cohort" at bounding box center [425, 100] width 114 height 12
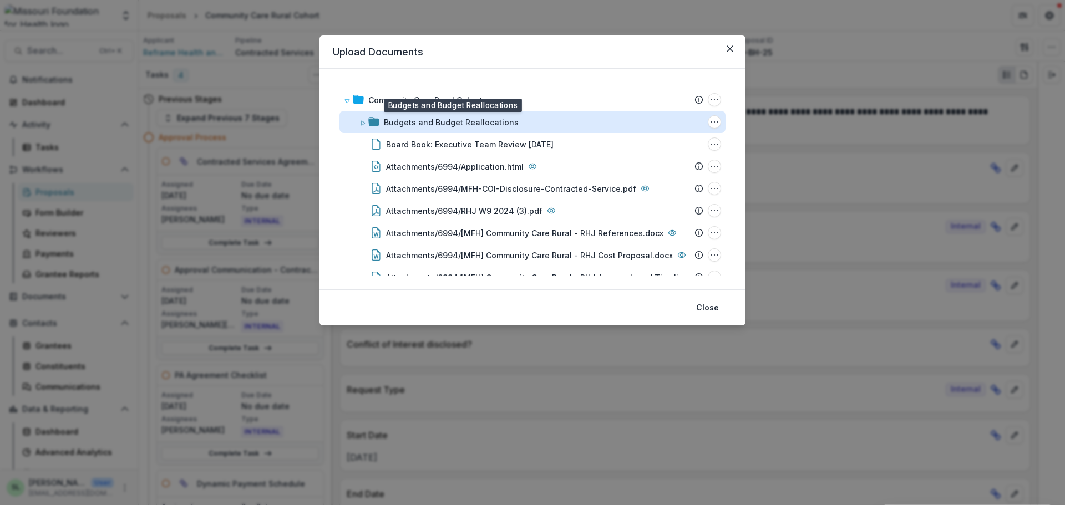
click at [476, 123] on div "Budgets and Budget Reallocations" at bounding box center [451, 122] width 135 height 12
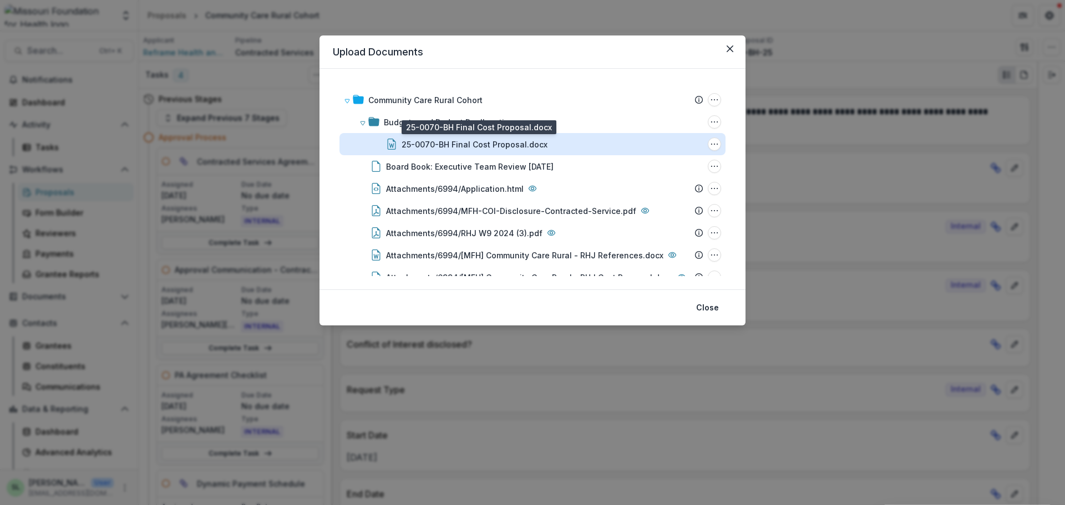
click at [528, 142] on div "25-0070-BH Final Cost Proposal.docx" at bounding box center [474, 145] width 146 height 12
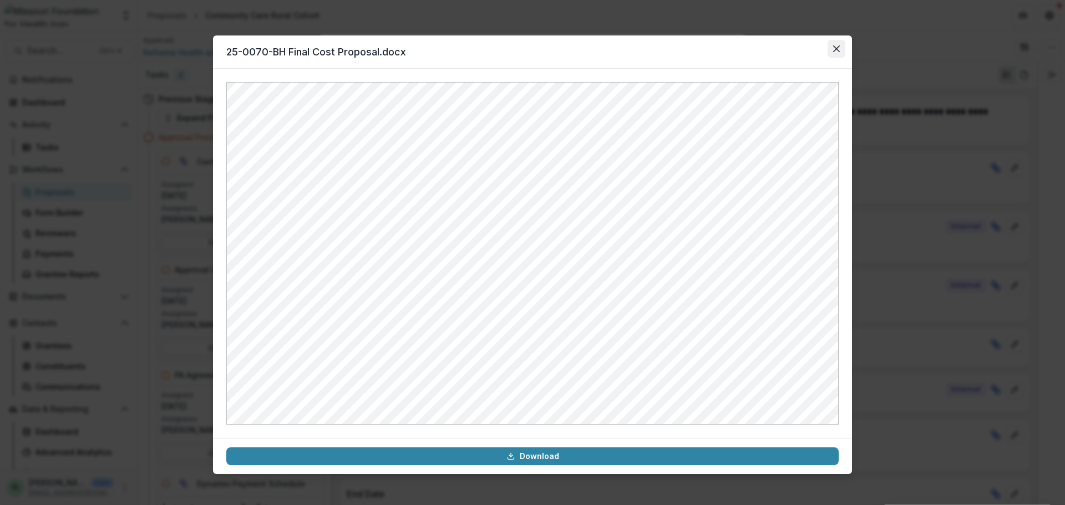
click at [833, 48] on icon "Close" at bounding box center [836, 48] width 7 height 7
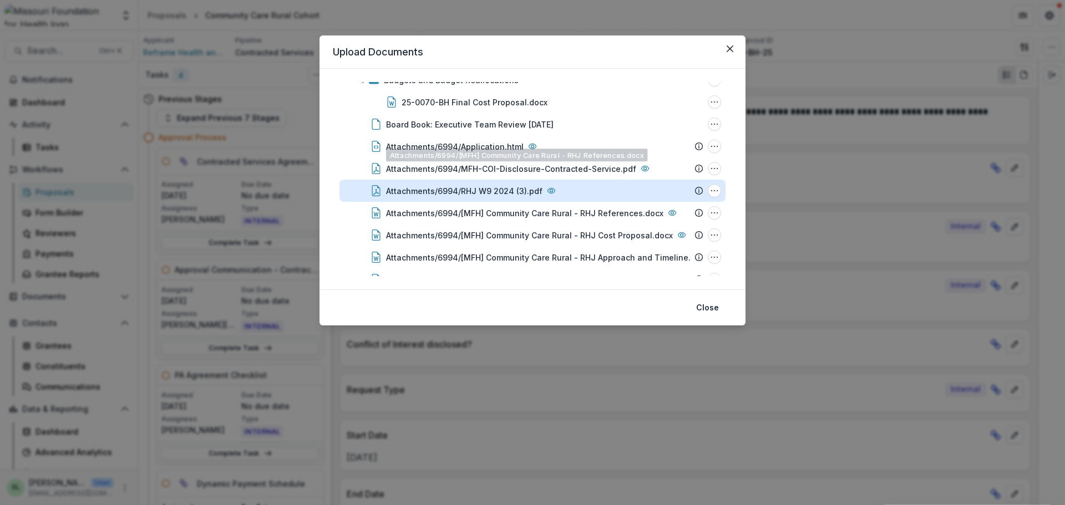
scroll to position [85, 0]
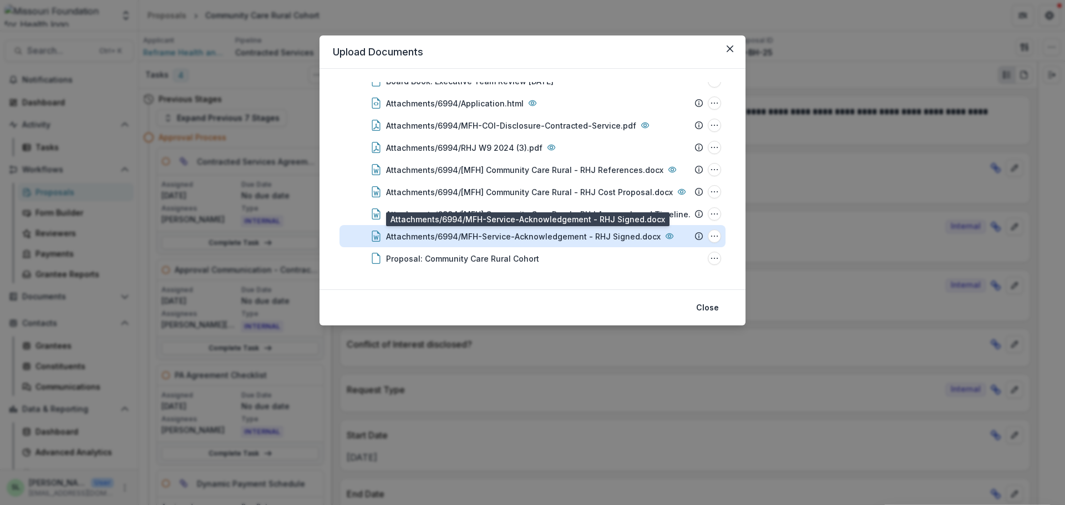
click at [558, 236] on div "Attachments/6994/MFH-Service-Acknowledgement - RHJ Signed.docx" at bounding box center [523, 237] width 274 height 12
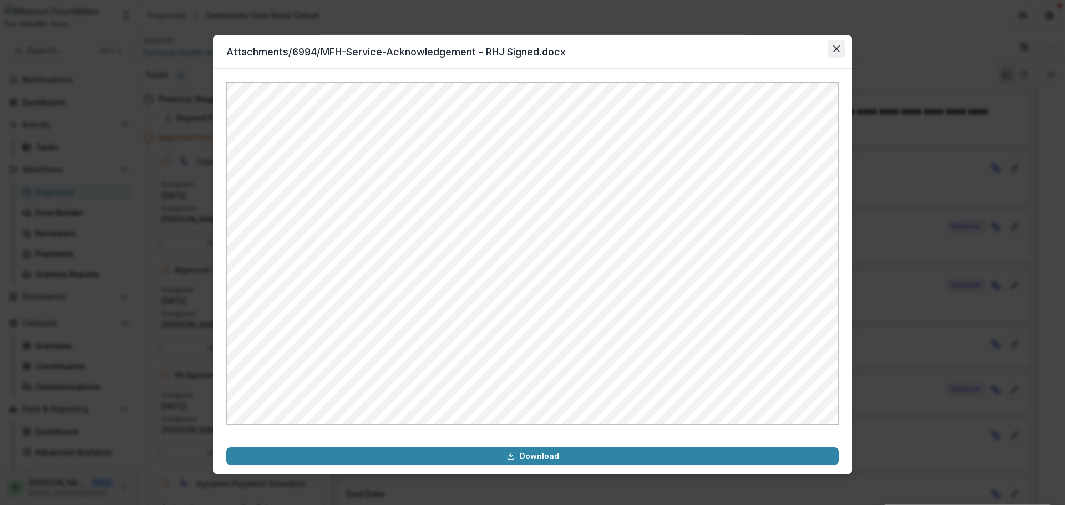
click at [837, 43] on button "Close" at bounding box center [836, 49] width 18 height 18
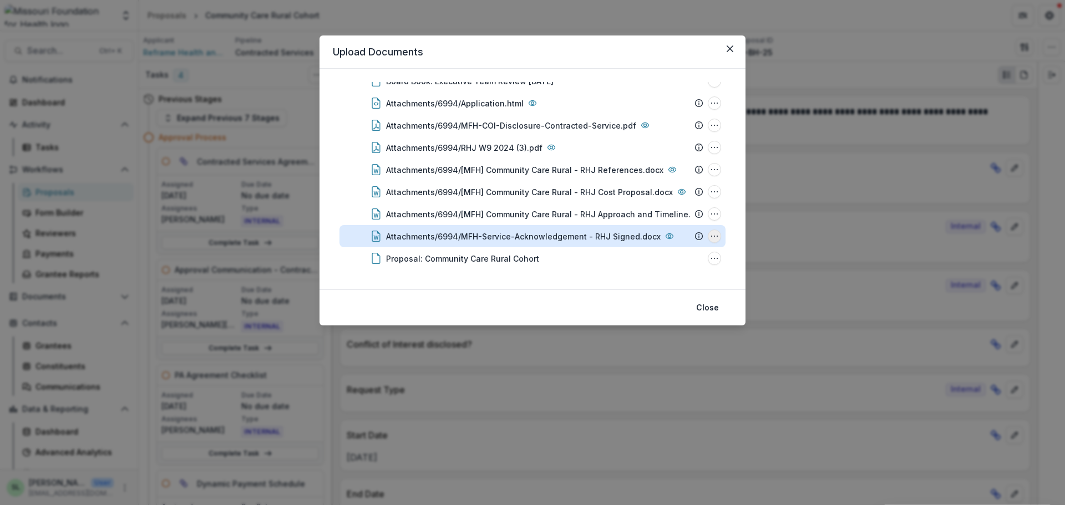
click at [713, 233] on icon "Attachments/6994/MFH-Service-Acknowledgement - RHJ Signed.docx Options" at bounding box center [714, 236] width 9 height 9
click at [649, 176] on button "Download" at bounding box center [658, 176] width 119 height 18
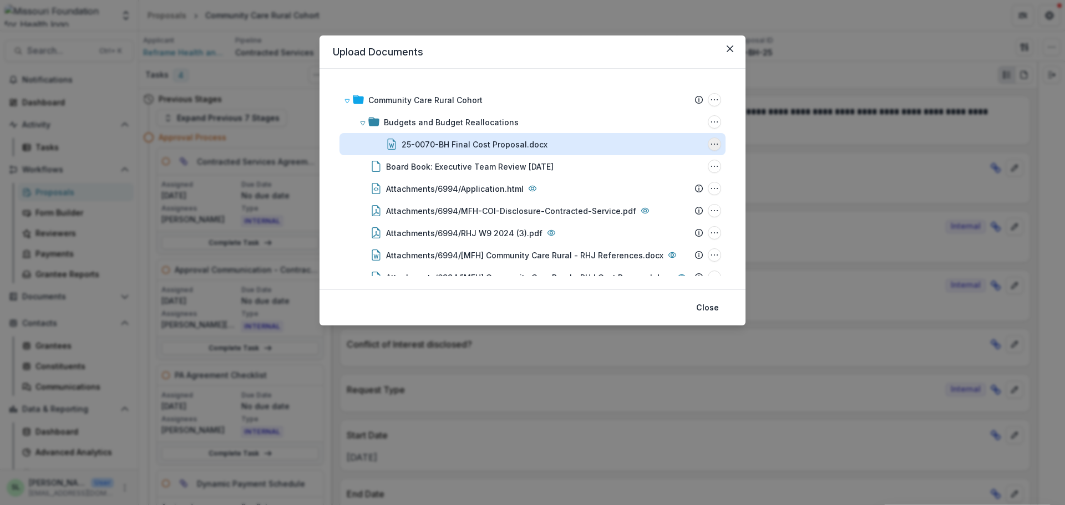
click at [710, 142] on icon "25-0070-BH Final Cost Proposal.docx Options" at bounding box center [714, 144] width 9 height 9
click at [669, 183] on button "Download" at bounding box center [658, 184] width 119 height 18
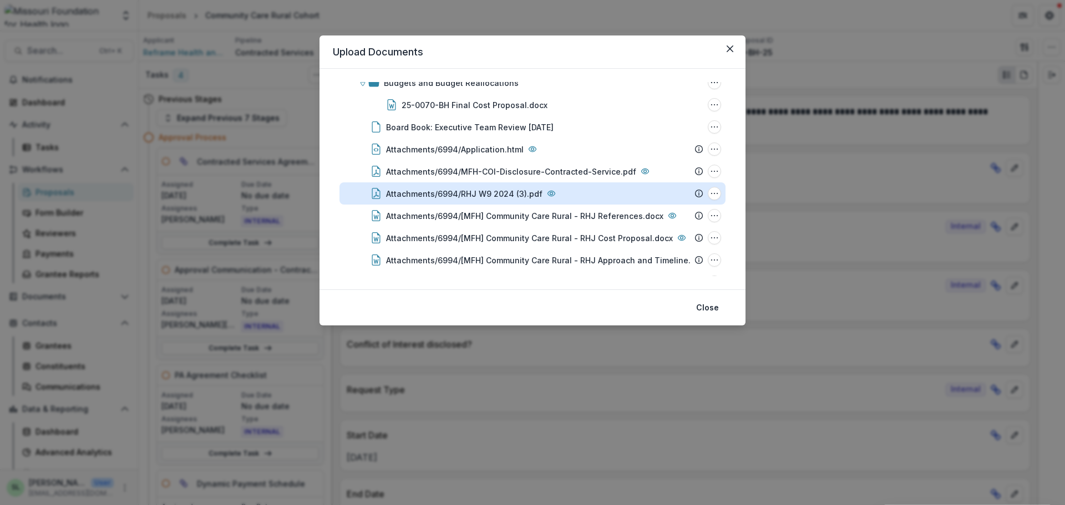
scroll to position [55, 0]
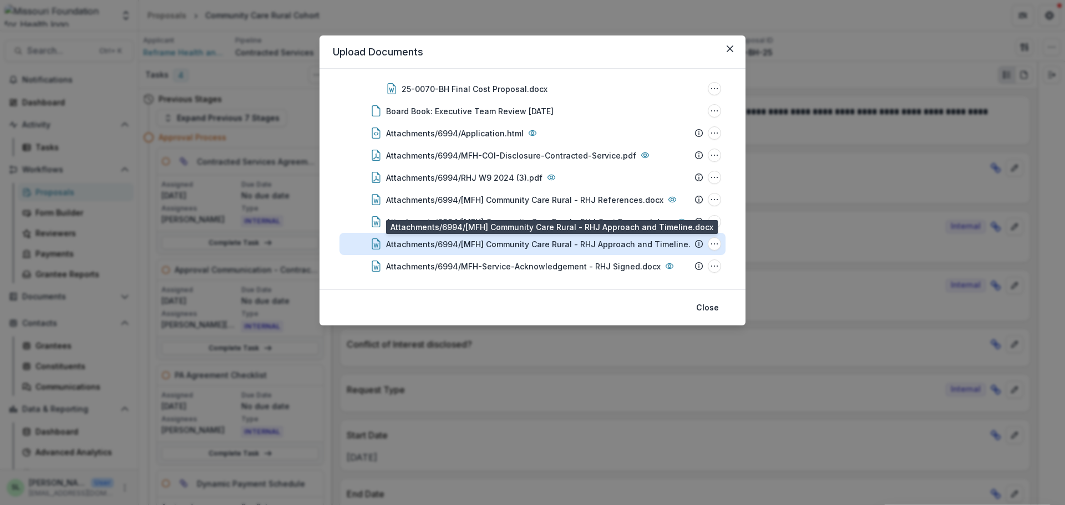
click at [608, 239] on div "Attachments/6994/[MFH] Community Care Rural - RHJ Approach and Timeline.docx" at bounding box center [547, 244] width 323 height 12
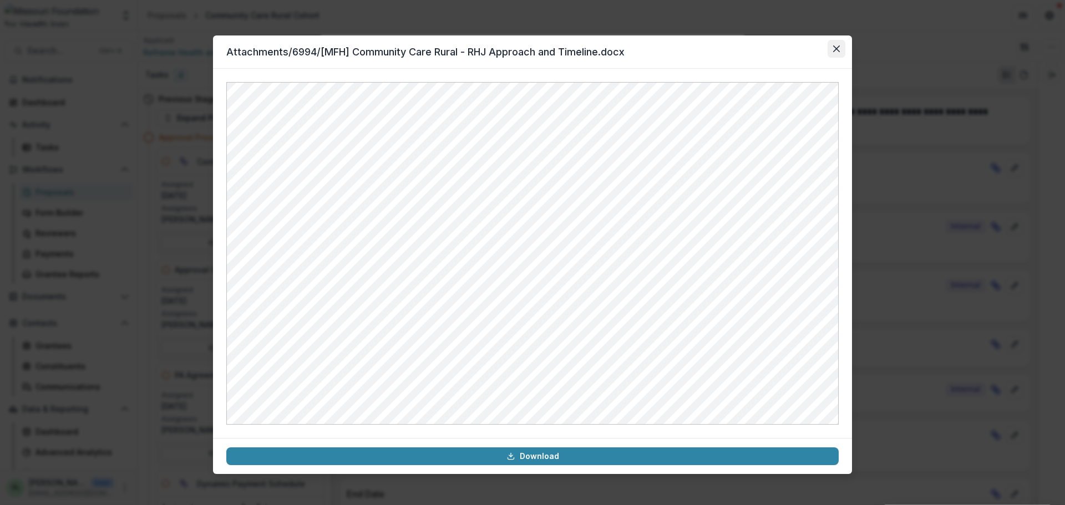
click at [843, 47] on button "Close" at bounding box center [836, 49] width 18 height 18
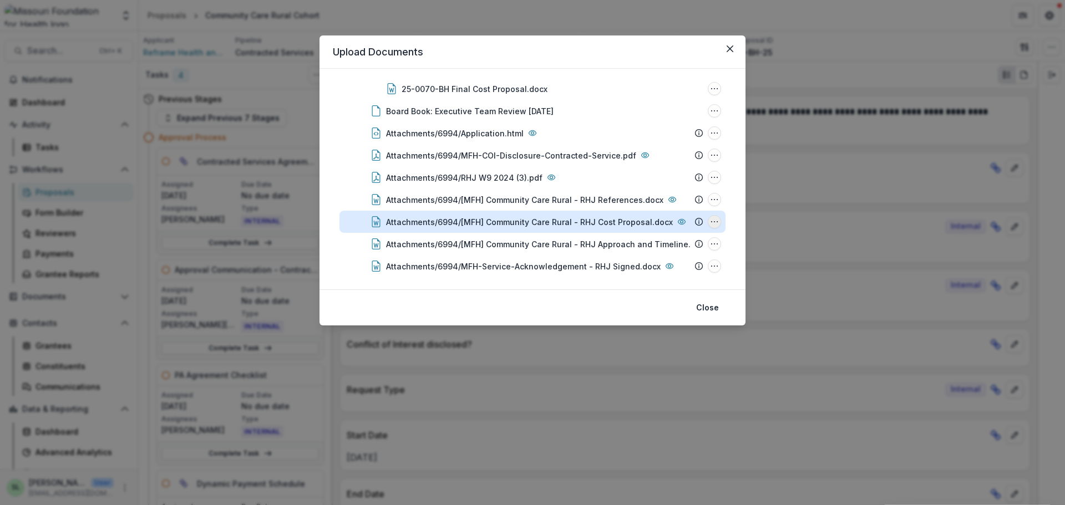
click at [711, 223] on icon "Attachments/6994/[MFH] Community Care Rural - RHJ Cost Proposal.docx Options" at bounding box center [714, 221] width 9 height 9
click at [633, 160] on button "Download" at bounding box center [658, 162] width 119 height 18
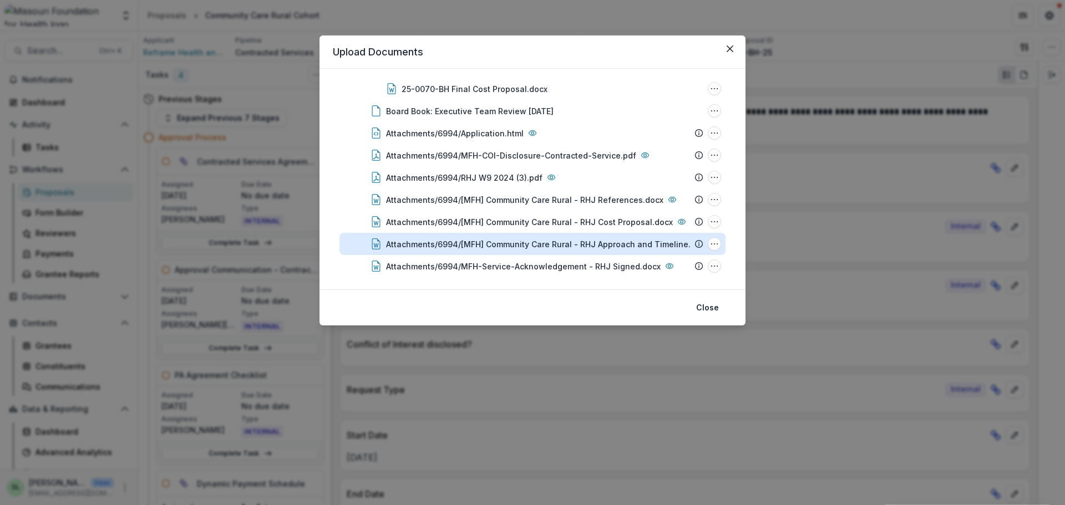
scroll to position [85, 0]
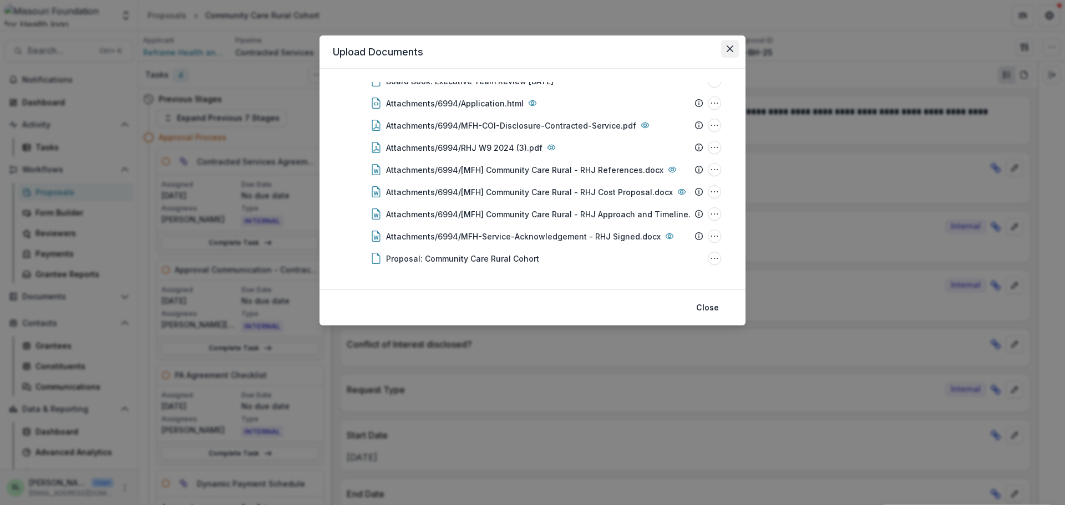
click at [734, 49] on button "Close" at bounding box center [730, 49] width 18 height 18
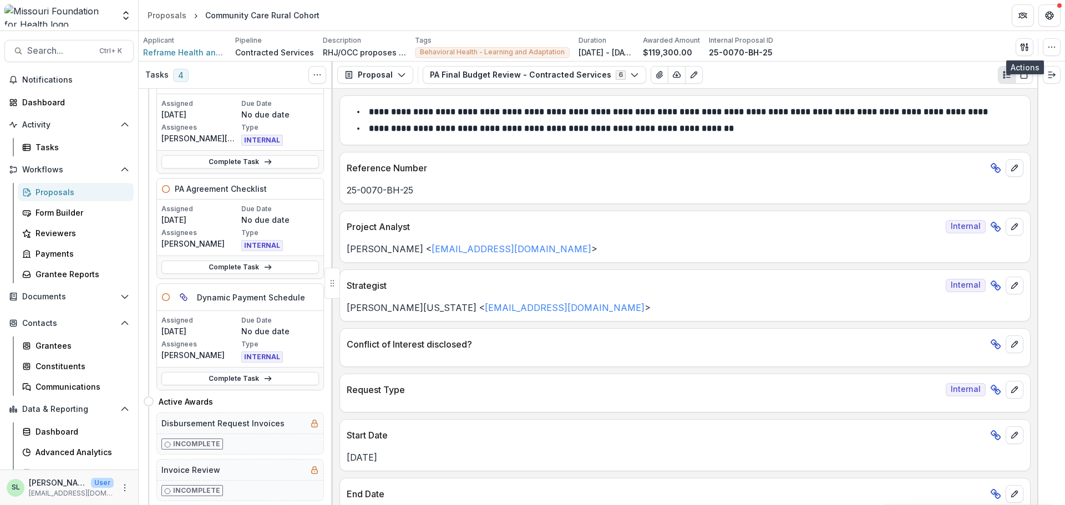
scroll to position [222, 0]
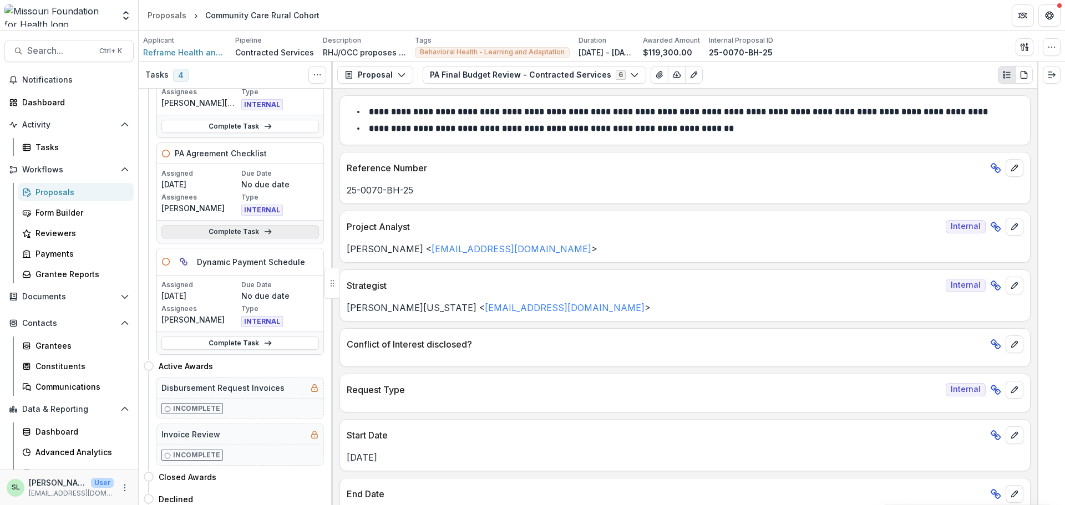
click at [228, 230] on link "Complete Task" at bounding box center [239, 231] width 157 height 13
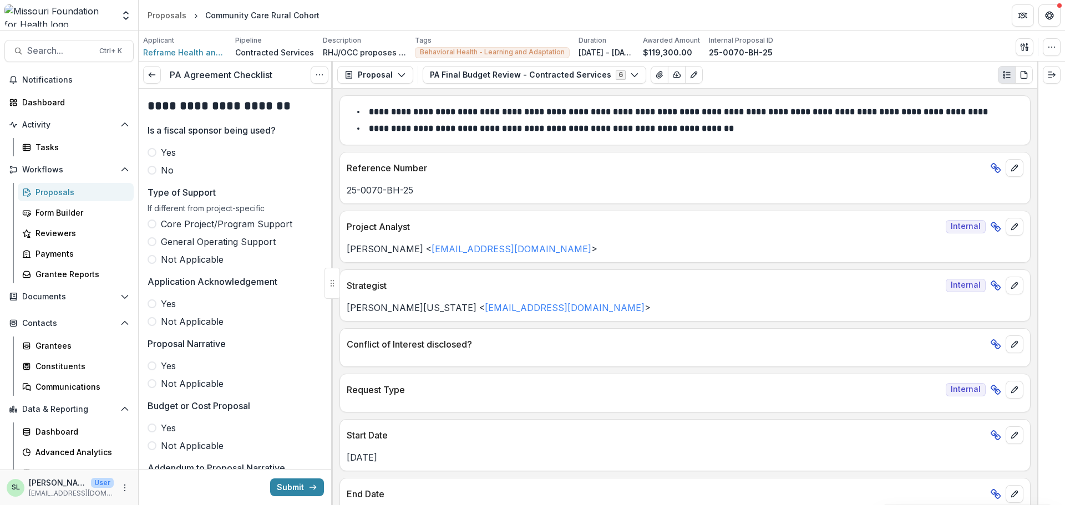
click at [154, 173] on span at bounding box center [151, 170] width 9 height 9
click at [157, 262] on label "Not Applicable" at bounding box center [235, 259] width 176 height 13
click at [160, 302] on label "Yes" at bounding box center [235, 303] width 176 height 13
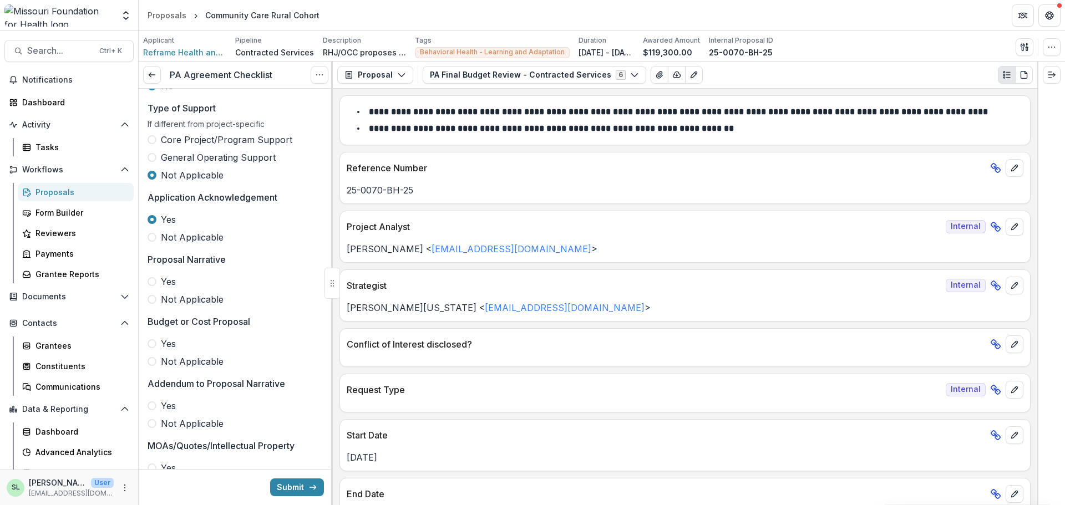
scroll to position [111, 0]
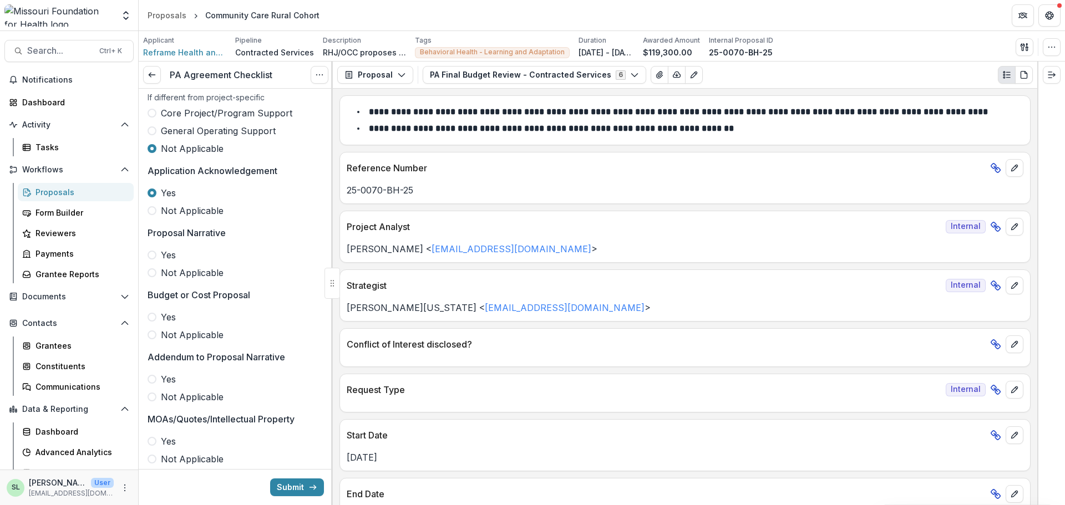
click at [170, 255] on span "Yes" at bounding box center [168, 254] width 15 height 13
click at [156, 313] on label "Yes" at bounding box center [235, 316] width 176 height 13
click at [171, 398] on span "Not Applicable" at bounding box center [192, 396] width 63 height 13
click at [182, 454] on span "Not Applicable" at bounding box center [192, 458] width 63 height 13
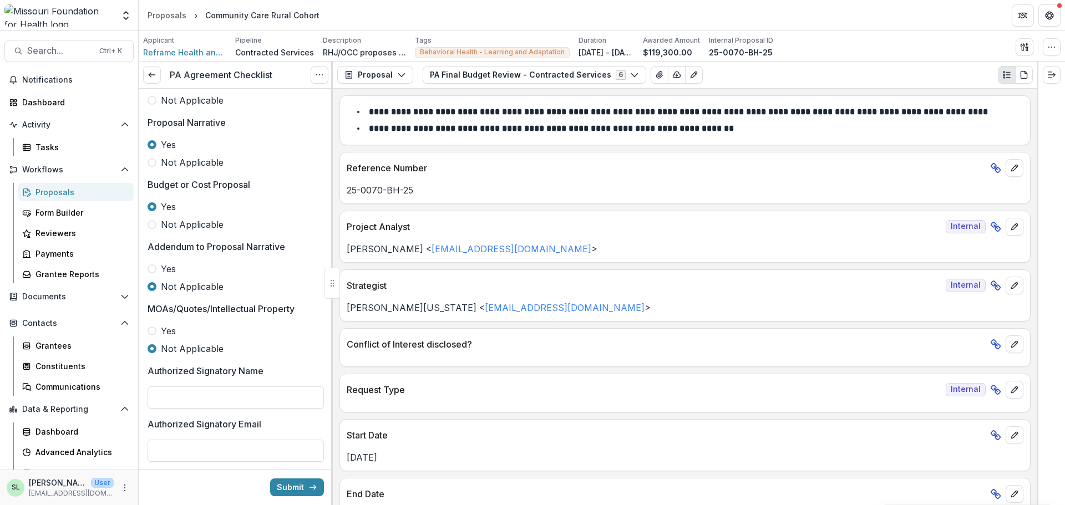
scroll to position [222, 0]
click at [480, 77] on button "PA Final Budget Review - Contracted Services 6" at bounding box center [533, 75] width 223 height 18
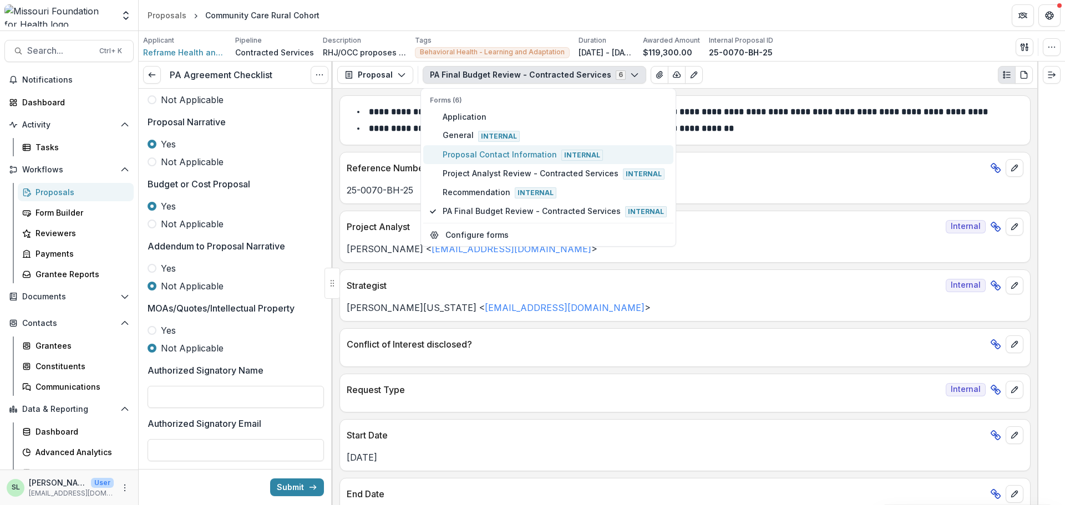
click at [497, 152] on span "Proposal Contact Information Internal" at bounding box center [554, 155] width 224 height 12
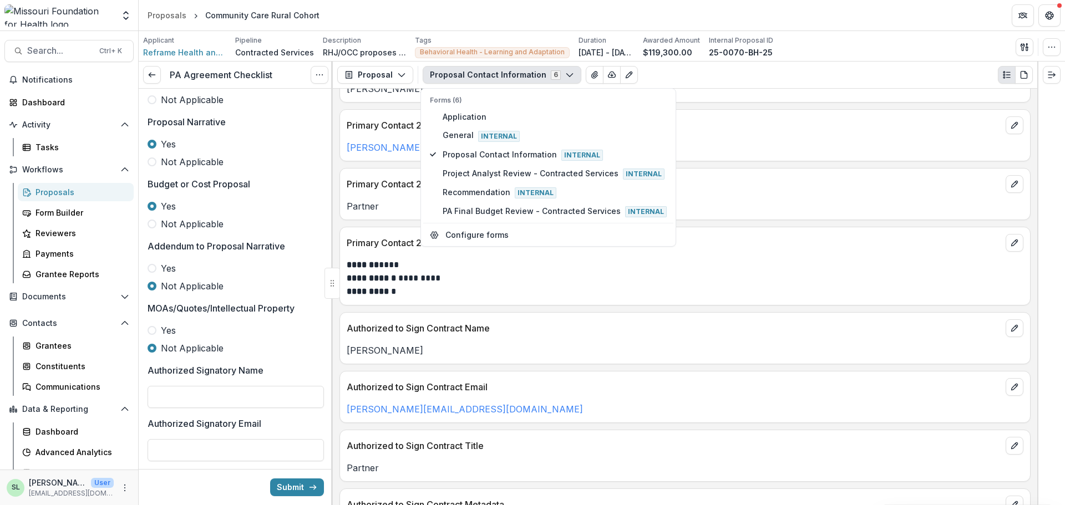
scroll to position [375, 0]
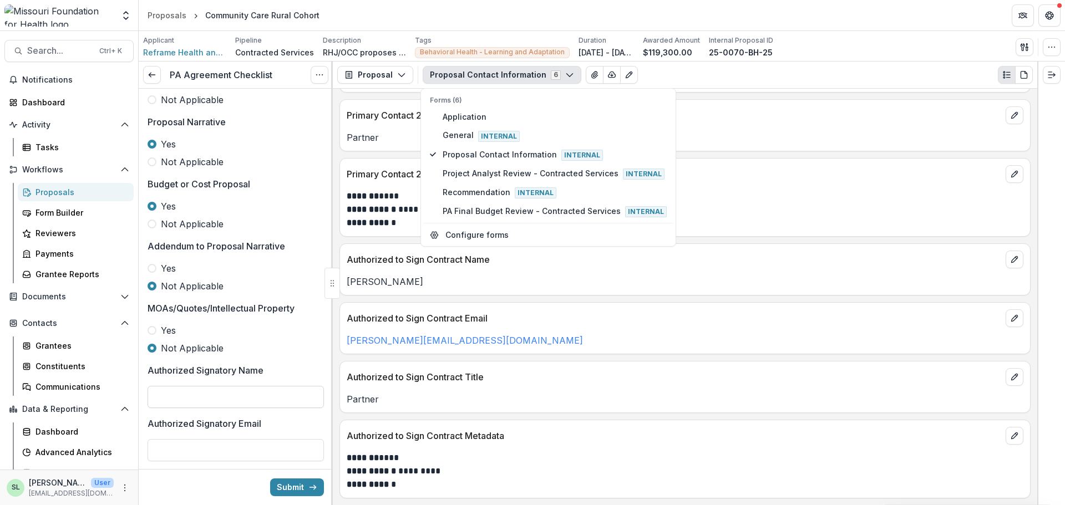
click at [243, 396] on input "Authorized Signatory Name" at bounding box center [235, 397] width 176 height 22
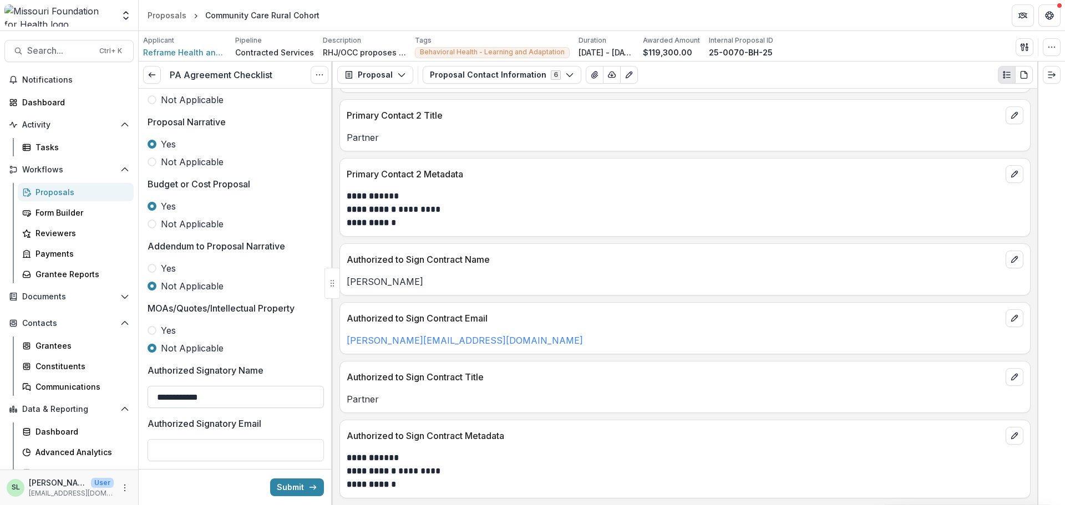
type input "**********"
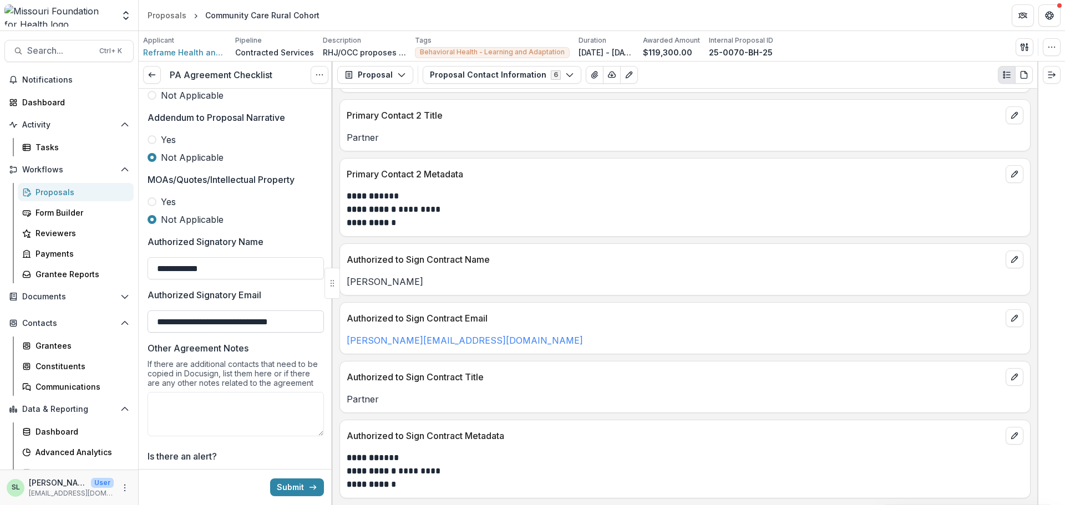
scroll to position [420, 0]
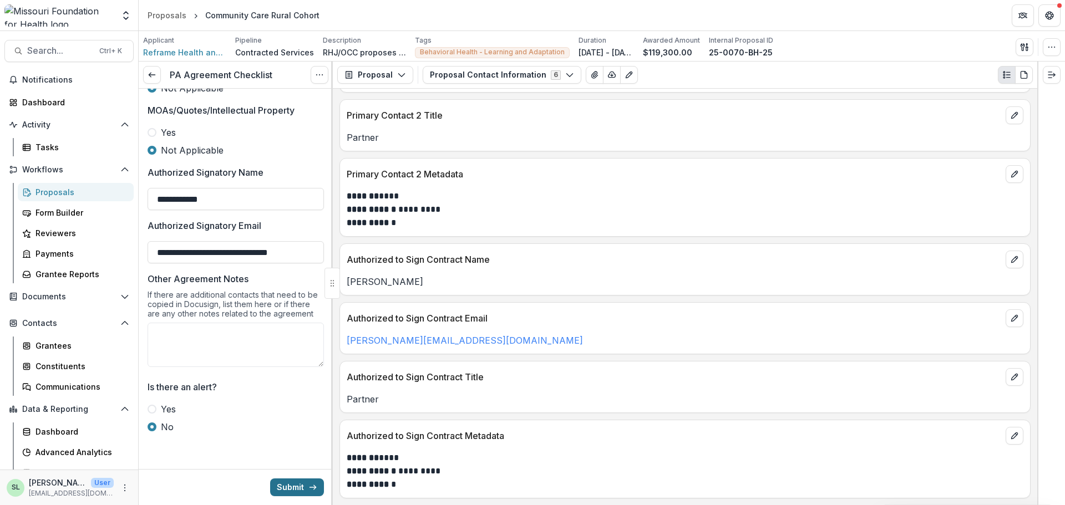
type input "**********"
click at [293, 486] on button "Submit" at bounding box center [297, 487] width 54 height 18
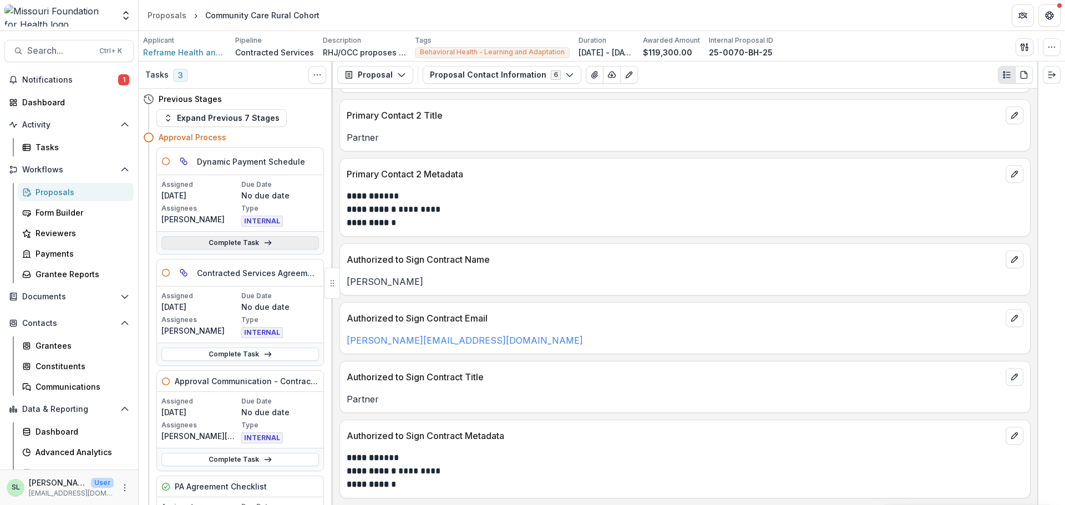
click at [233, 245] on link "Complete Task" at bounding box center [239, 242] width 157 height 13
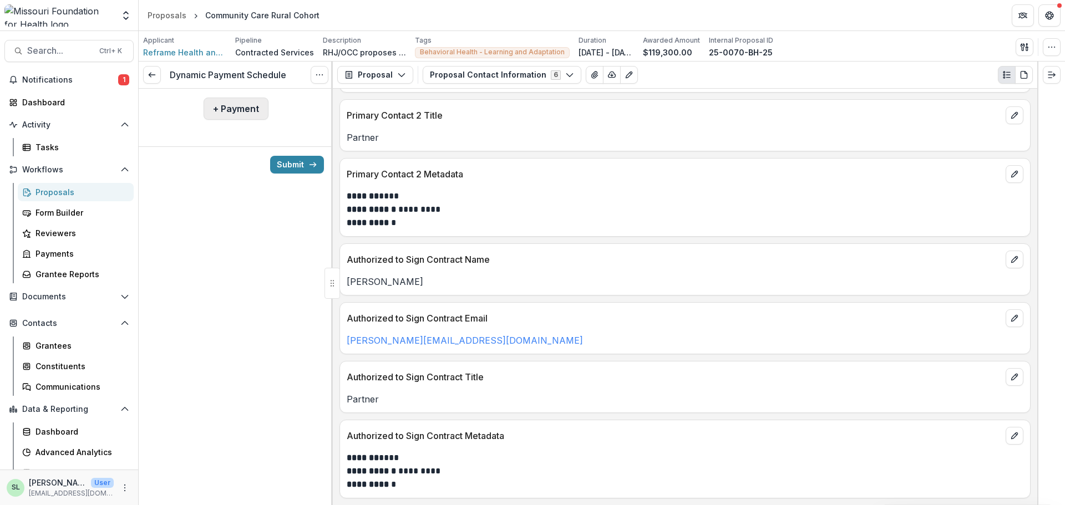
click at [227, 105] on button "+ Payment" at bounding box center [235, 109] width 65 height 22
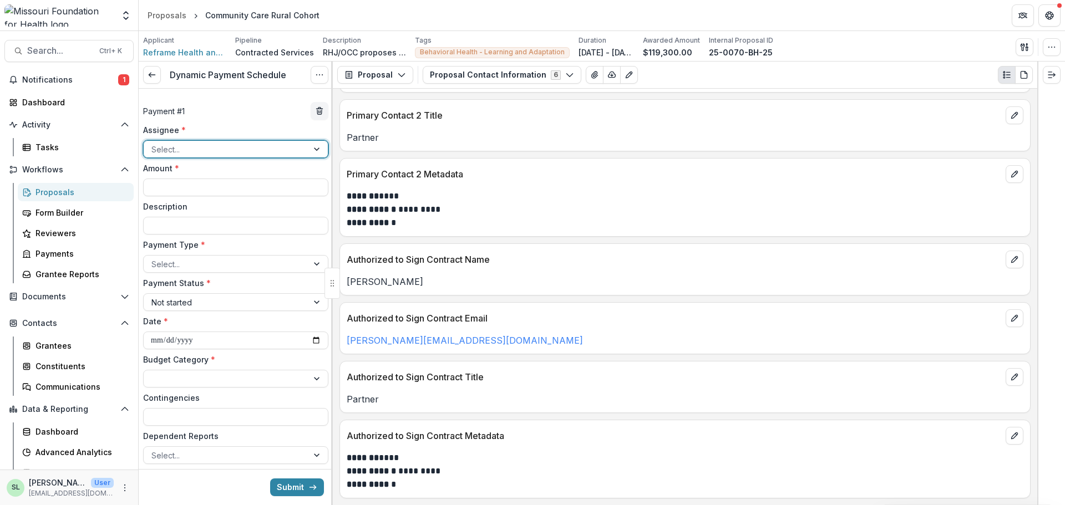
click at [197, 148] on div at bounding box center [225, 149] width 149 height 14
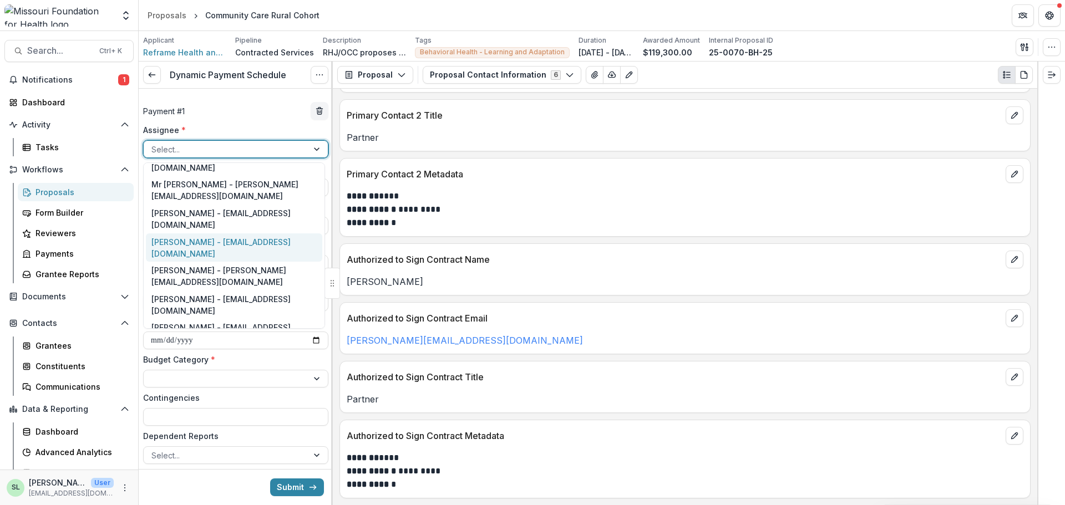
scroll to position [111, 0]
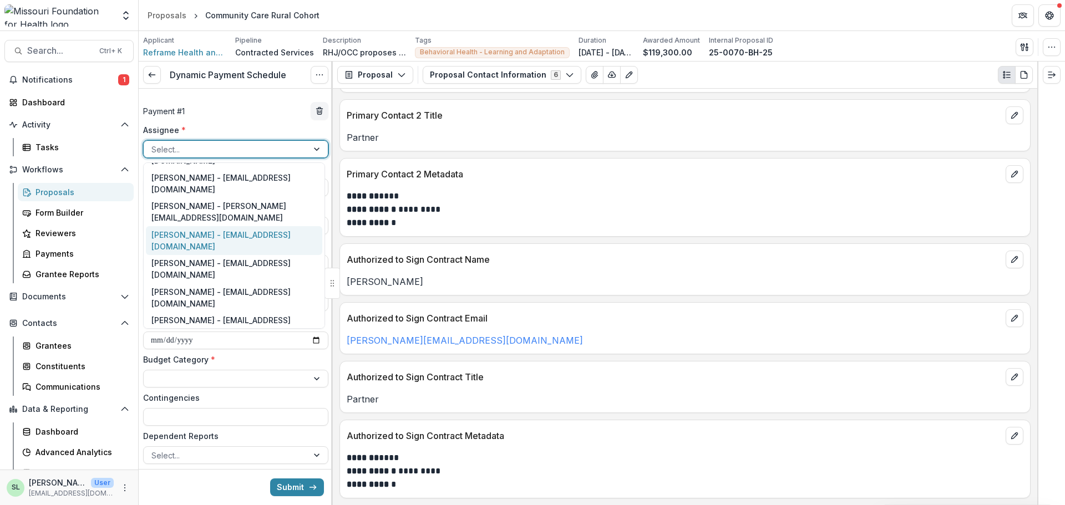
click at [191, 226] on div "Sada Lindsey - slindsey@mffh.org" at bounding box center [234, 240] width 176 height 29
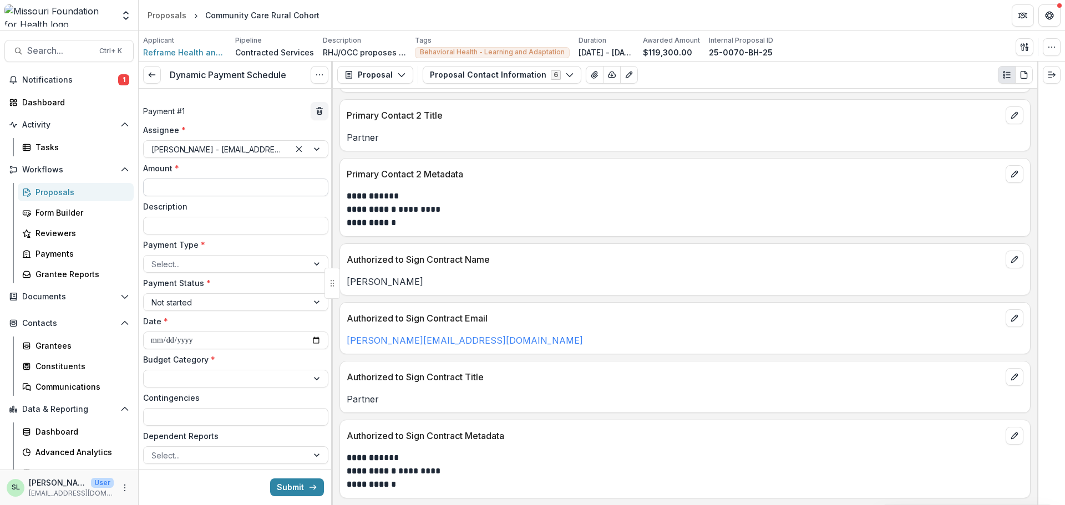
click at [191, 183] on input "Amount *" at bounding box center [235, 188] width 185 height 18
type input "********"
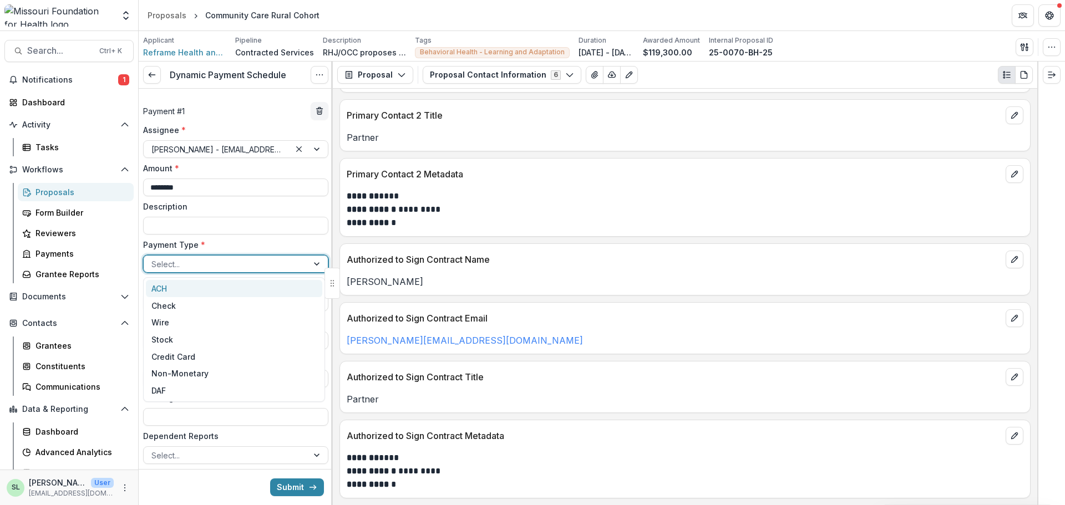
click at [197, 269] on div at bounding box center [225, 264] width 149 height 14
click at [192, 293] on div "ACH" at bounding box center [234, 288] width 176 height 17
click at [312, 344] on input "**********" at bounding box center [235, 341] width 185 height 18
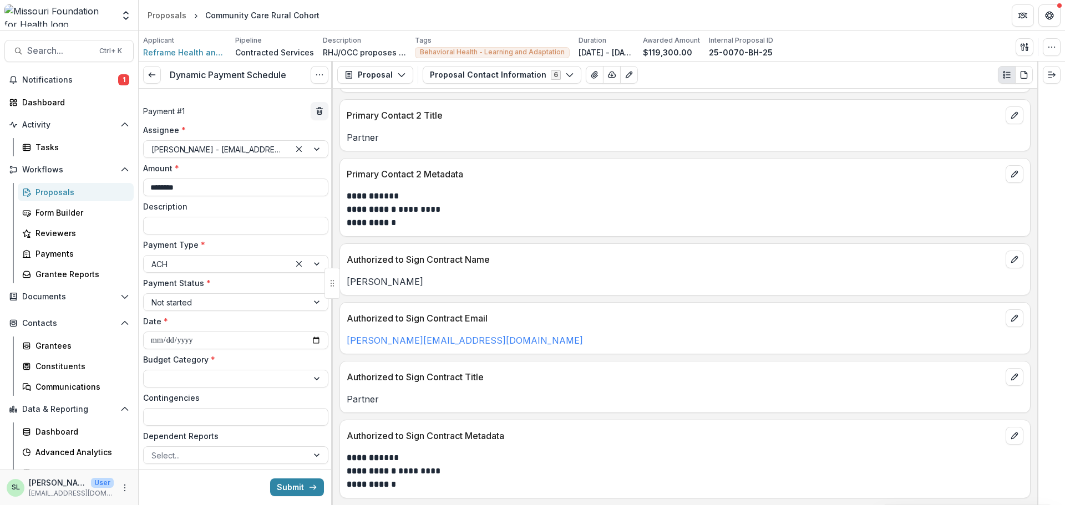
type input "**********"
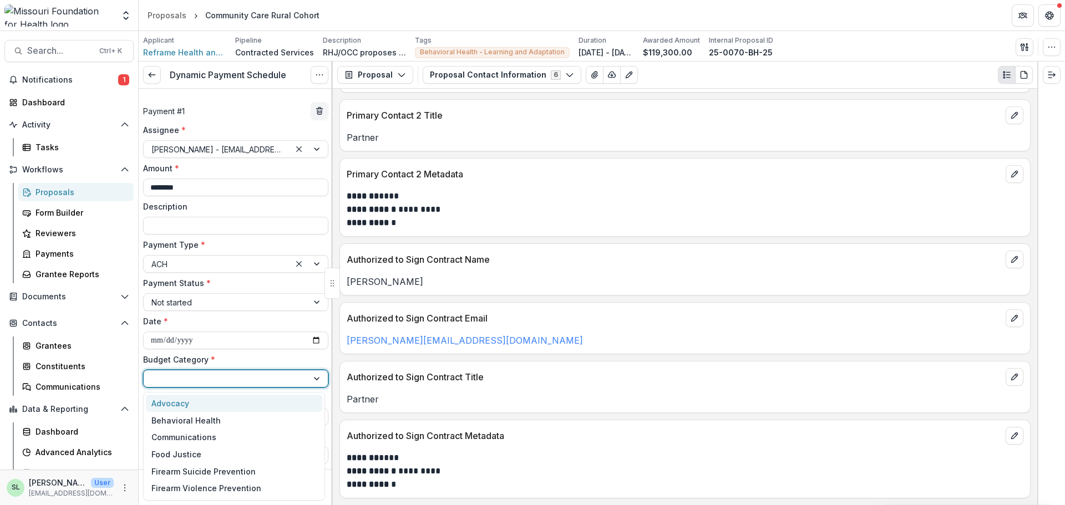
click at [216, 371] on div at bounding box center [226, 379] width 164 height 16
click at [197, 419] on div "Behavioral Health" at bounding box center [185, 421] width 69 height 12
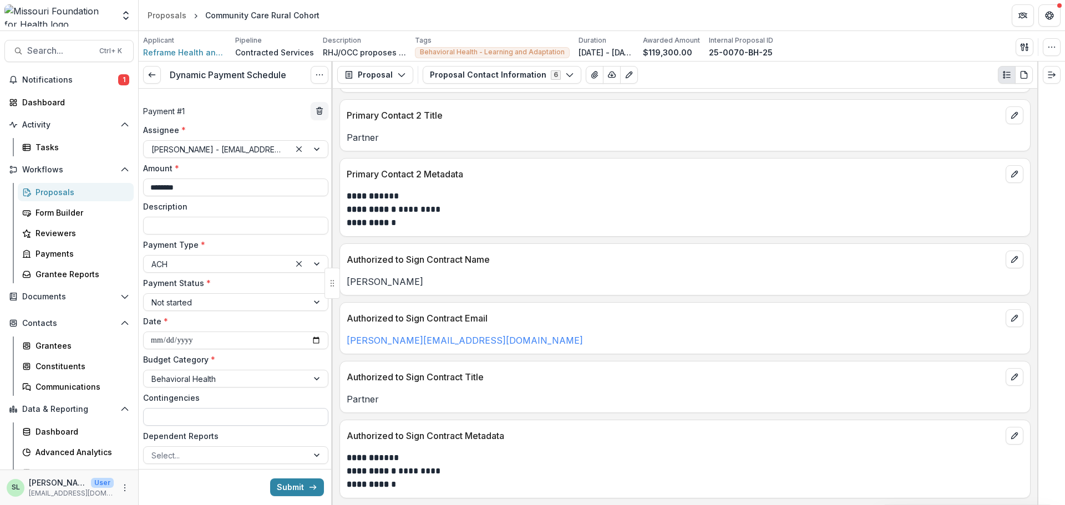
click at [194, 421] on input "Contingencies" at bounding box center [235, 417] width 185 height 18
type input "*"
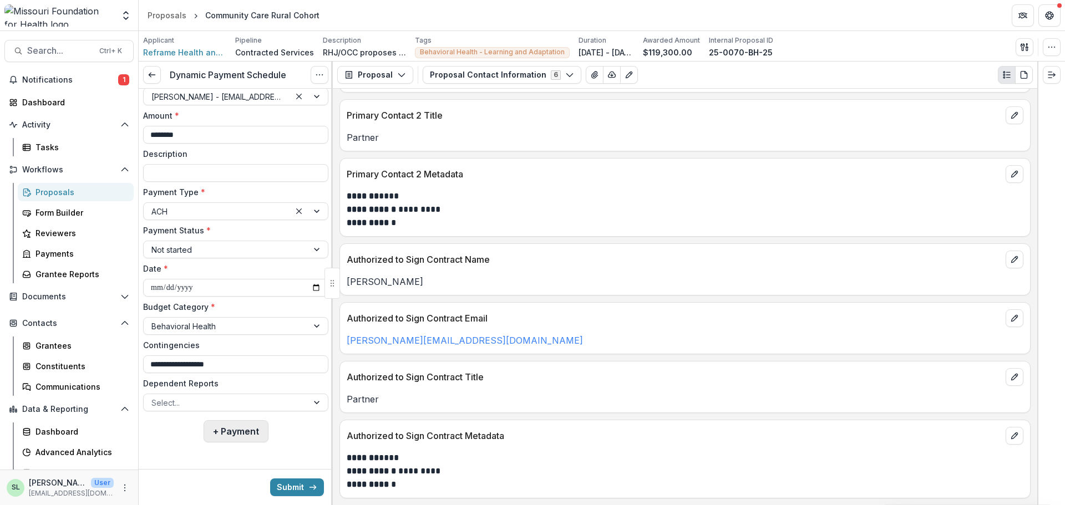
scroll to position [0, 0]
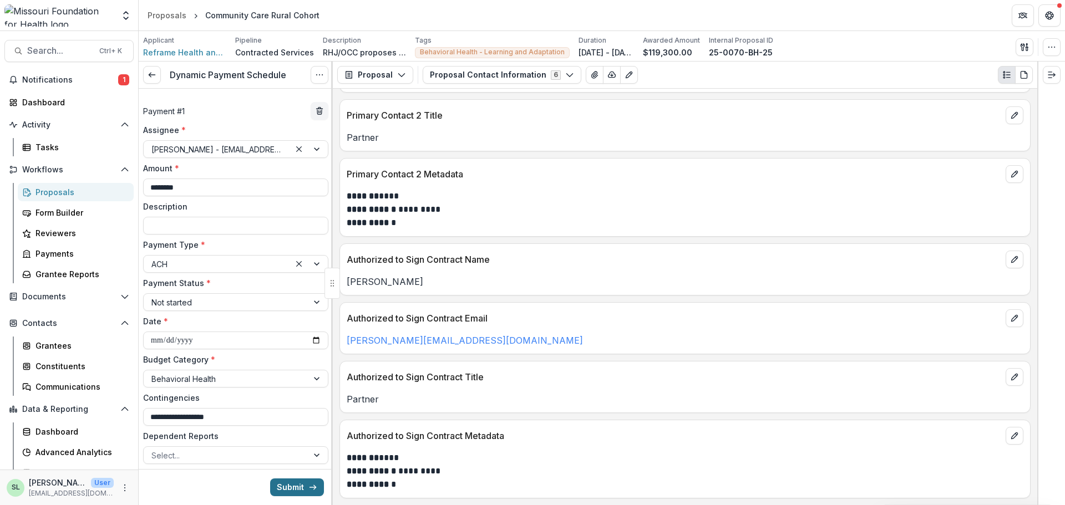
type input "**********"
click at [289, 492] on button "Submit" at bounding box center [297, 487] width 54 height 18
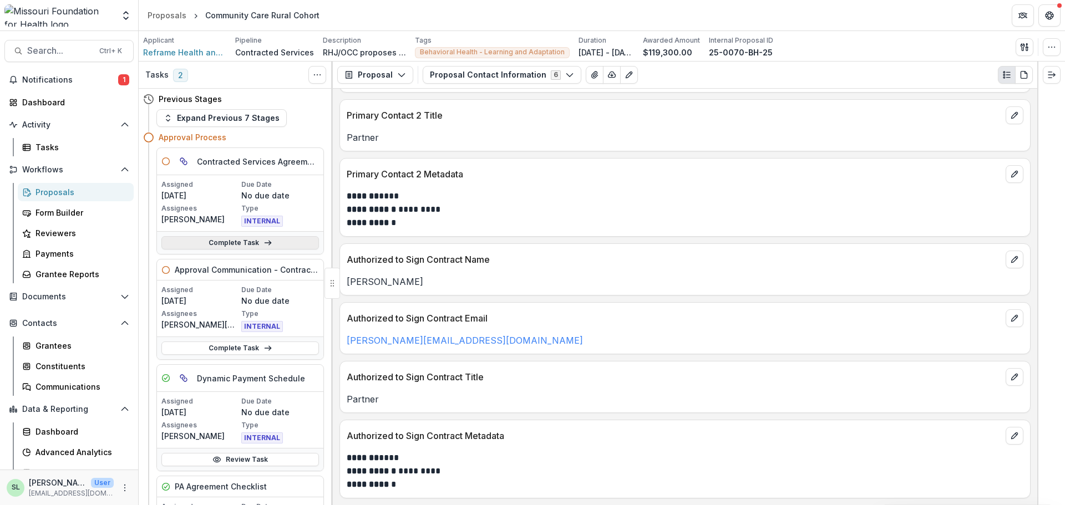
click at [236, 243] on link "Complete Task" at bounding box center [239, 242] width 157 height 13
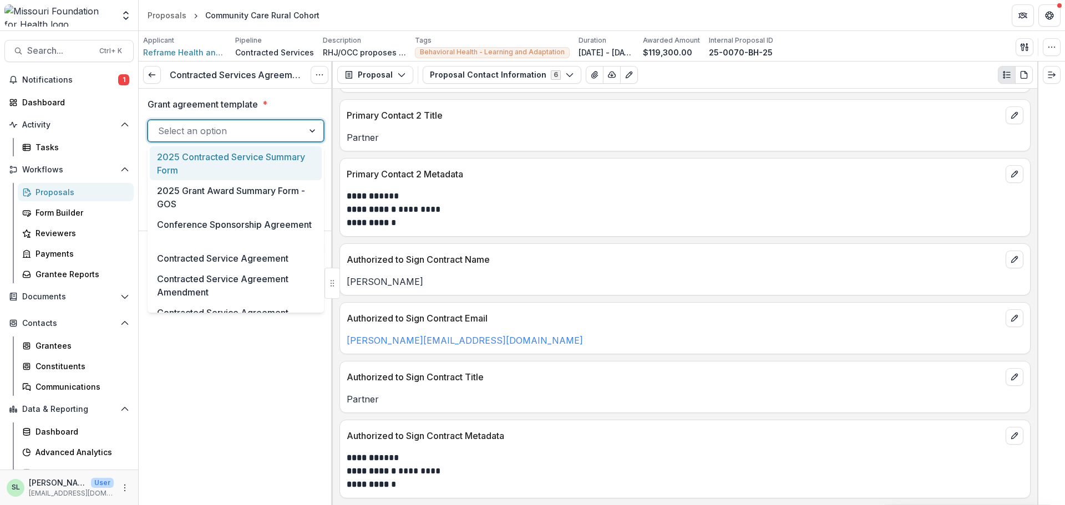
click at [294, 134] on div "Select an option" at bounding box center [225, 131] width 155 height 18
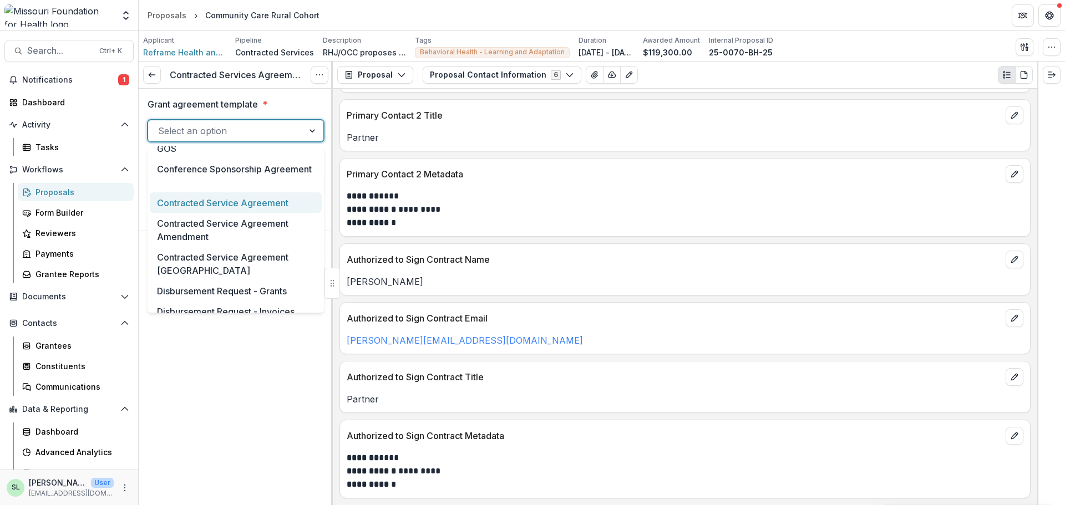
click at [244, 198] on div "Contracted Service Agreement" at bounding box center [236, 202] width 172 height 21
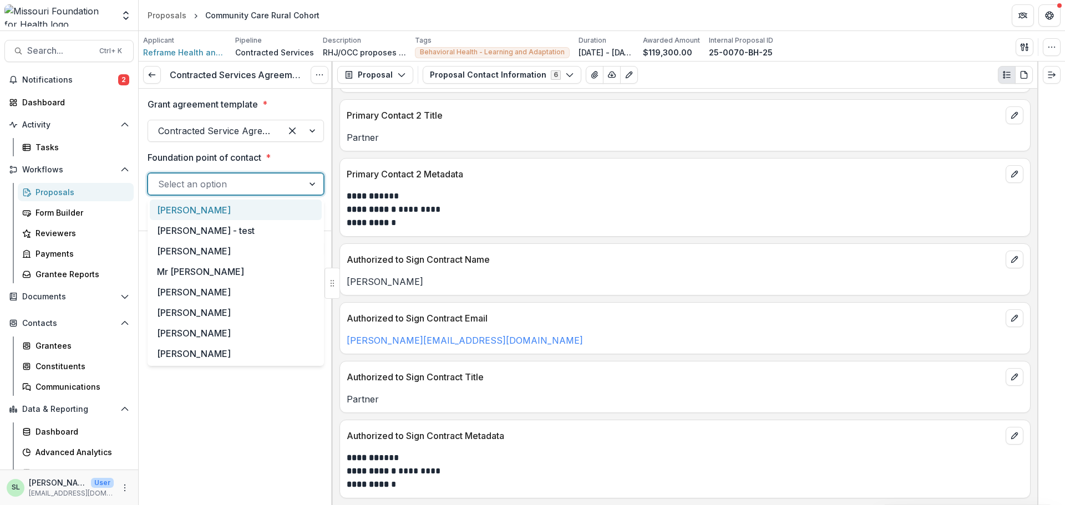
click at [242, 183] on div at bounding box center [225, 184] width 135 height 16
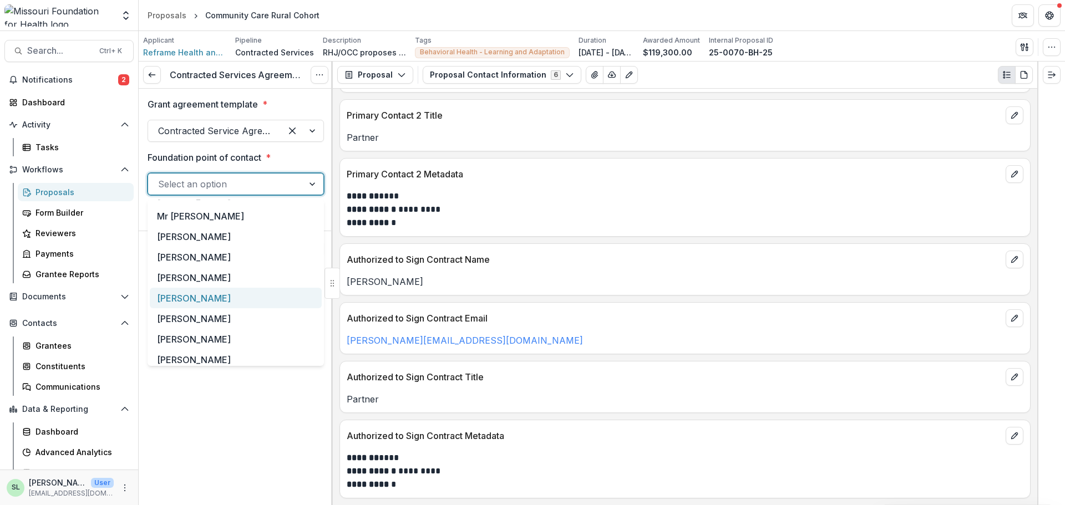
click at [200, 302] on div "[PERSON_NAME]" at bounding box center [236, 298] width 172 height 21
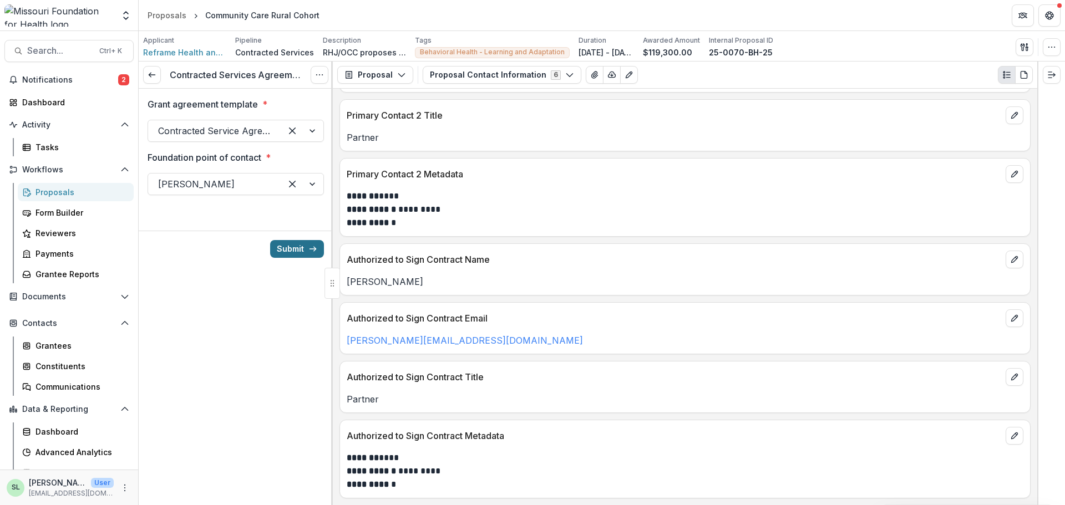
click at [297, 252] on button "Submit" at bounding box center [297, 249] width 54 height 18
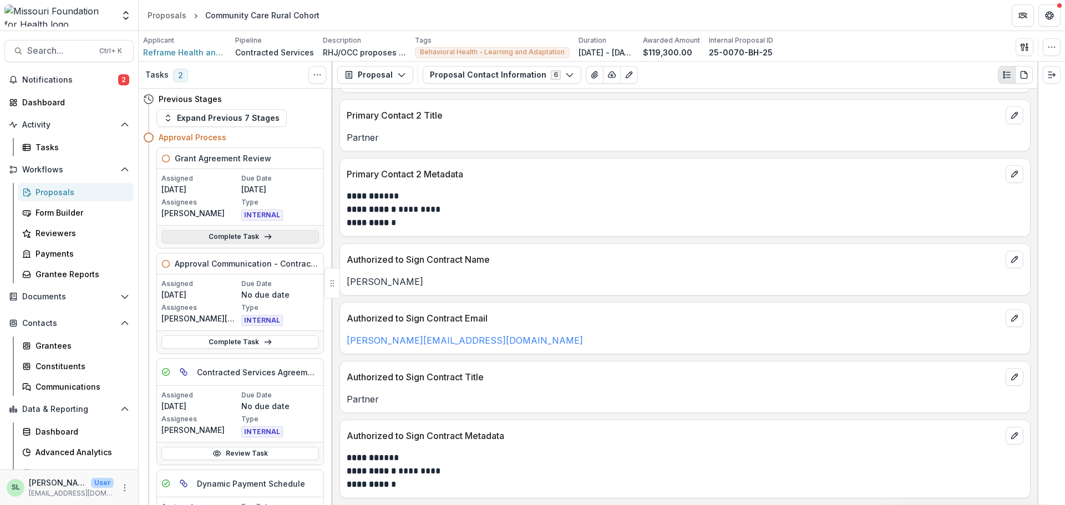
click at [220, 238] on link "Complete Task" at bounding box center [239, 236] width 157 height 13
select select "**********"
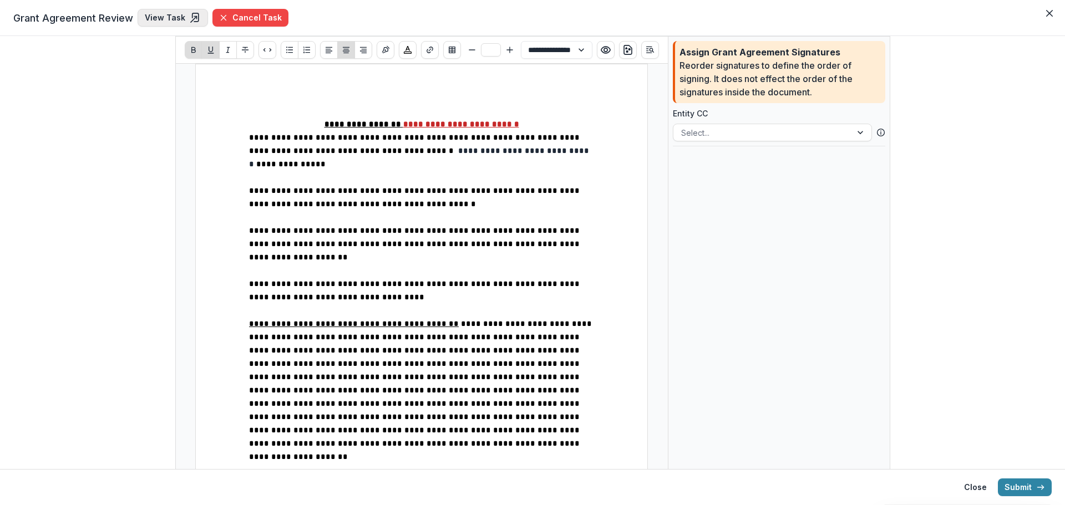
click at [154, 17] on link "View Task" at bounding box center [173, 18] width 70 height 18
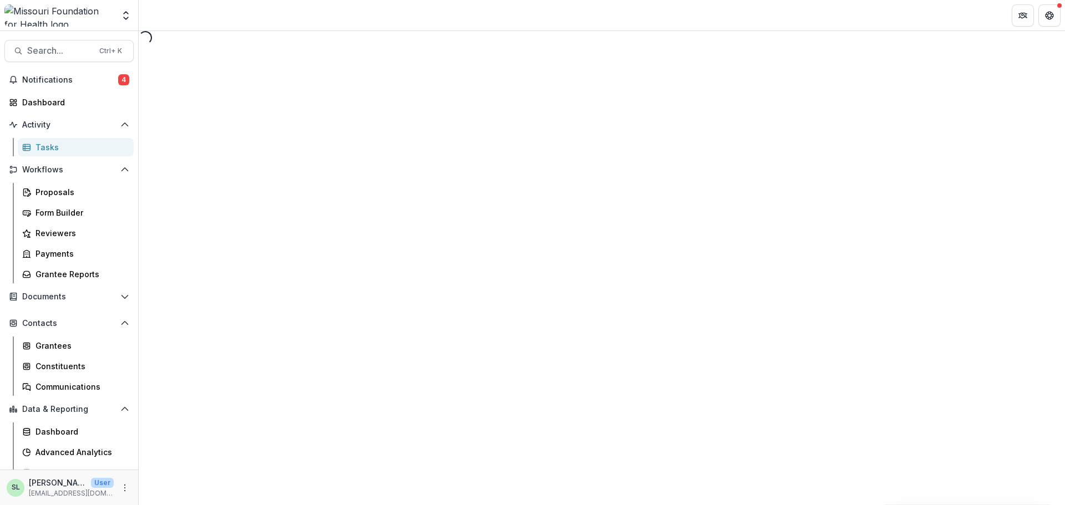
select select "**********"
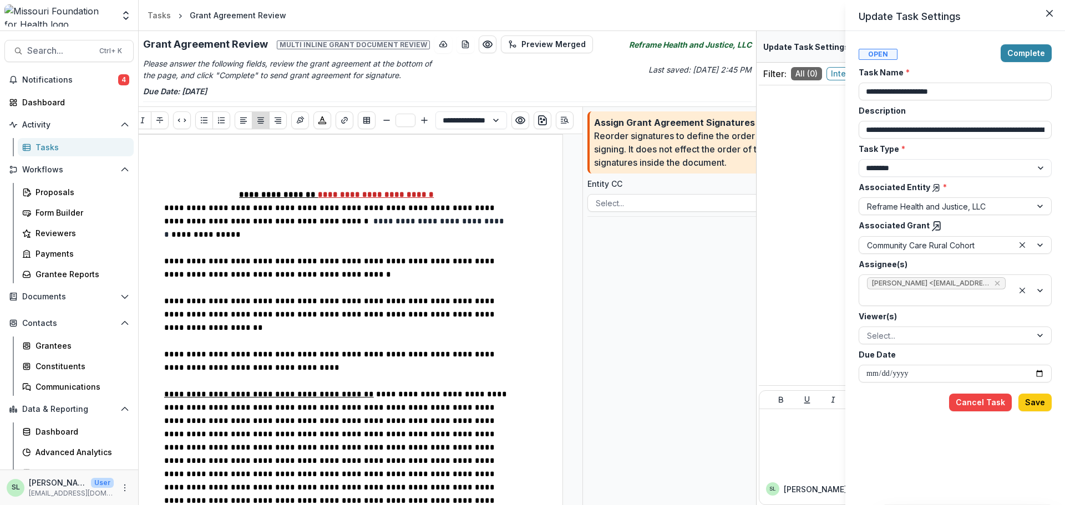
drag, startPoint x: 51, startPoint y: 194, endPoint x: 243, endPoint y: 161, distance: 195.2
click at [243, 161] on div "**********" at bounding box center [532, 252] width 1065 height 505
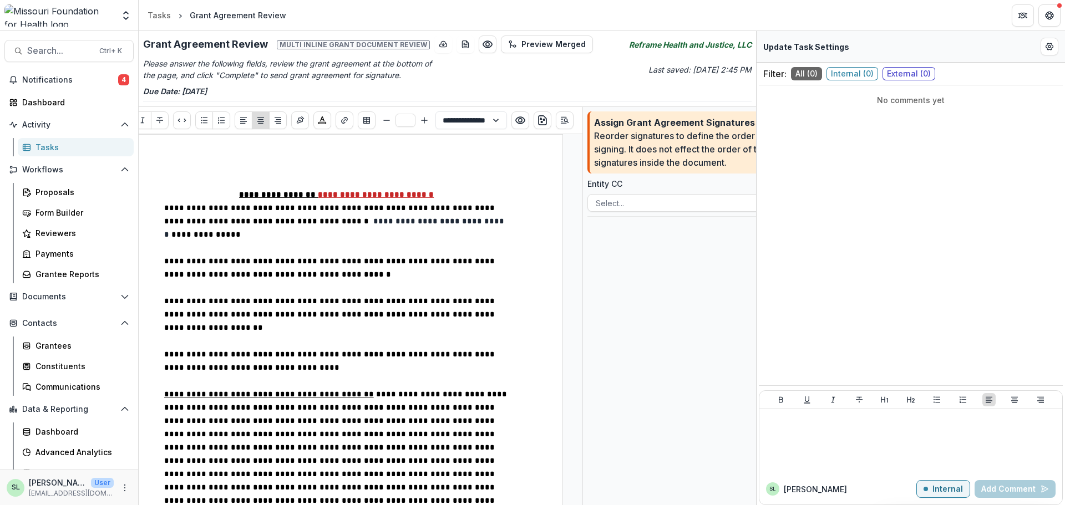
click at [259, 221] on span "**********" at bounding box center [335, 227] width 342 height 21
select select "**********"
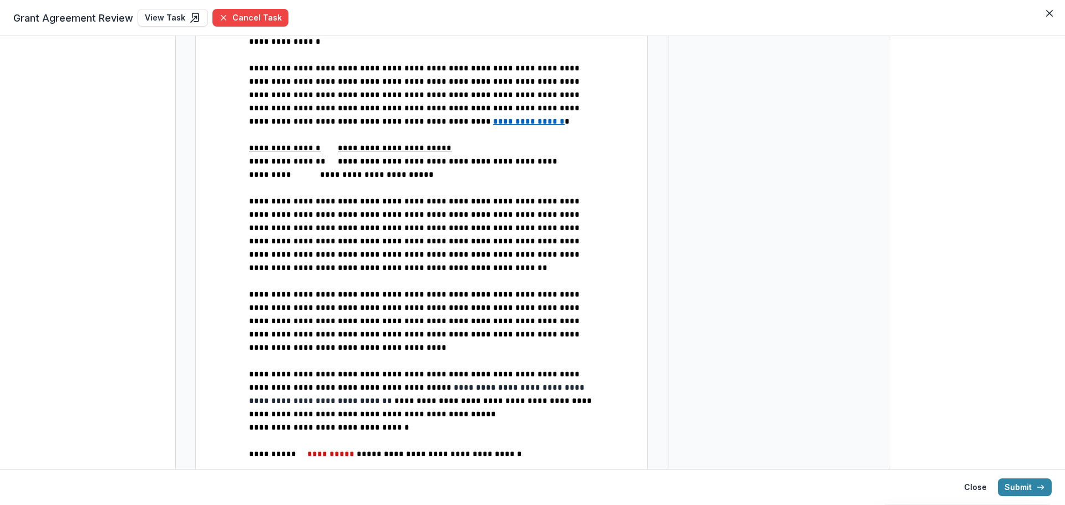
scroll to position [554, 0]
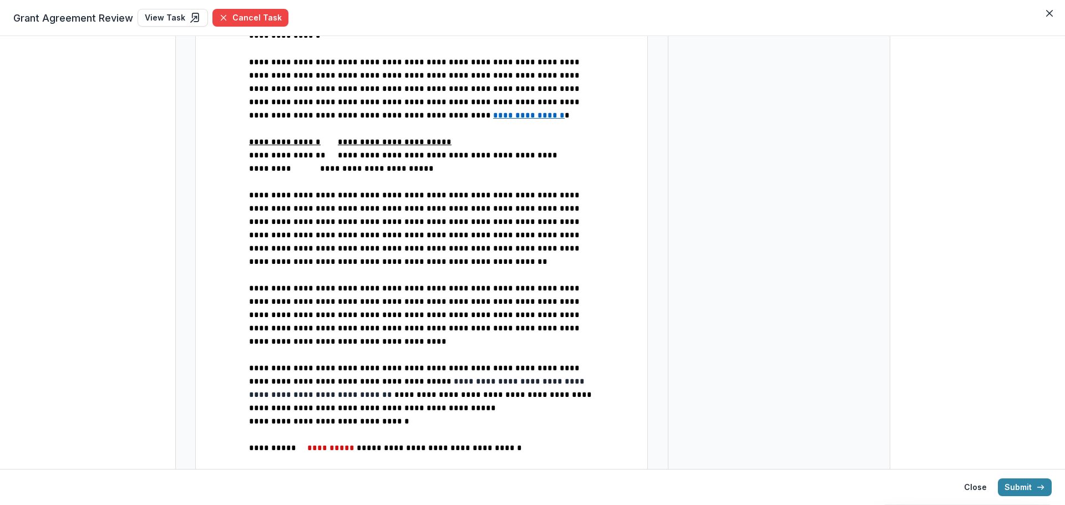
drag, startPoint x: 246, startPoint y: 245, endPoint x: 511, endPoint y: 381, distance: 298.6
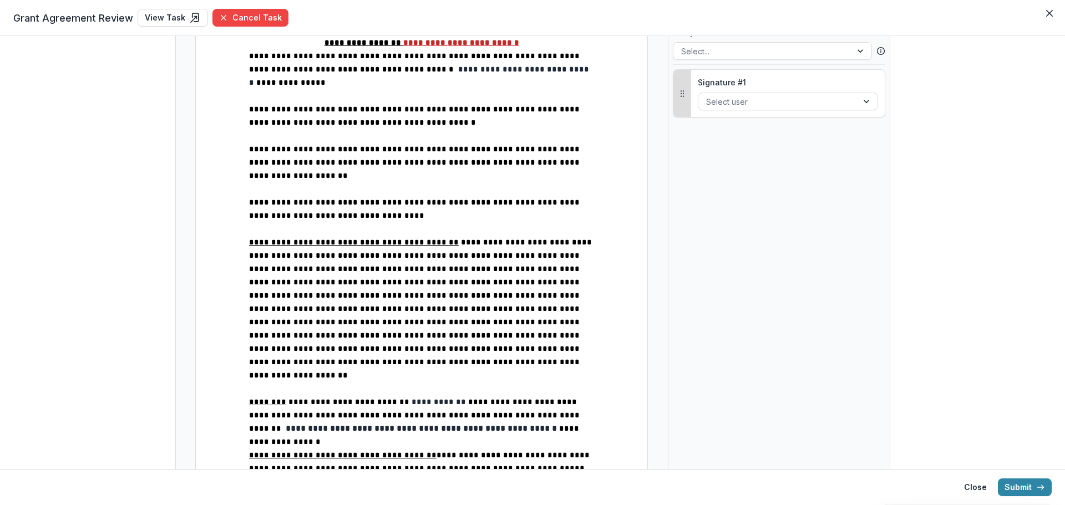
drag, startPoint x: 562, startPoint y: 85, endPoint x: 288, endPoint y: 155, distance: 282.5
click at [288, 155] on p "**********" at bounding box center [421, 162] width 345 height 40
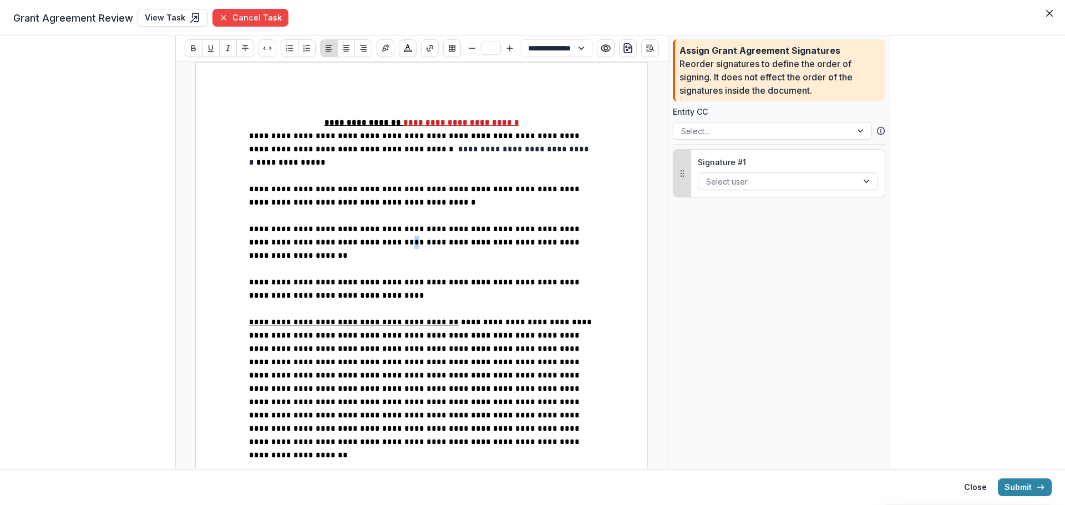
scroll to position [0, 0]
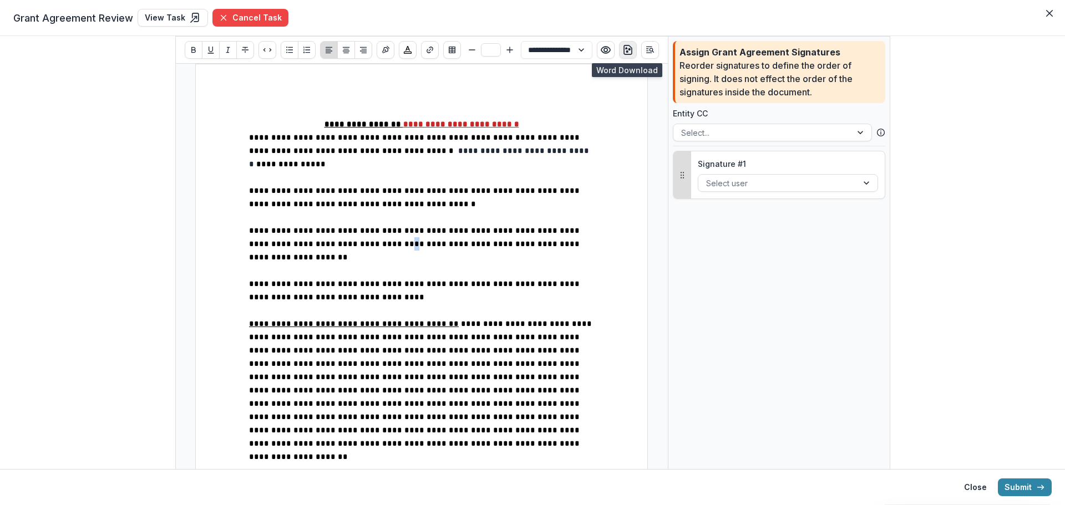
click at [629, 51] on icon "download-word" at bounding box center [627, 49] width 11 height 11
click at [180, 16] on link "View Task" at bounding box center [173, 18] width 70 height 18
select select "**********"
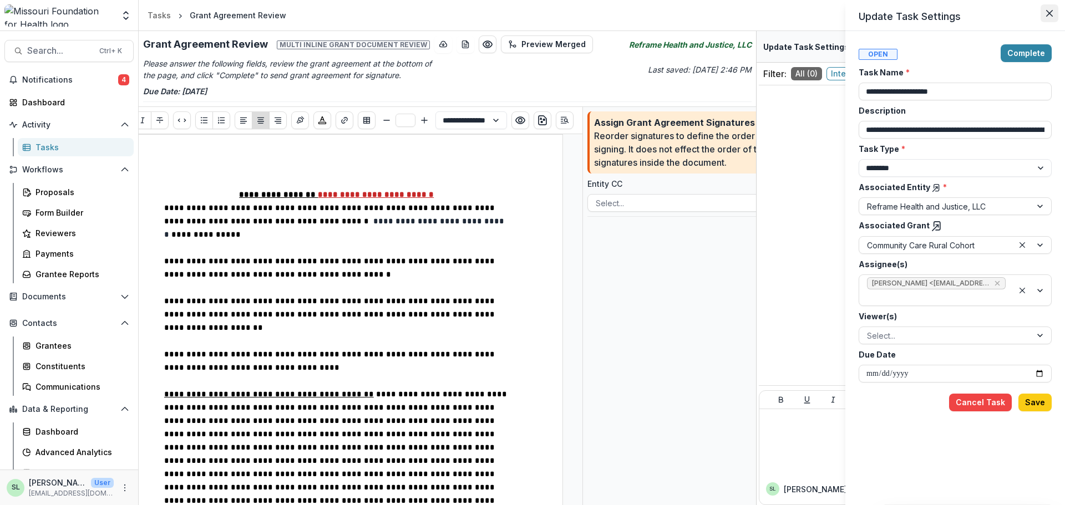
click at [1051, 12] on icon "Close" at bounding box center [1049, 13] width 7 height 7
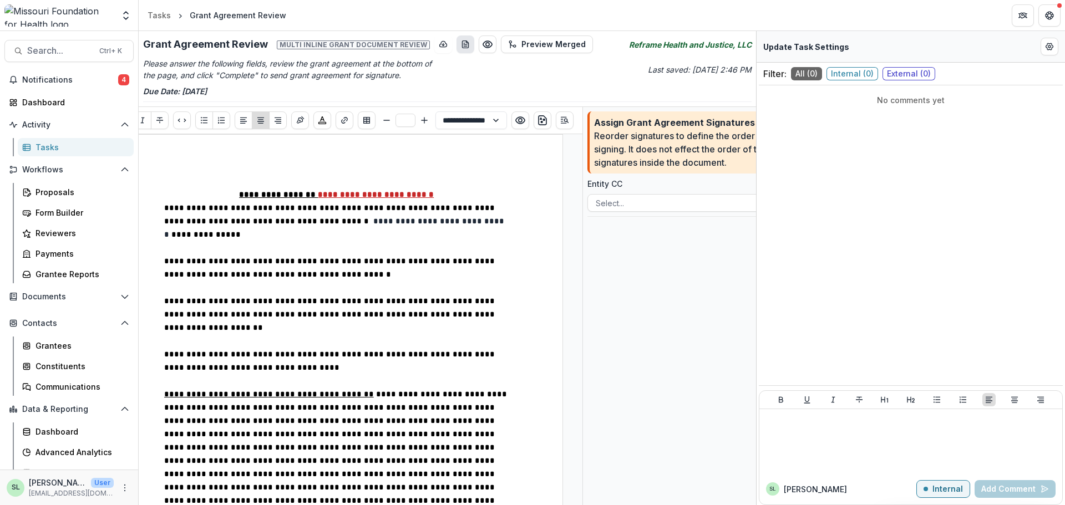
click at [456, 39] on button "download-word-button" at bounding box center [465, 44] width 18 height 18
click at [538, 116] on icon "download-word" at bounding box center [542, 120] width 11 height 11
click at [536, 40] on button "Preview Merged" at bounding box center [547, 44] width 92 height 18
click at [219, 195] on p "**********" at bounding box center [336, 194] width 345 height 13
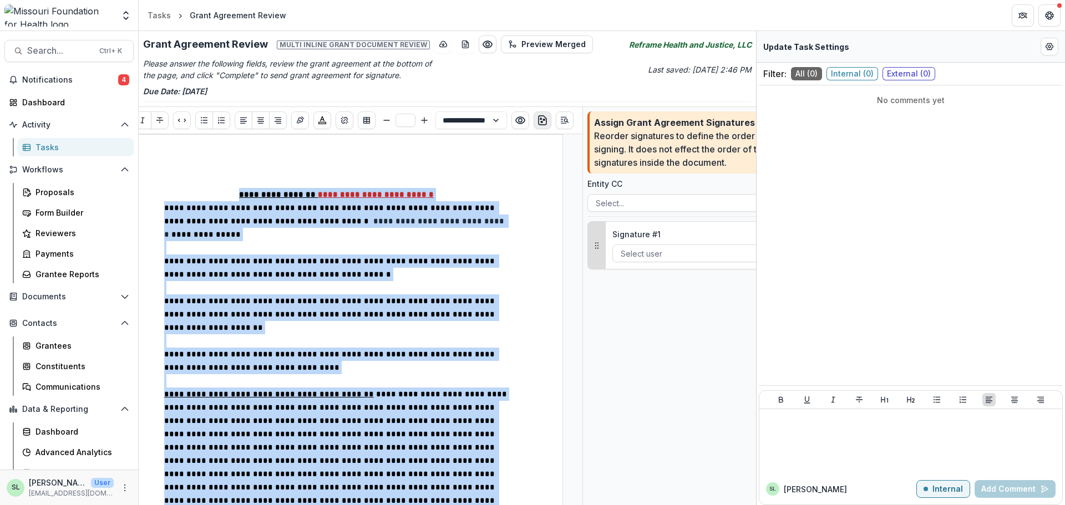
copy div "**********"
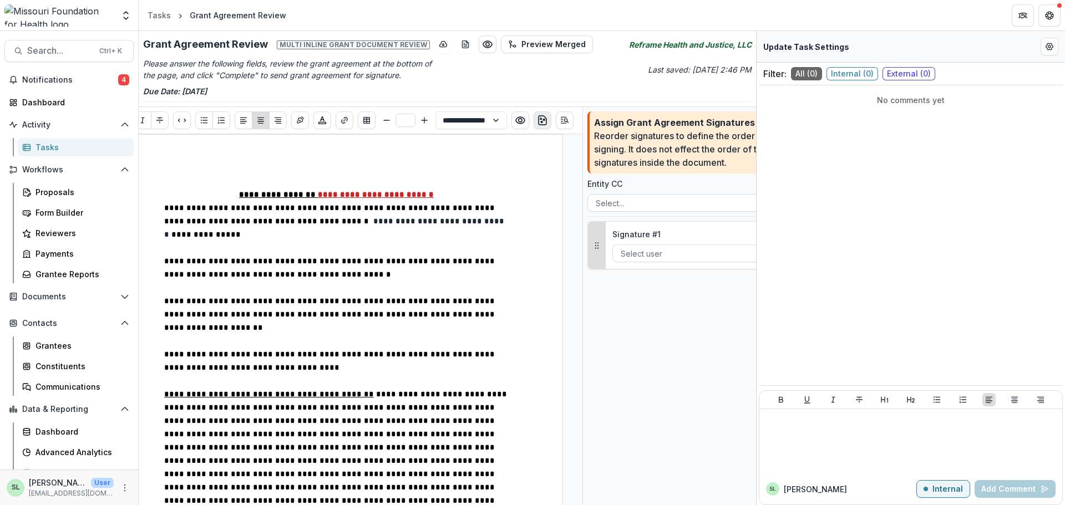
click at [757, 215] on div "Filter: All ( 0 ) Internal ( 0 ) External ( 0 ) No comments yet SL Sada L Inter…" at bounding box center [910, 300] width 308 height 474
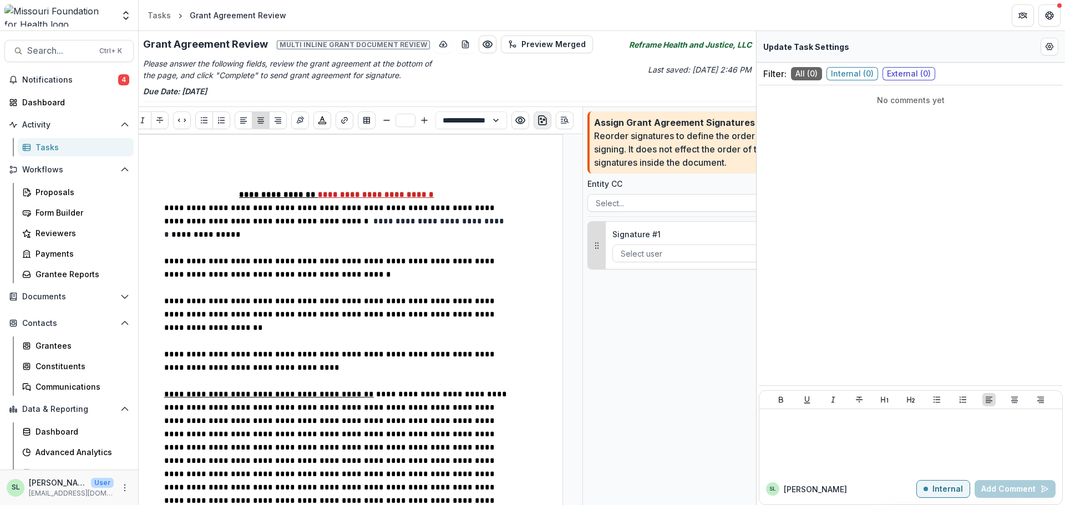
click at [504, 254] on p "**********" at bounding box center [336, 274] width 345 height 40
select select "**********"
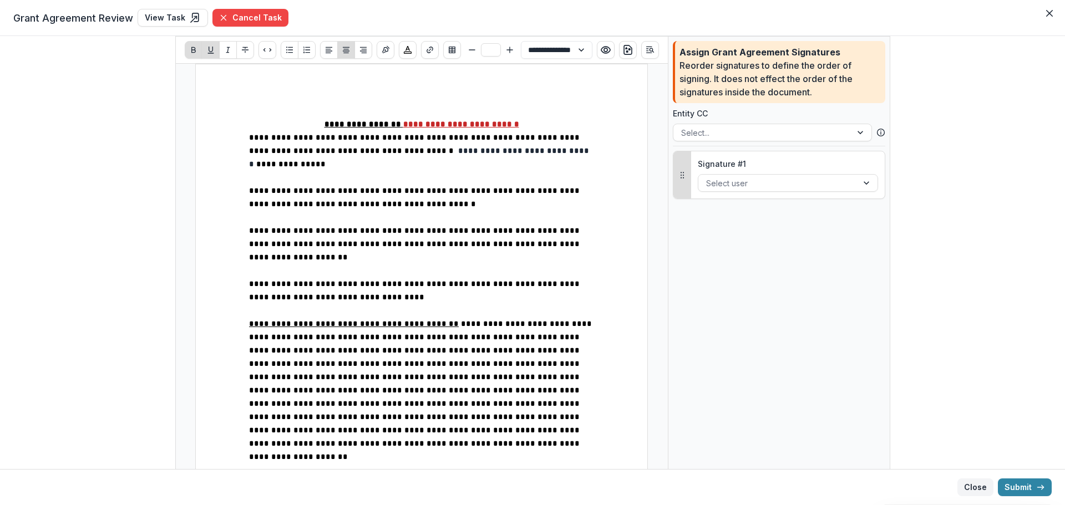
click at [974, 485] on button "Close" at bounding box center [975, 487] width 36 height 18
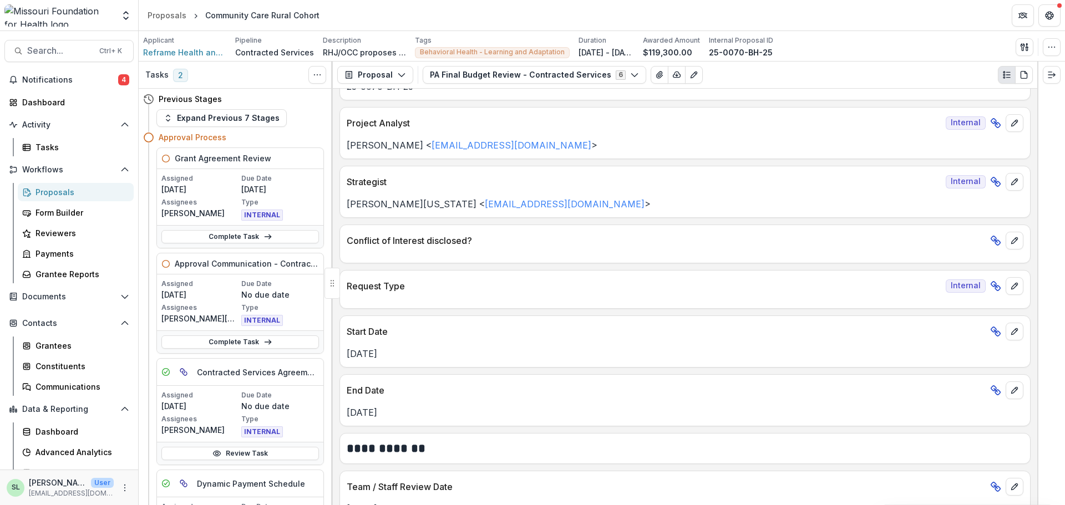
scroll to position [111, 0]
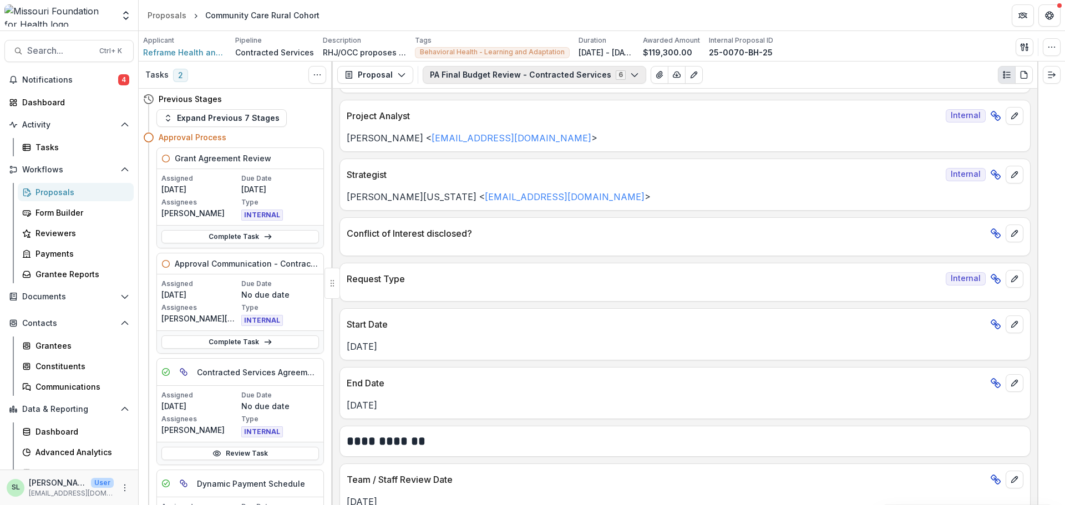
click at [482, 80] on button "PA Final Budget Review - Contracted Services 6" at bounding box center [533, 75] width 223 height 18
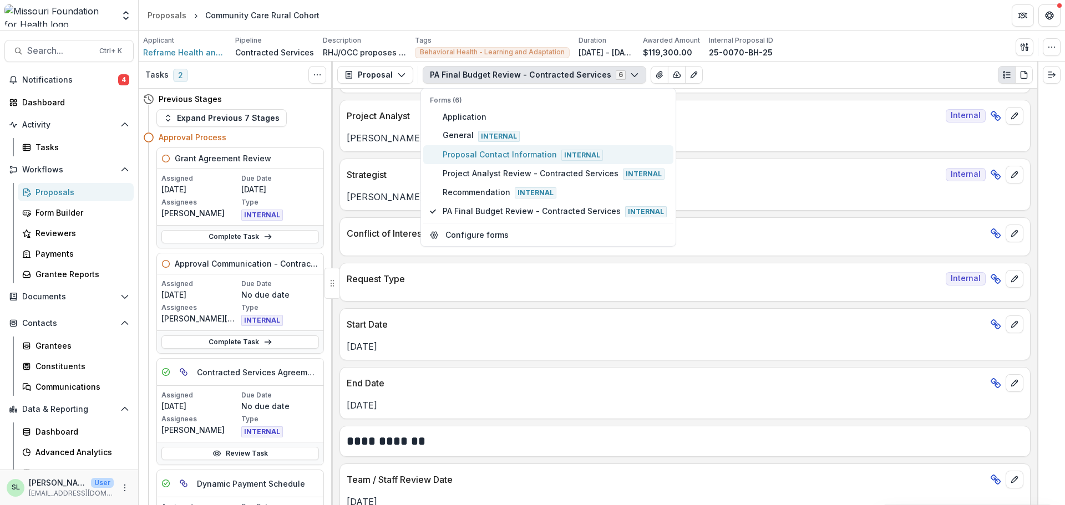
click at [497, 155] on span "Proposal Contact Information Internal" at bounding box center [554, 155] width 224 height 12
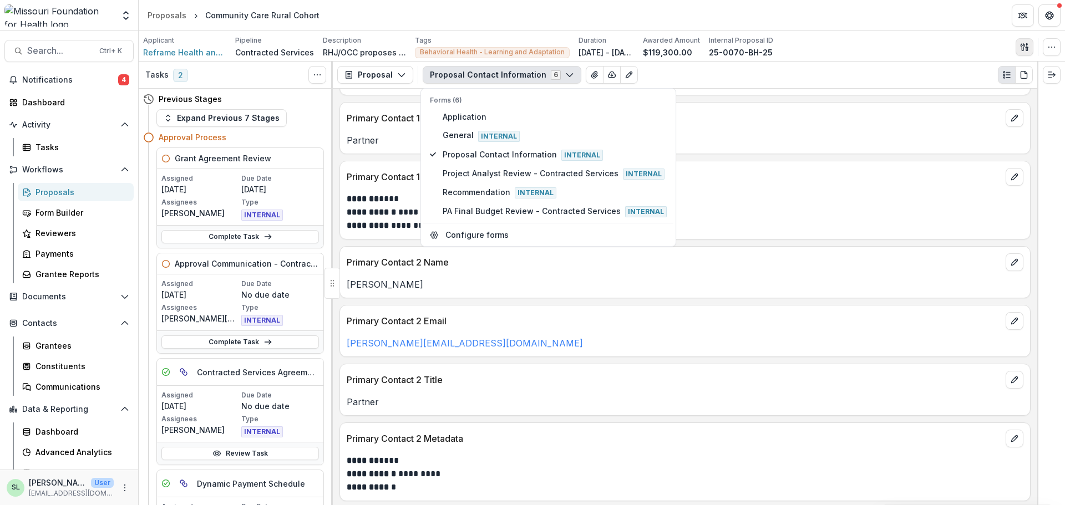
click at [1023, 43] on icon "button" at bounding box center [1024, 47] width 9 height 9
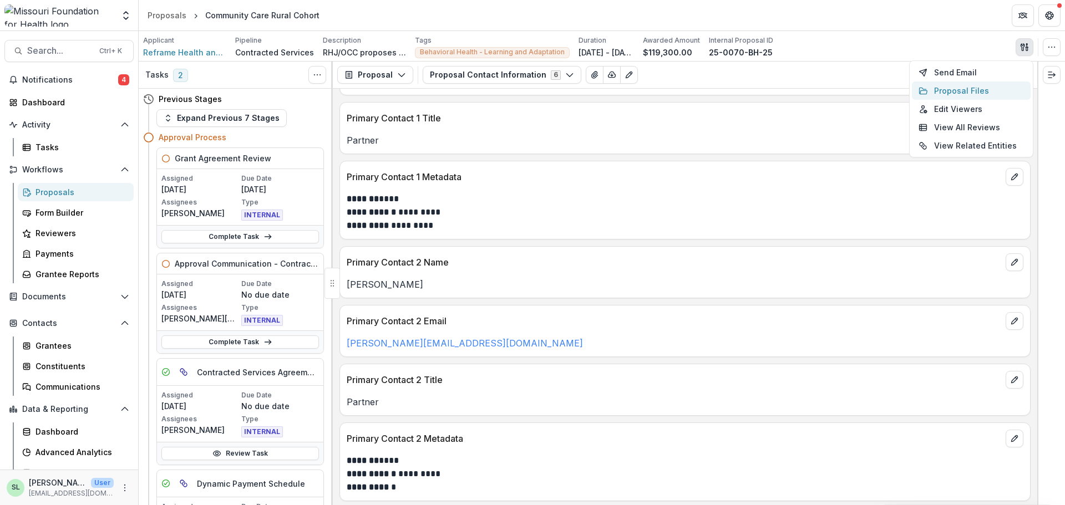
click at [963, 87] on button "Proposal Files" at bounding box center [970, 91] width 119 height 18
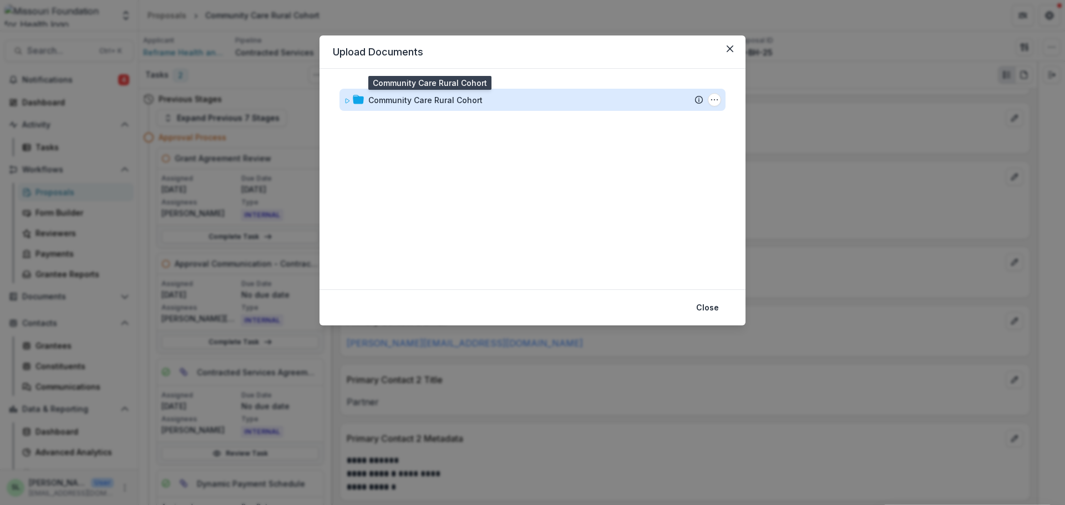
click at [409, 102] on div "Community Care Rural Cohort" at bounding box center [425, 100] width 114 height 12
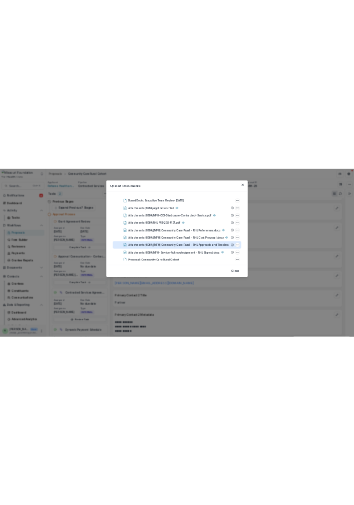
scroll to position [63, 0]
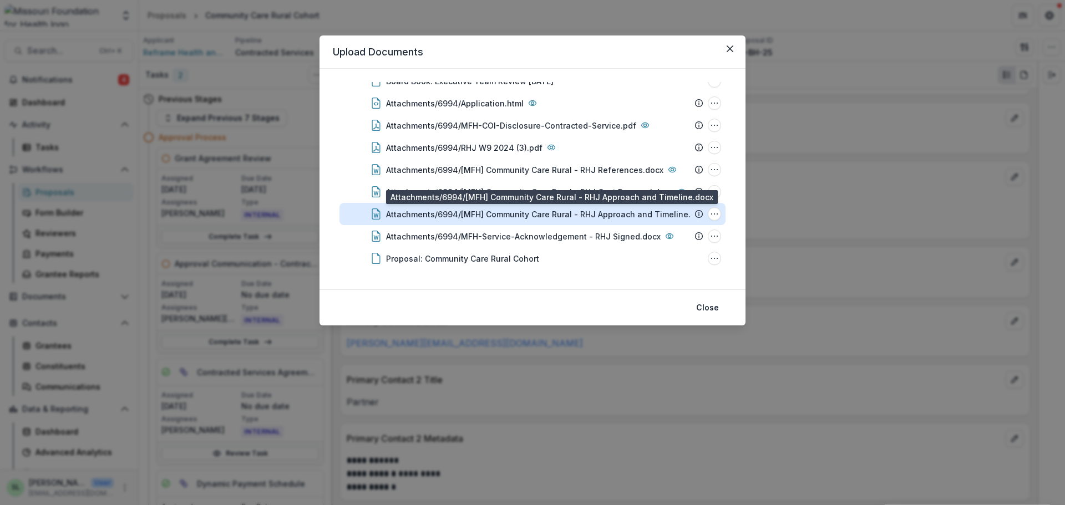
click at [613, 217] on div "Attachments/6994/[MFH] Community Care Rural - RHJ Approach and Timeline.docx" at bounding box center [547, 214] width 323 height 12
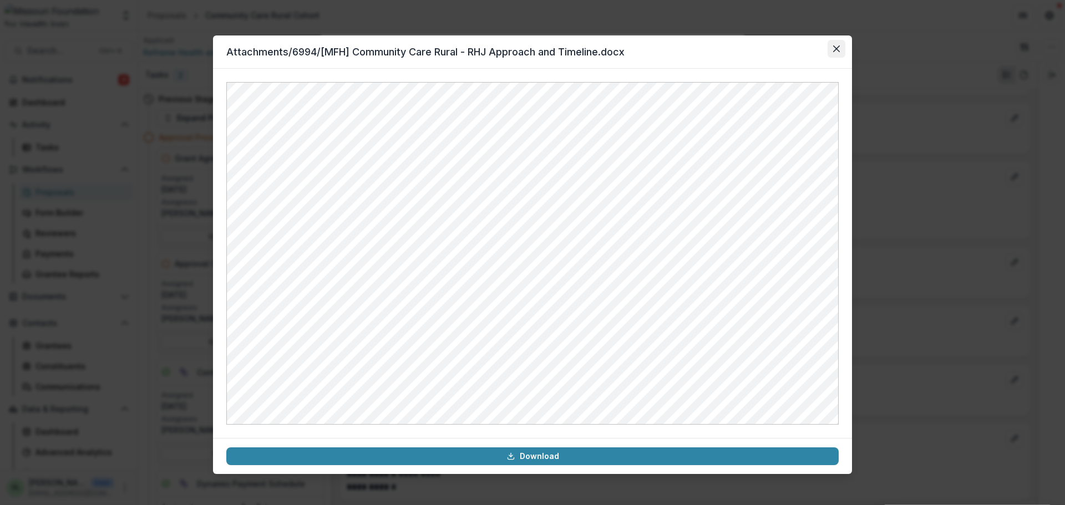
click at [837, 51] on icon "Close" at bounding box center [836, 48] width 7 height 7
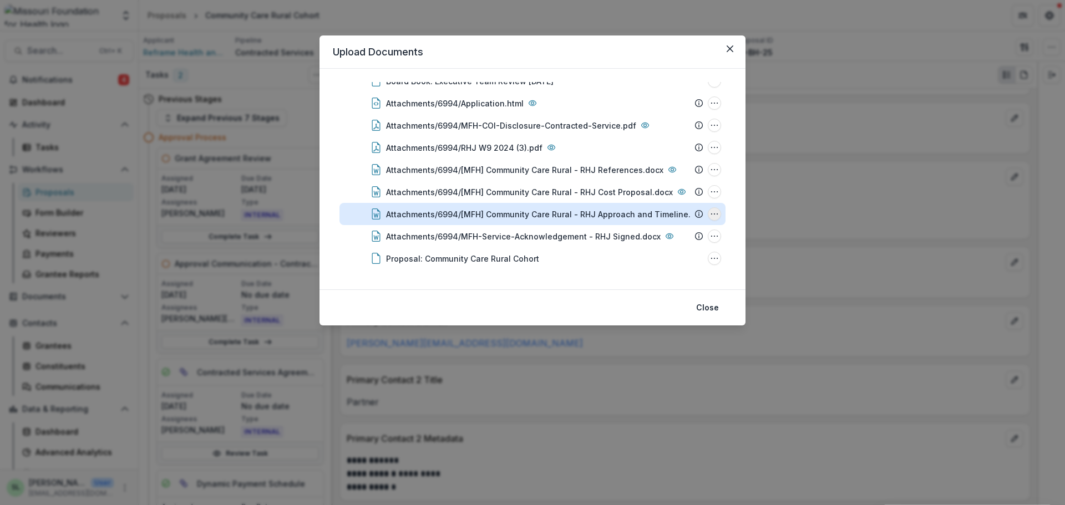
click at [710, 211] on icon "Attachments/6994/[MFH] Community Care Rural - RHJ Approach and Timeline.docx Op…" at bounding box center [714, 214] width 9 height 9
click at [645, 151] on button "Download" at bounding box center [658, 154] width 119 height 18
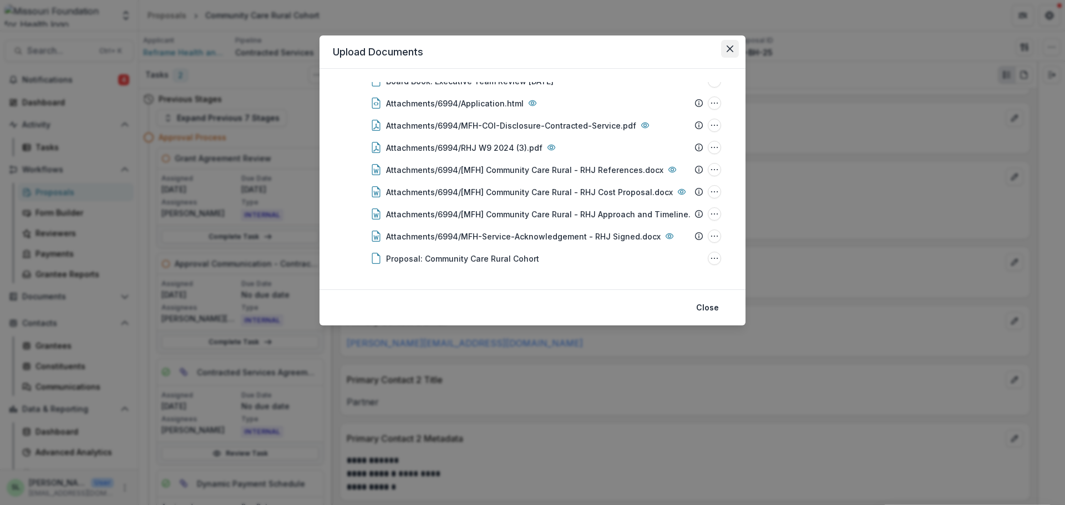
click at [727, 46] on icon "Close" at bounding box center [729, 48] width 7 height 7
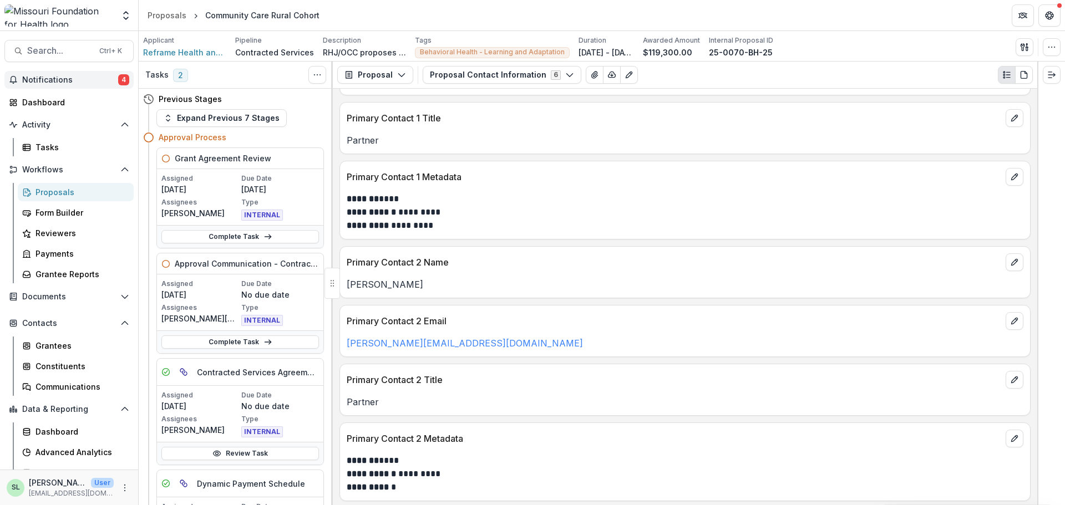
click at [86, 73] on button "Notifications 4" at bounding box center [68, 80] width 129 height 18
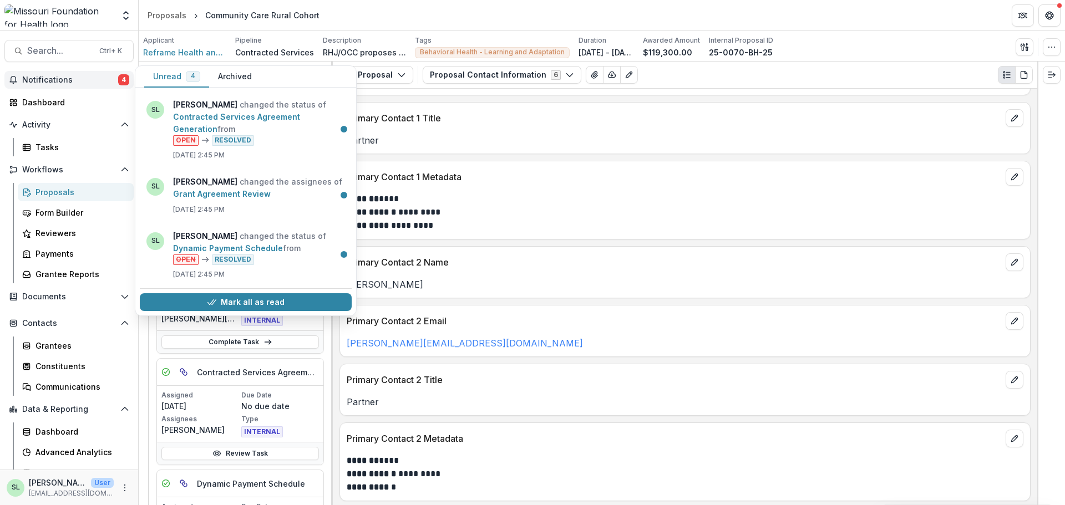
click at [255, 299] on button "Mark all as read" at bounding box center [246, 302] width 212 height 18
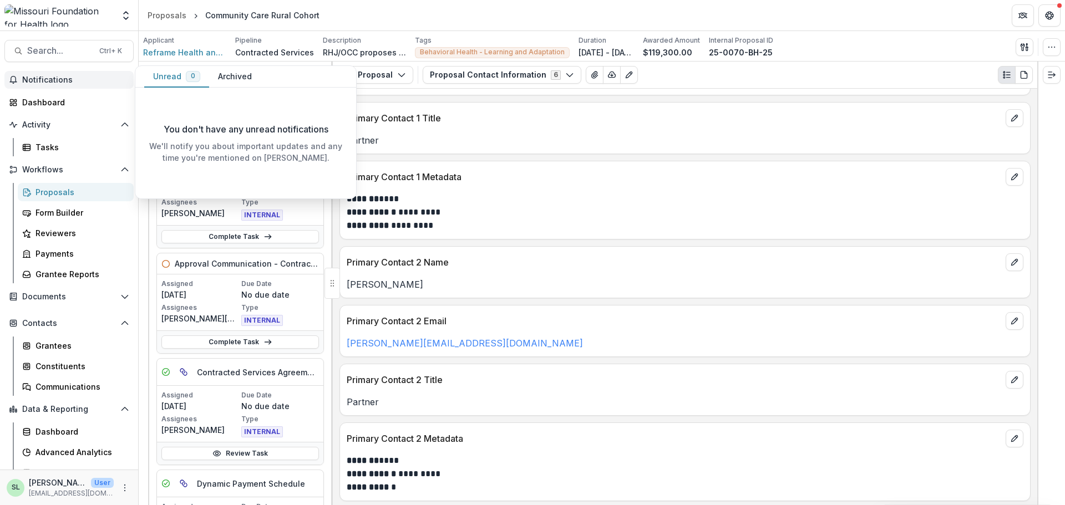
click at [55, 80] on span "Notifications" at bounding box center [75, 79] width 107 height 9
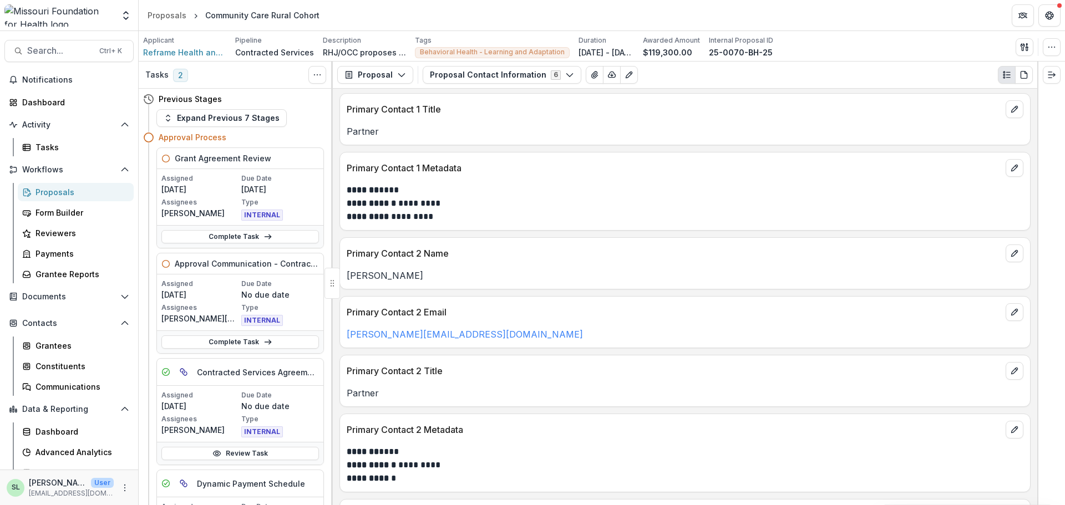
scroll to position [111, 0]
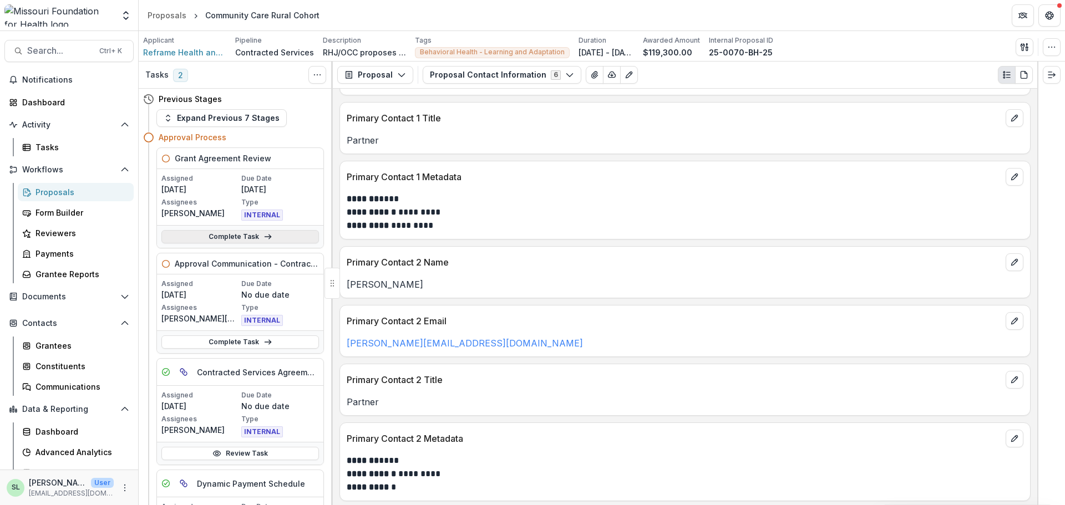
click at [256, 239] on link "Complete Task" at bounding box center [239, 236] width 157 height 13
select select "**********"
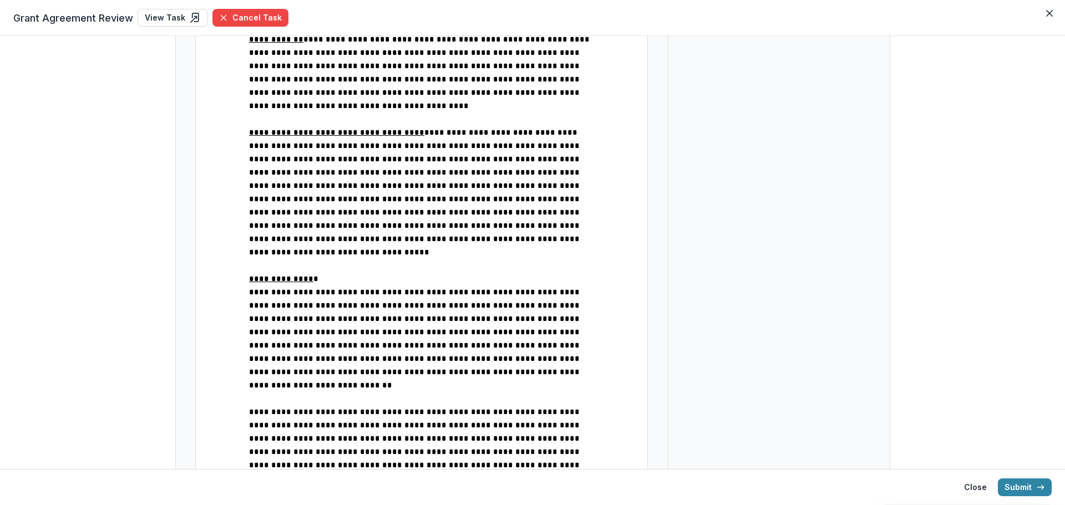
scroll to position [1941, 0]
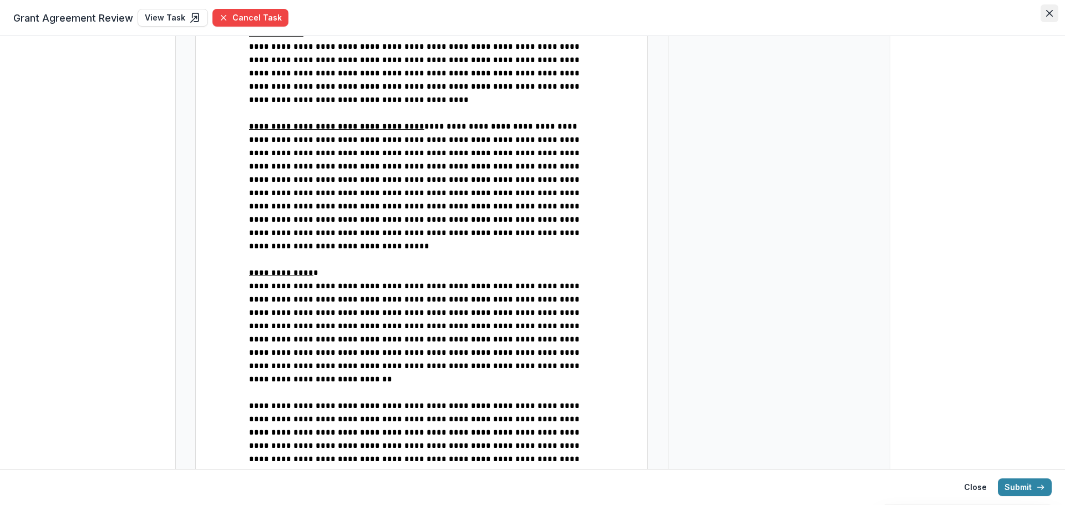
click at [1050, 15] on icon "Close" at bounding box center [1049, 13] width 7 height 7
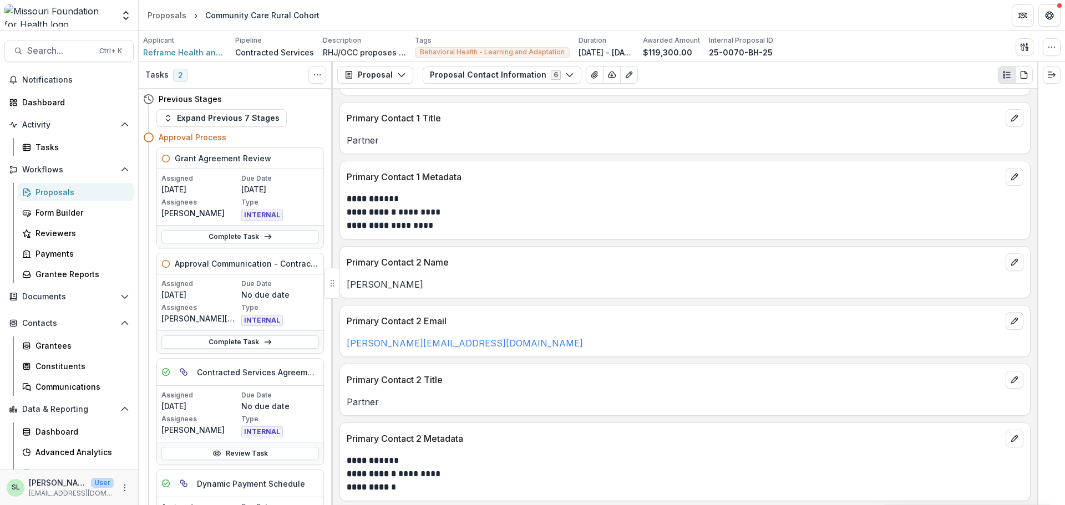
click at [751, 245] on div "**********" at bounding box center [685, 297] width 704 height 416
click at [170, 19] on div "Proposals" at bounding box center [166, 15] width 39 height 12
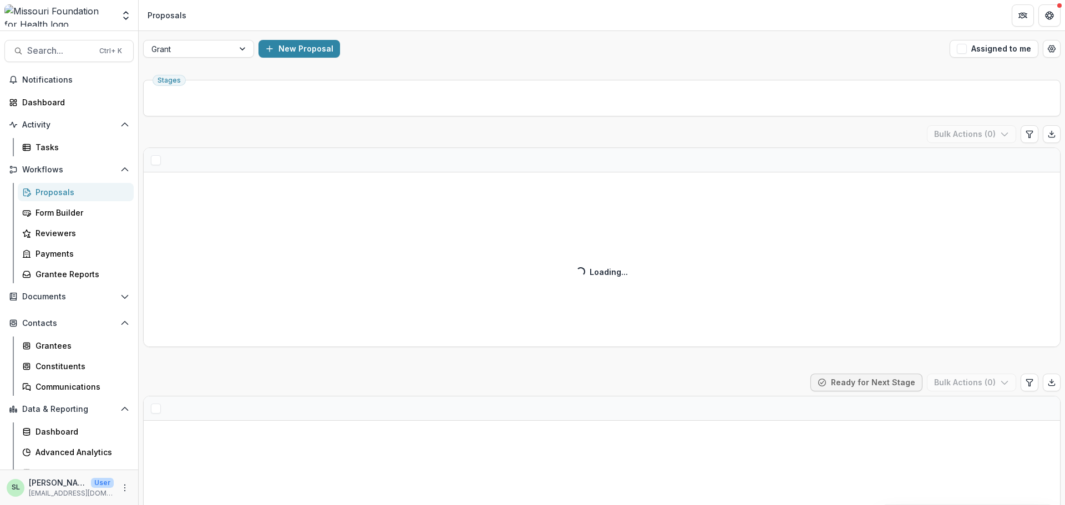
click at [199, 59] on div "Grant New Proposal Assigned to me" at bounding box center [602, 48] width 926 height 35
click at [194, 37] on div "Grant New Proposal Assigned to me" at bounding box center [602, 48] width 926 height 35
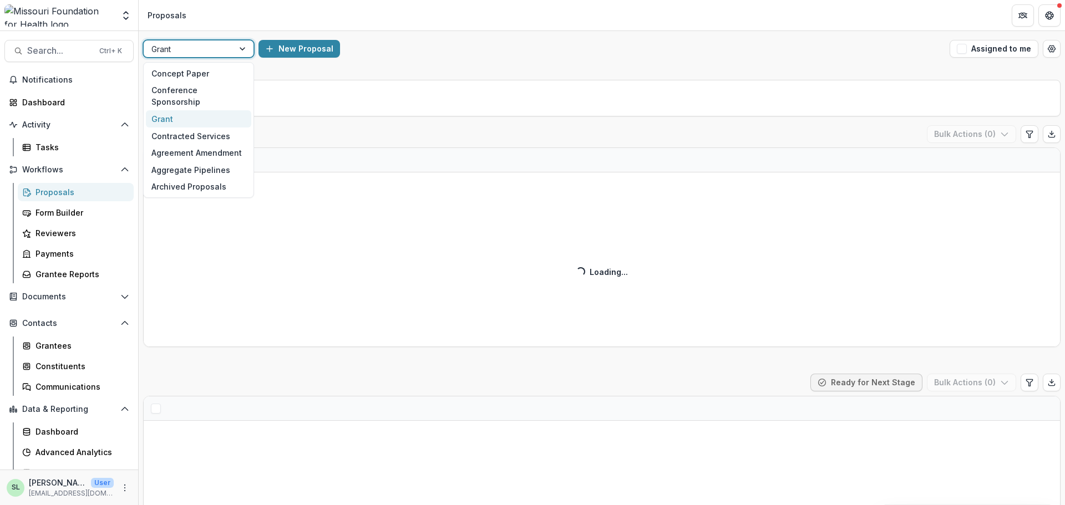
drag, startPoint x: 189, startPoint y: 48, endPoint x: 187, endPoint y: 54, distance: 6.0
click at [188, 50] on div at bounding box center [188, 49] width 74 height 14
click at [185, 72] on div "Concept Paper" at bounding box center [198, 73] width 105 height 17
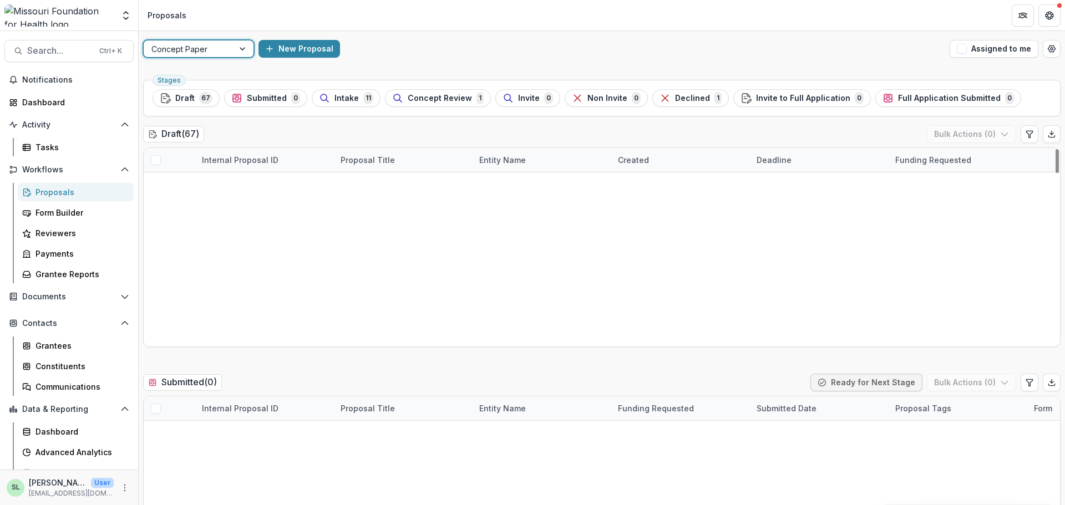
scroll to position [55, 0]
click at [457, 129] on div "Draft ( 67 ) Bulk Actions ( 0 )" at bounding box center [601, 136] width 917 height 22
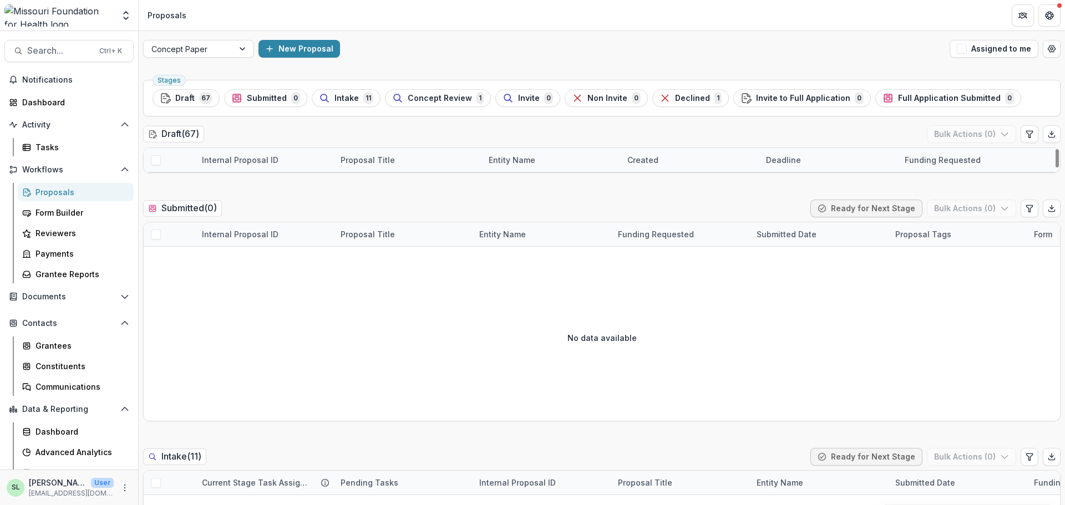
drag, startPoint x: 471, startPoint y: 156, endPoint x: 481, endPoint y: 213, distance: 58.4
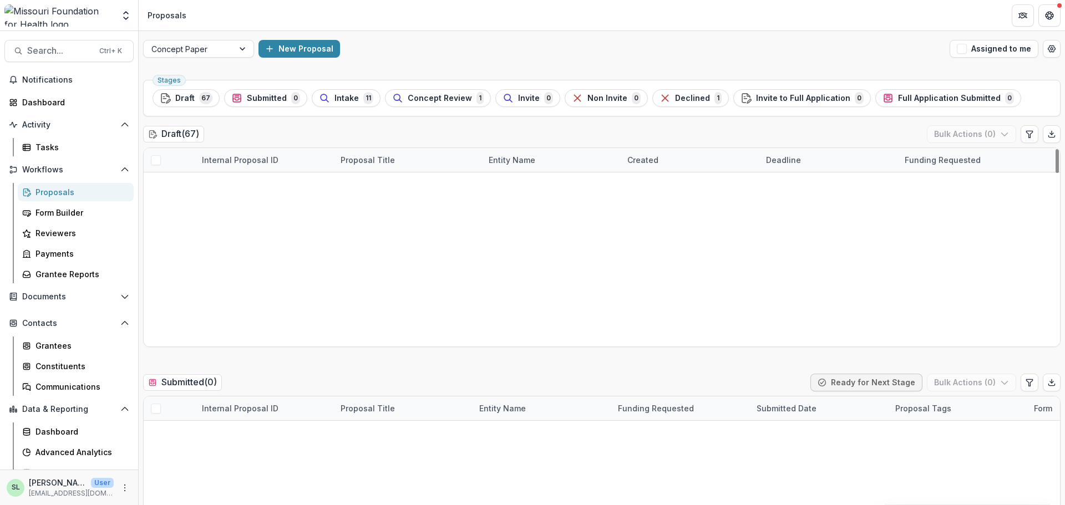
scroll to position [0, 0]
click at [213, 48] on div at bounding box center [188, 49] width 74 height 14
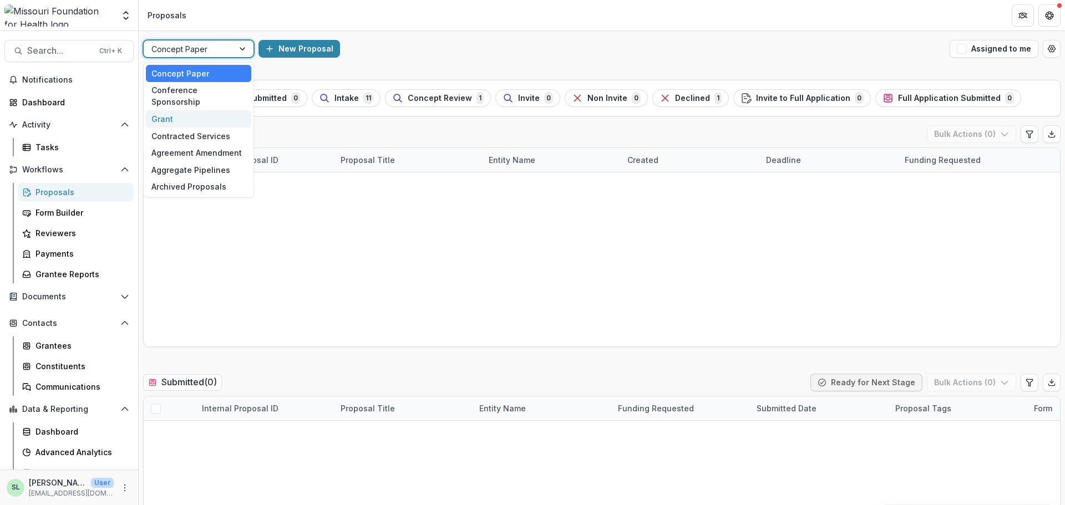
click at [203, 110] on div "Grant" at bounding box center [198, 118] width 105 height 17
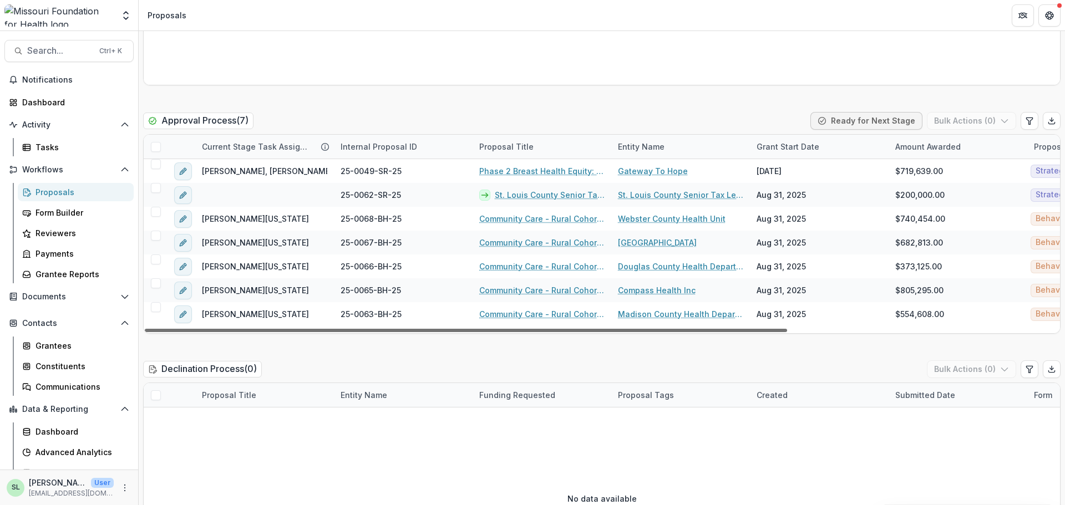
drag, startPoint x: 364, startPoint y: 326, endPoint x: 350, endPoint y: 329, distance: 14.3
click at [350, 329] on div at bounding box center [466, 330] width 642 height 3
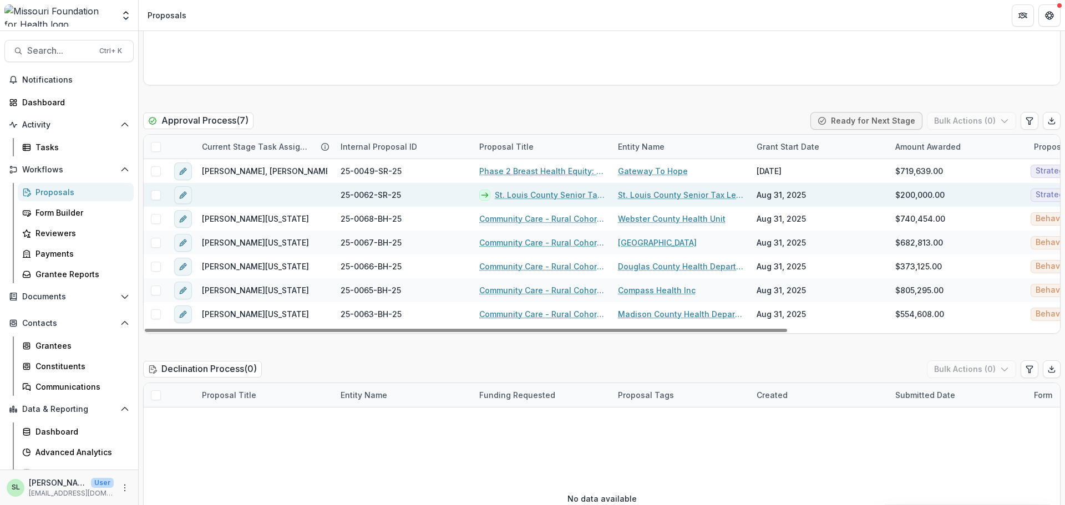
click at [557, 195] on link "St. Louis County Senior Tax Levy Initiative" at bounding box center [550, 195] width 110 height 12
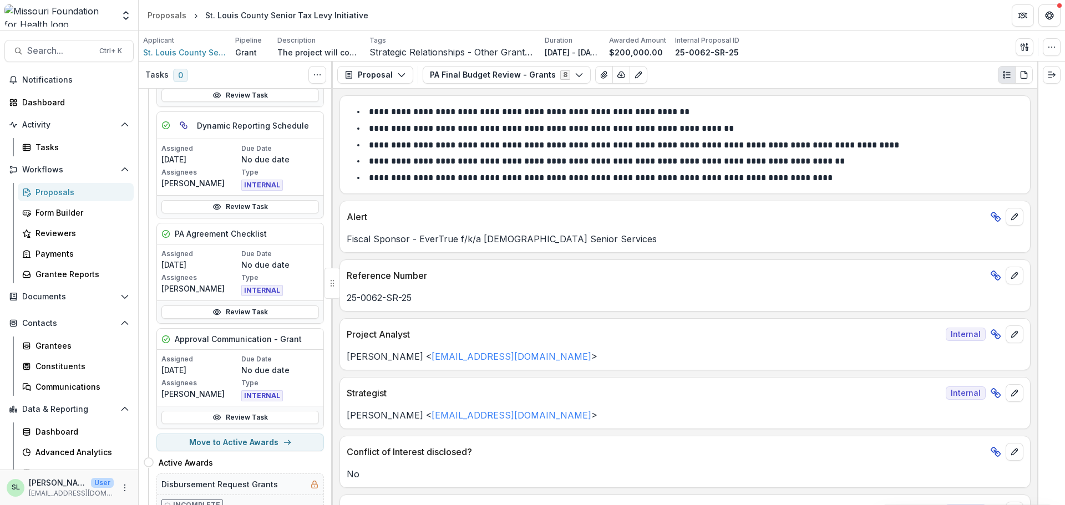
scroll to position [166, 0]
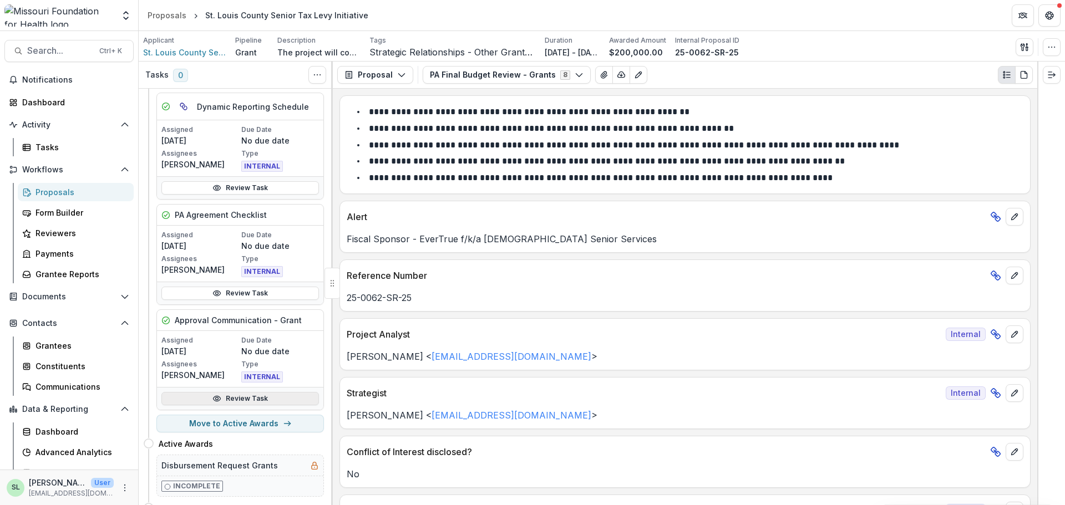
click at [225, 401] on link "Review Task" at bounding box center [239, 398] width 157 height 13
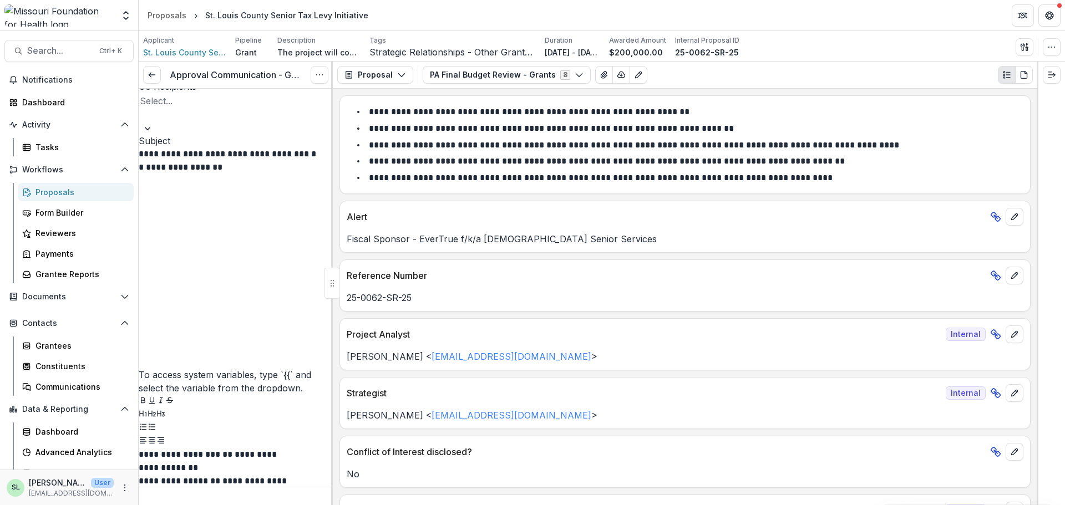
scroll to position [221, 0]
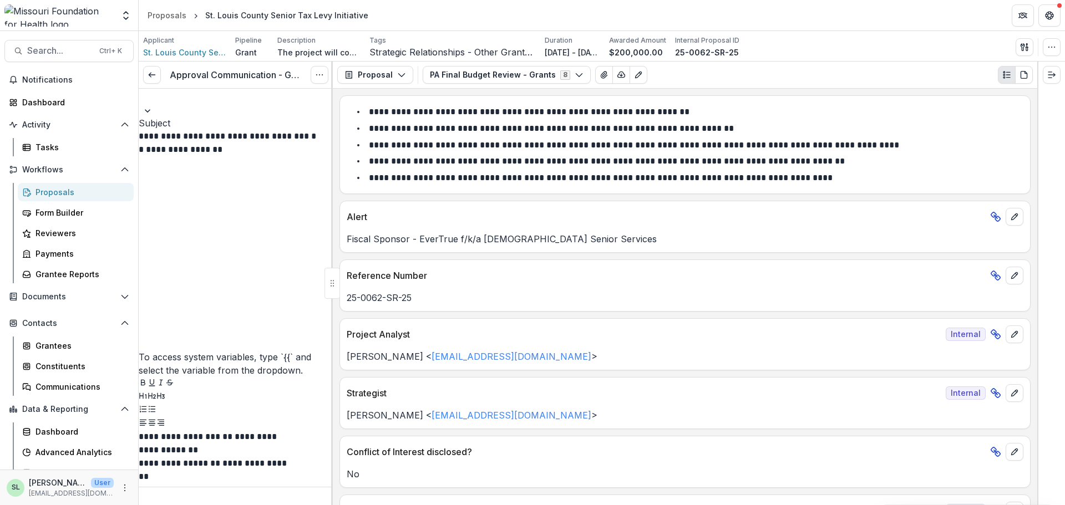
drag, startPoint x: 318, startPoint y: 227, endPoint x: 318, endPoint y: 281, distance: 53.2
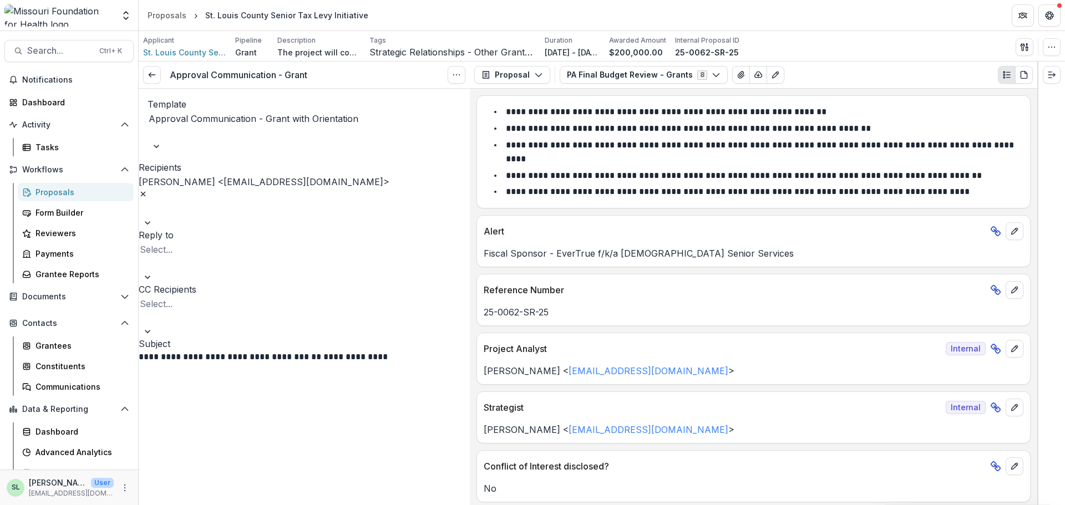
scroll to position [177, 0]
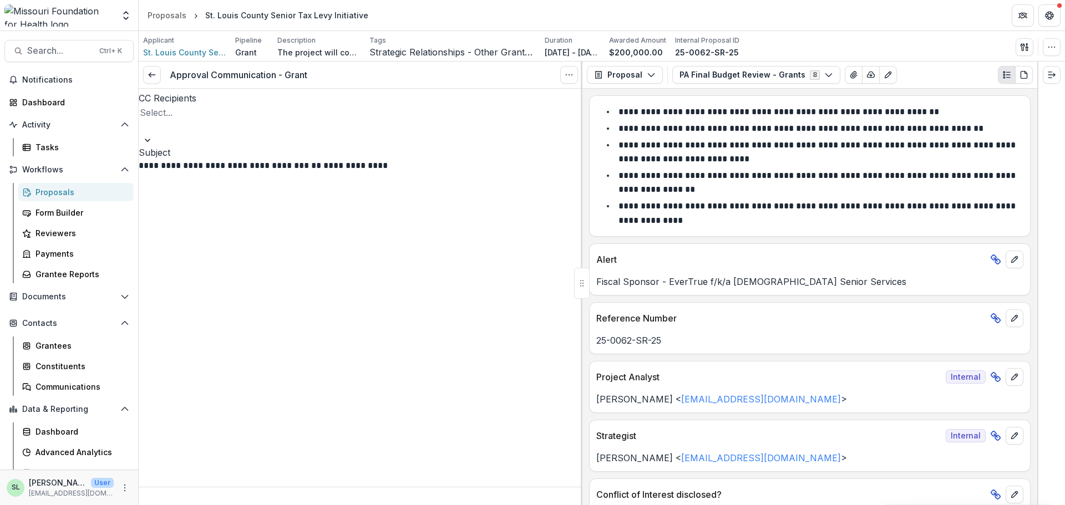
click at [582, 176] on div "**********" at bounding box center [809, 297] width 455 height 416
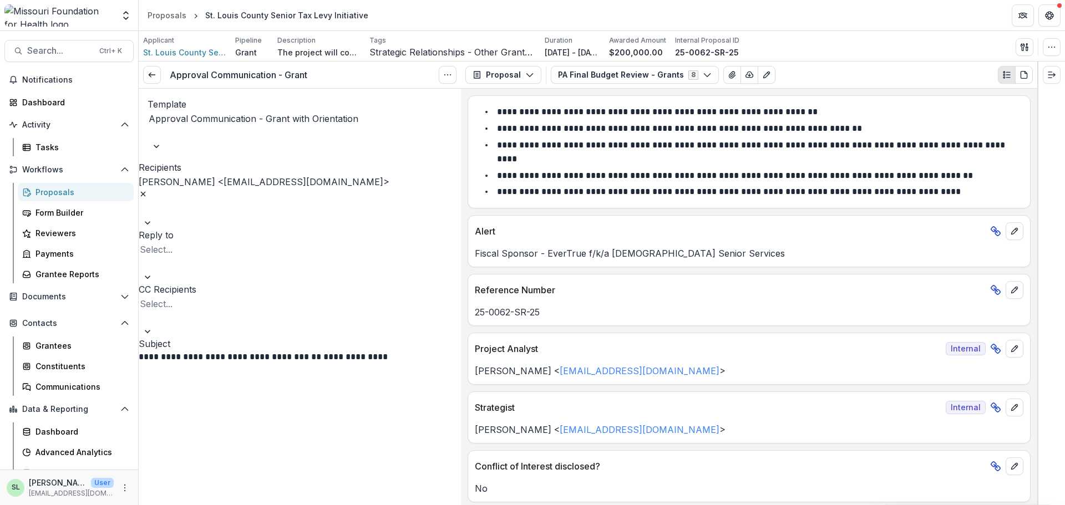
scroll to position [221, 0]
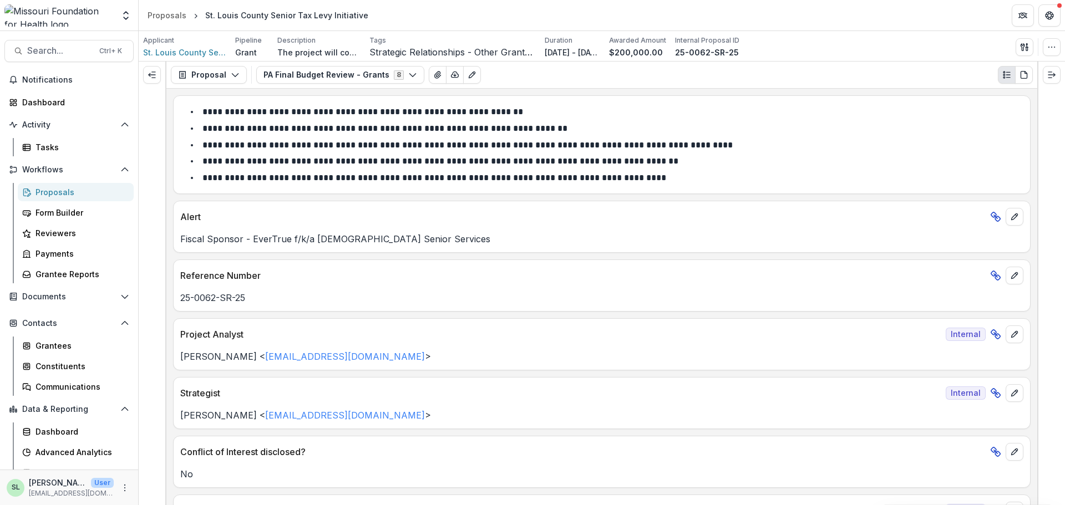
click at [49, 191] on div "Proposals" at bounding box center [79, 192] width 89 height 12
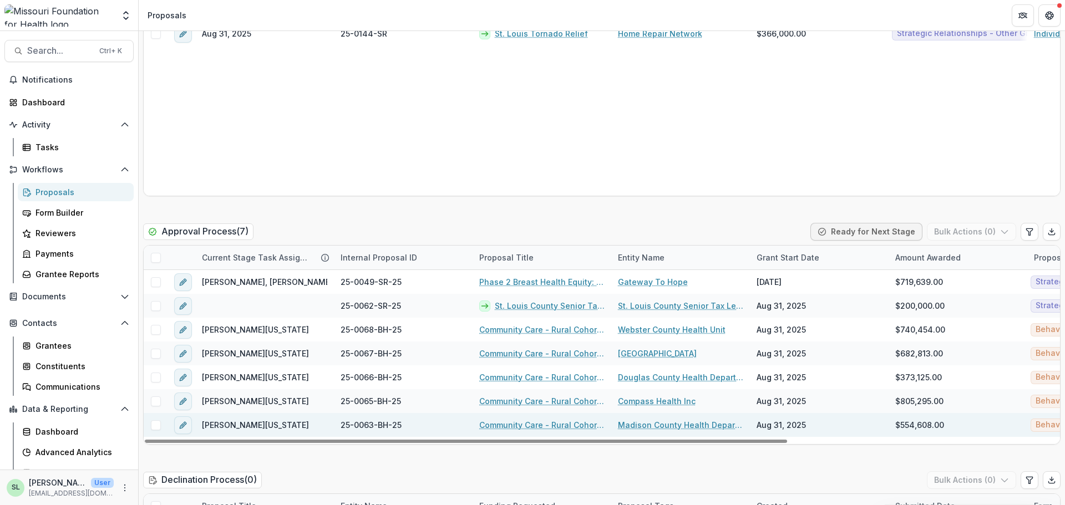
drag, startPoint x: 436, startPoint y: 440, endPoint x: 319, endPoint y: 424, distance: 118.2
click at [319, 440] on div at bounding box center [466, 441] width 642 height 3
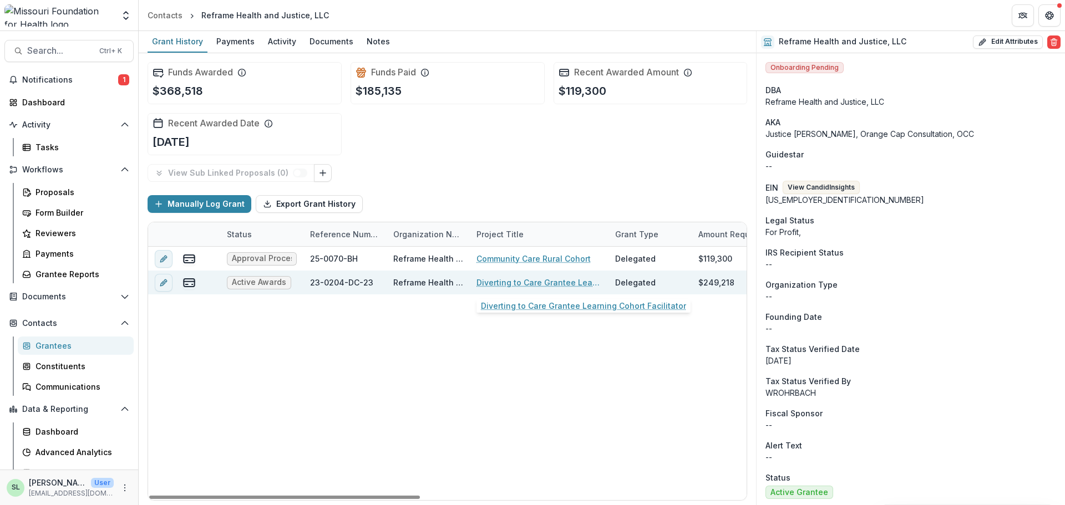
click at [527, 282] on link "Diverting to Care Grantee Learning Cohort Facilitator" at bounding box center [538, 283] width 125 height 12
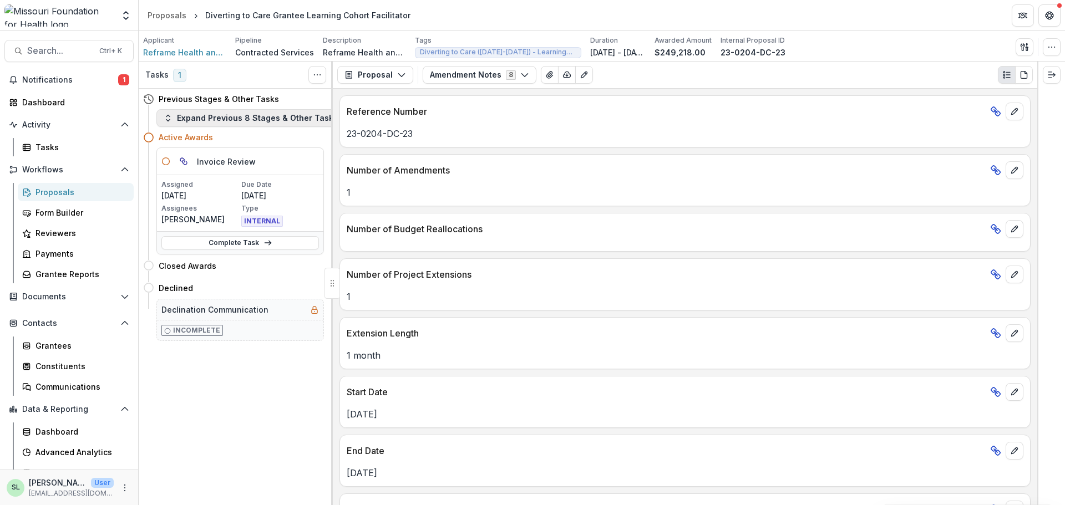
click at [253, 120] on button "Expand Previous 8 Stages & Other Tasks" at bounding box center [250, 118] width 189 height 18
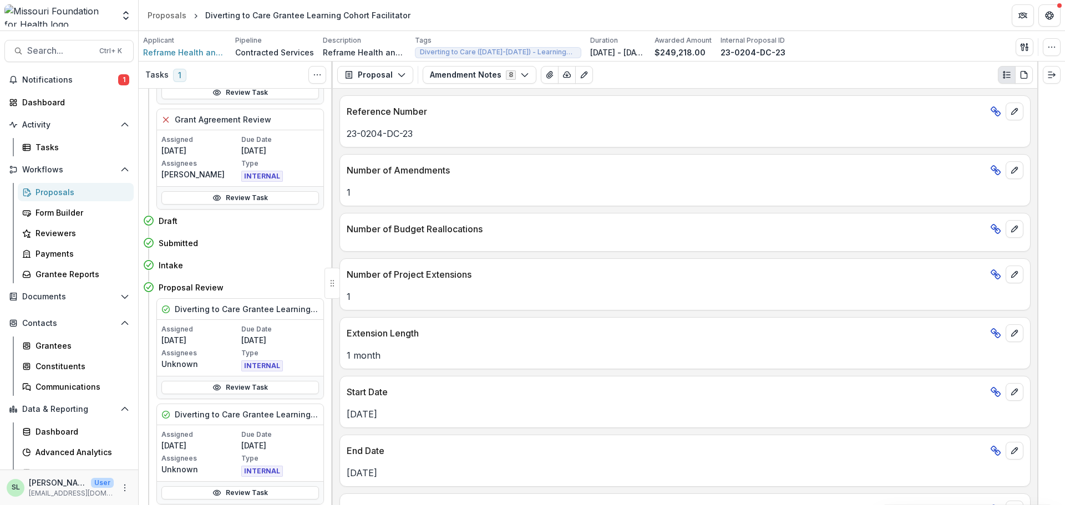
scroll to position [217, 0]
click at [467, 69] on button "Amendment Notes 8" at bounding box center [479, 75] width 114 height 18
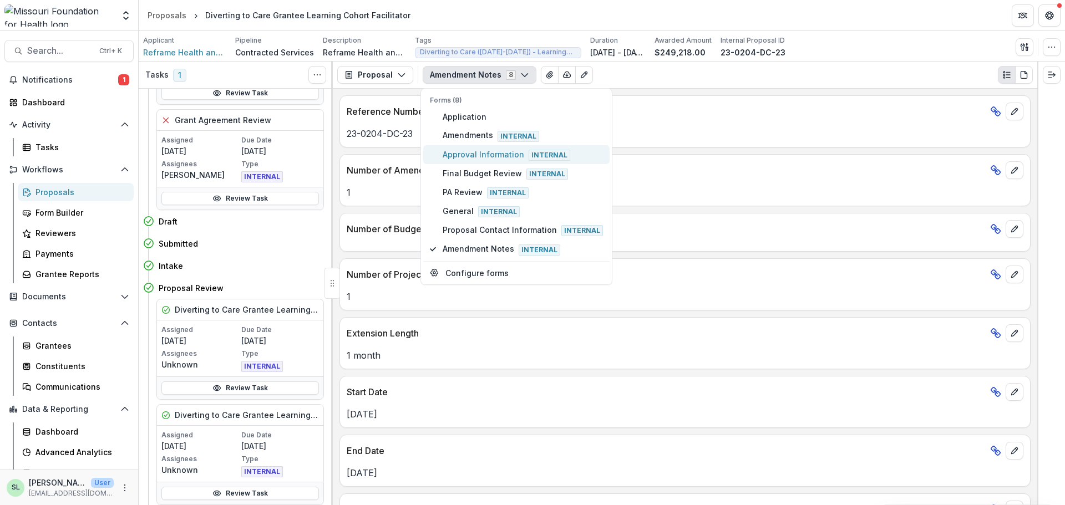
click at [486, 154] on span "Approval Information Internal" at bounding box center [522, 155] width 160 height 12
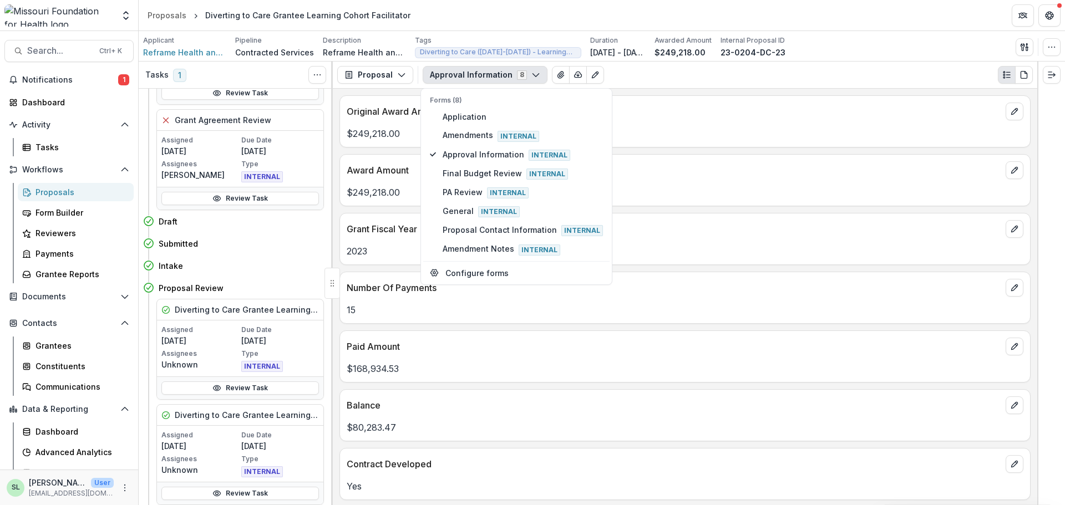
click at [697, 246] on p "2023" at bounding box center [685, 251] width 676 height 13
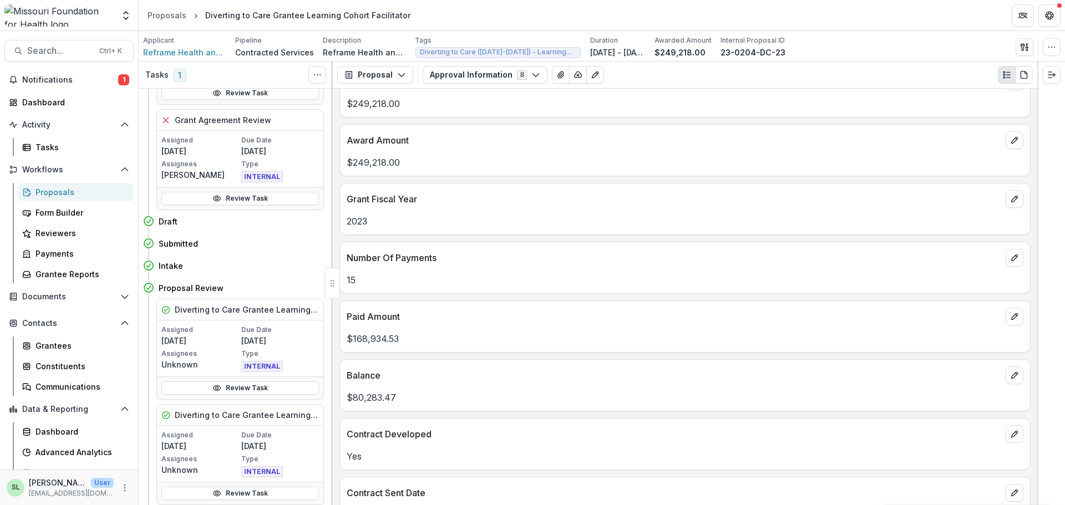
scroll to position [0, 0]
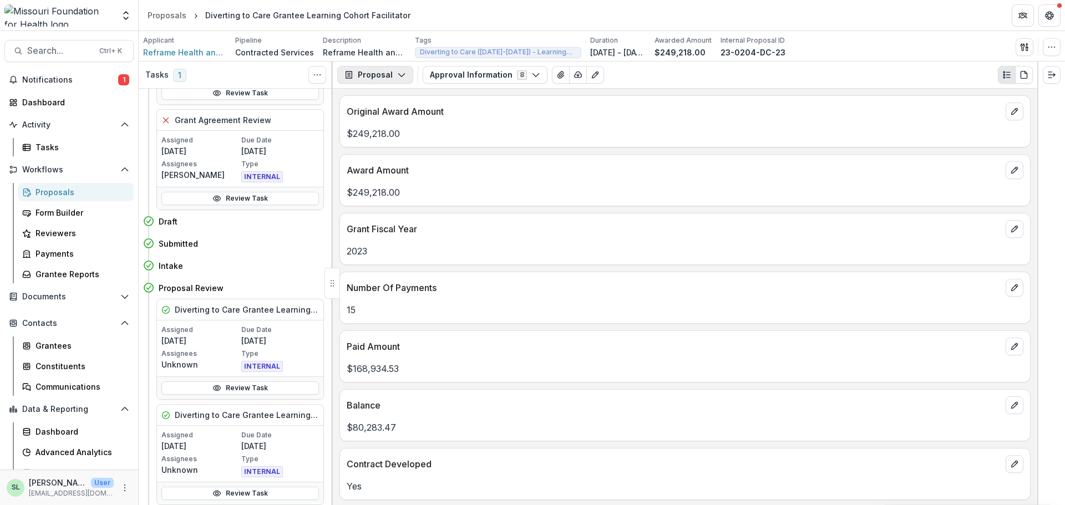
click at [399, 82] on button "Proposal" at bounding box center [375, 75] width 76 height 18
click at [390, 116] on div "Payments" at bounding box center [409, 119] width 101 height 12
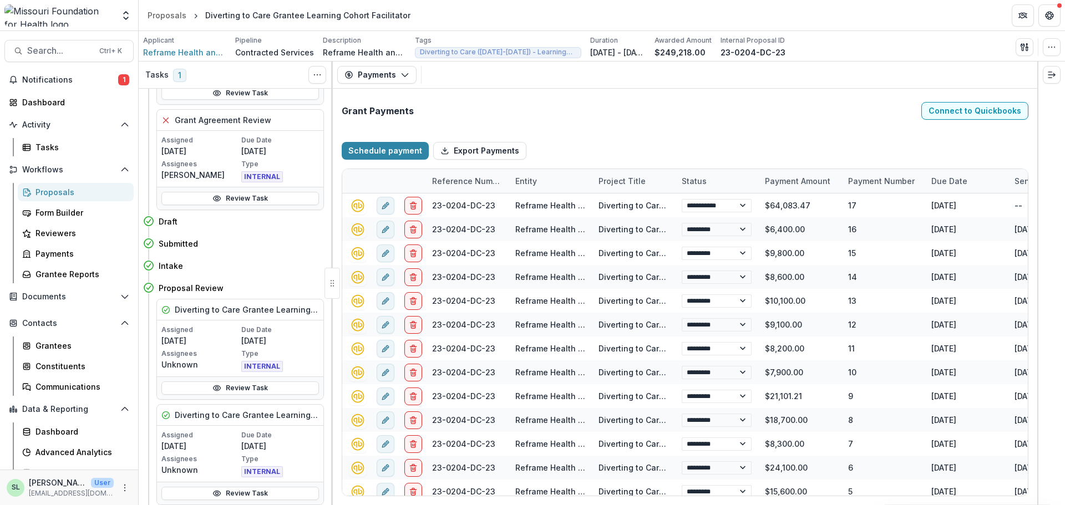
select select "****"
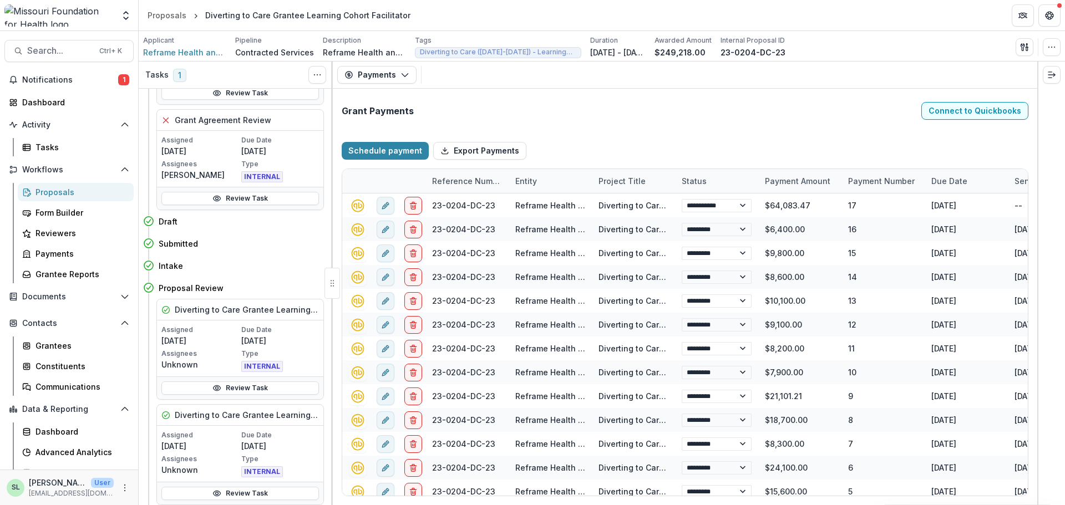
select select "****"
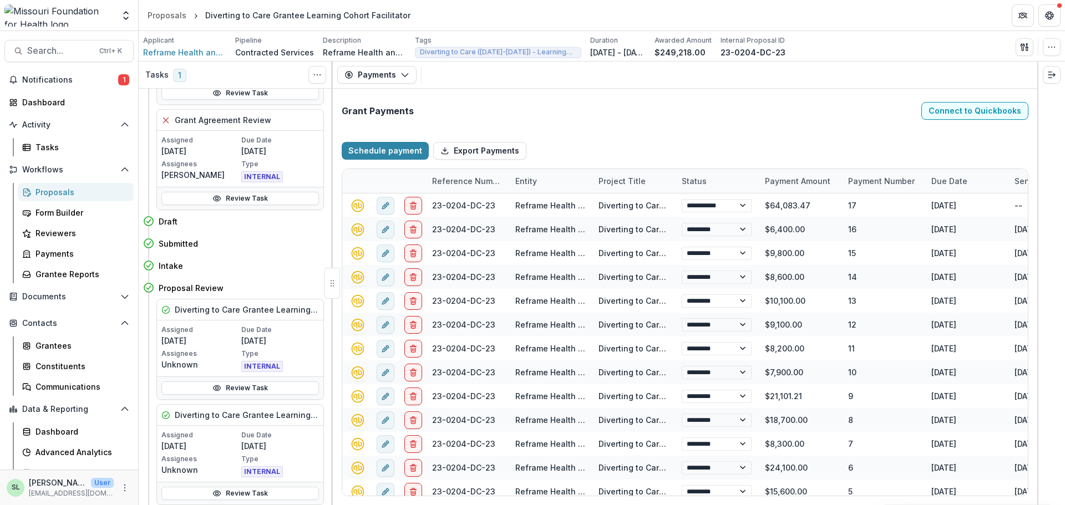
select select "****"
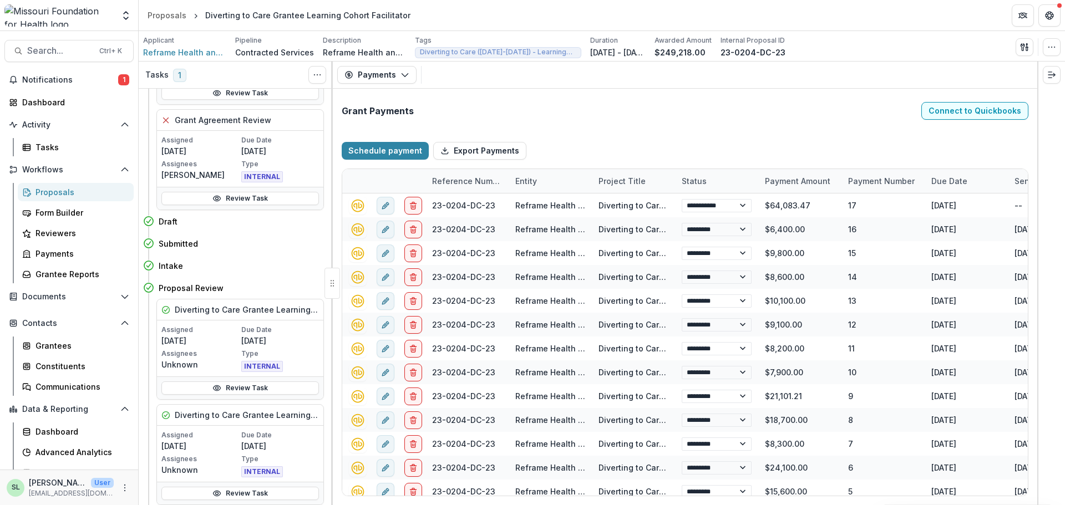
select select "****"
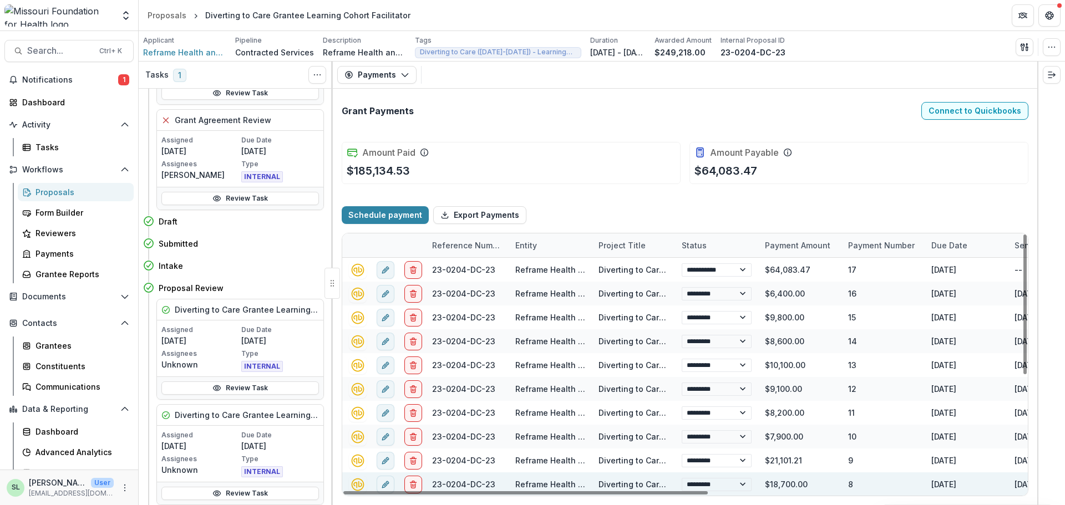
select select "****"
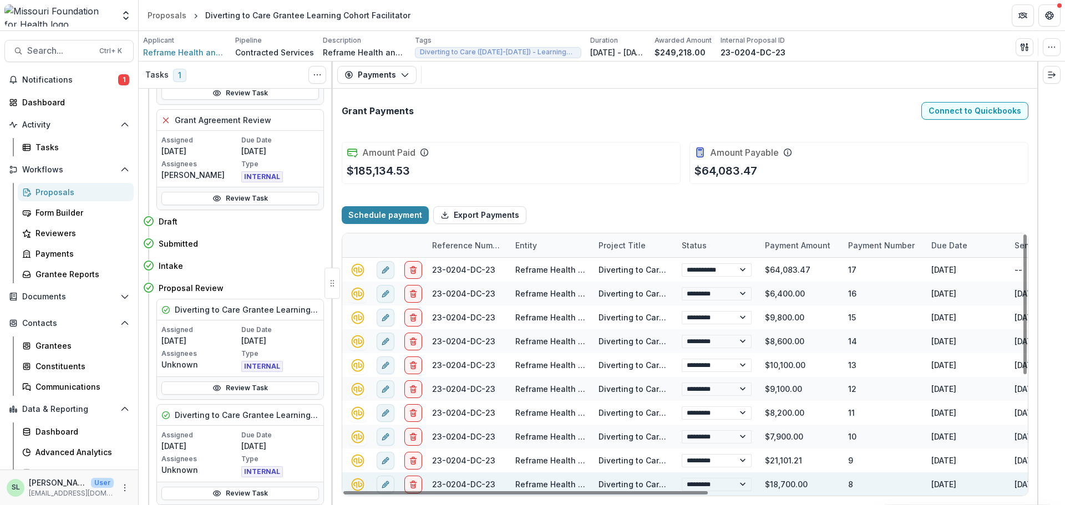
select select "****"
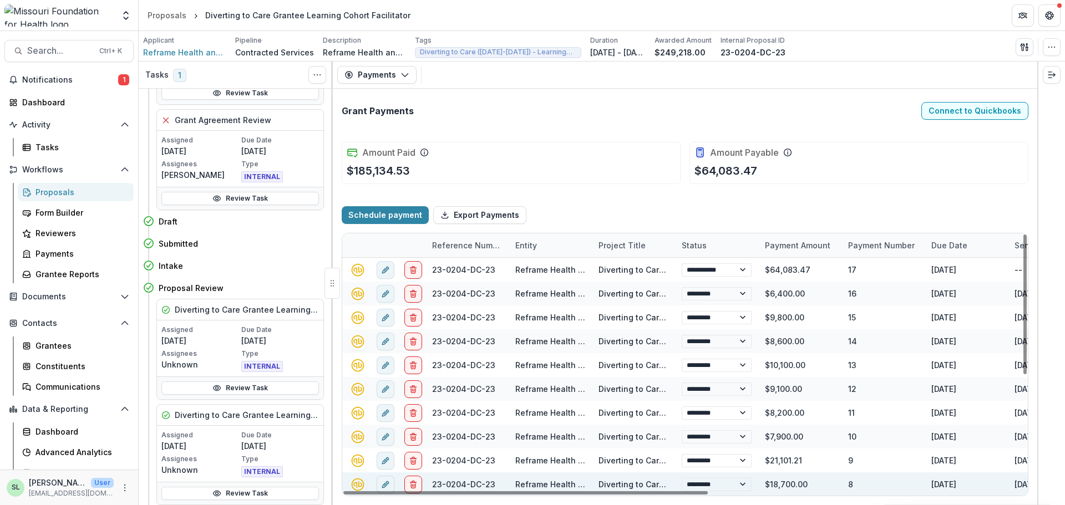
select select "****"
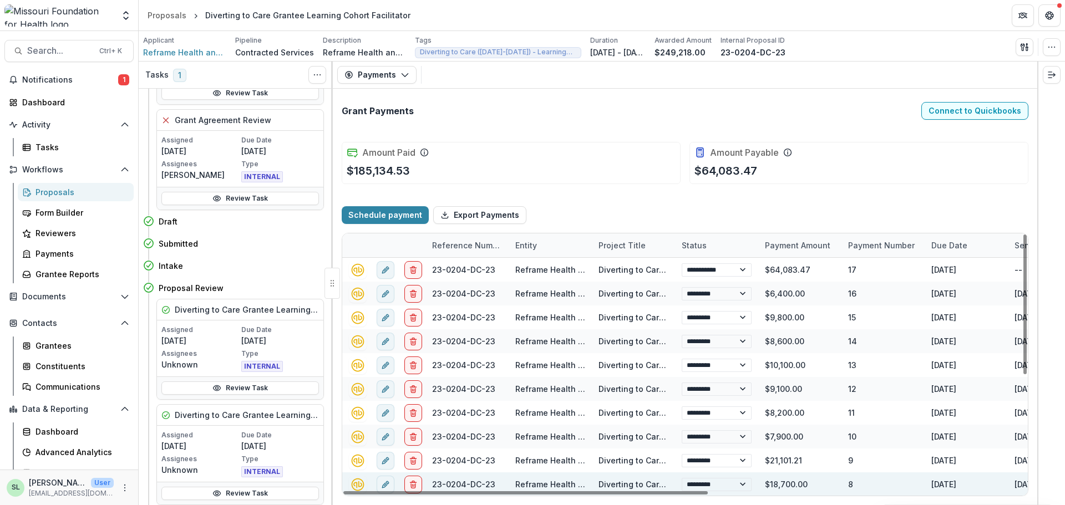
select select "****"
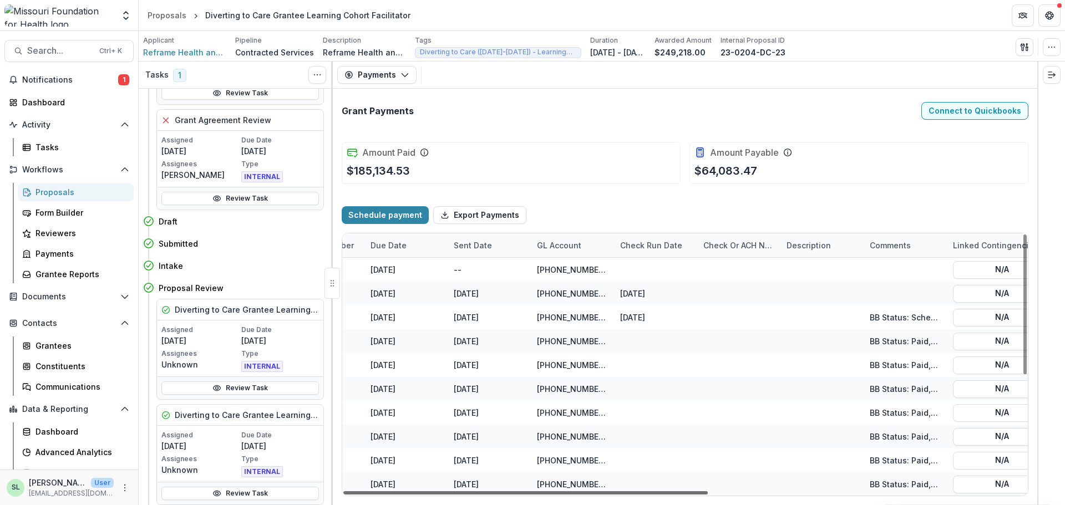
scroll to position [0, 590]
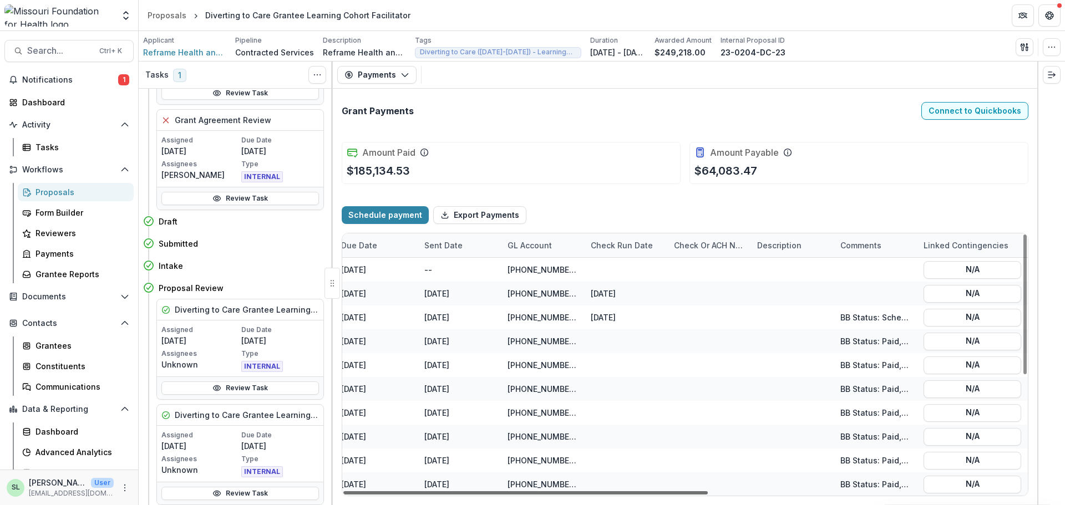
drag, startPoint x: 674, startPoint y: 493, endPoint x: 1019, endPoint y: 531, distance: 347.0
click at [707, 495] on div at bounding box center [525, 492] width 364 height 3
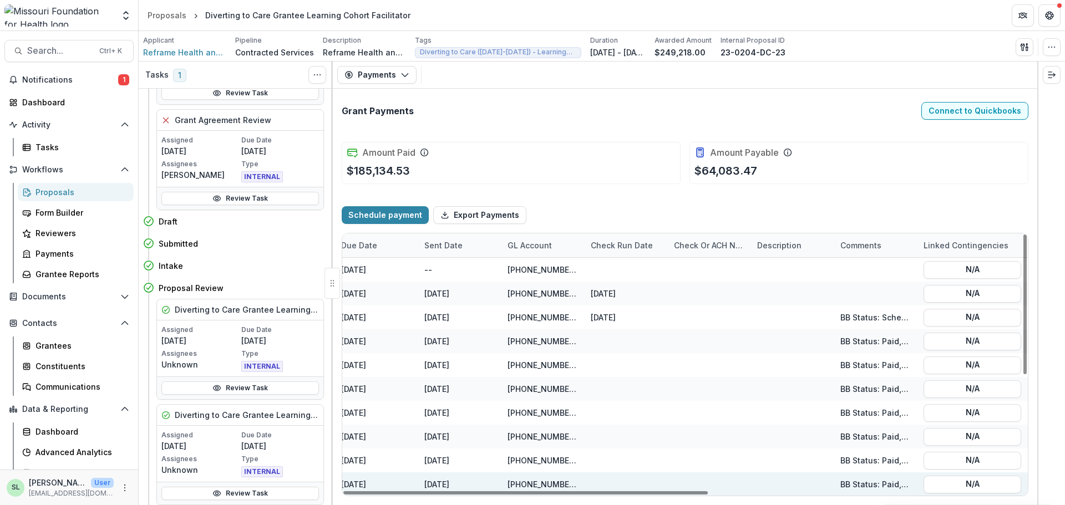
drag, startPoint x: 689, startPoint y: 491, endPoint x: 630, endPoint y: 483, distance: 59.9
click at [401, 491] on div at bounding box center [525, 492] width 364 height 3
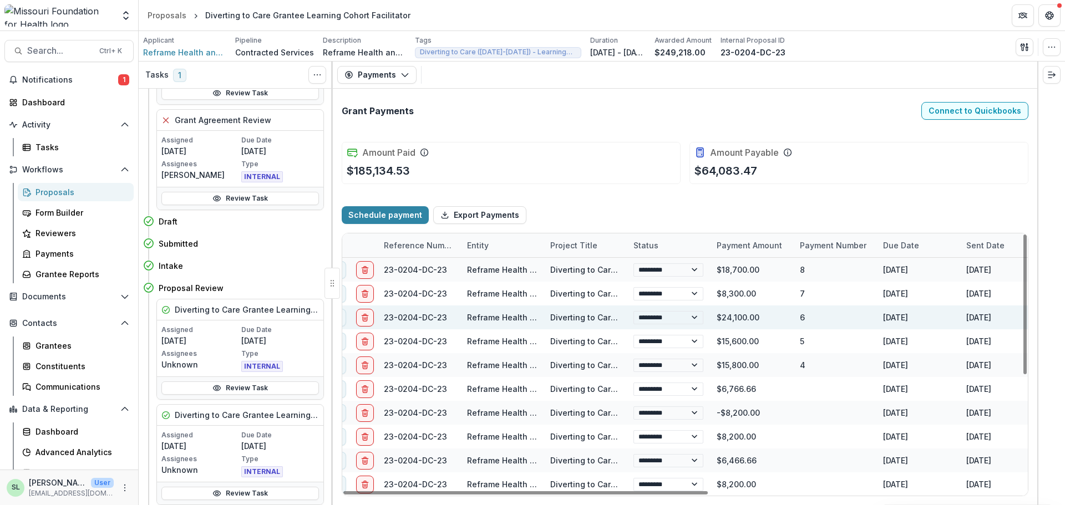
scroll to position [215, 48]
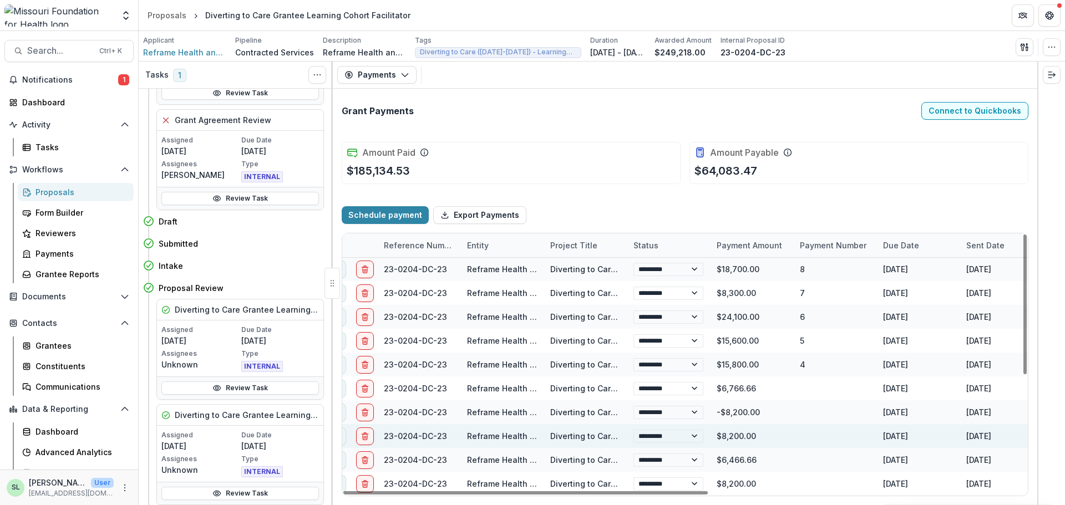
select select "****"
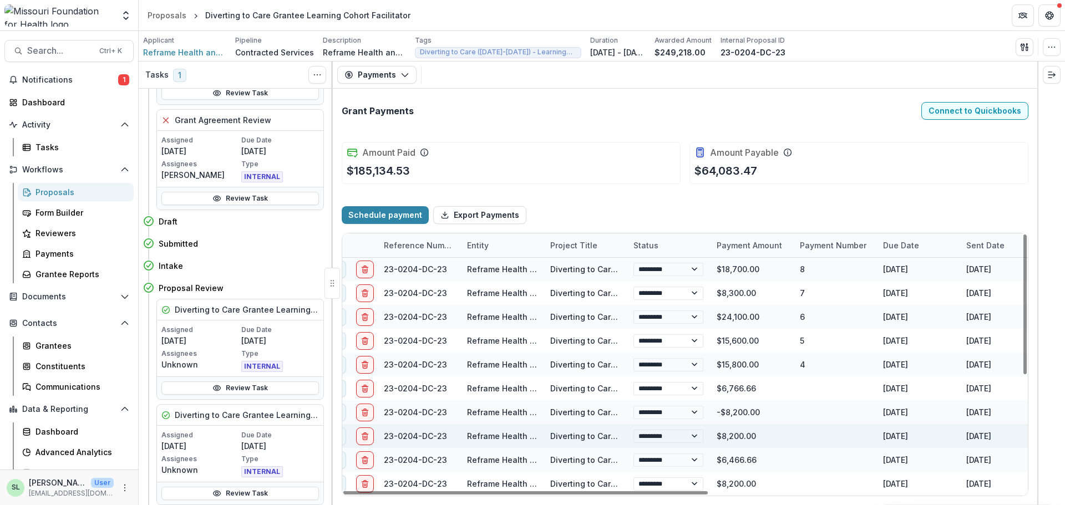
select select "****"
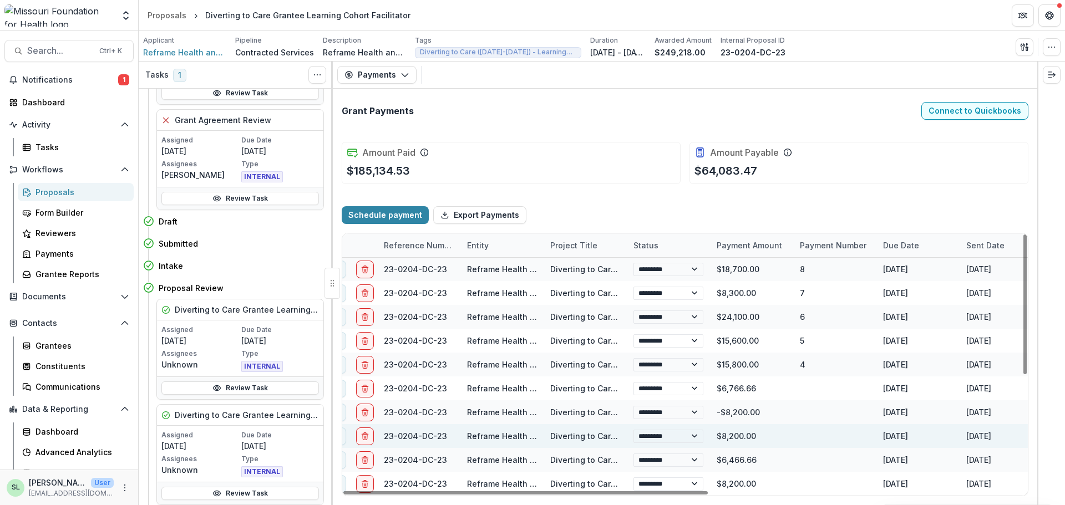
select select "****"
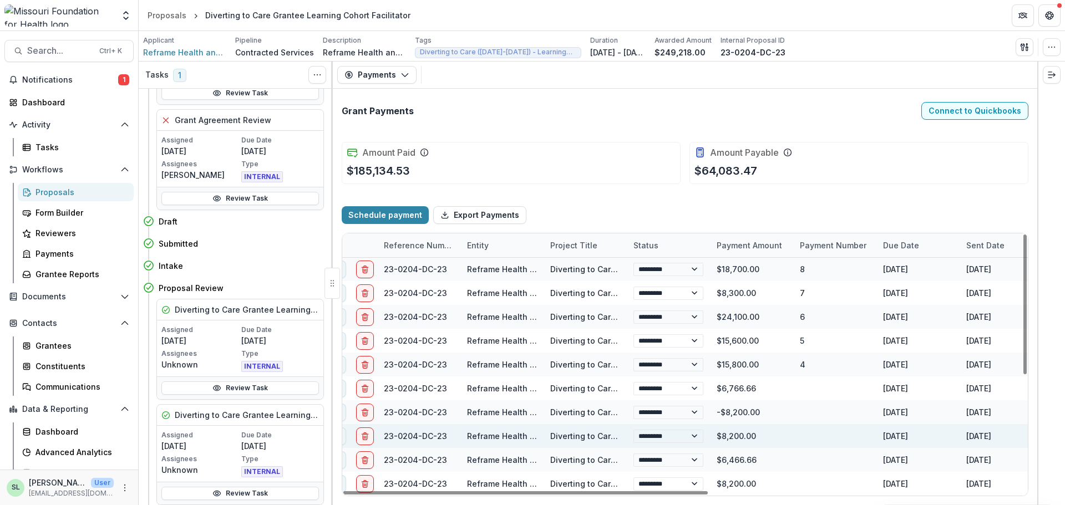
select select "****"
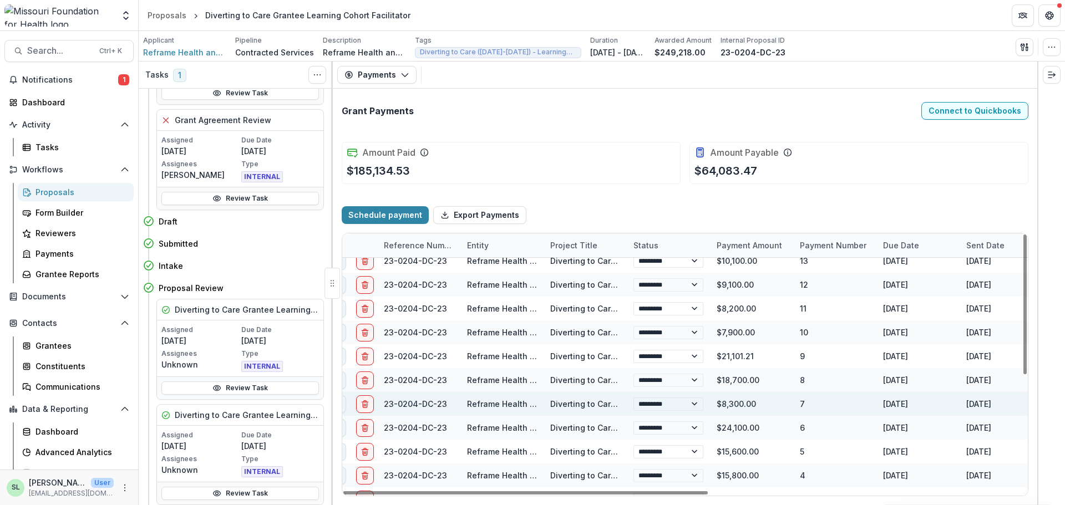
scroll to position [0, 48]
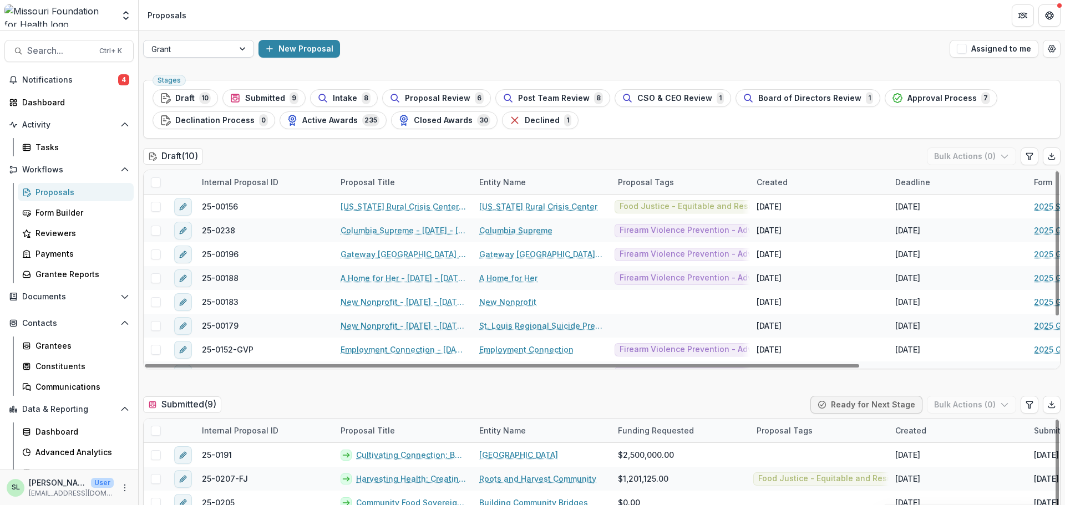
click at [183, 47] on div at bounding box center [188, 49] width 74 height 14
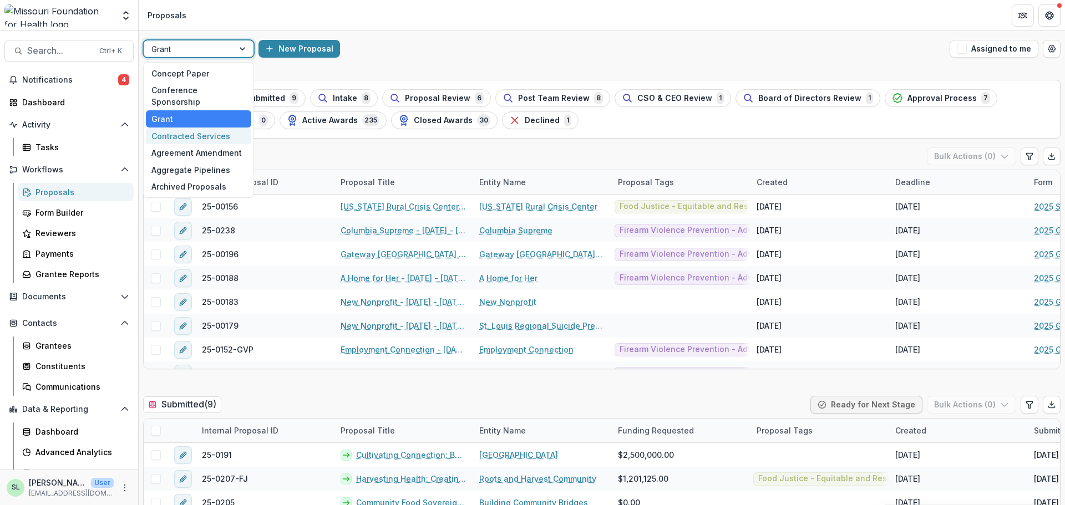
click at [193, 130] on div "Contracted Services" at bounding box center [198, 136] width 105 height 17
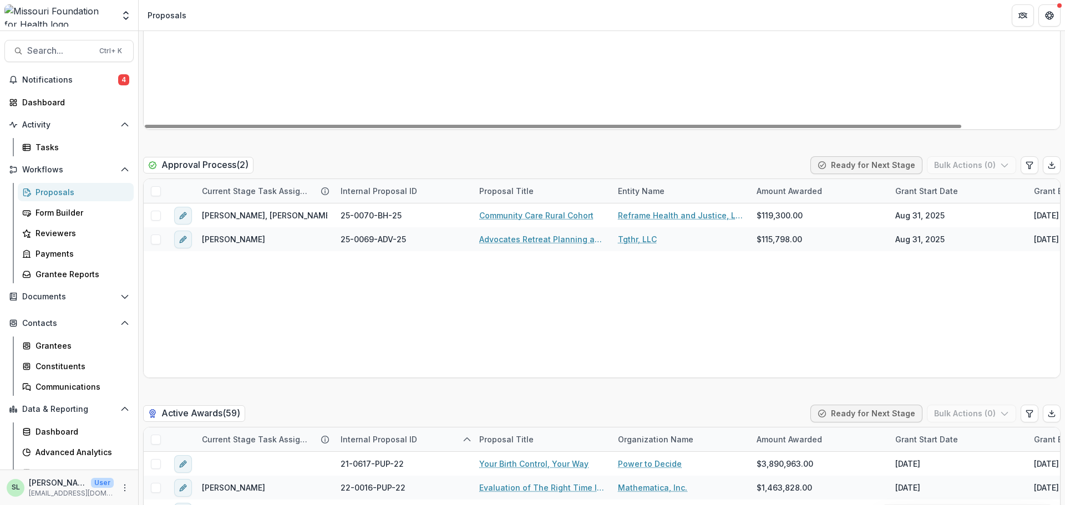
scroll to position [1774, 0]
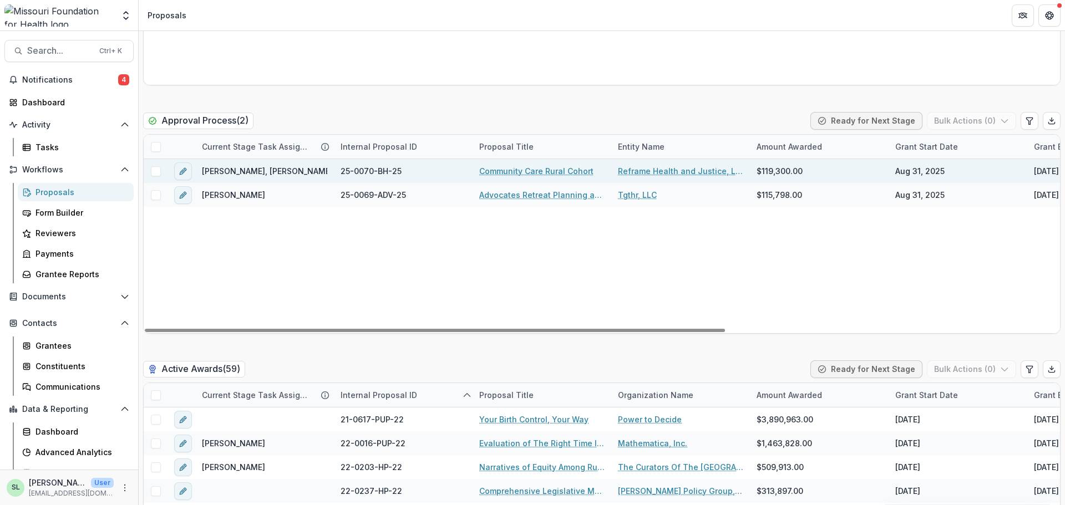
click at [647, 167] on link "Reframe Health and Justice, LLC" at bounding box center [680, 171] width 125 height 12
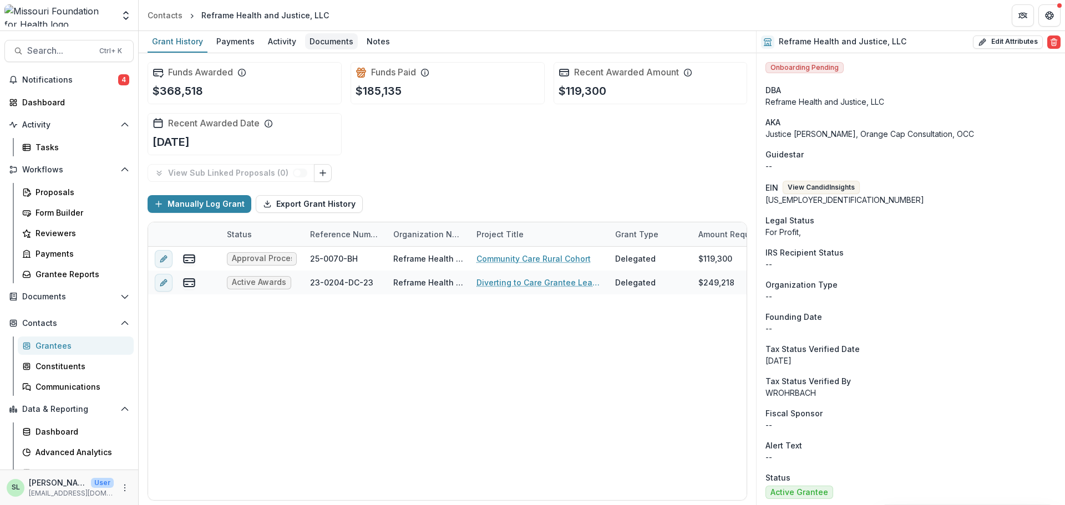
click at [321, 38] on div "Documents" at bounding box center [331, 41] width 53 height 16
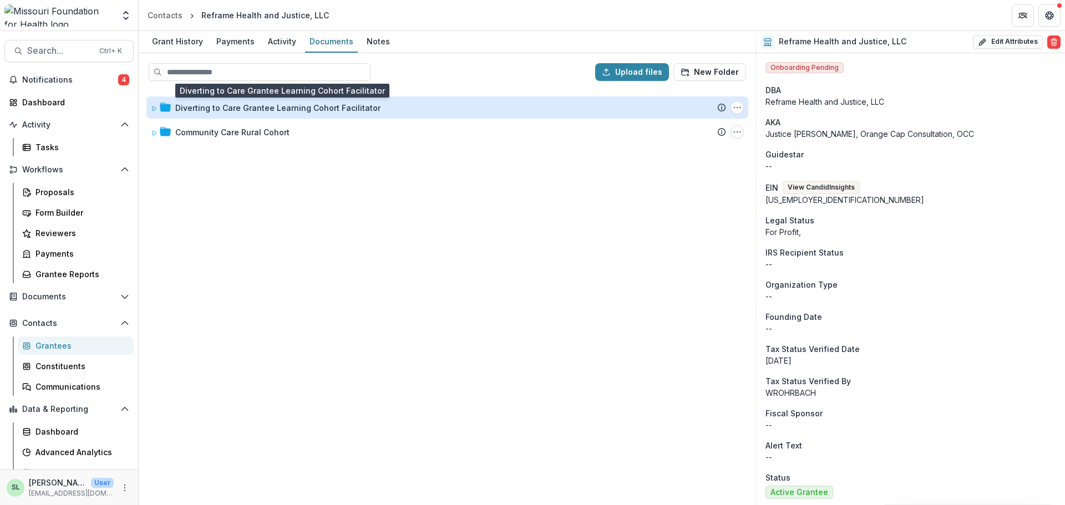
click at [279, 110] on div "Diverting to Care Grantee Learning Cohort Facilitator" at bounding box center [277, 108] width 205 height 12
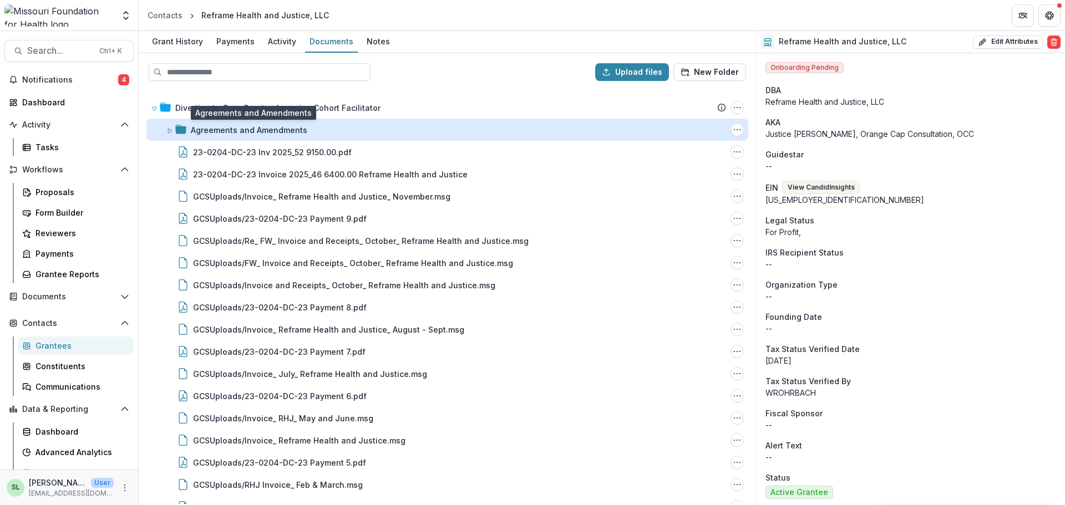
click at [235, 133] on div "Agreements and Amendments" at bounding box center [249, 130] width 116 height 12
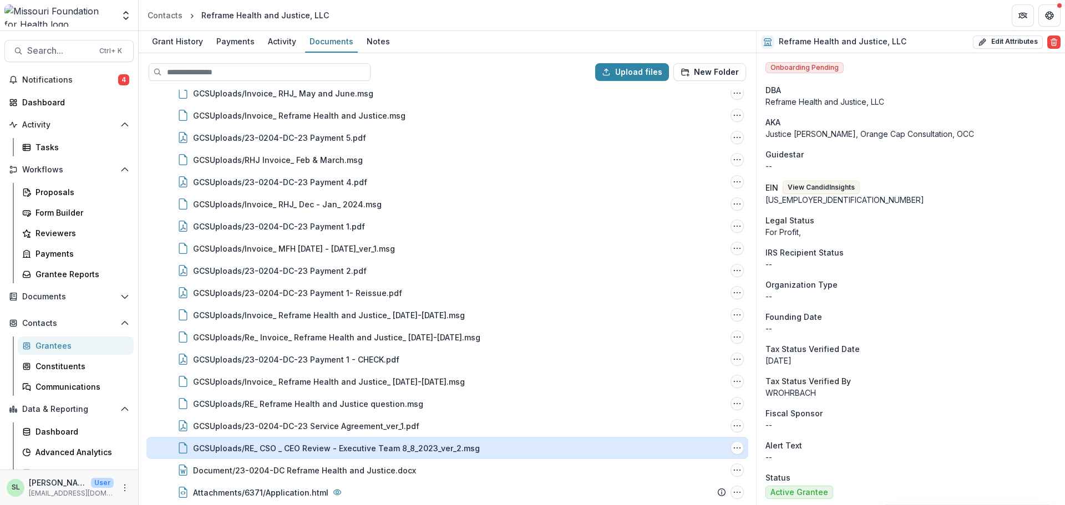
scroll to position [388, 0]
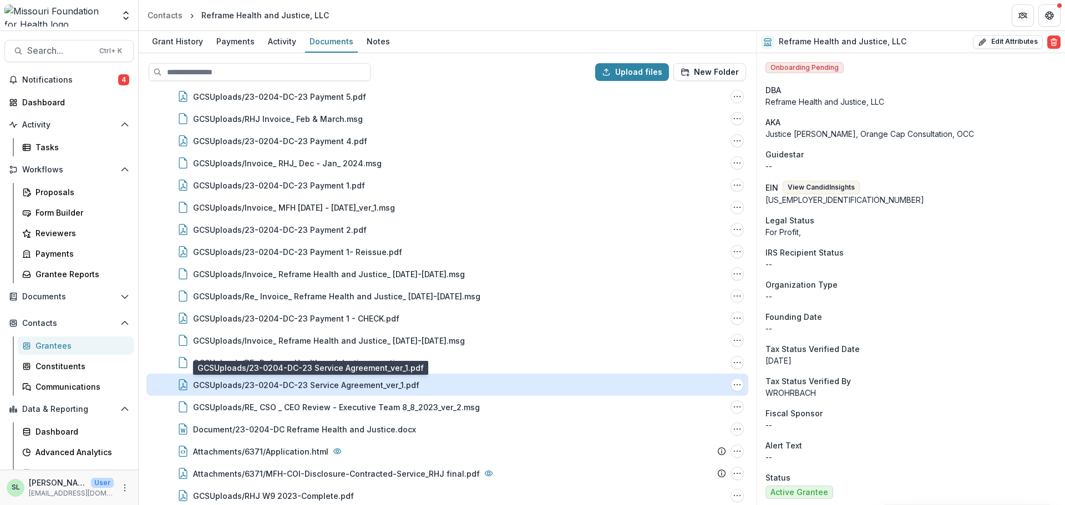
click at [391, 384] on div "GCSUploads/23-0204-DC-23 Service Agreement_ver_1.pdf" at bounding box center [306, 385] width 226 height 12
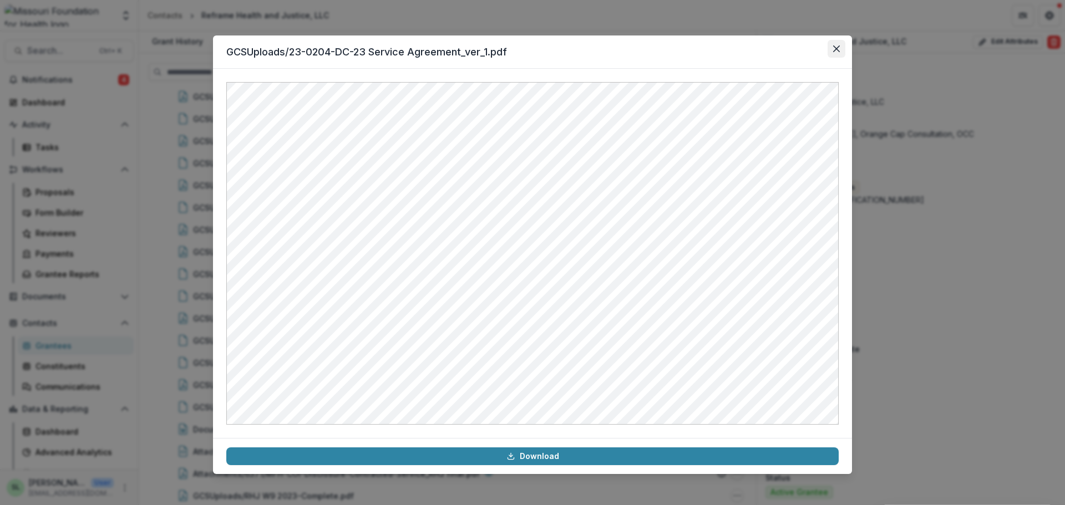
click at [837, 45] on button "Close" at bounding box center [836, 49] width 18 height 18
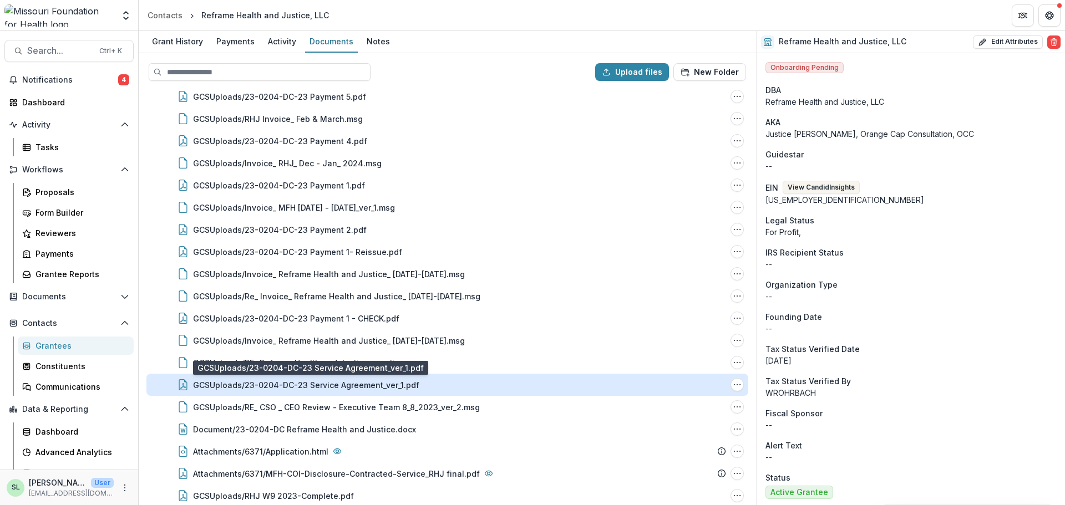
click at [326, 388] on div "GCSUploads/23-0204-DC-23 Service Agreement_ver_1.pdf" at bounding box center [306, 385] width 226 height 12
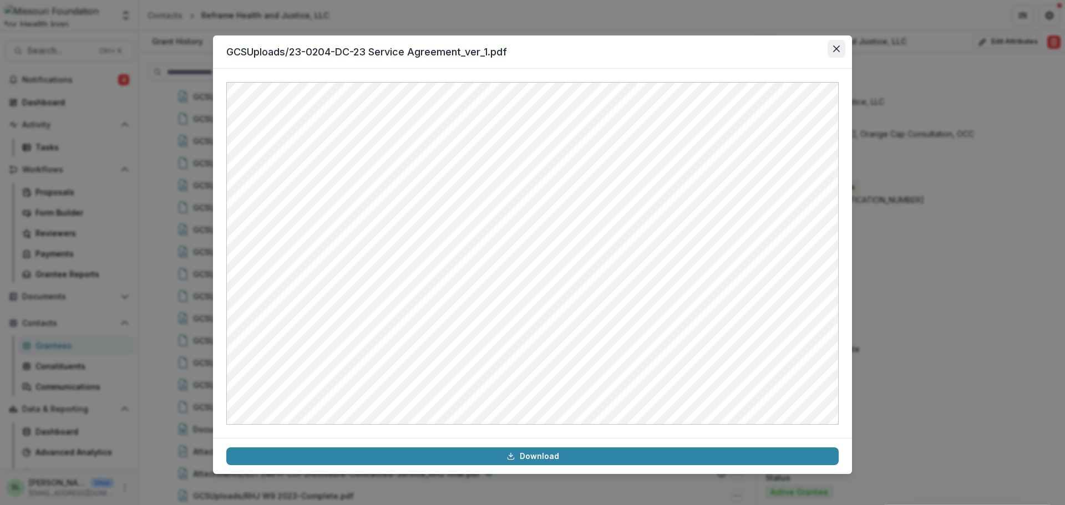
click at [841, 53] on button "Close" at bounding box center [836, 49] width 18 height 18
